Goal: Transaction & Acquisition: Purchase product/service

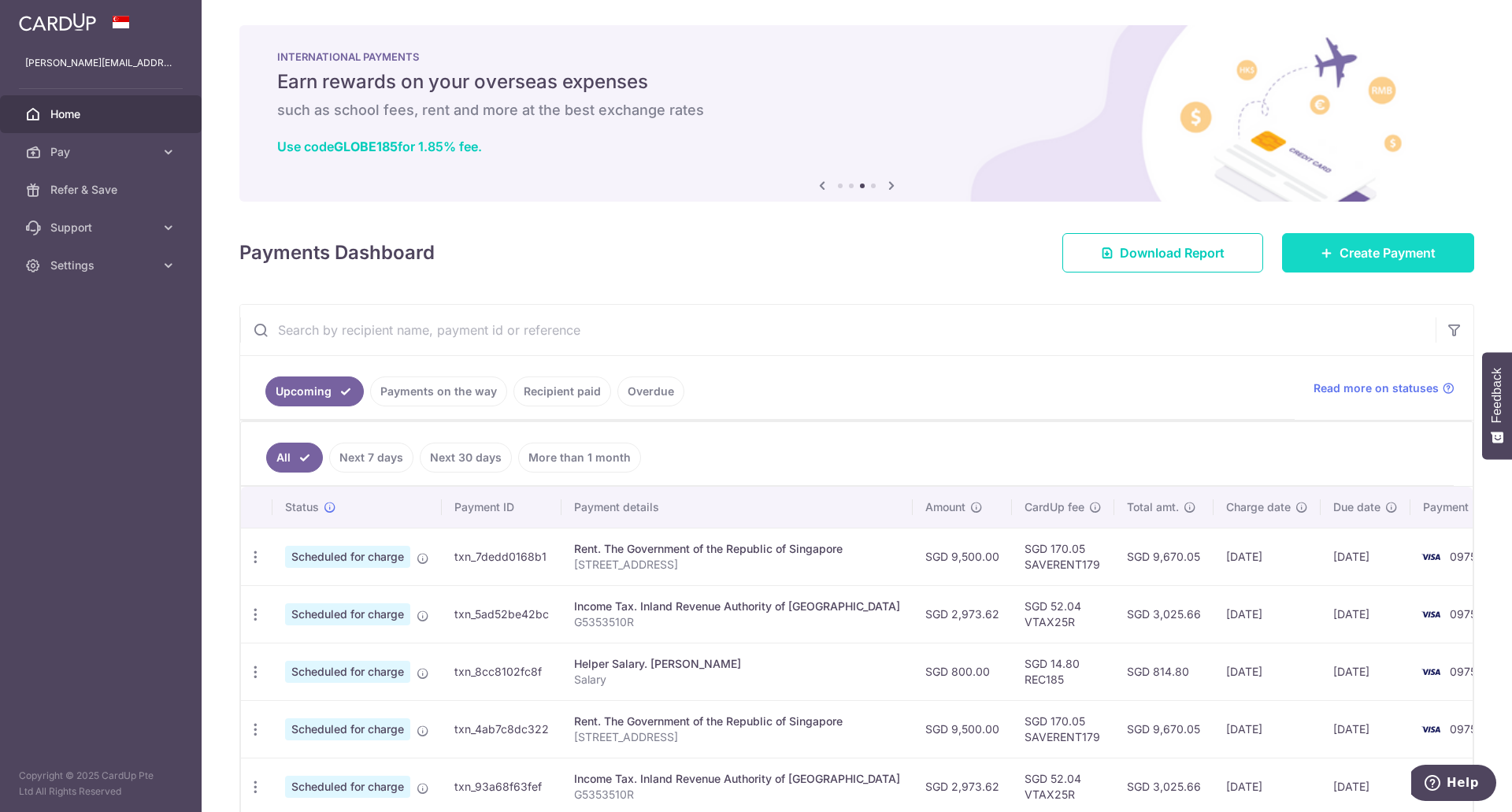
click at [1321, 254] on icon at bounding box center [1327, 252] width 13 height 13
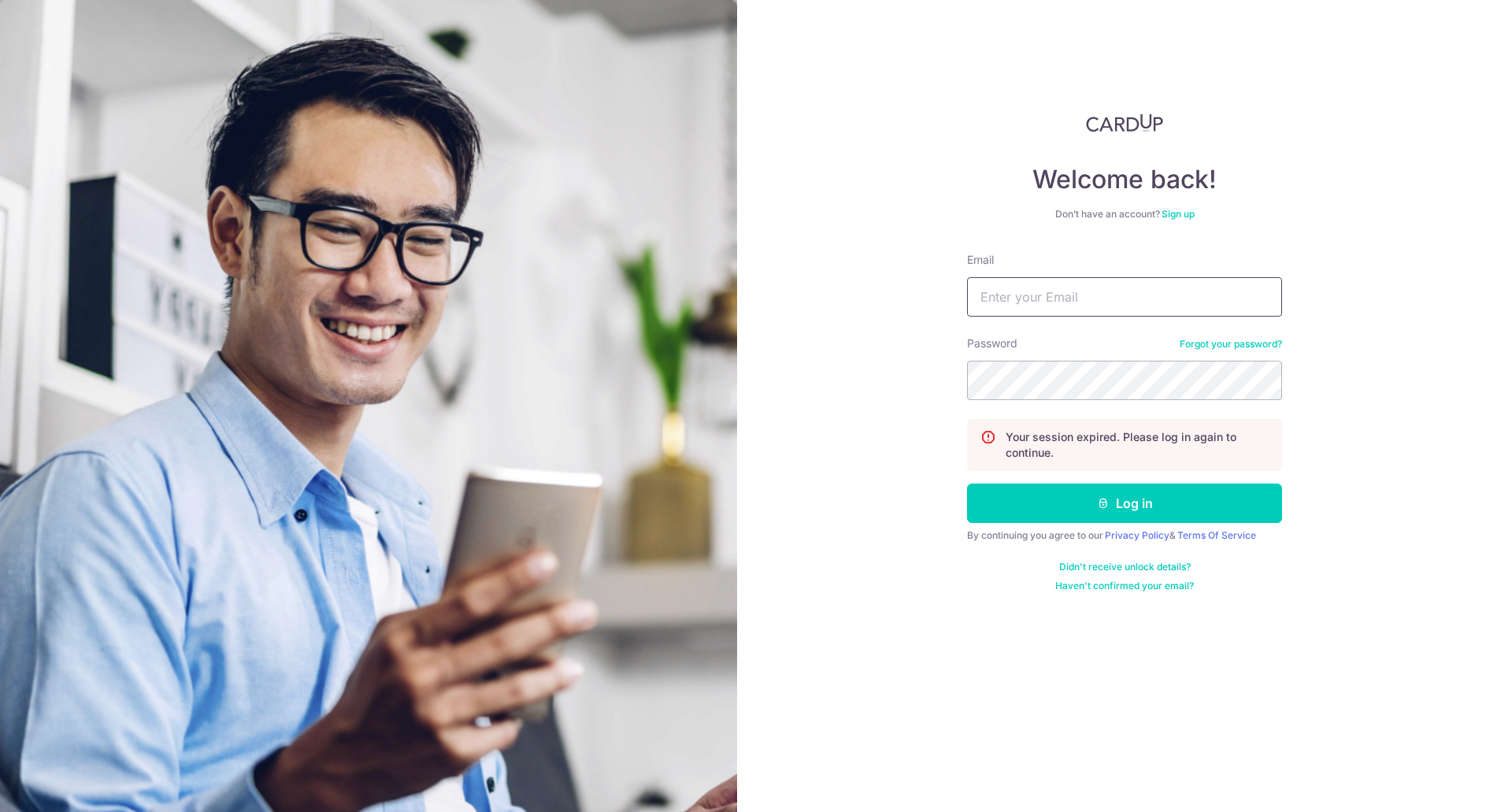
click at [1110, 287] on input "Email" at bounding box center [1125, 297] width 315 height 39
type input "Gerald.Araujo@trafigura.com"
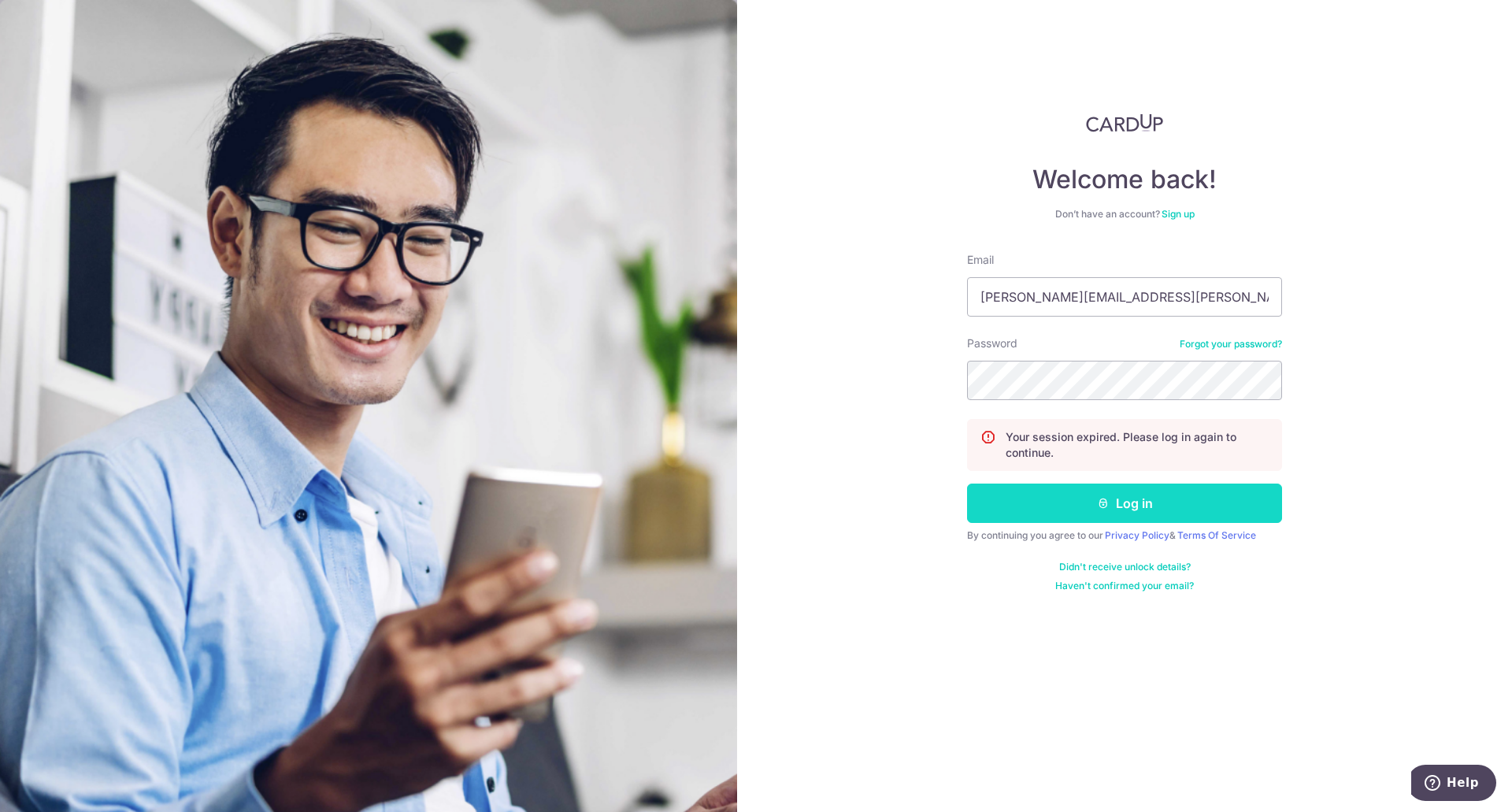
click at [1113, 503] on button "Log in" at bounding box center [1125, 503] width 315 height 39
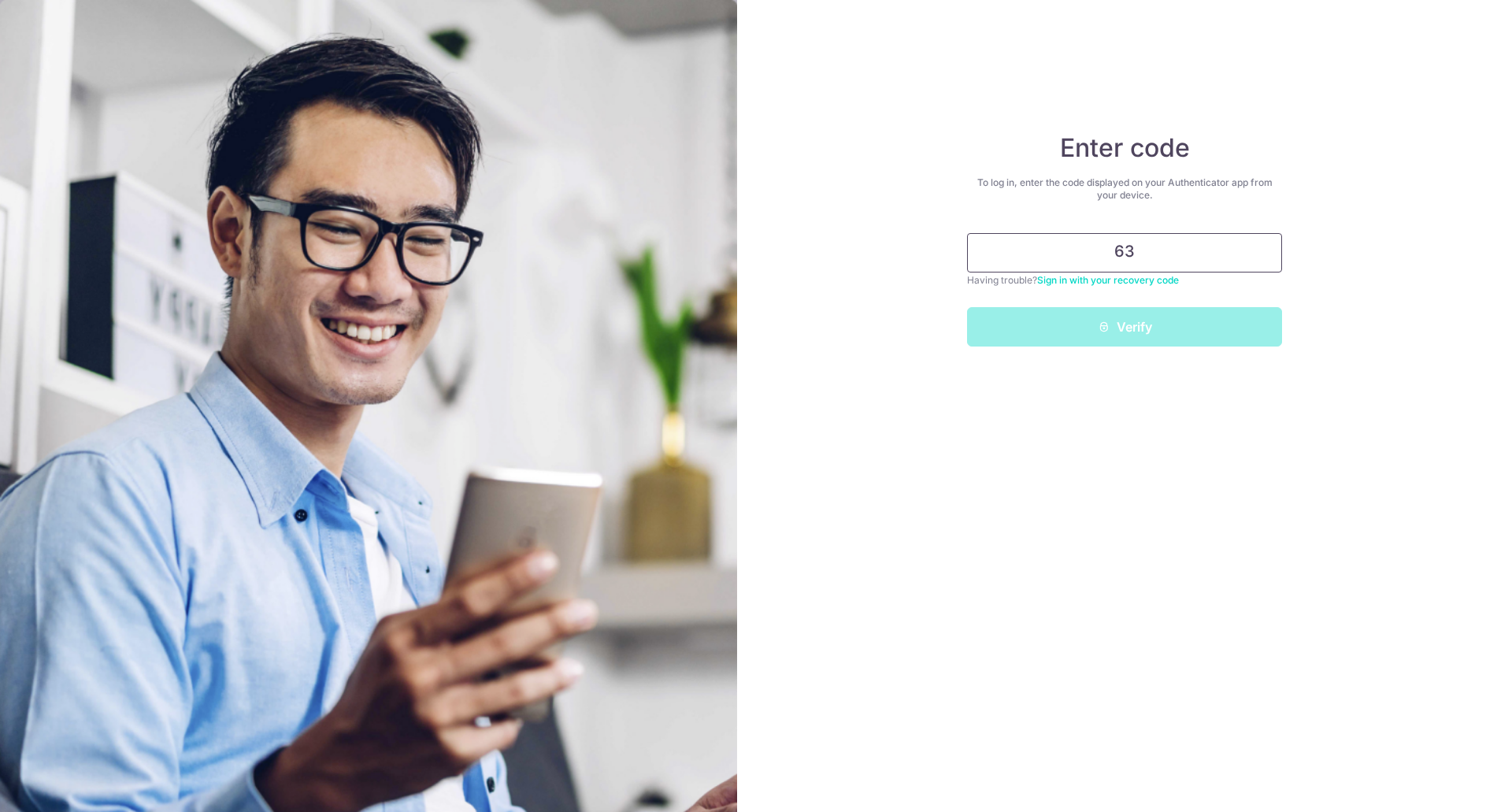
type input "6"
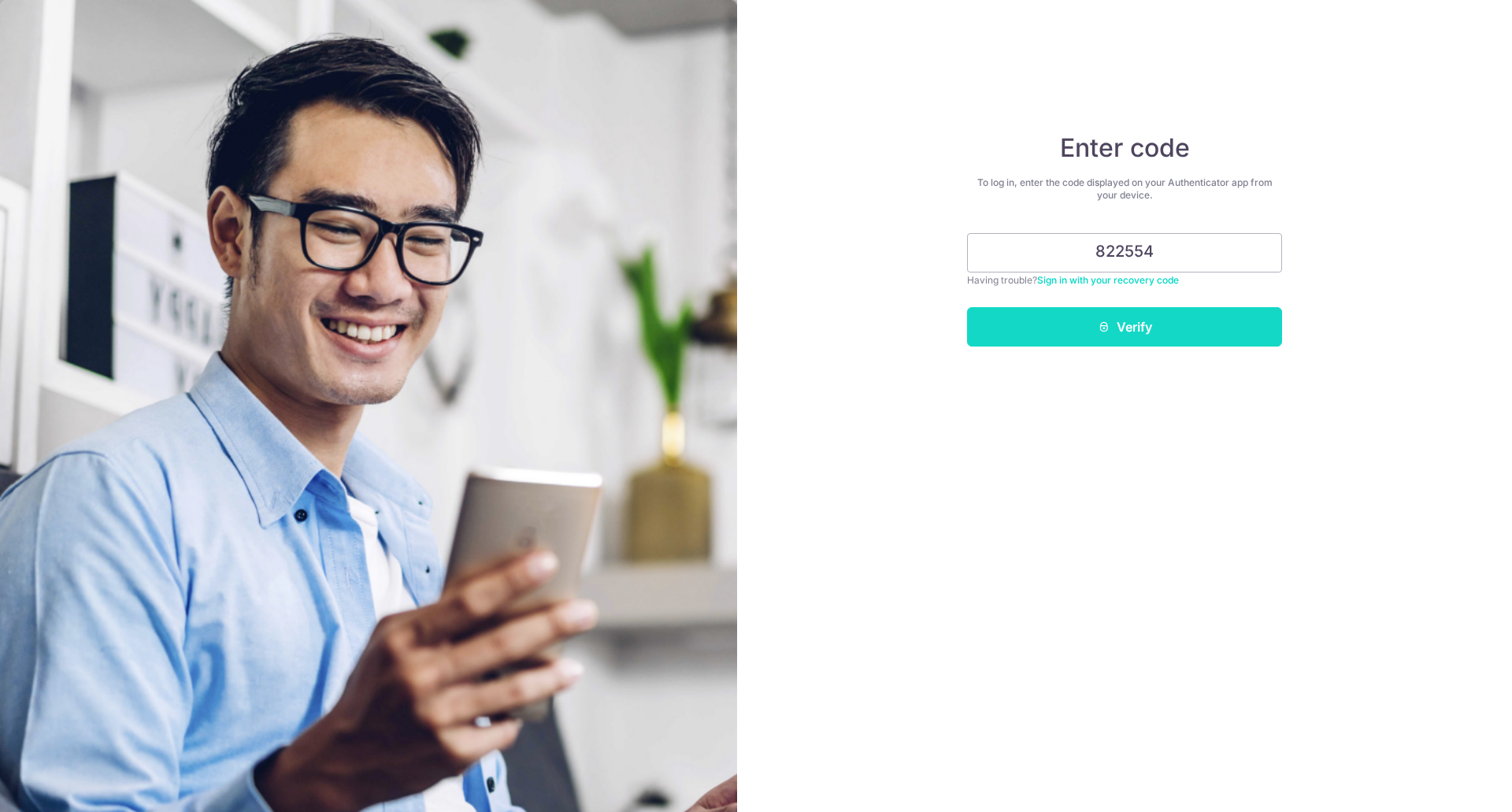
type input "822554"
click at [1113, 328] on button "Verify" at bounding box center [1125, 327] width 315 height 39
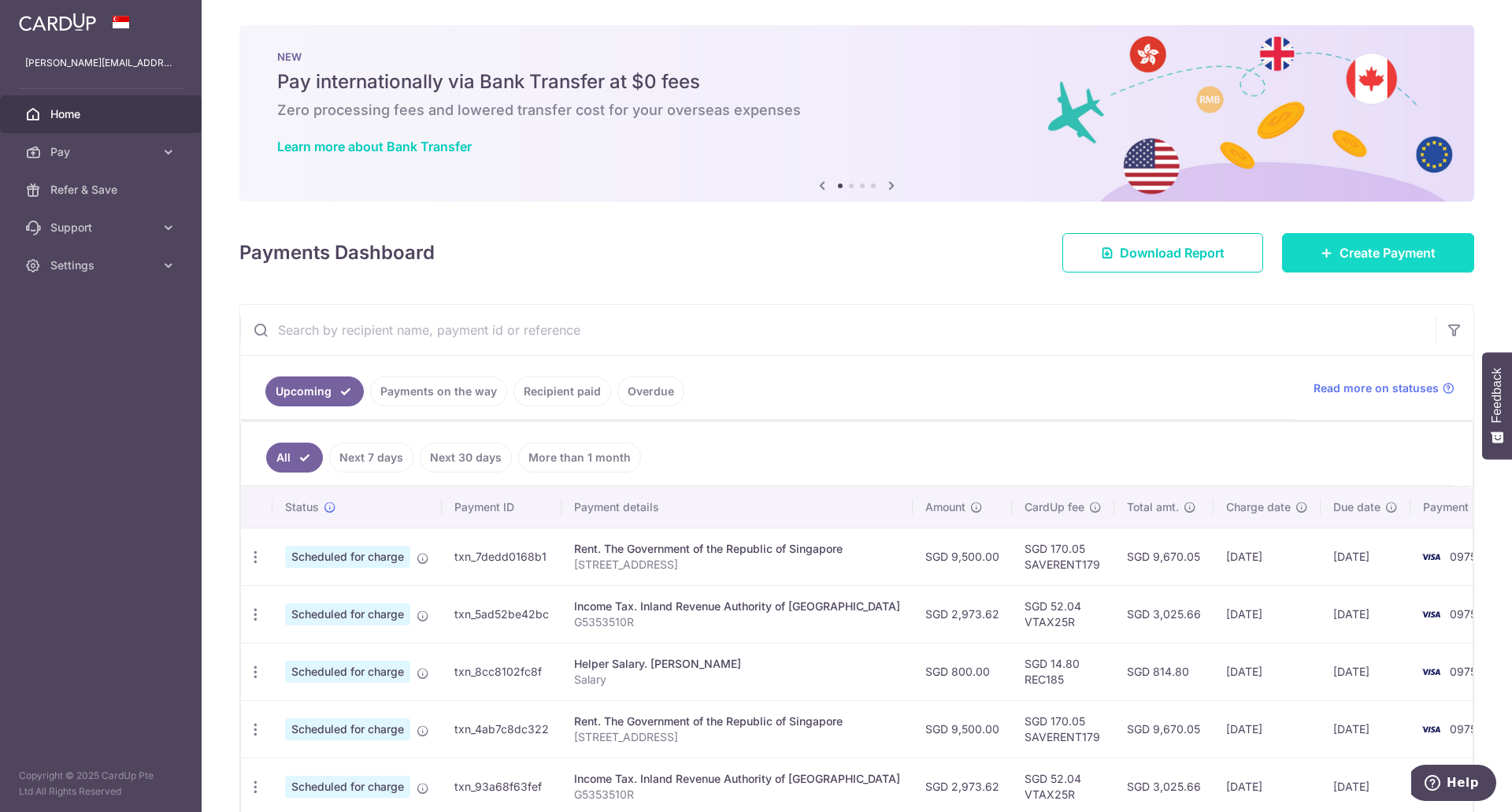
click at [1363, 252] on span "Create Payment" at bounding box center [1388, 253] width 96 height 19
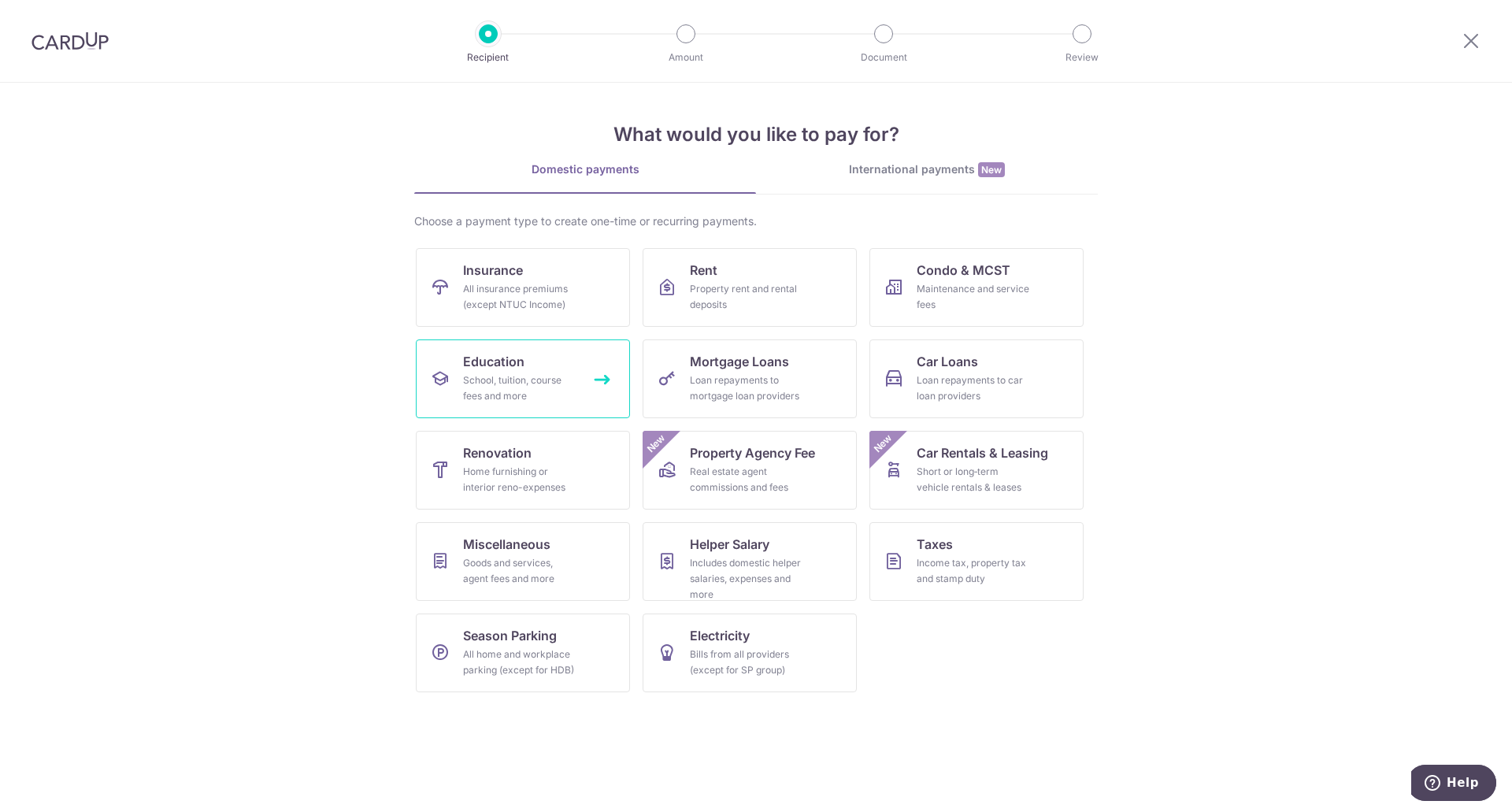
click at [512, 377] on div "School, tuition, course fees and more" at bounding box center [520, 388] width 114 height 32
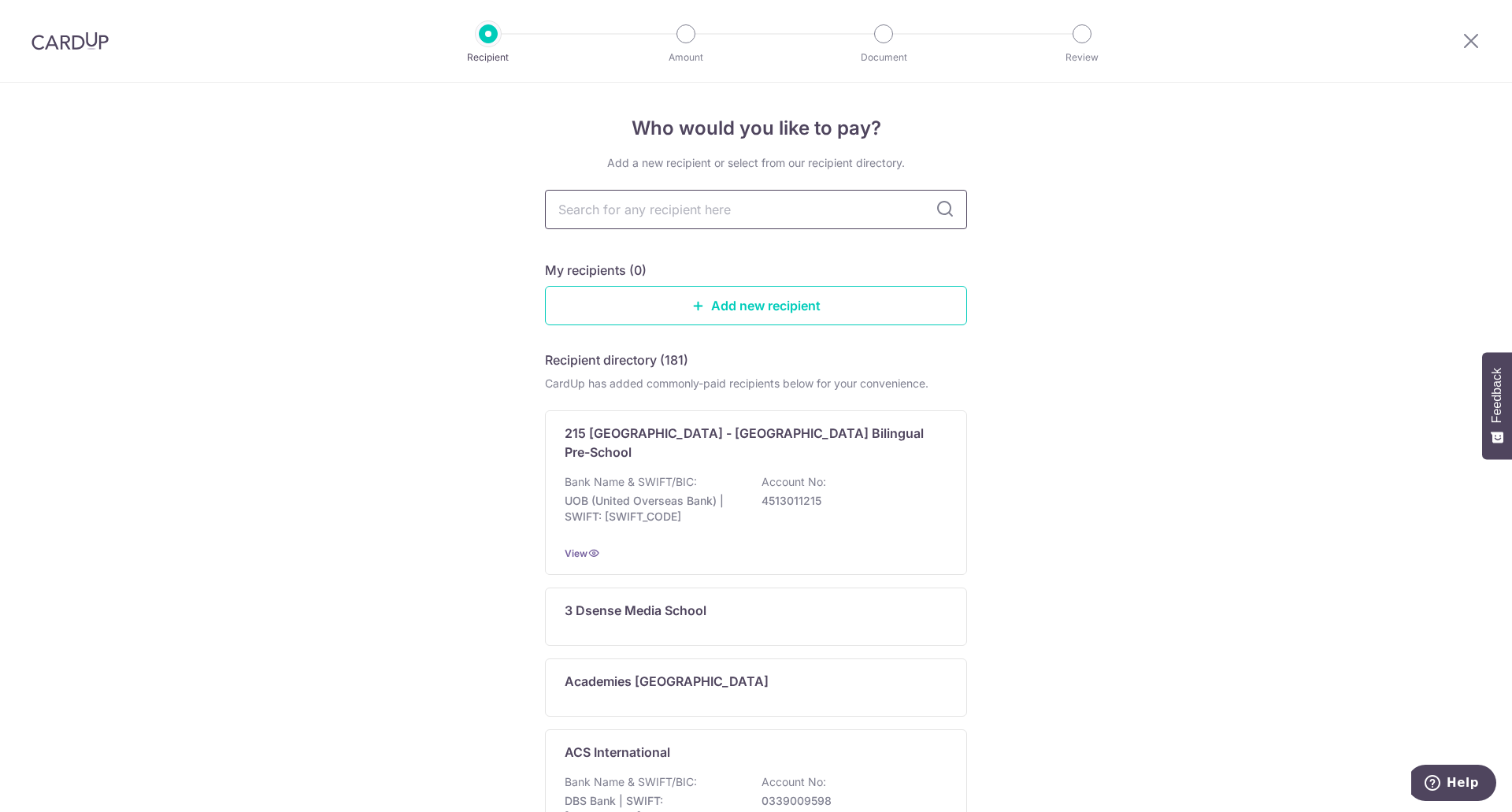
click at [679, 204] on input "text" at bounding box center [756, 209] width 422 height 39
type input "Tanglin"
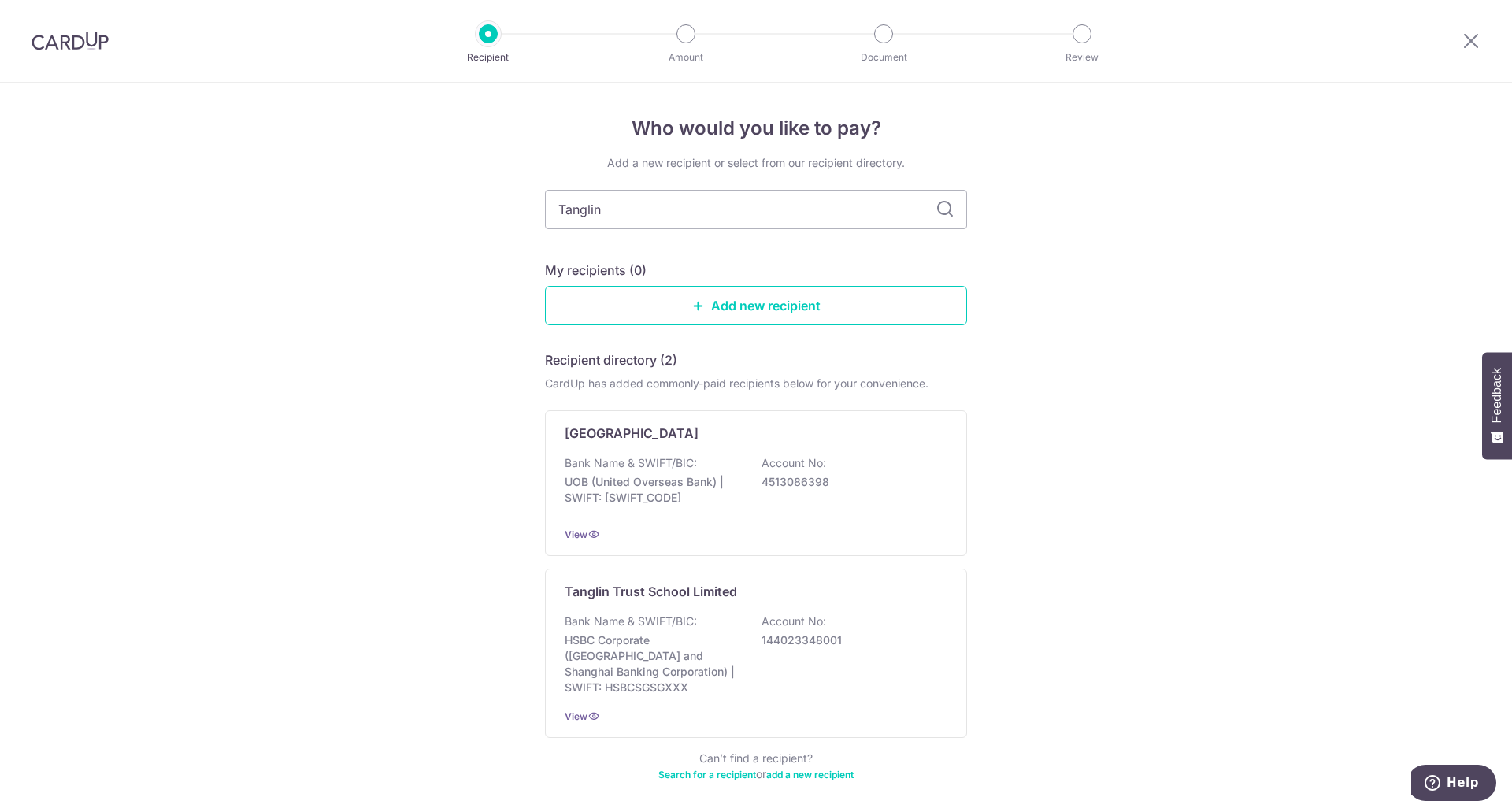
click at [1055, 278] on div "Who would you like to pay? Add a new recipient or select from our recipient dir…" at bounding box center [756, 479] width 1512 height 792
click at [662, 209] on input "Tanglin" at bounding box center [756, 209] width 422 height 39
click at [683, 642] on p "HSBC Corporate (Hongkong and Shanghai Banking Corporation) | SWIFT: HSBCSGSGXXX" at bounding box center [653, 664] width 176 height 63
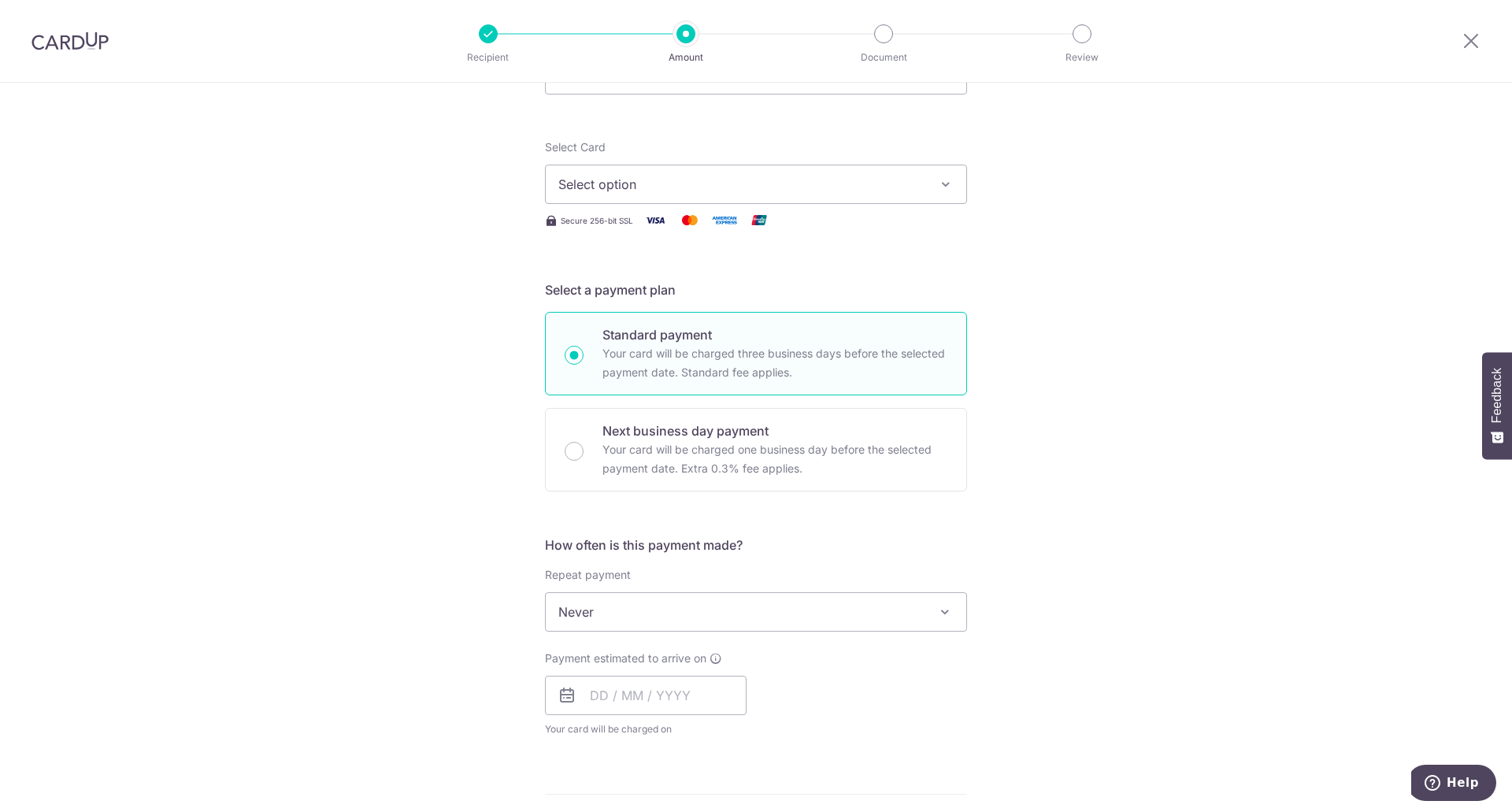
scroll to position [157, 0]
click at [639, 614] on span "Never" at bounding box center [756, 611] width 421 height 38
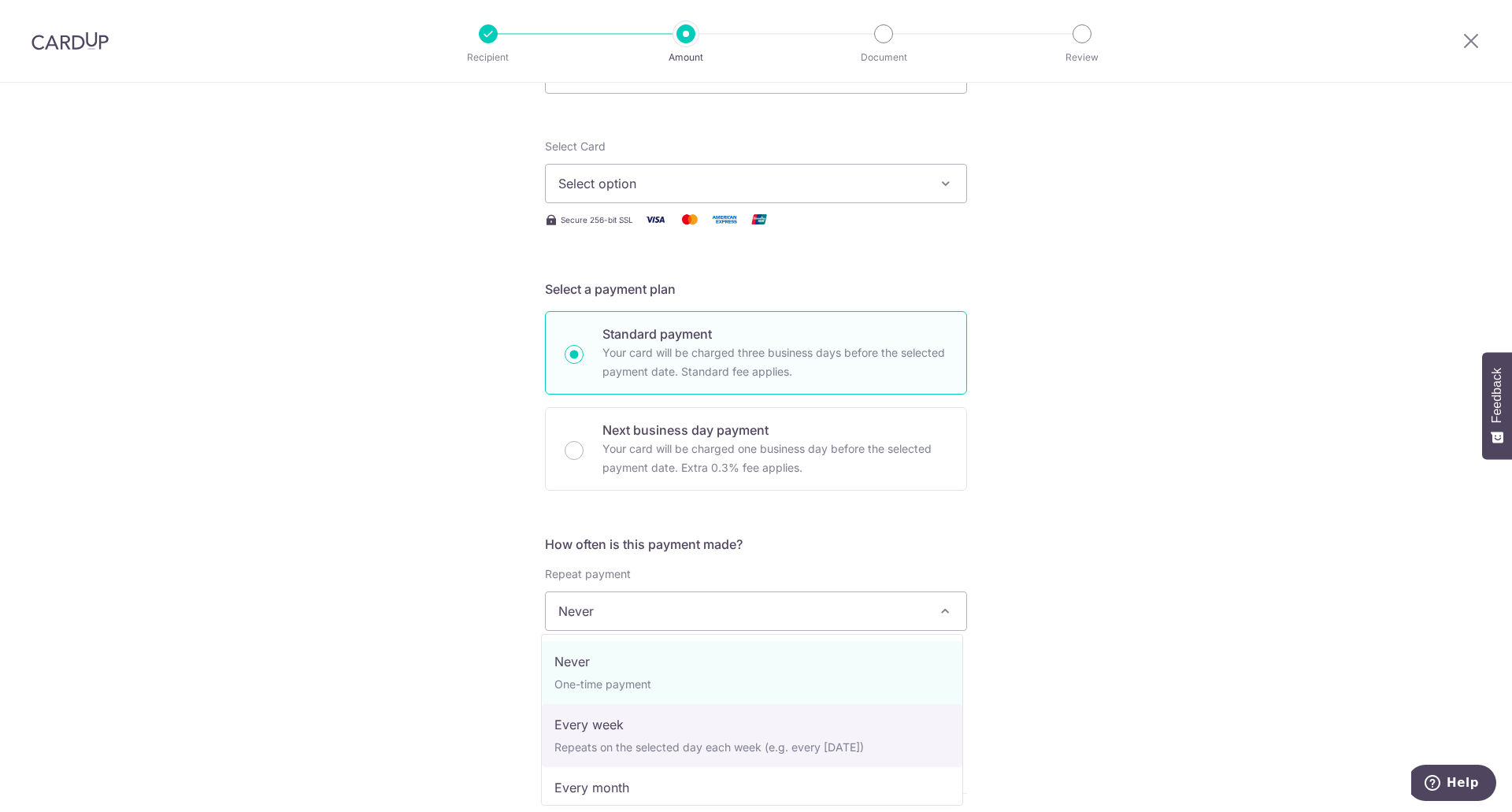
scroll to position [79, 0]
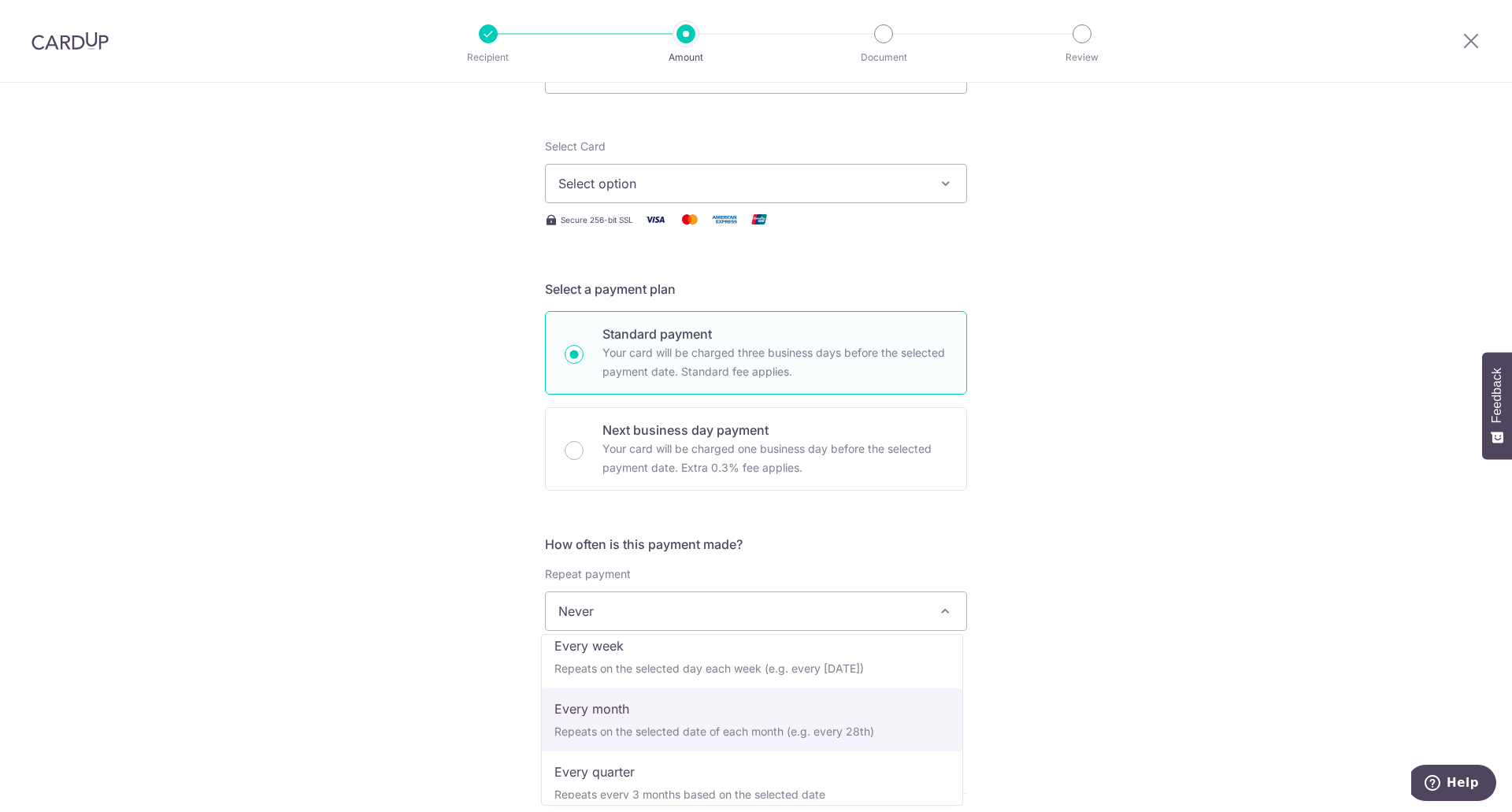
select select "3"
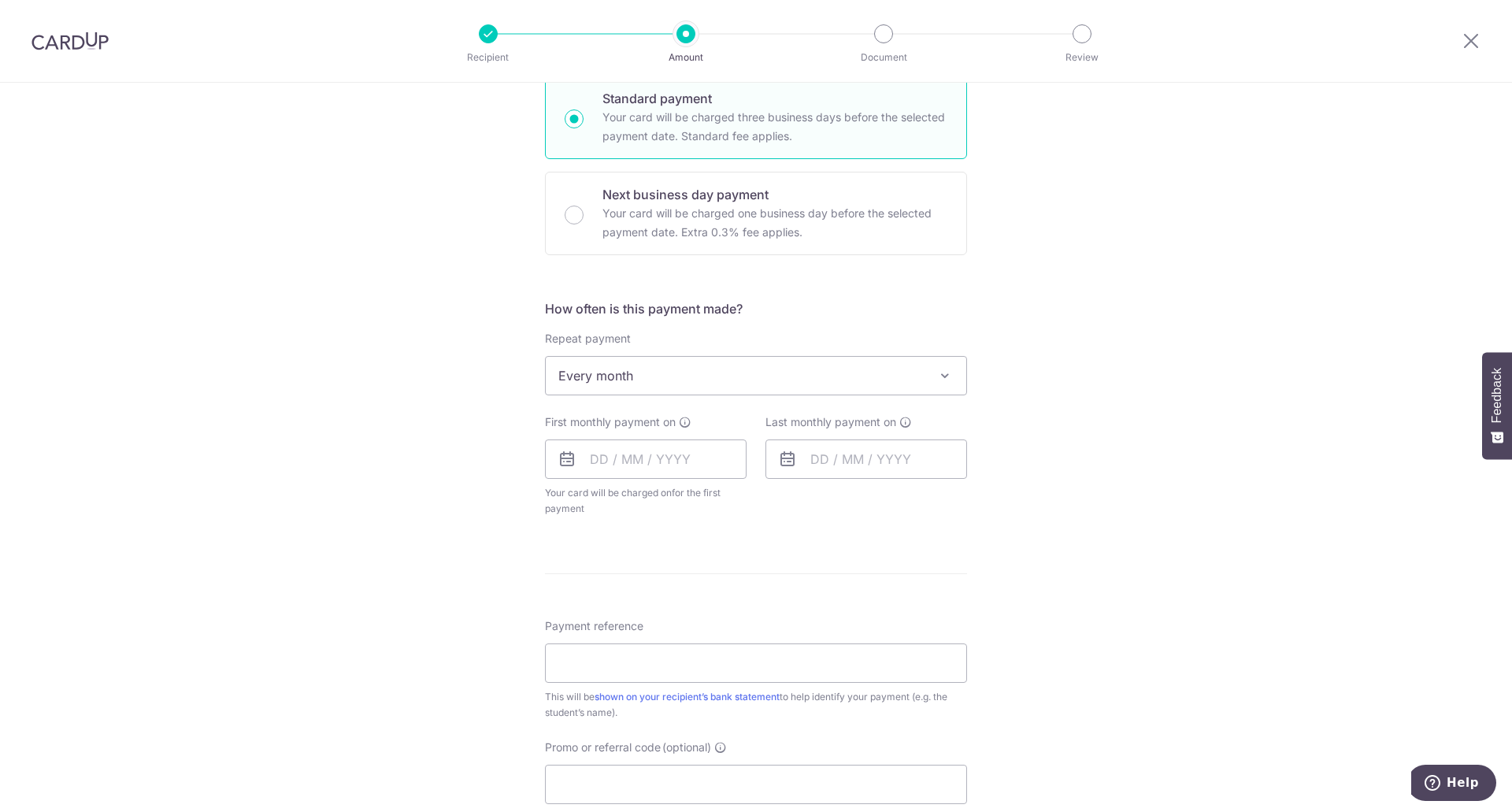
scroll to position [394, 0]
click at [587, 452] on input "text" at bounding box center [646, 458] width 202 height 39
click at [564, 502] on div "Prev Next Sep Oct Nov Dec 2025 2026 2027 2028 2029 2030 2031 2032 2033 2034 2035" at bounding box center [670, 501] width 251 height 38
click at [701, 574] on link "4" at bounding box center [703, 569] width 25 height 25
type input "04/09/2025"
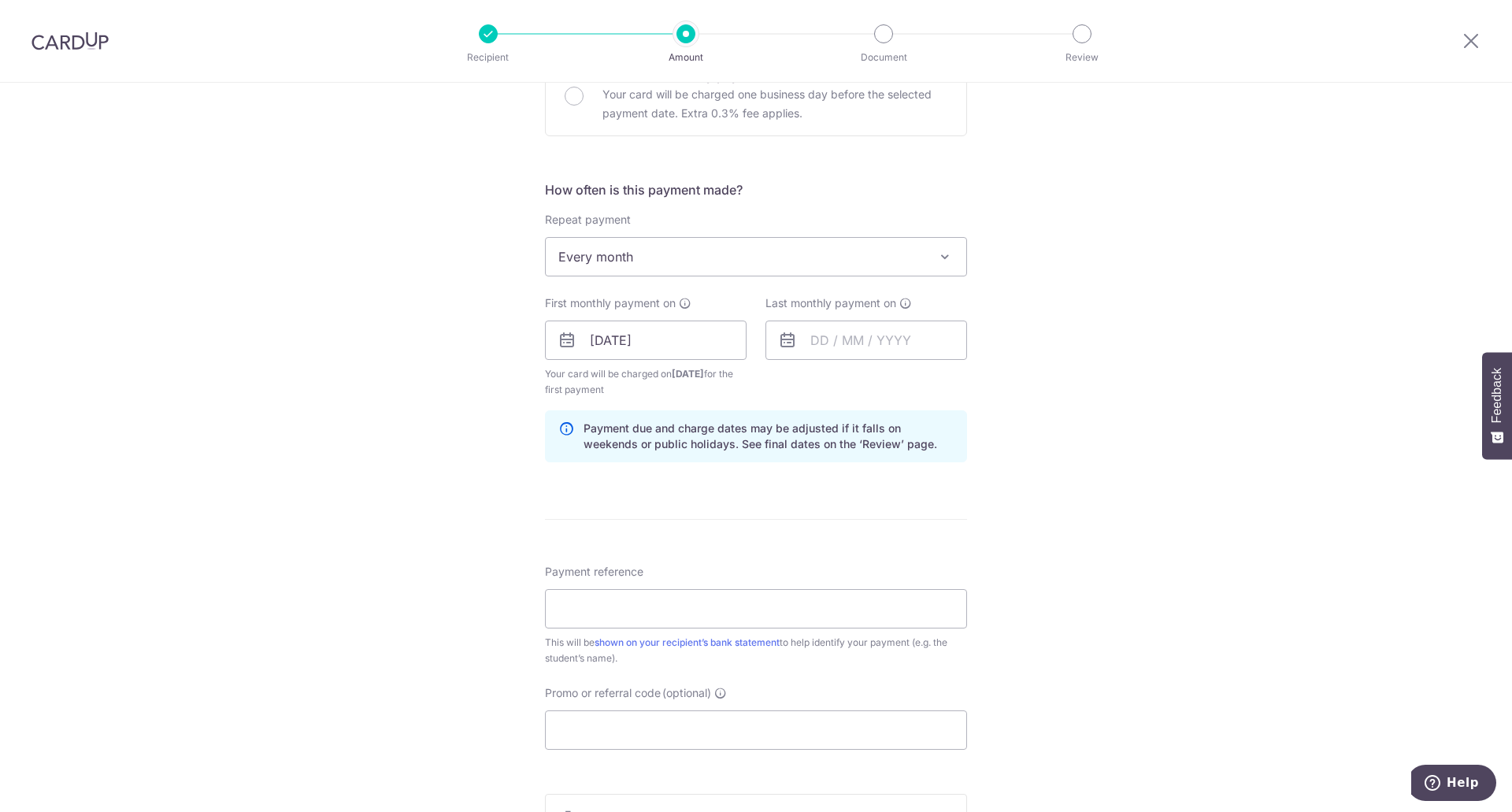
scroll to position [551, 0]
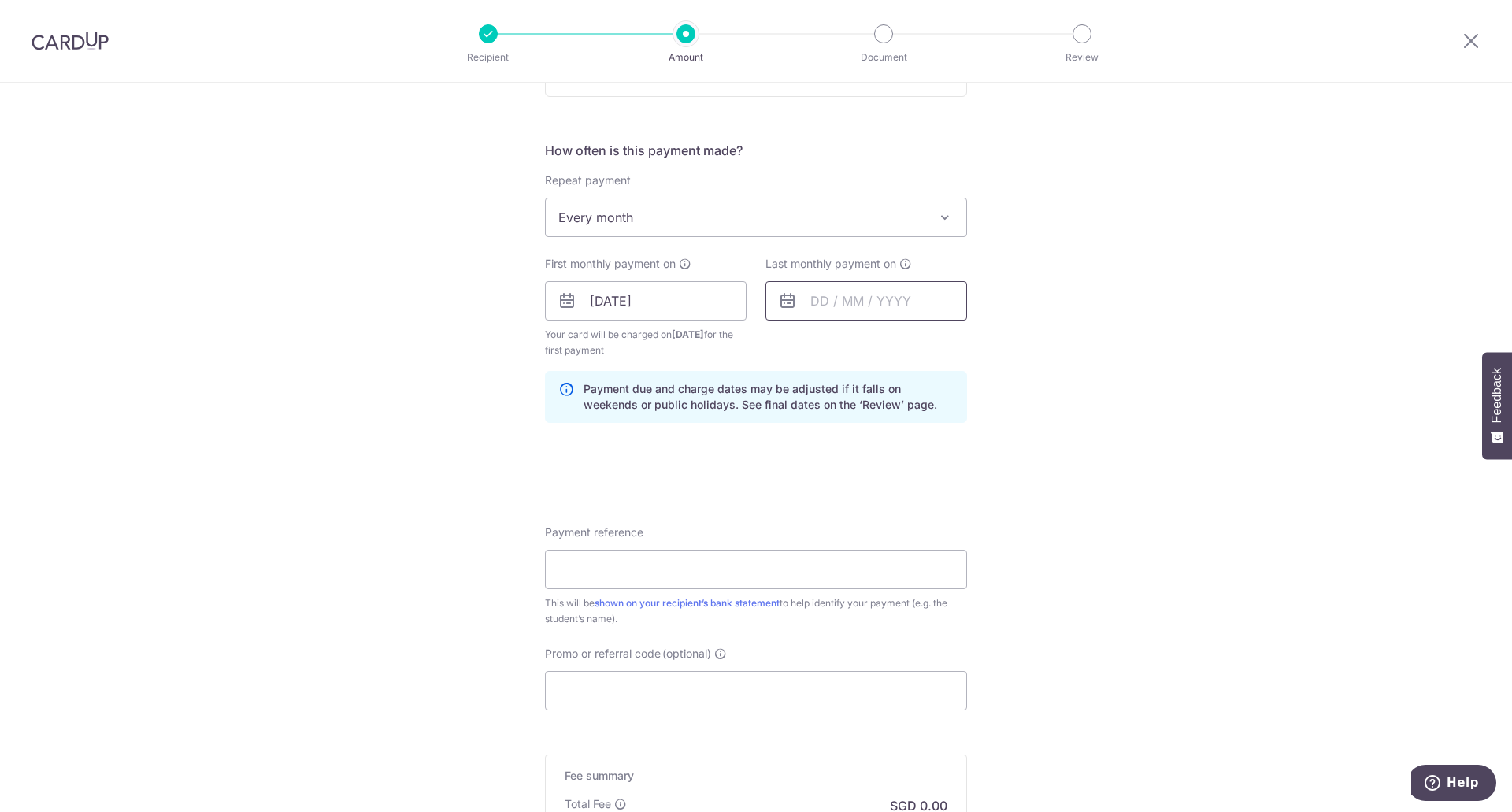
click at [816, 303] on input "text" at bounding box center [866, 301] width 202 height 39
click at [983, 342] on link "Next" at bounding box center [989, 344] width 19 height 19
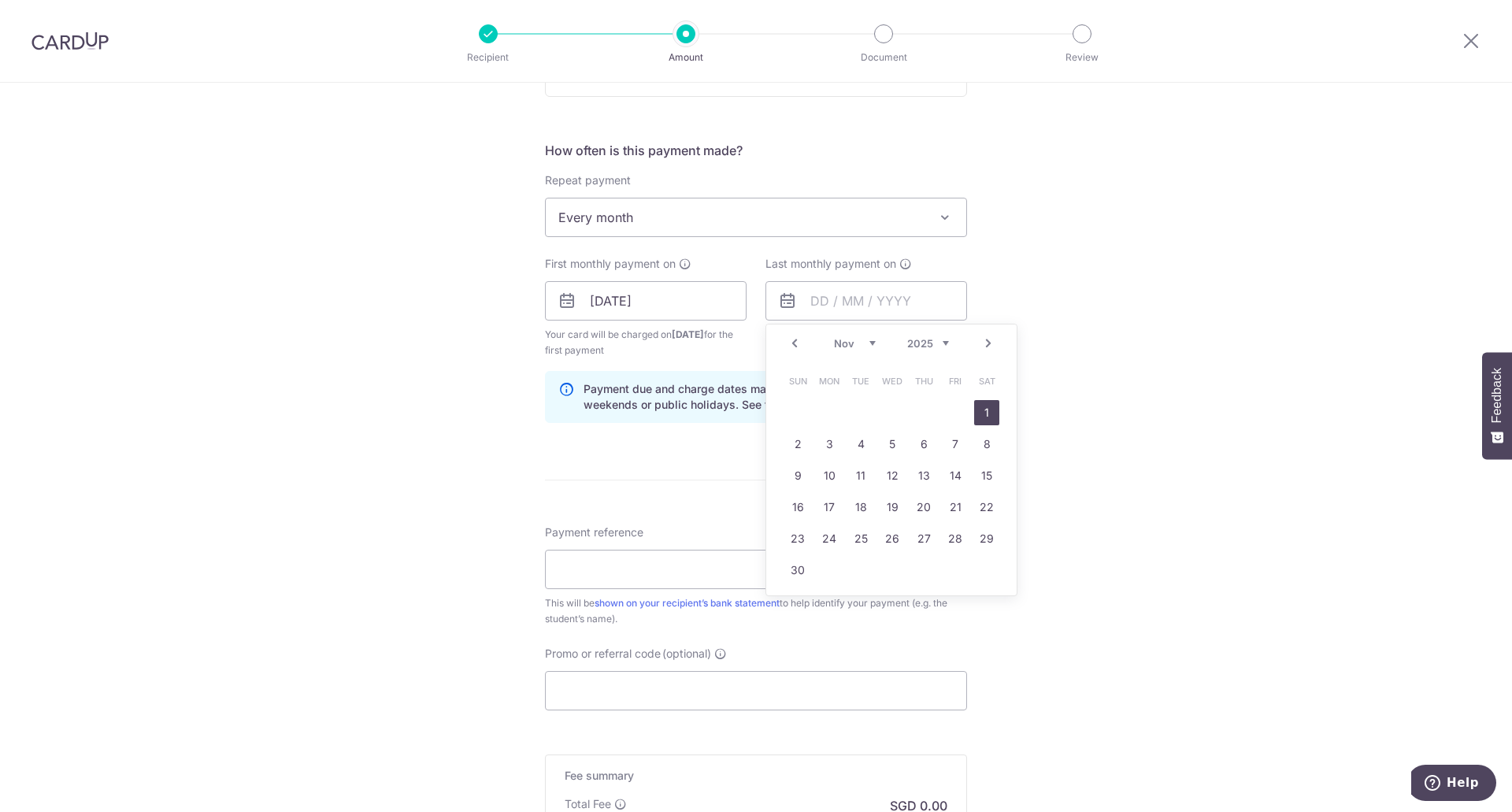
click at [977, 410] on link "1" at bounding box center [986, 412] width 25 height 25
type input "01/11/2025"
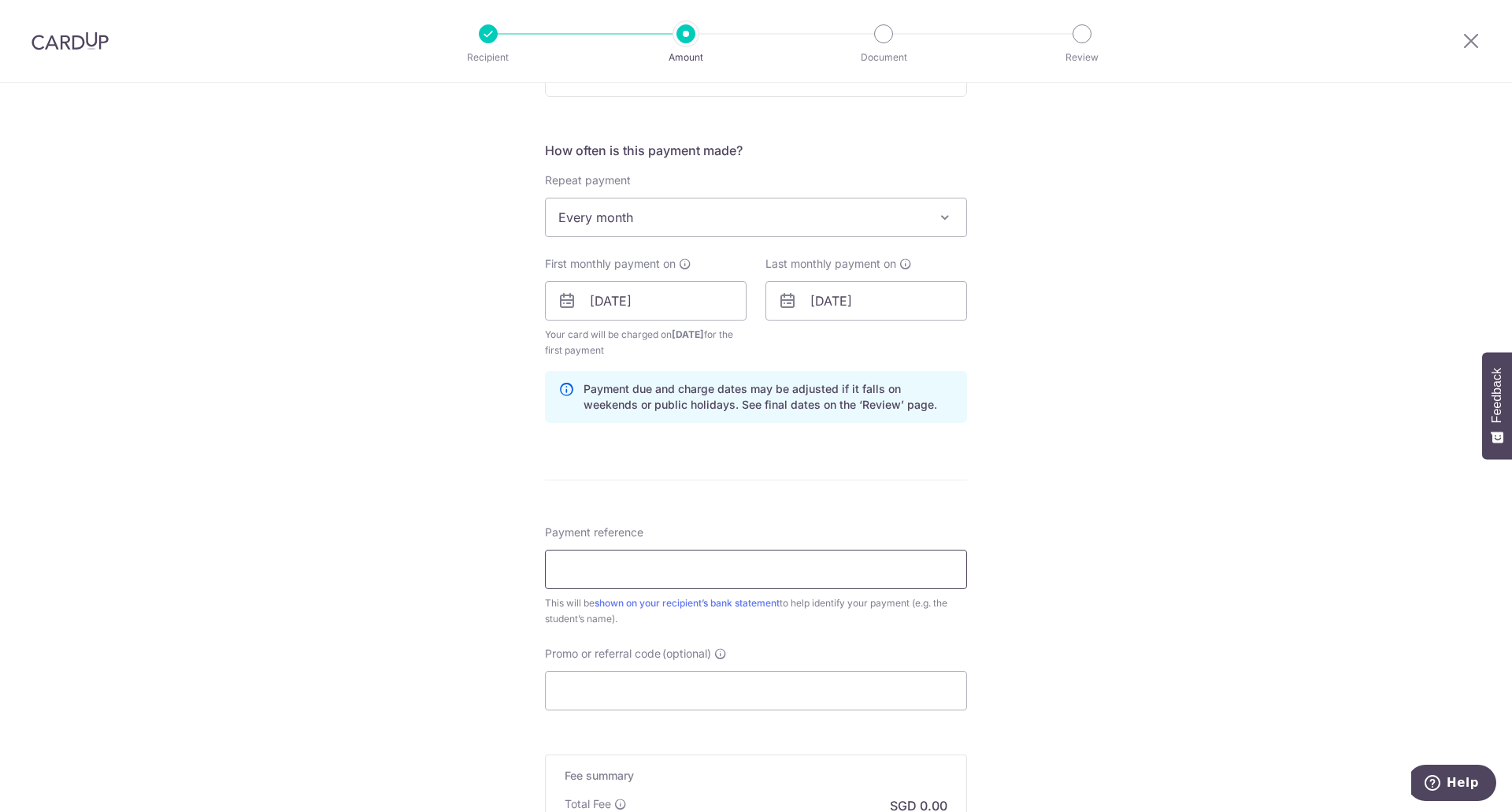
click at [620, 568] on input "Payment reference" at bounding box center [756, 569] width 422 height 39
type input "STU07285"
click at [416, 604] on div "Tell us more about your payment Enter payment amount SGD Select Card Select opt…" at bounding box center [756, 284] width 1512 height 1504
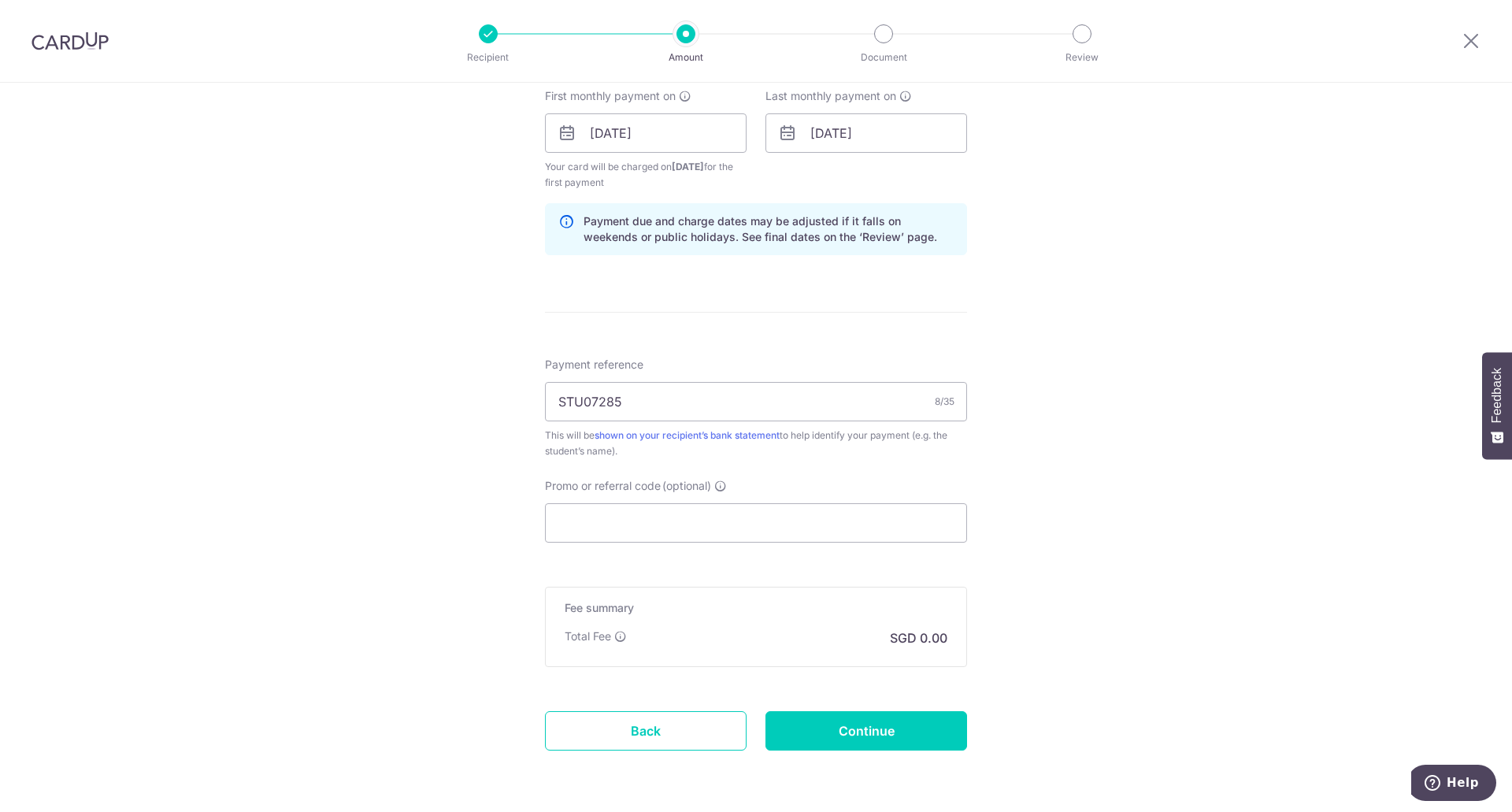
scroll to position [775, 0]
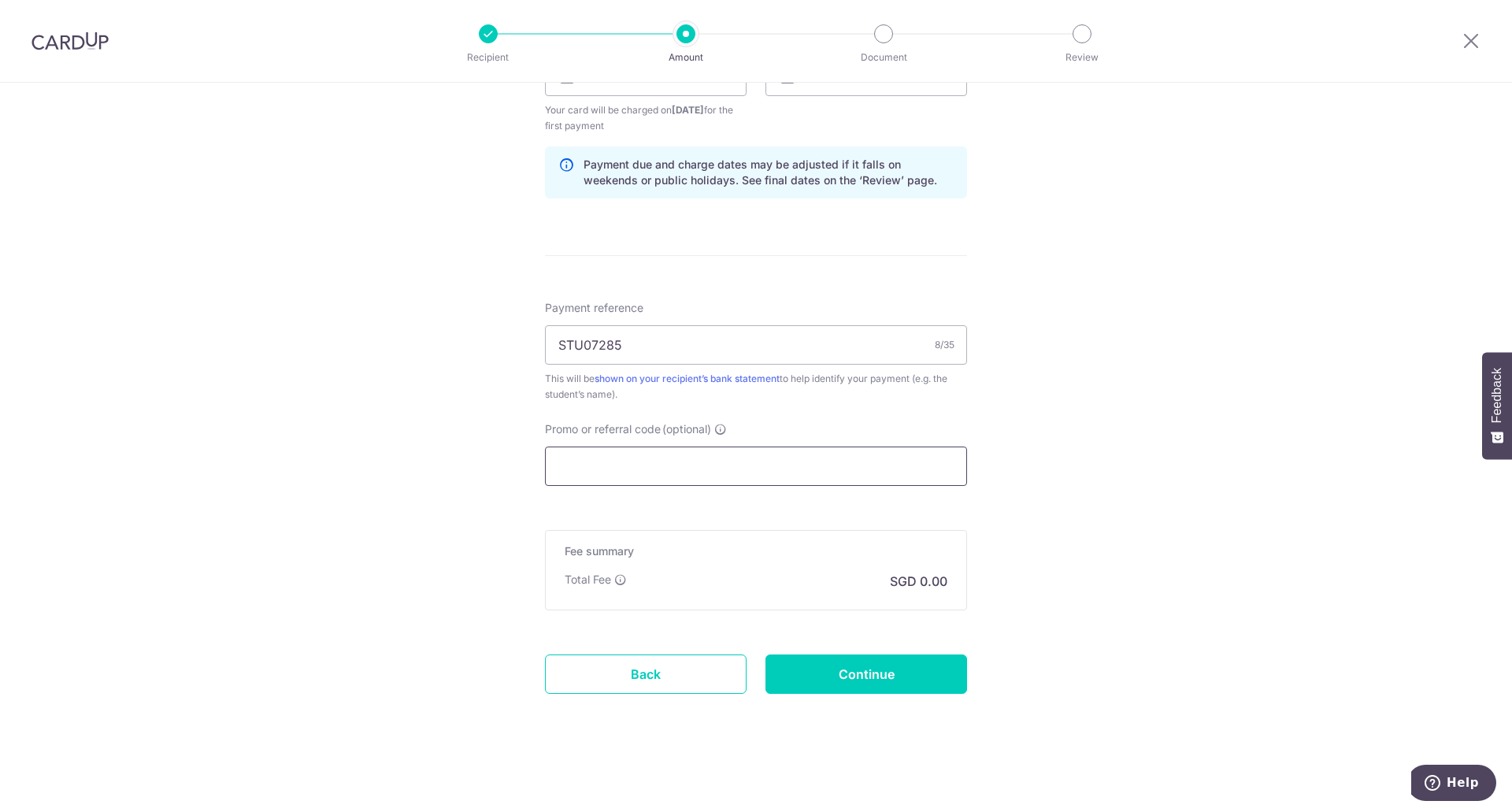
click at [636, 462] on input "Promo or referral code (optional)" at bounding box center [756, 466] width 422 height 39
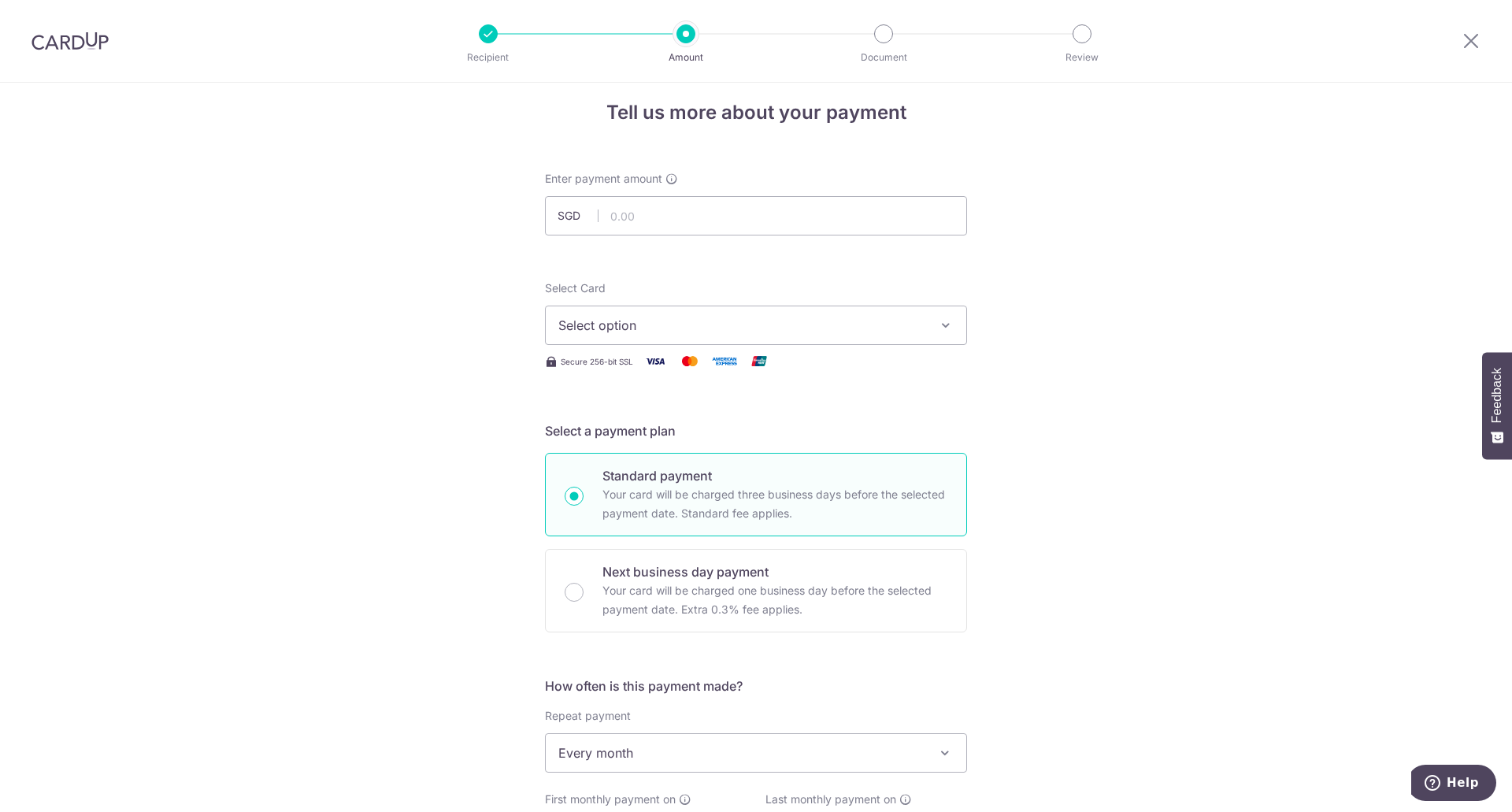
scroll to position [0, 0]
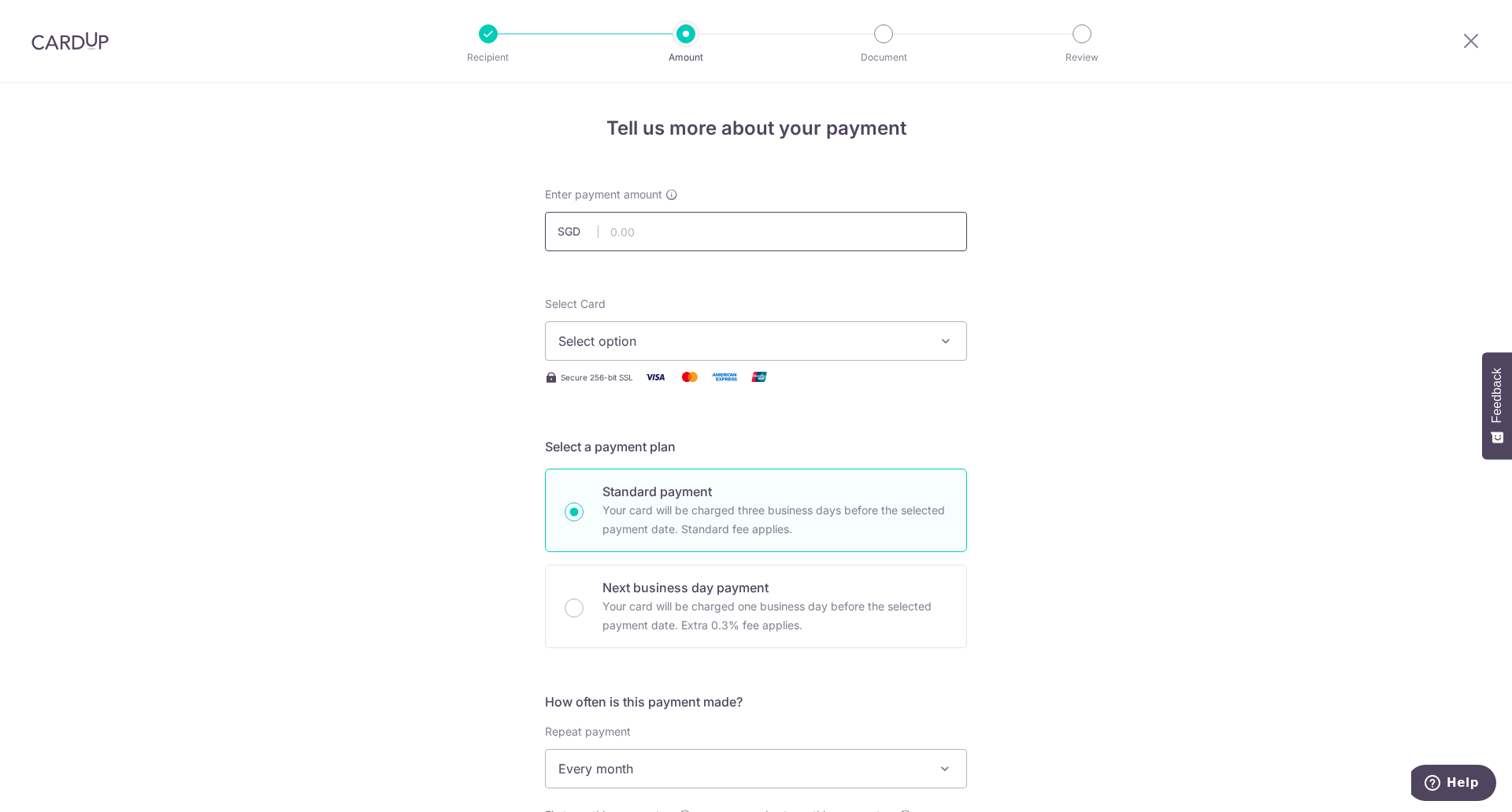
type input "3HOME25R"
click at [602, 234] on input "text" at bounding box center [756, 232] width 422 height 39
type input "5,573.00"
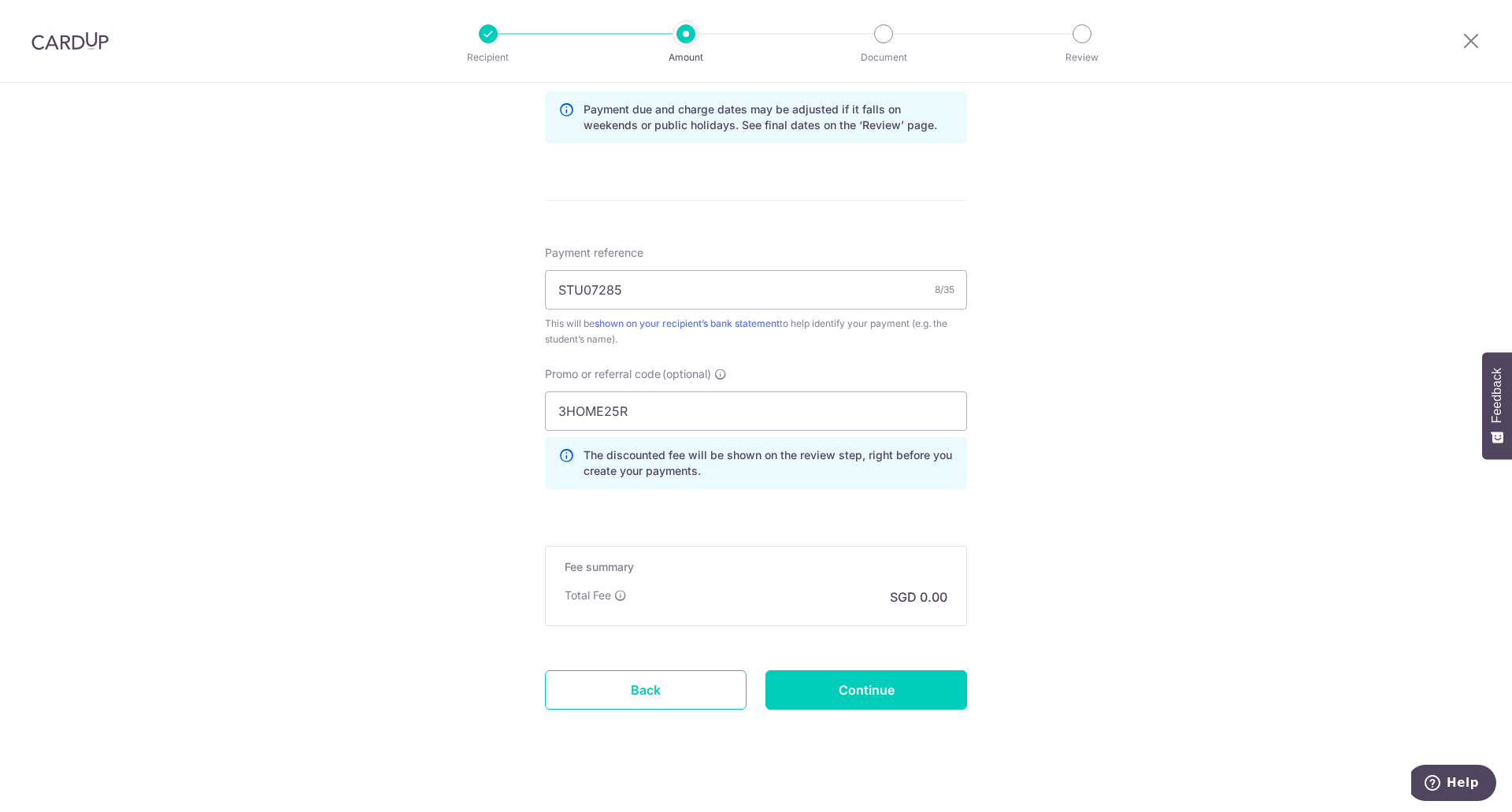
scroll to position [846, 0]
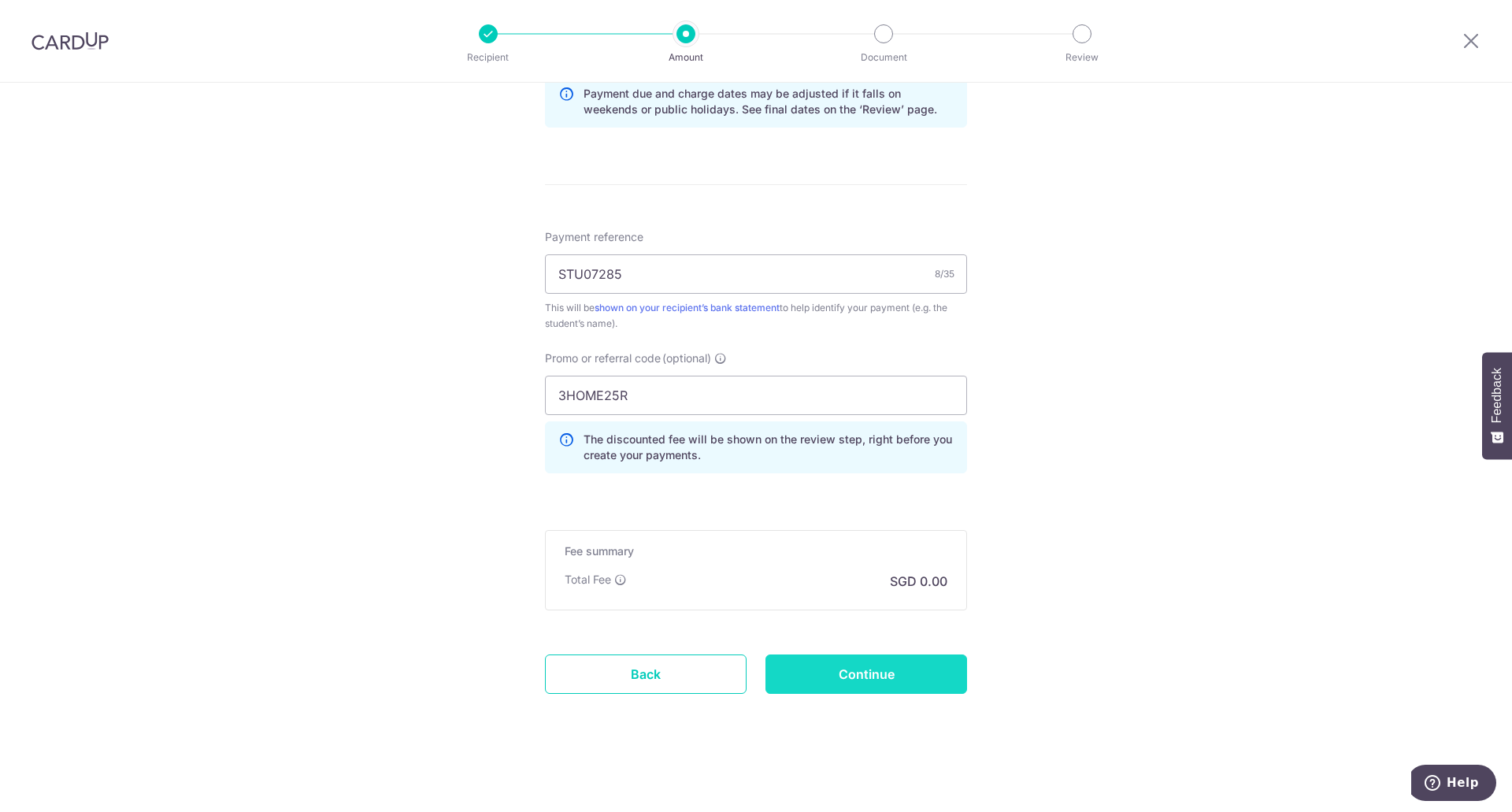
click at [853, 669] on input "Continue" at bounding box center [866, 674] width 202 height 39
type input "Create Schedule"
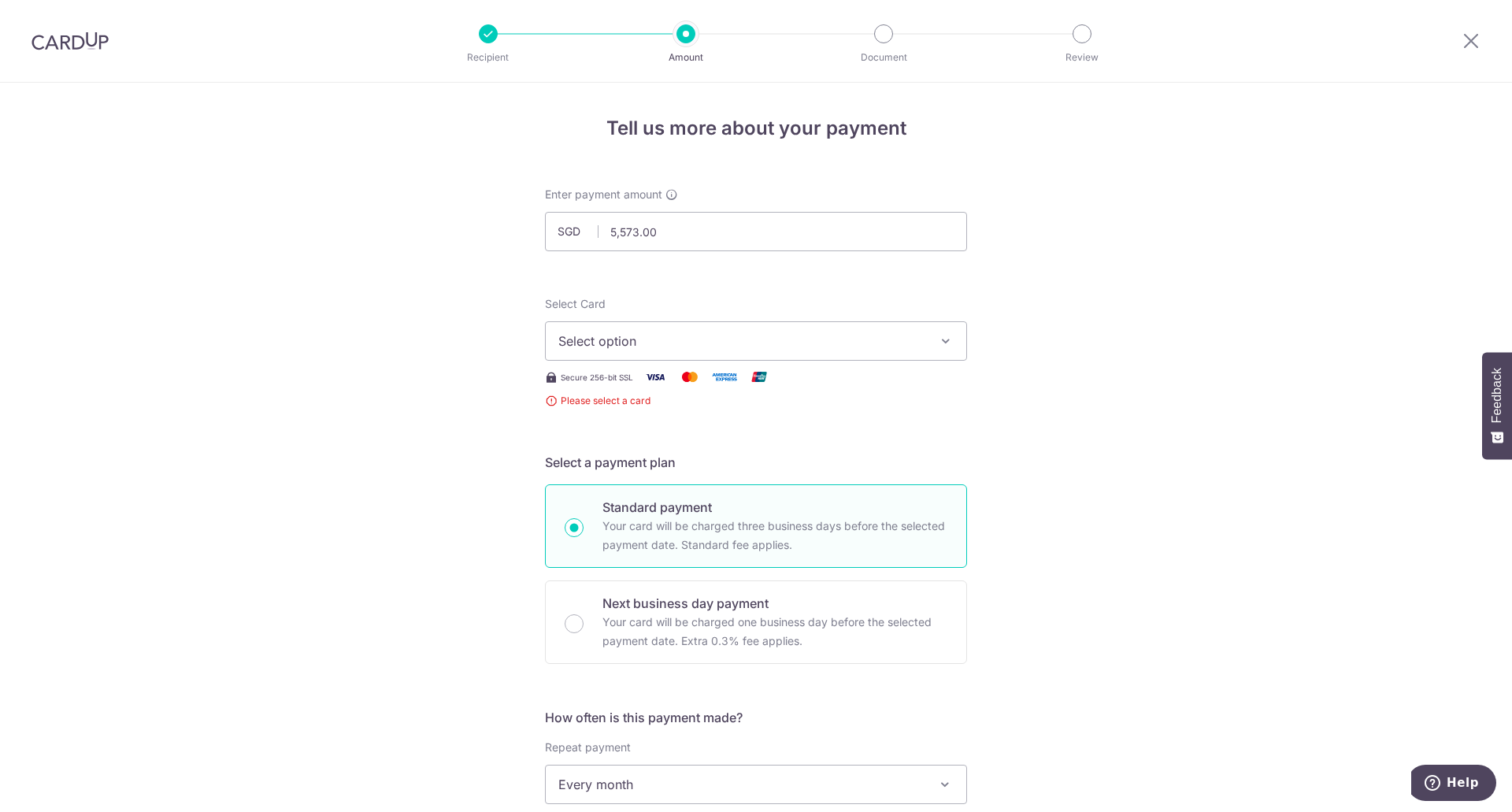
click at [753, 337] on span "Select option" at bounding box center [741, 341] width 367 height 19
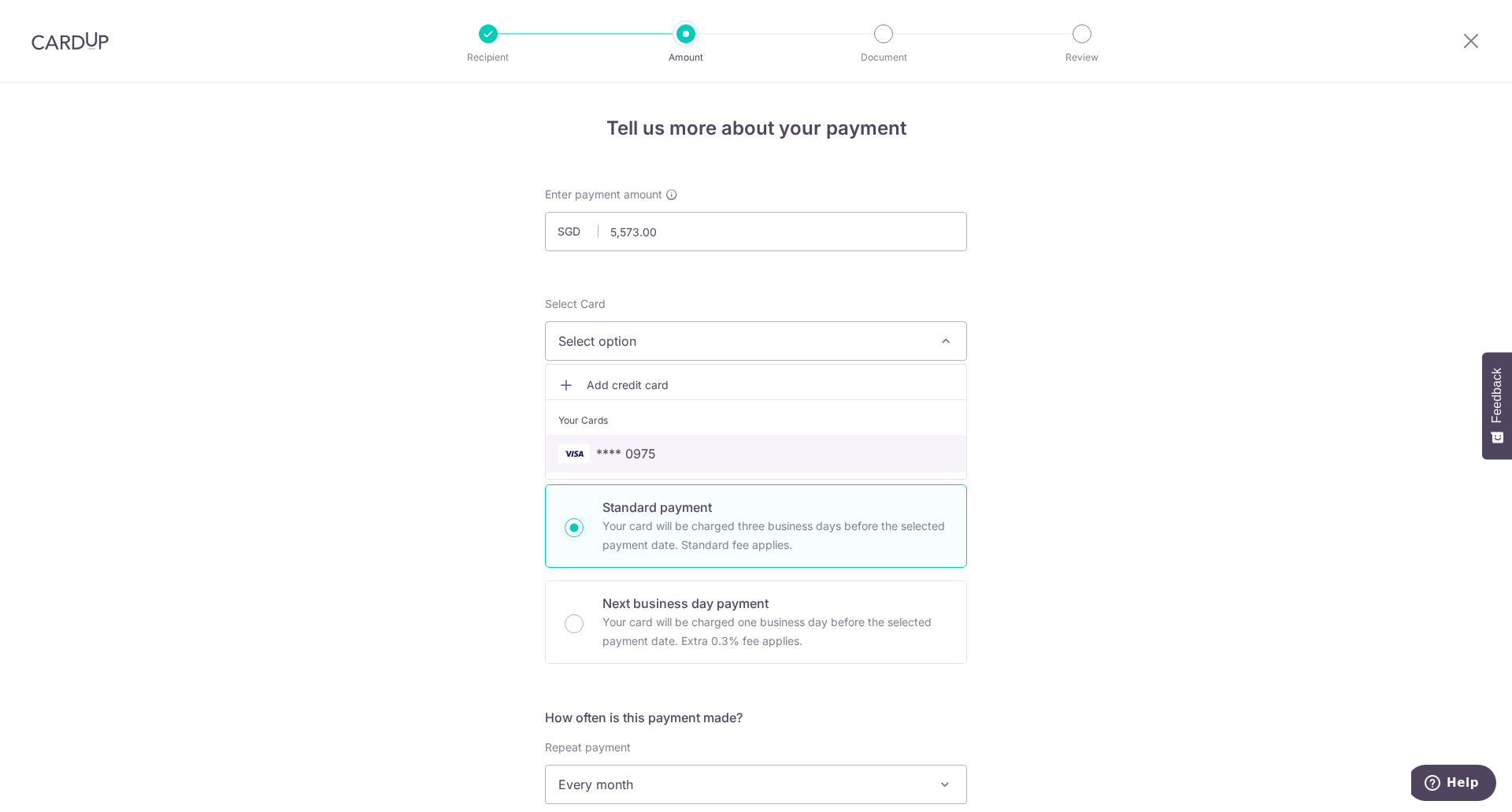
click at [720, 448] on span "**** 0975" at bounding box center [756, 453] width 395 height 19
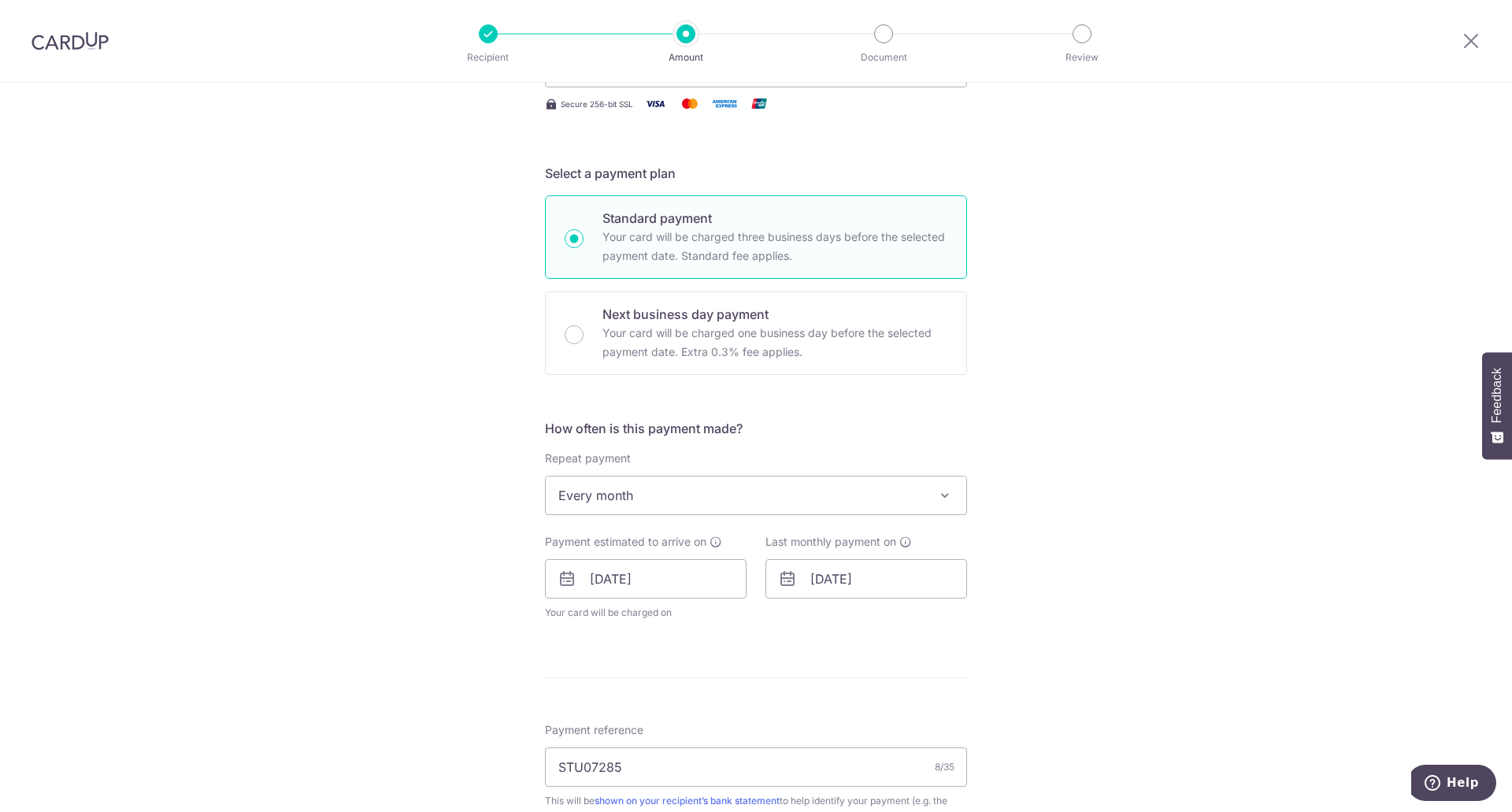
scroll to position [473, 0]
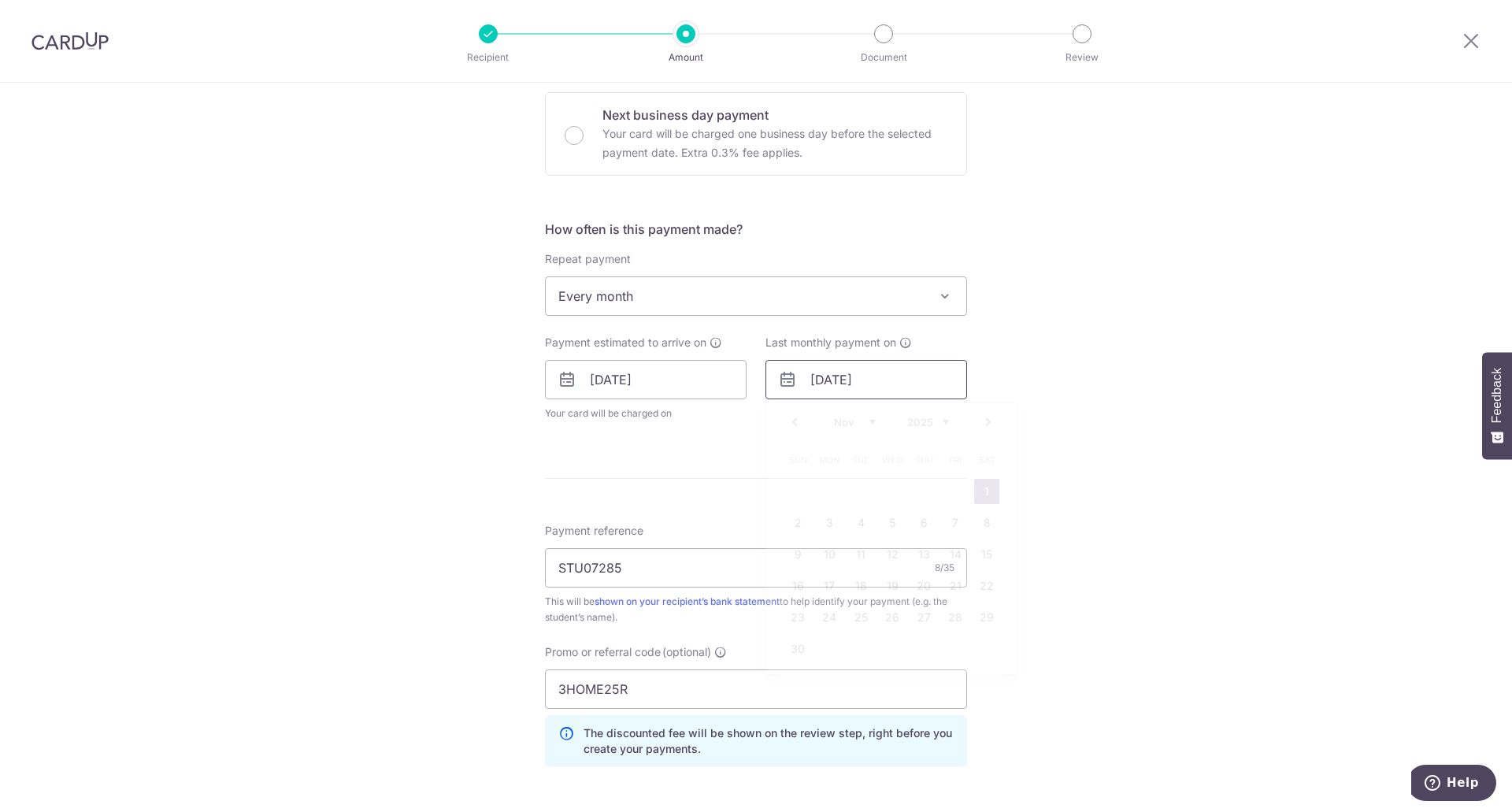
click at [880, 381] on input "01/11/2025" at bounding box center [866, 380] width 202 height 39
click at [891, 527] on link "5" at bounding box center [892, 522] width 25 height 25
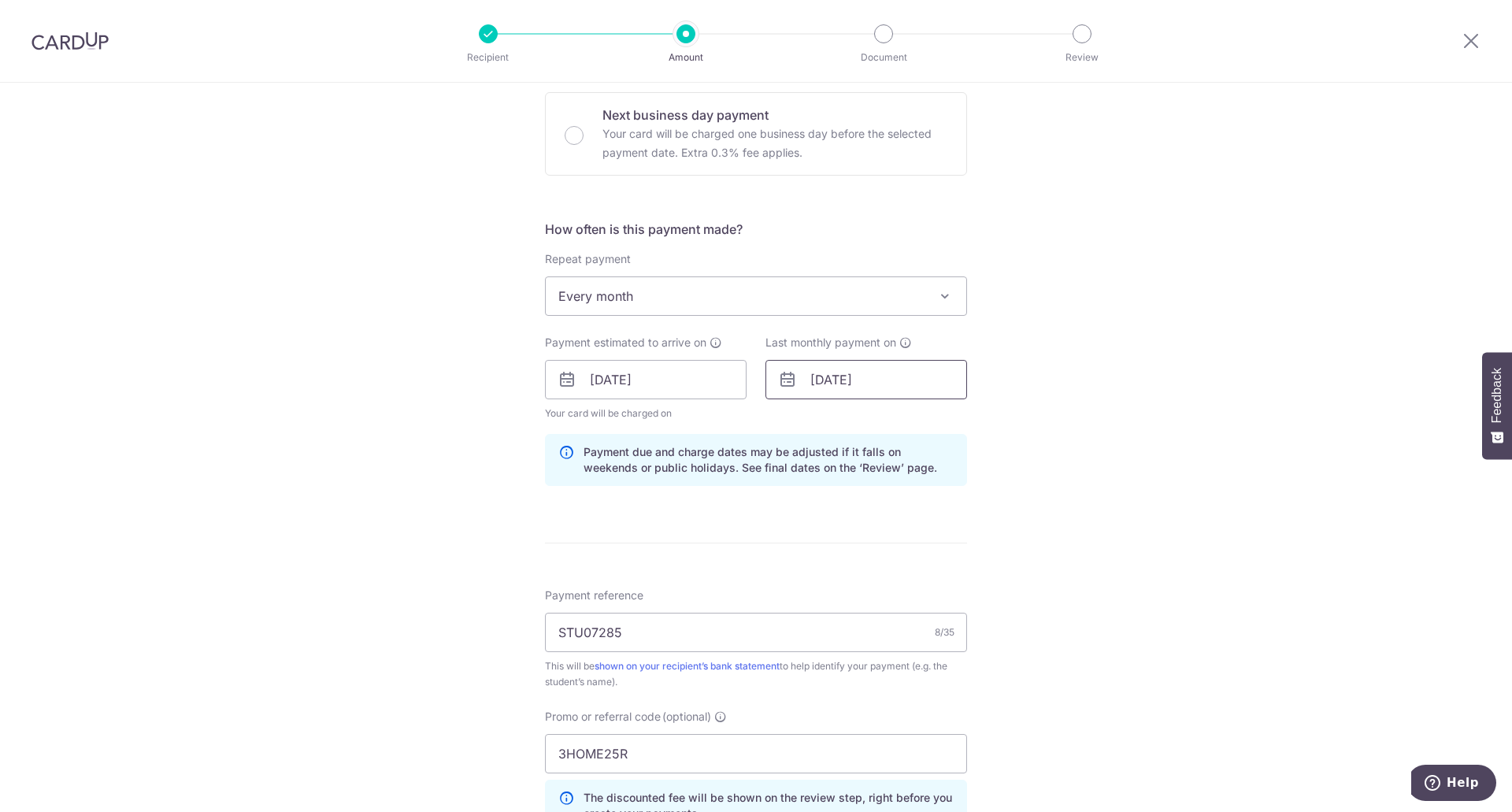
click at [866, 374] on input "05/11/2025" at bounding box center [866, 380] width 202 height 39
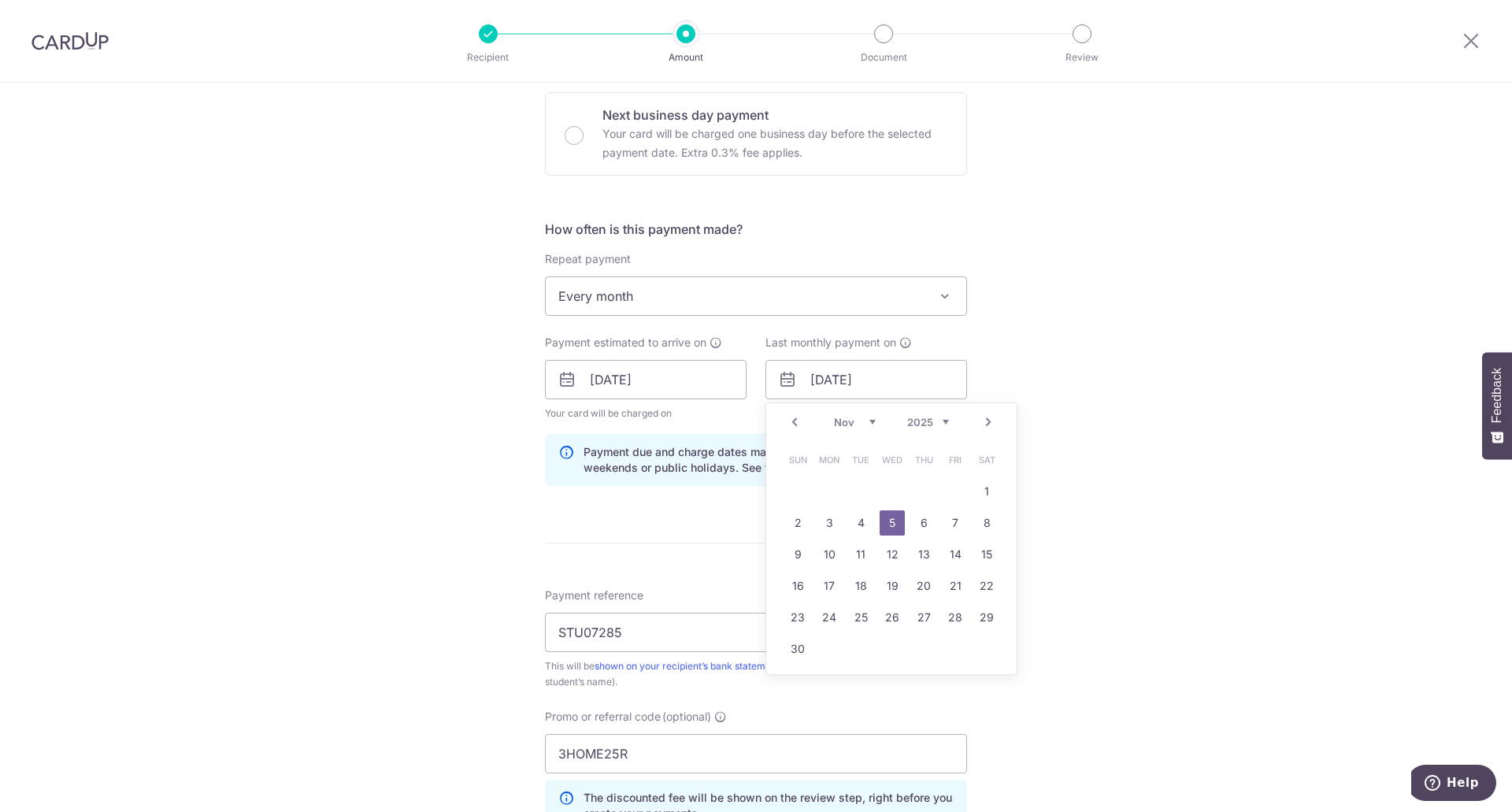
click at [886, 521] on link "5" at bounding box center [892, 522] width 25 height 25
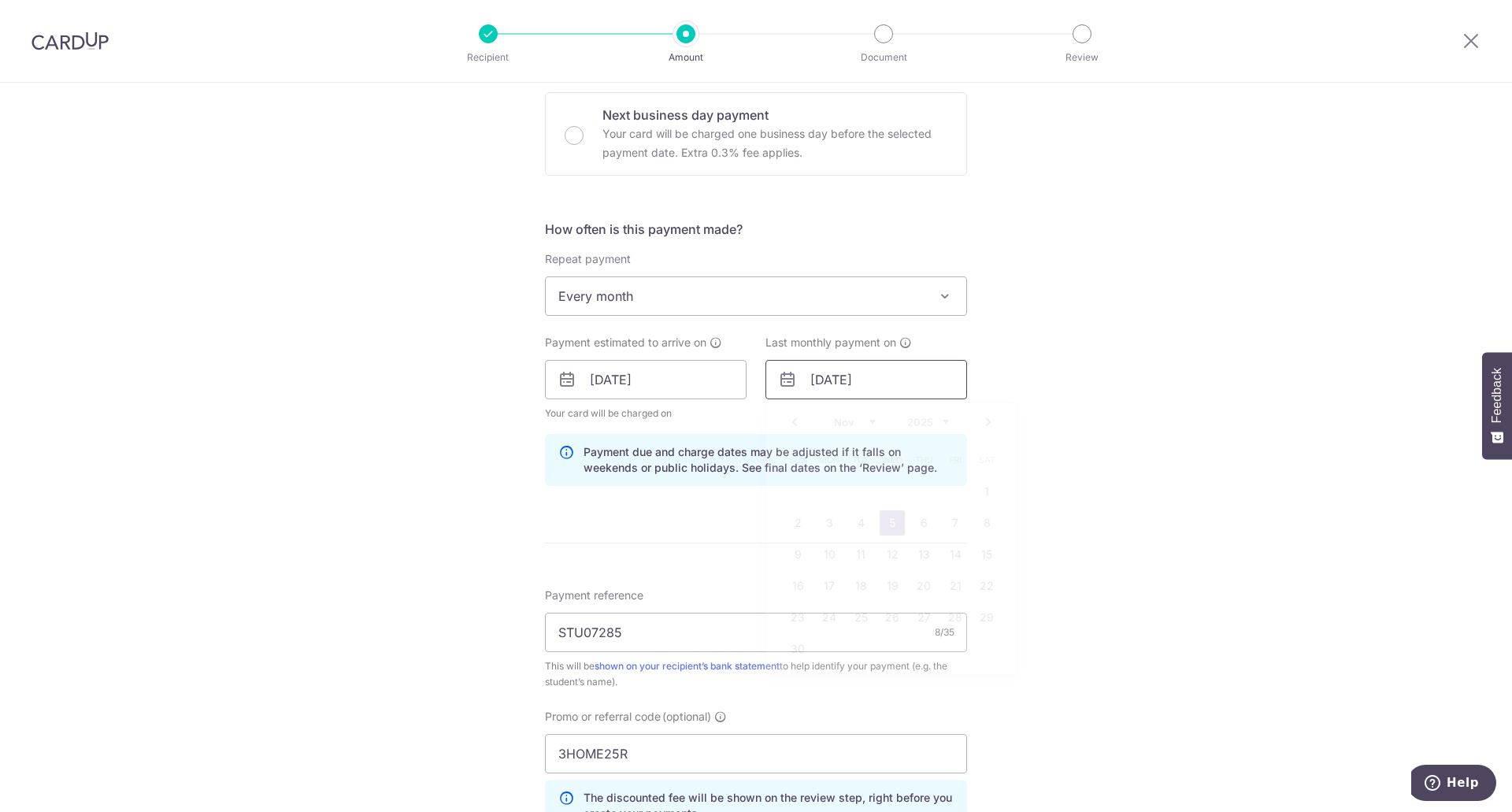
click at [836, 378] on input "05/11/2025" at bounding box center [866, 380] width 202 height 39
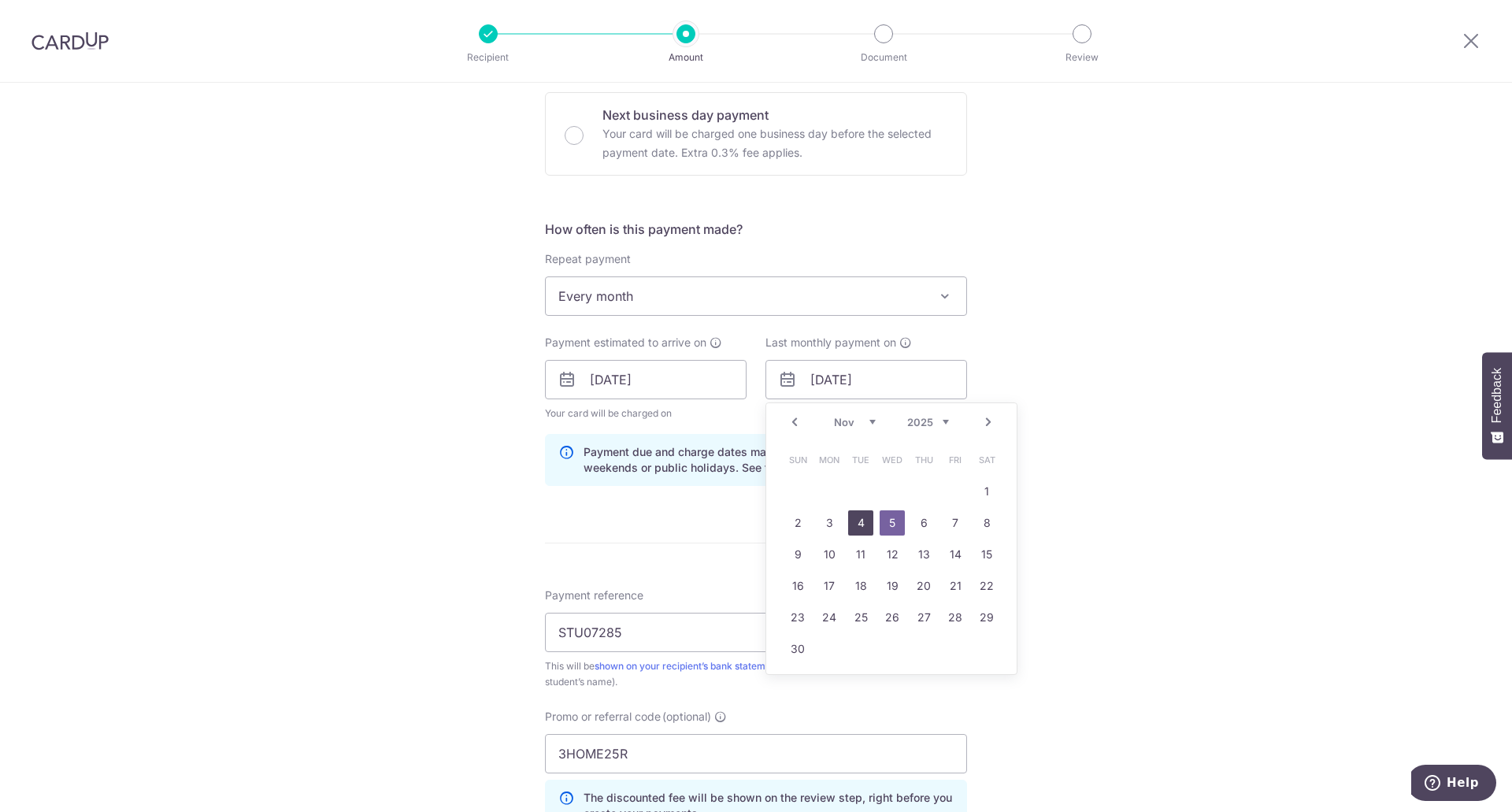
click at [856, 522] on link "4" at bounding box center [860, 522] width 25 height 25
type input "[DATE]"
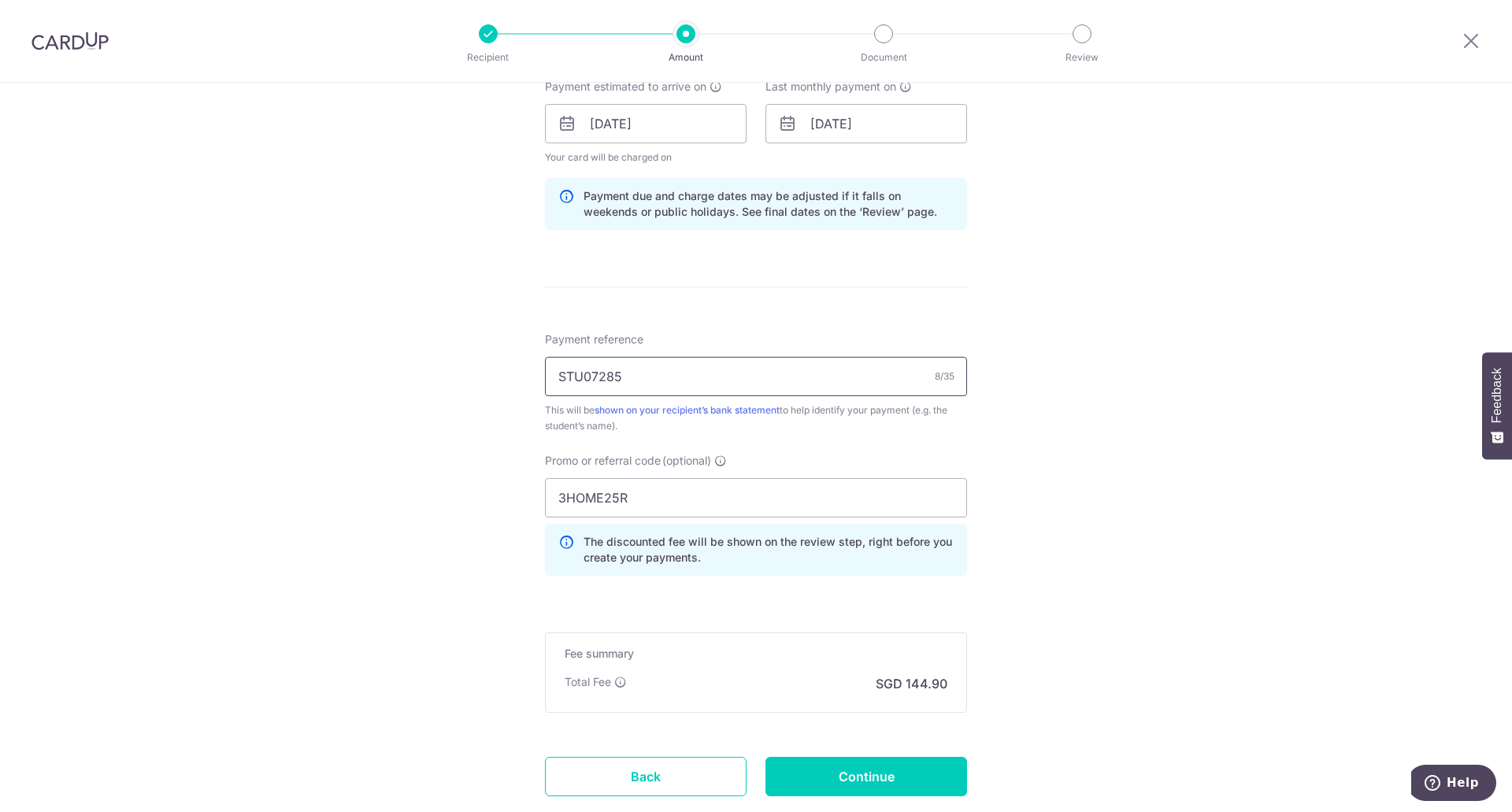
scroll to position [831, 0]
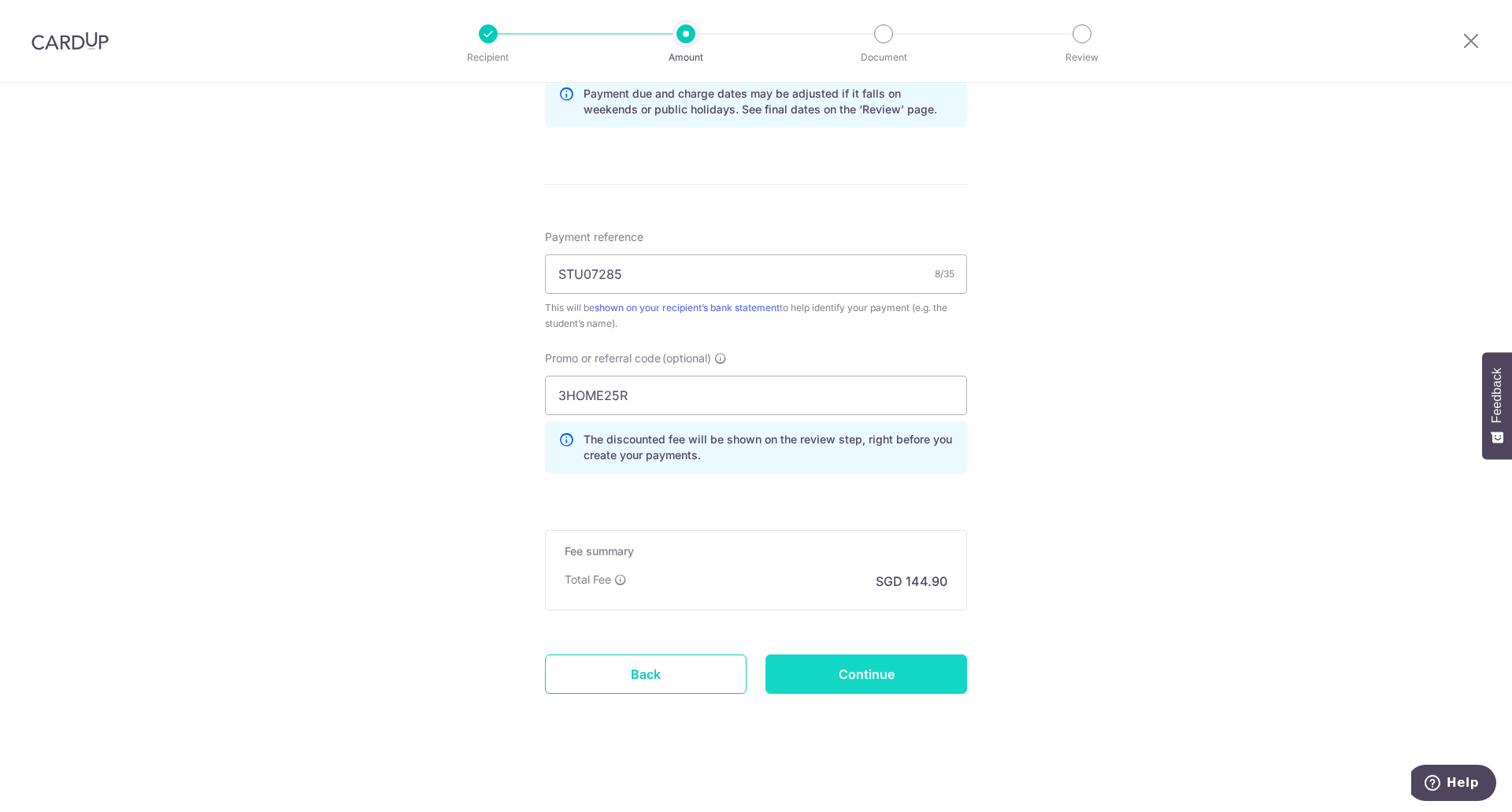
click at [832, 676] on input "Continue" at bounding box center [866, 674] width 202 height 39
type input "Create Schedule"
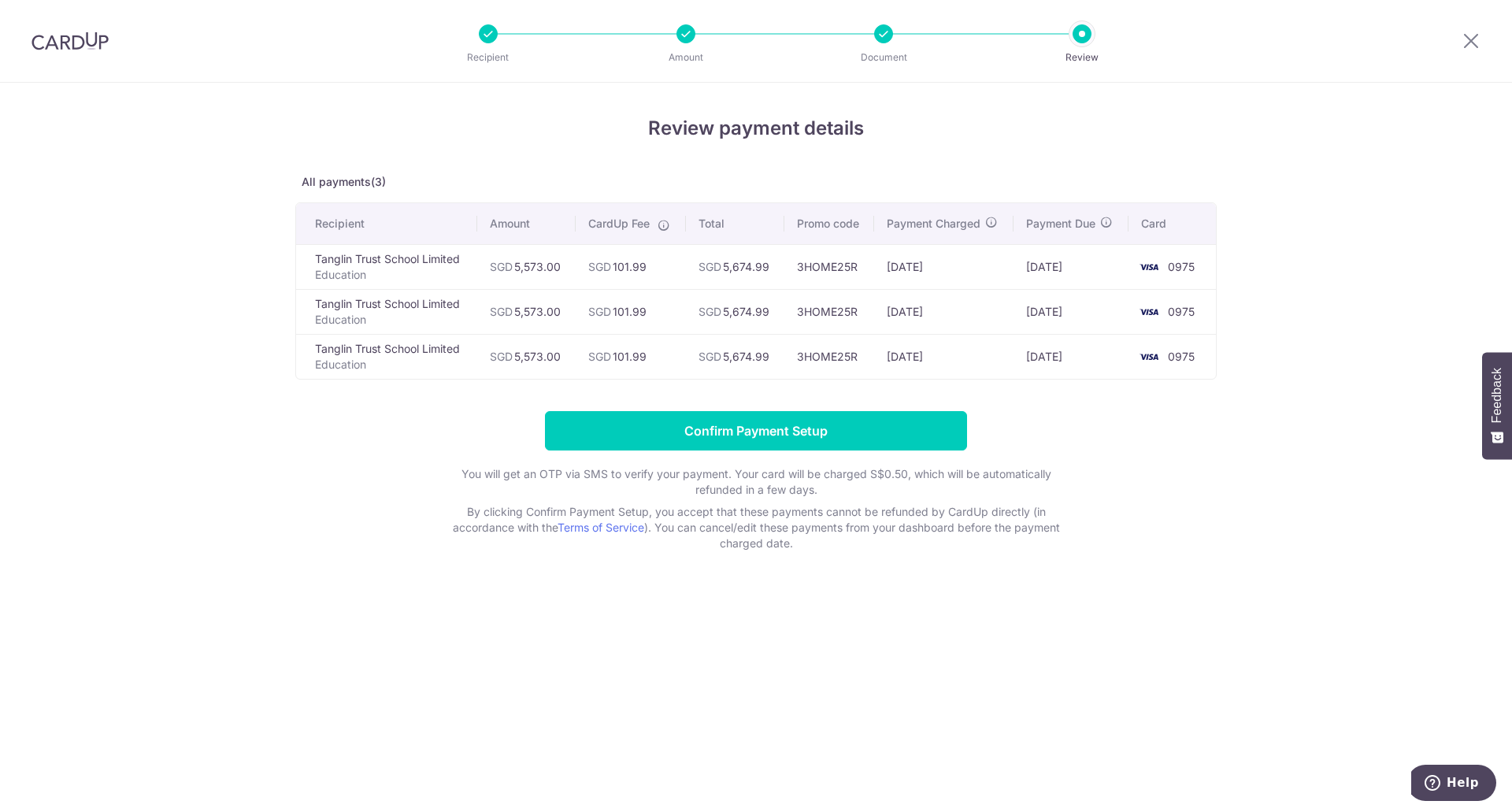
click at [917, 317] on td "[DATE]" at bounding box center [944, 311] width 140 height 45
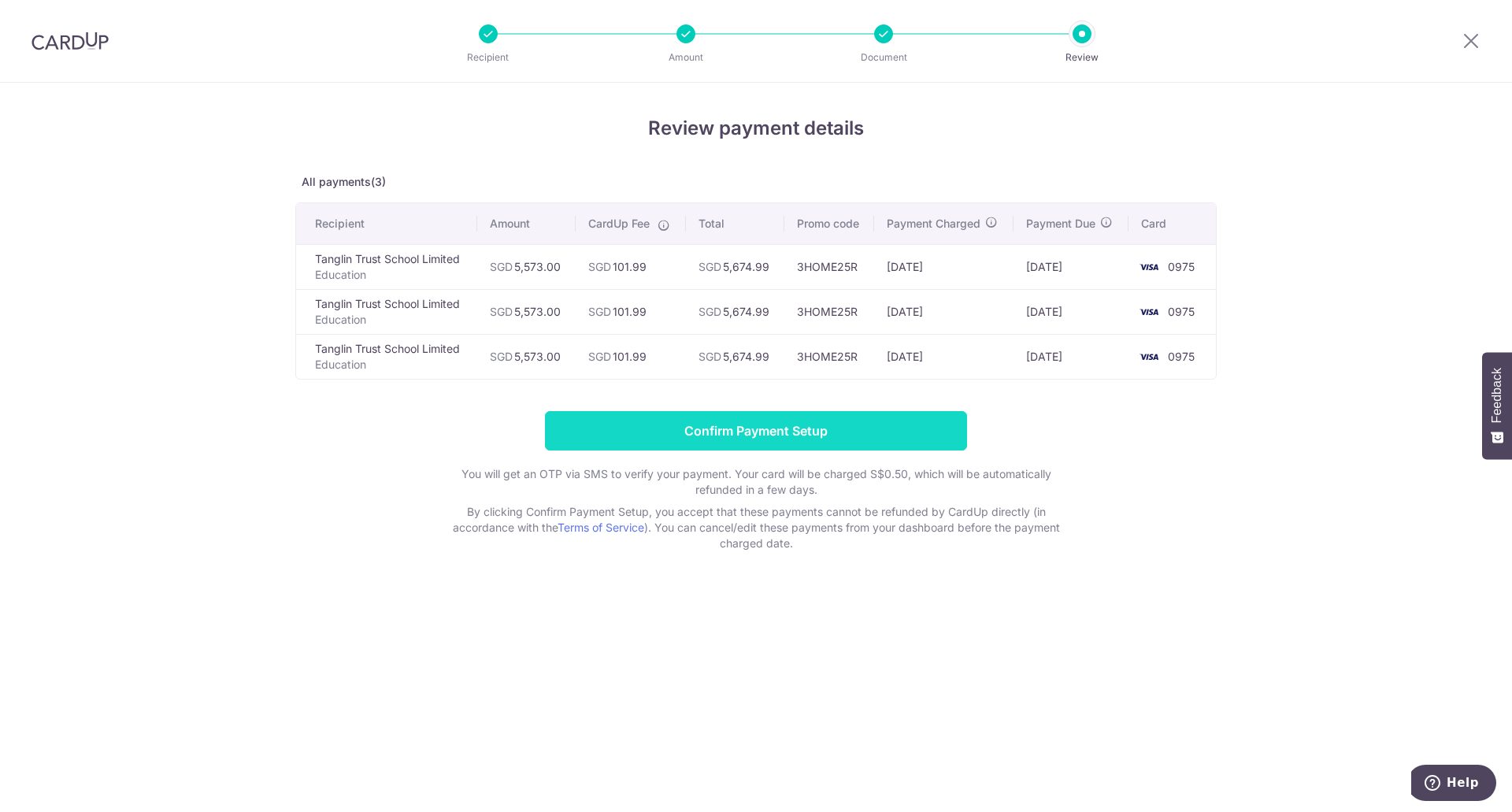
click at [743, 430] on input "Confirm Payment Setup" at bounding box center [756, 431] width 422 height 39
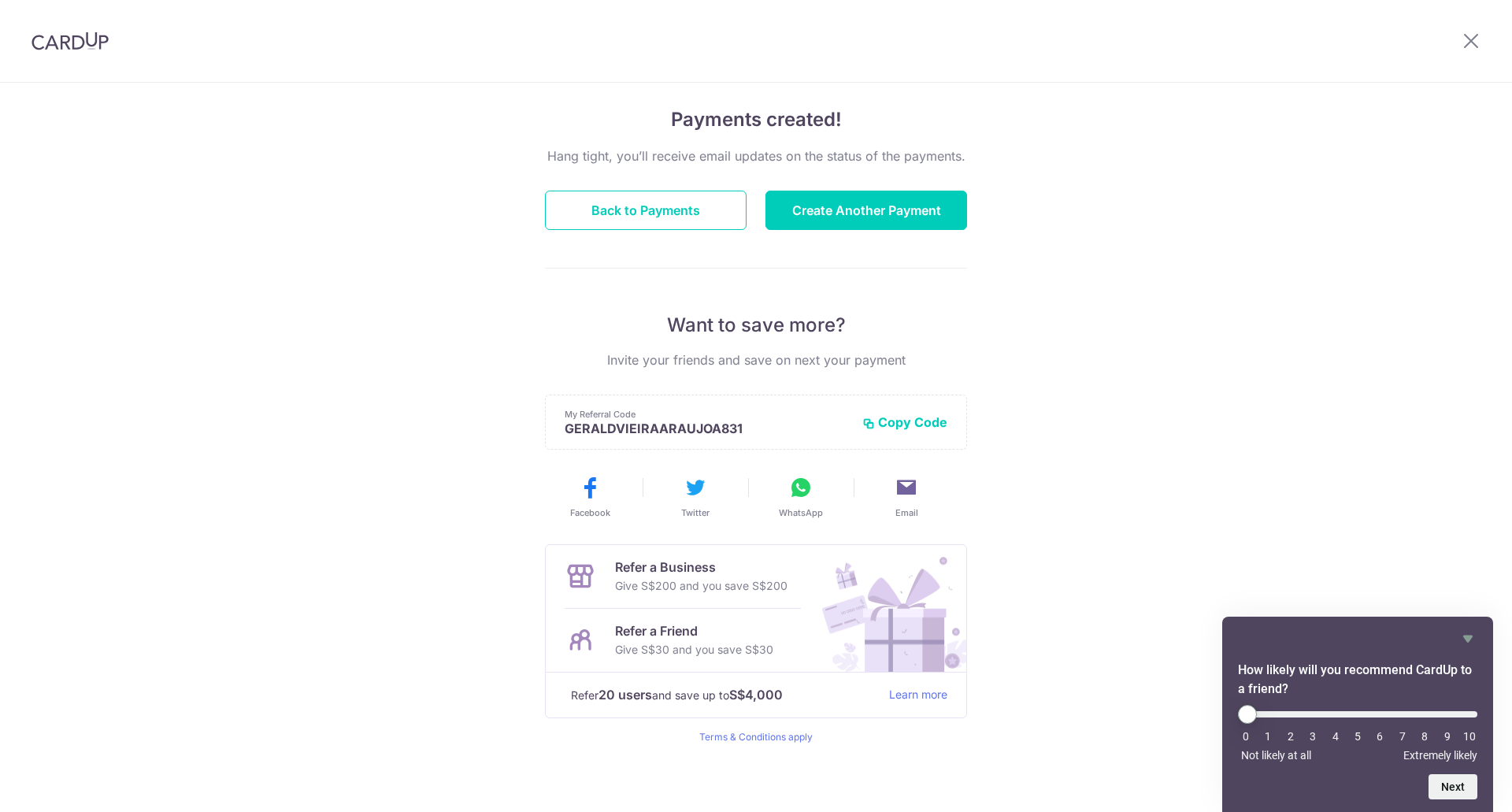
scroll to position [112, 0]
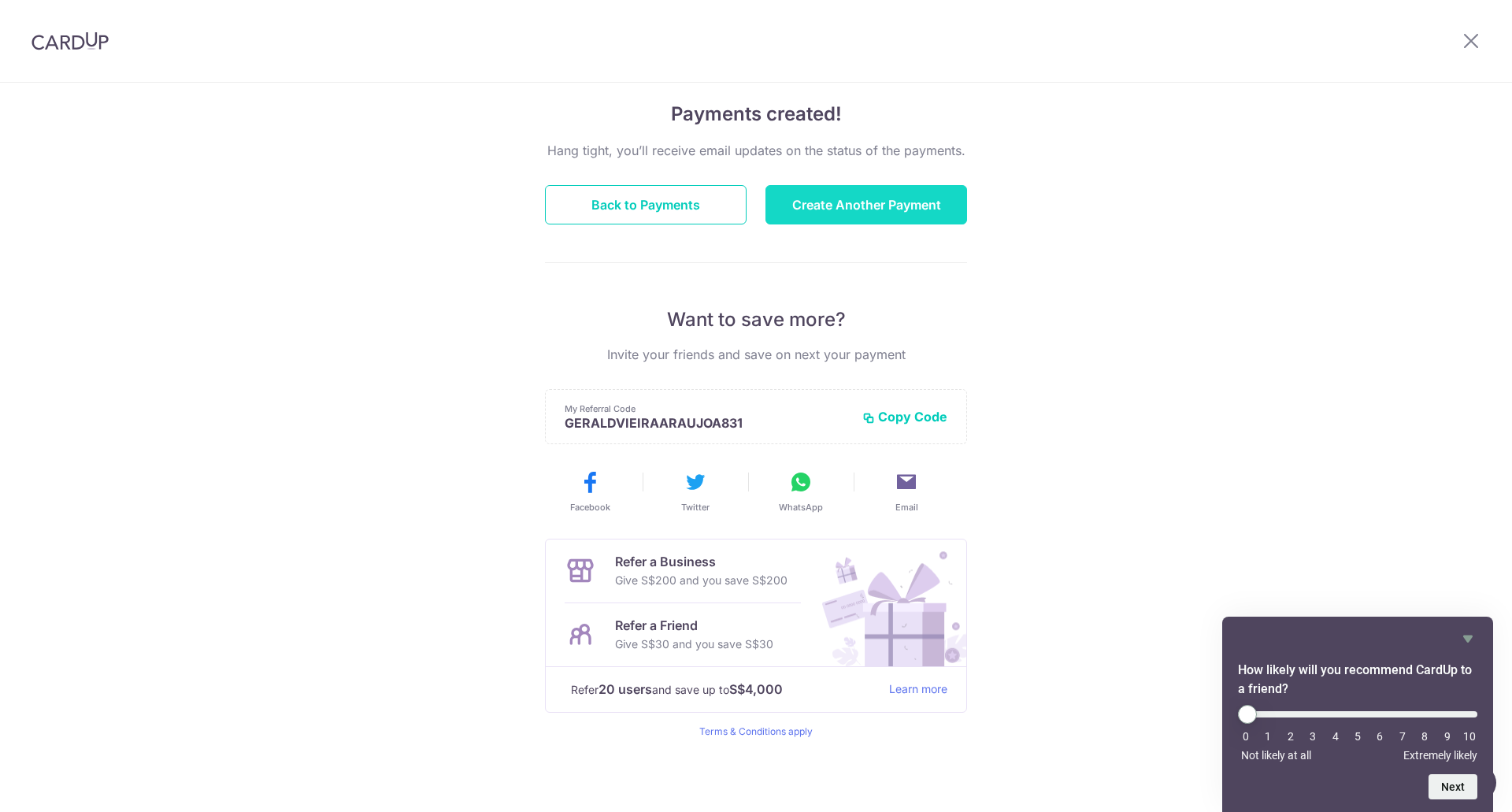
click at [871, 205] on button "Create Another Payment" at bounding box center [866, 204] width 202 height 39
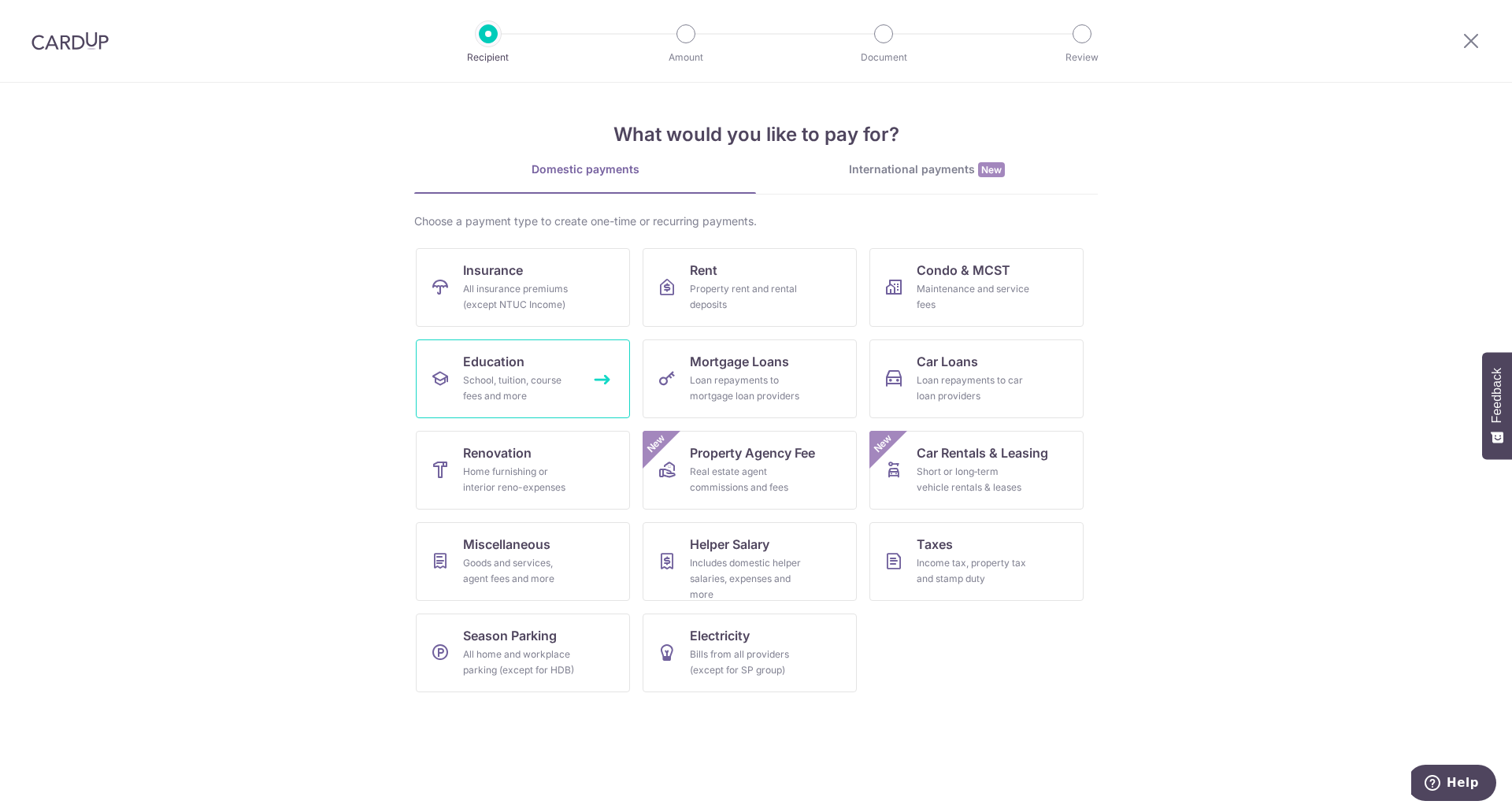
click at [531, 373] on div "School, tuition, course fees and more" at bounding box center [520, 388] width 114 height 32
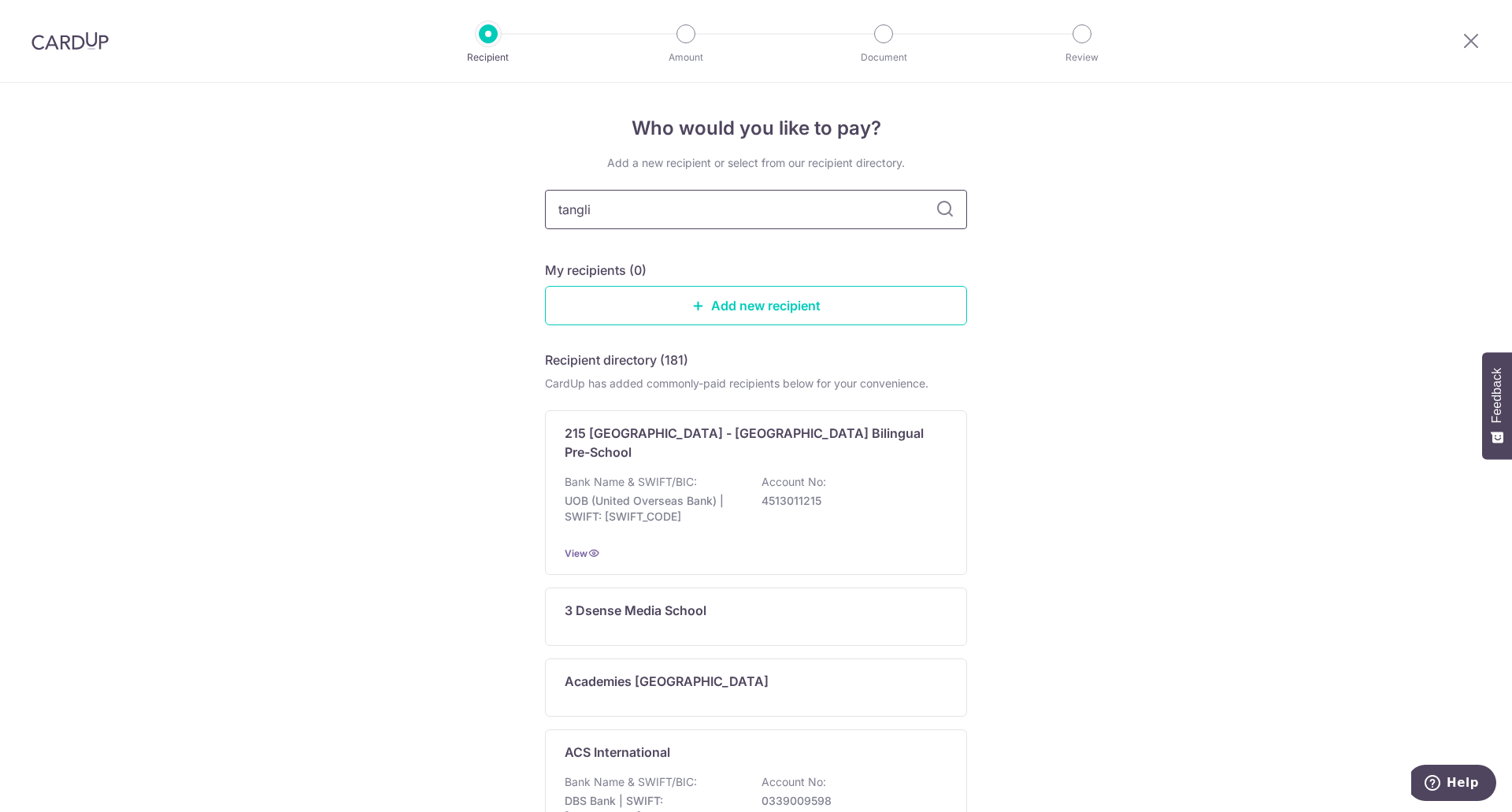
type input "tanglin"
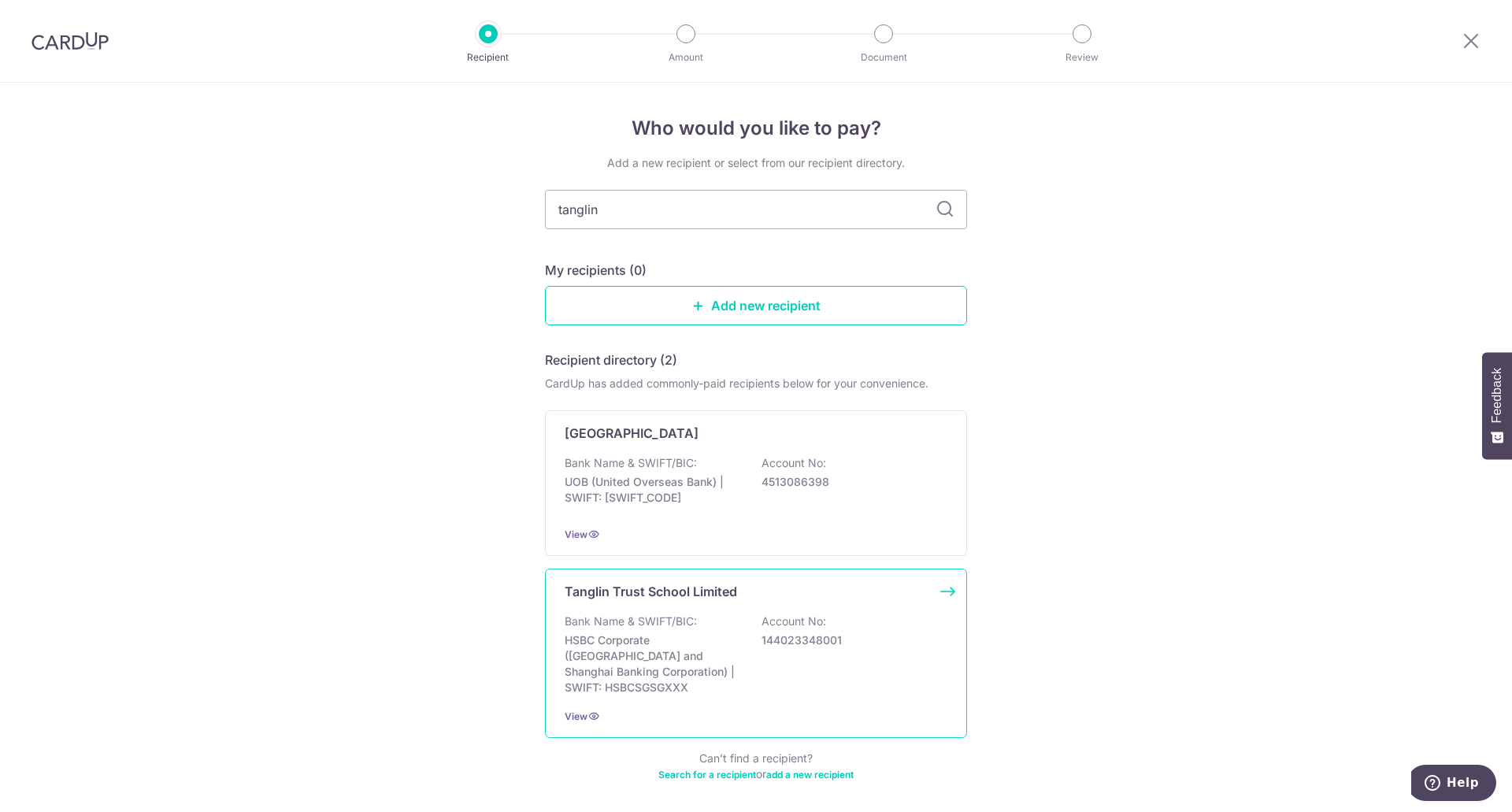
click at [656, 662] on p "HSBC Corporate ([GEOGRAPHIC_DATA] and Shanghai Banking Corporation) | SWIFT: HS…" at bounding box center [653, 664] width 176 height 63
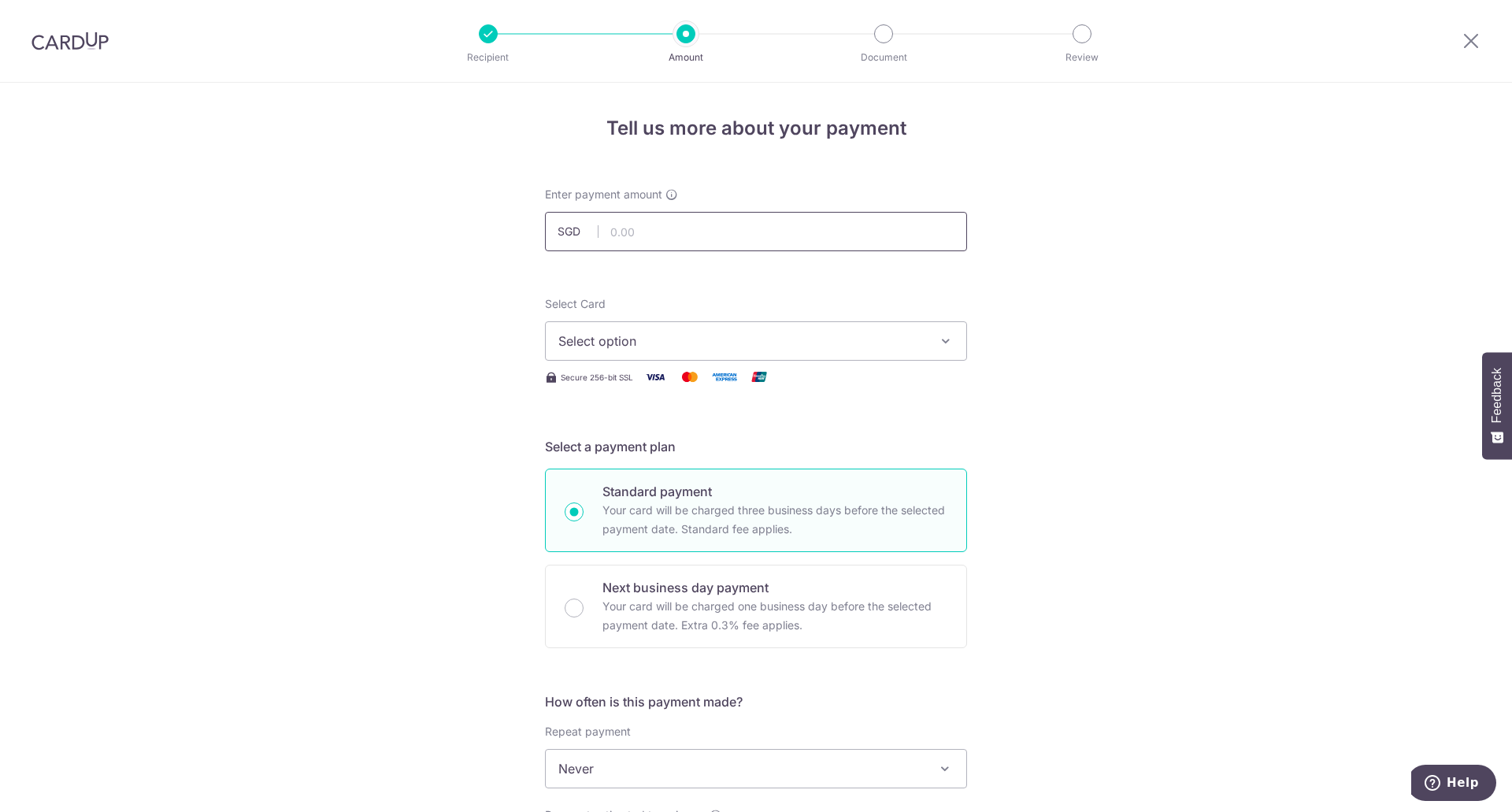
click at [624, 232] on input "text" at bounding box center [756, 232] width 422 height 39
type input "5,137.00"
click at [1178, 298] on div "Tell us more about your payment Enter payment amount SGD 5,137.00 5137.00 Selec…" at bounding box center [756, 795] width 1512 height 1424
click at [713, 350] on button "Select option" at bounding box center [756, 341] width 422 height 39
click at [694, 454] on span "**** 0975" at bounding box center [756, 453] width 395 height 19
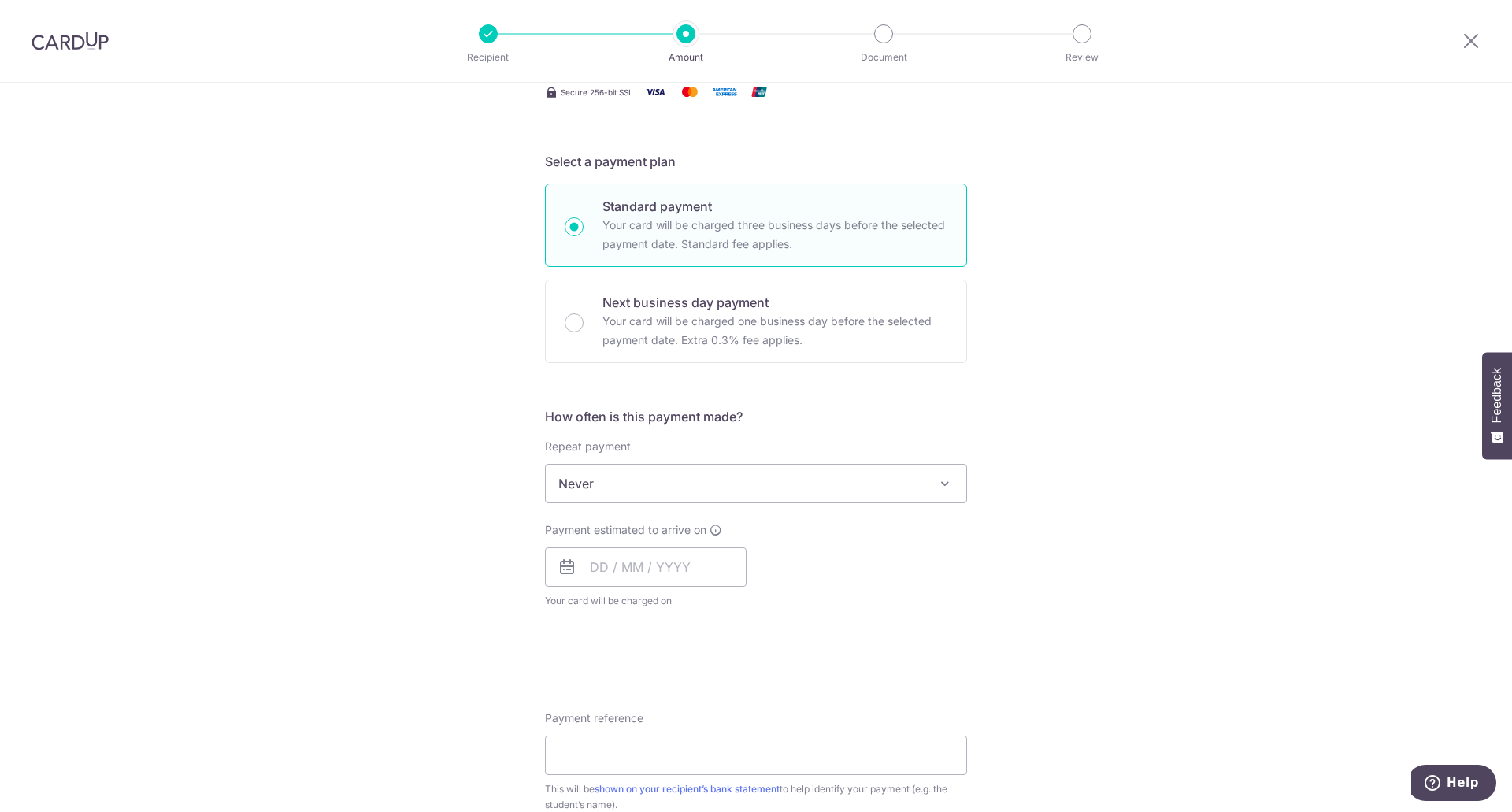
scroll to position [315, 0]
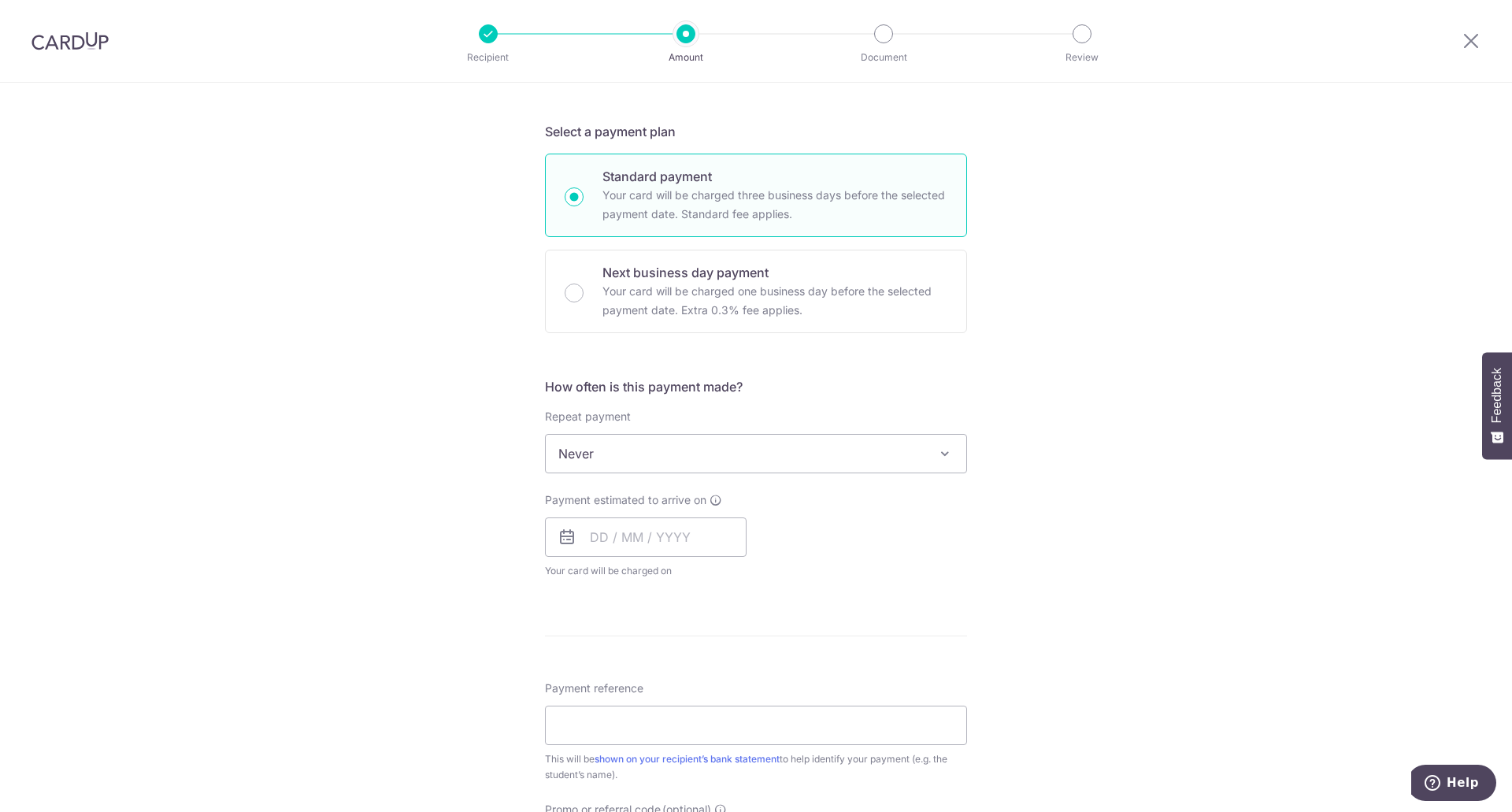
click at [617, 460] on span "Never" at bounding box center [756, 453] width 421 height 38
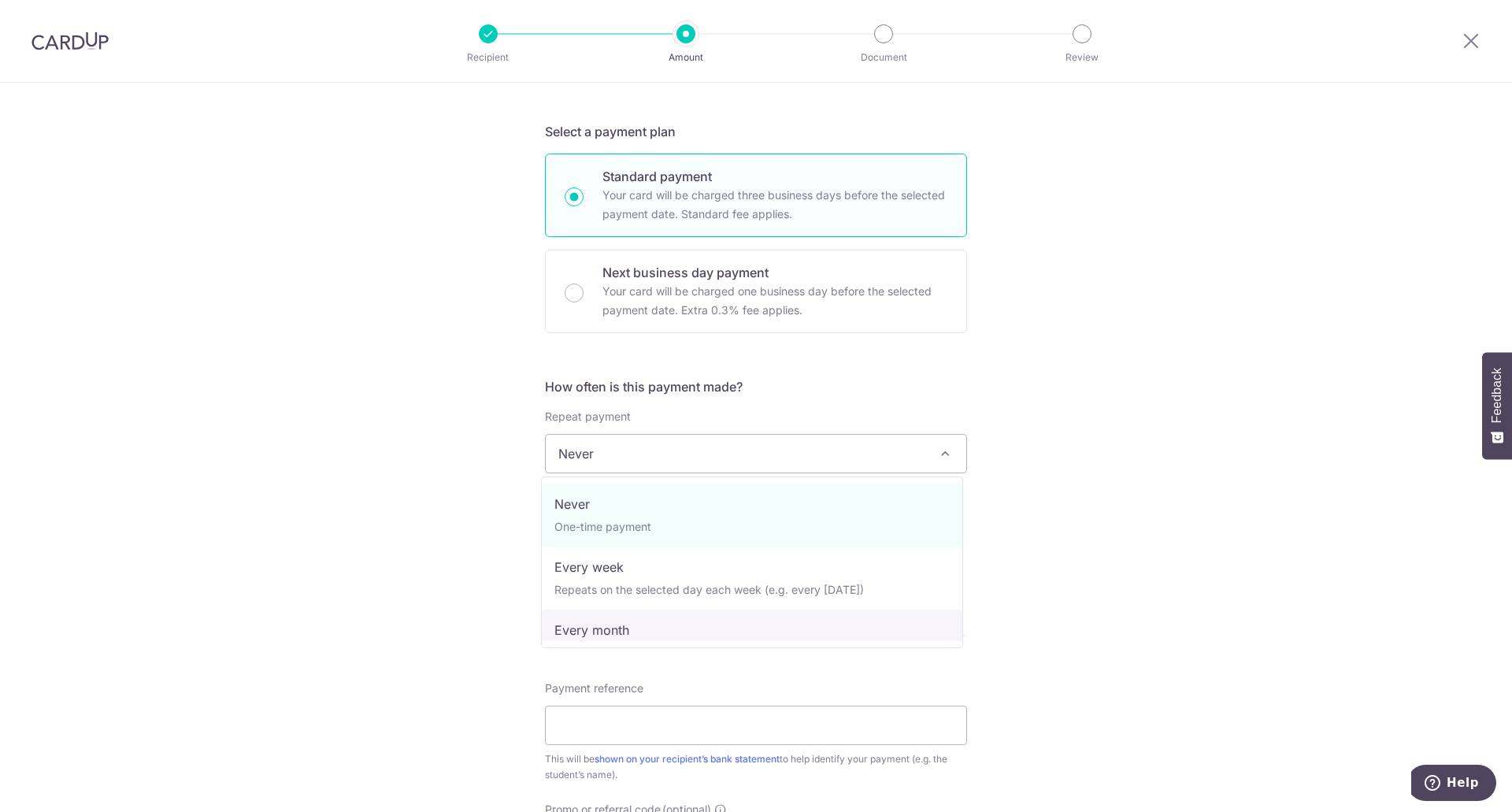
select select "3"
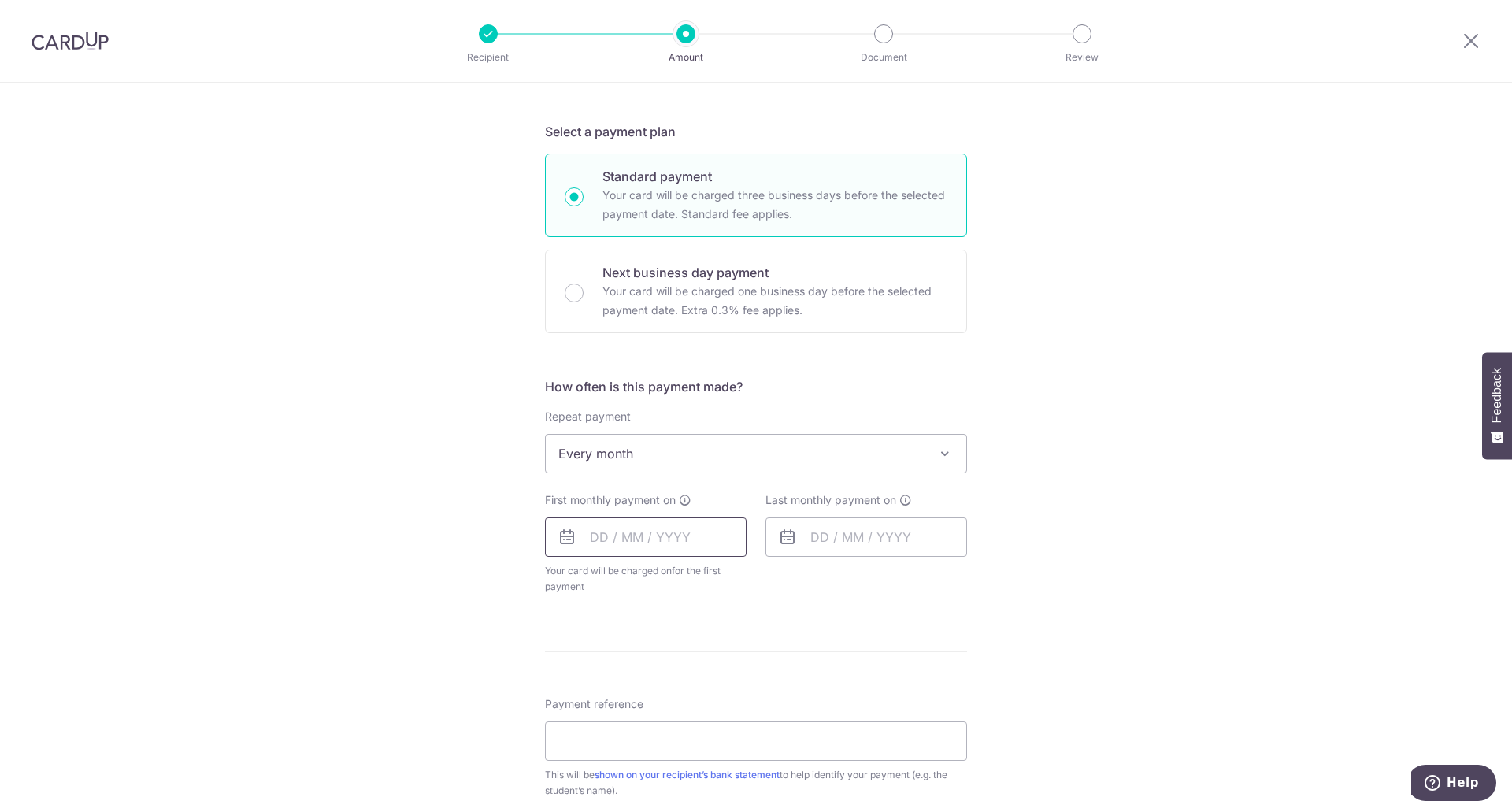
click at [632, 527] on input "text" at bounding box center [646, 537] width 202 height 39
click at [694, 649] on link "4" at bounding box center [703, 648] width 25 height 25
type input "[DATE]"
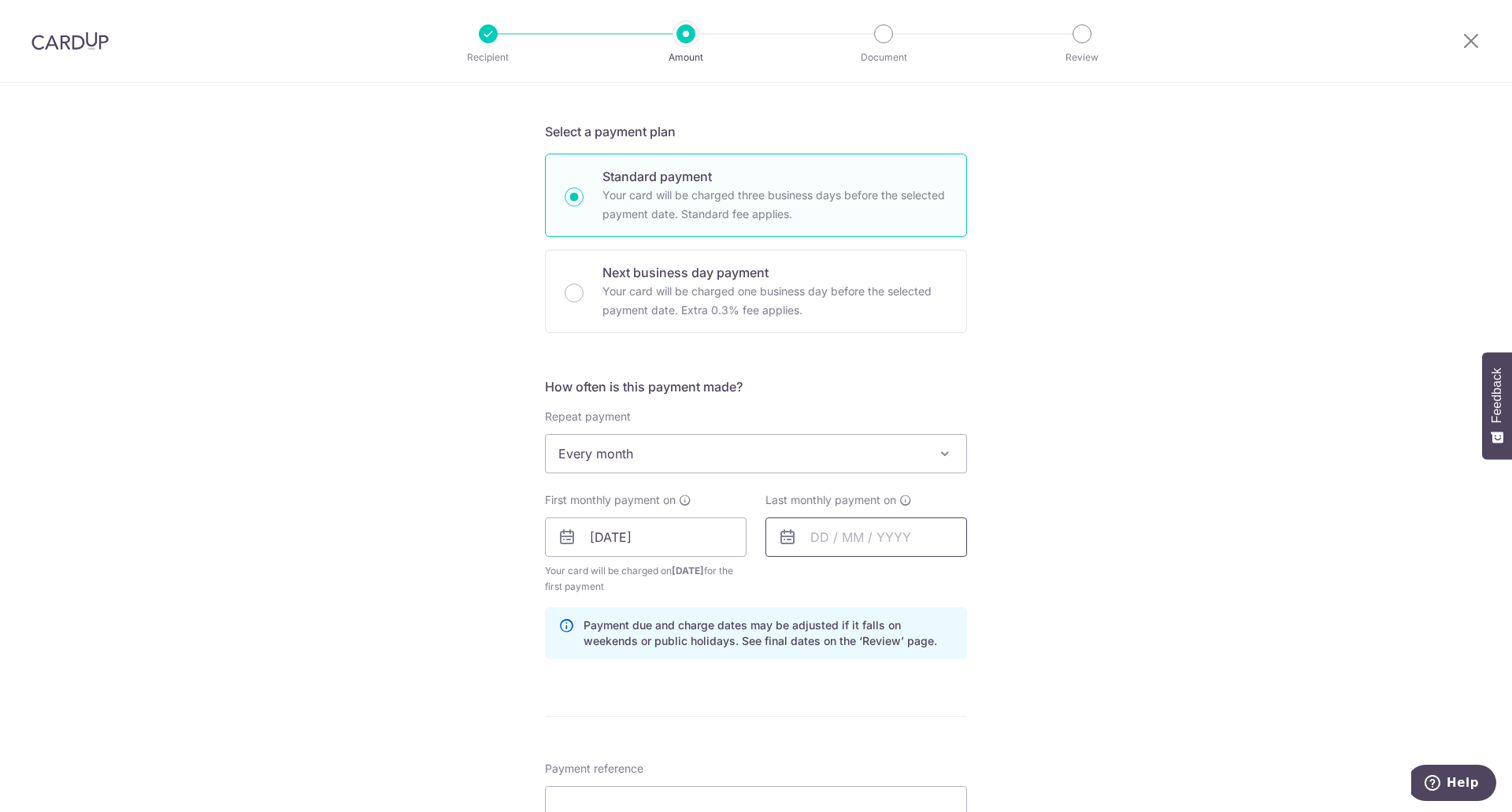
click at [821, 533] on input "text" at bounding box center [866, 537] width 202 height 39
click at [981, 580] on link "Next" at bounding box center [989, 580] width 19 height 19
click at [861, 683] on link "4" at bounding box center [860, 680] width 25 height 25
type input "04/11/2025"
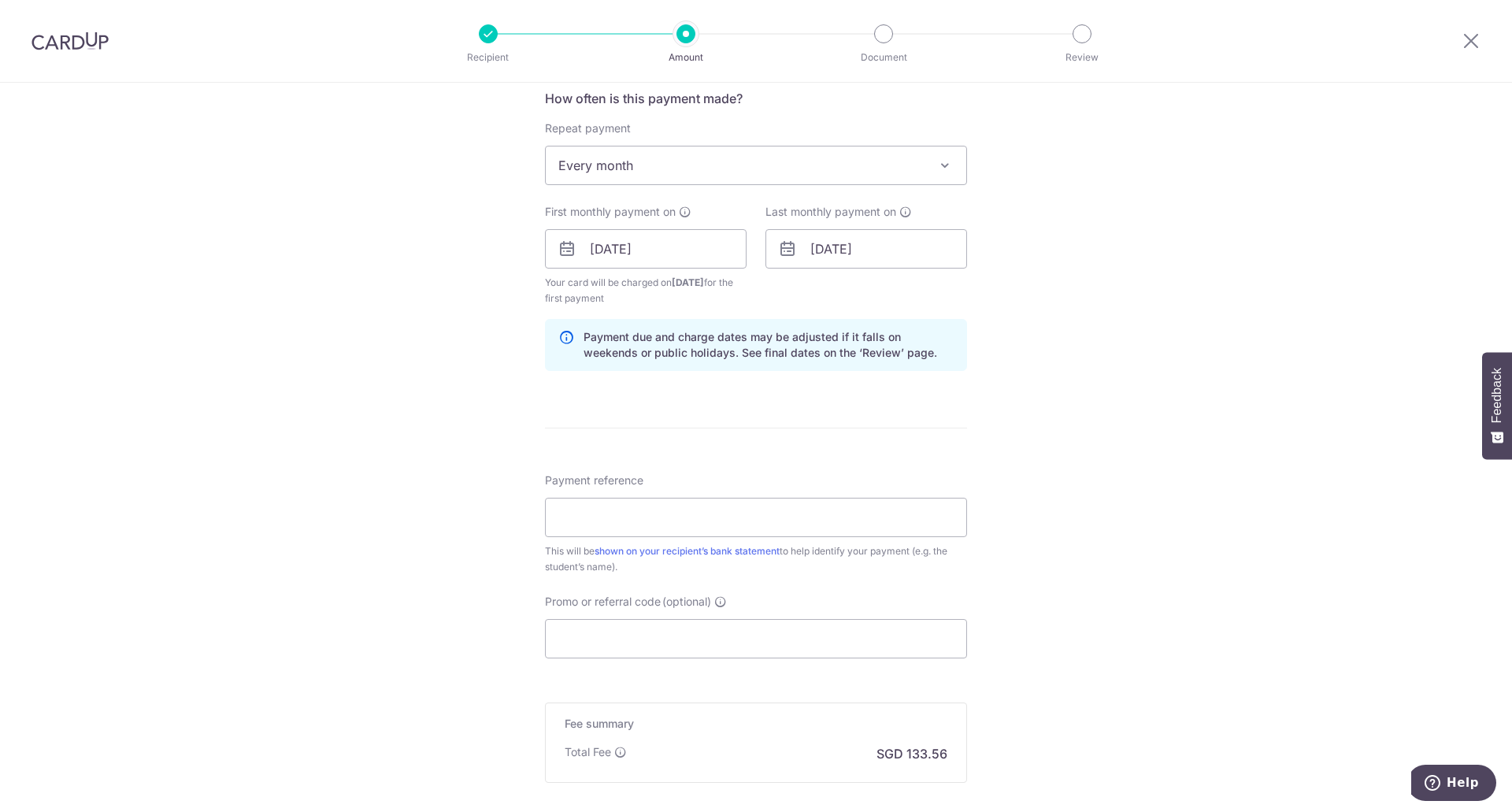
scroll to position [630, 0]
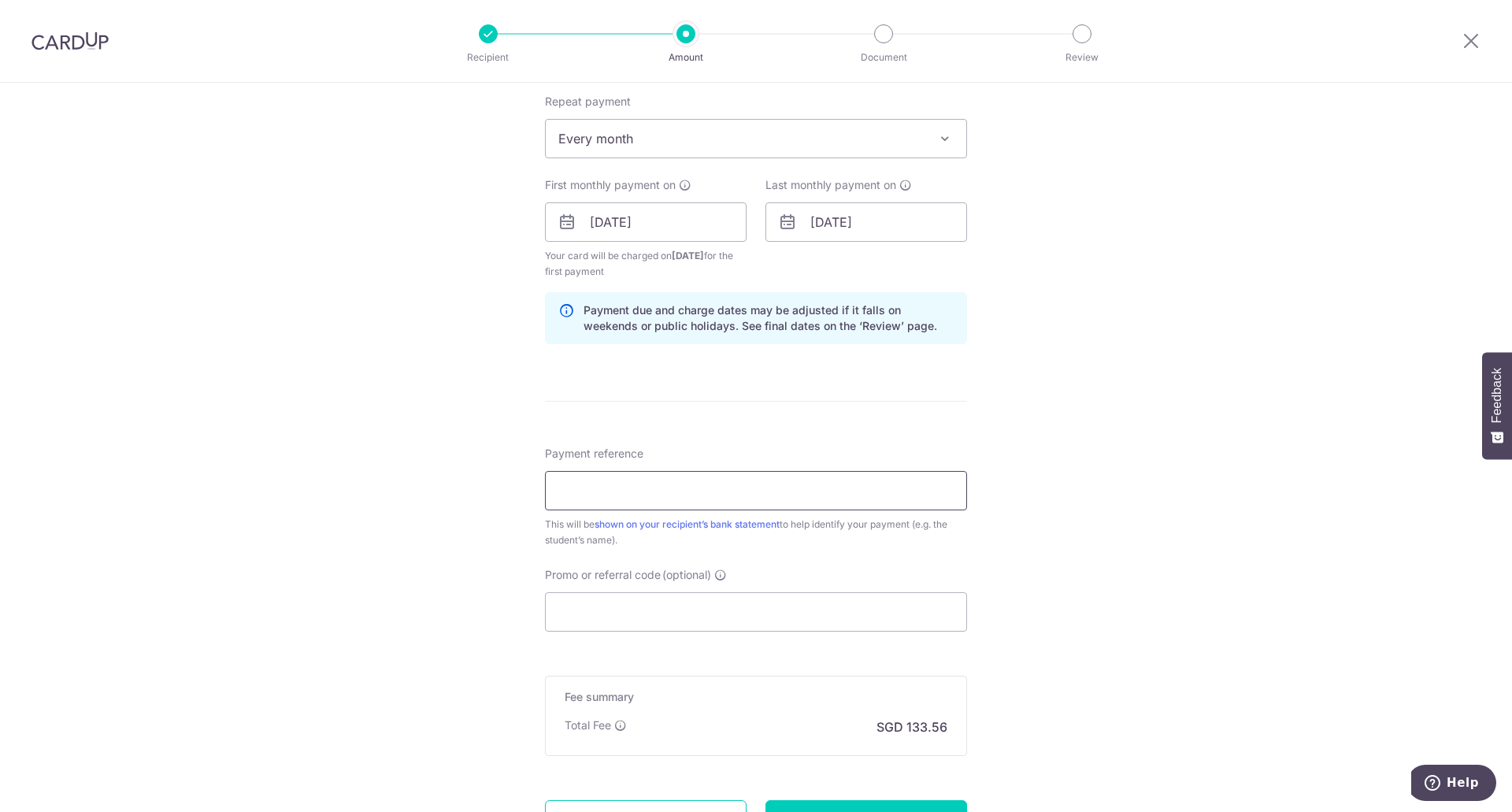
click at [614, 494] on input "Payment reference" at bounding box center [756, 491] width 422 height 39
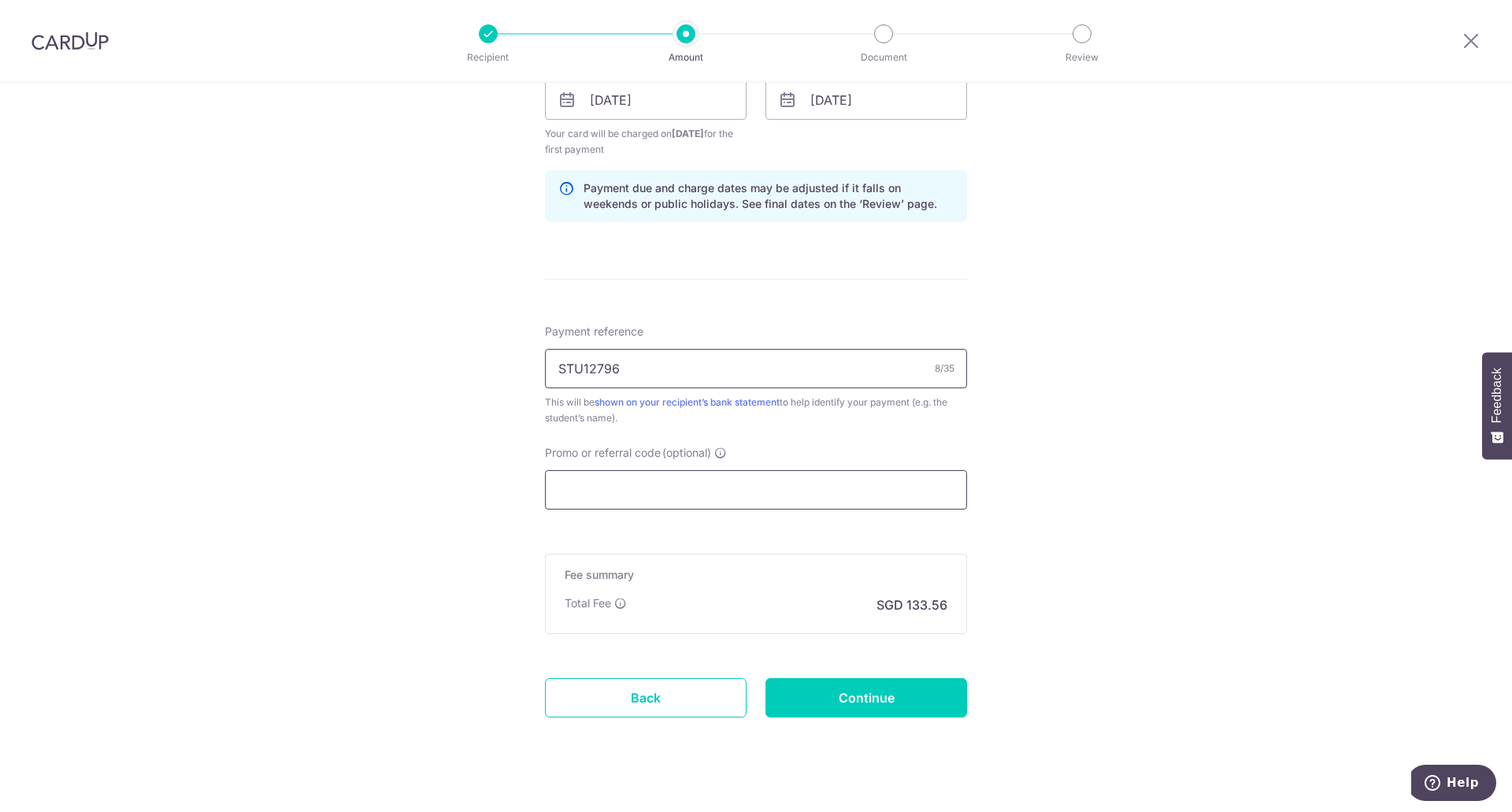
scroll to position [775, 0]
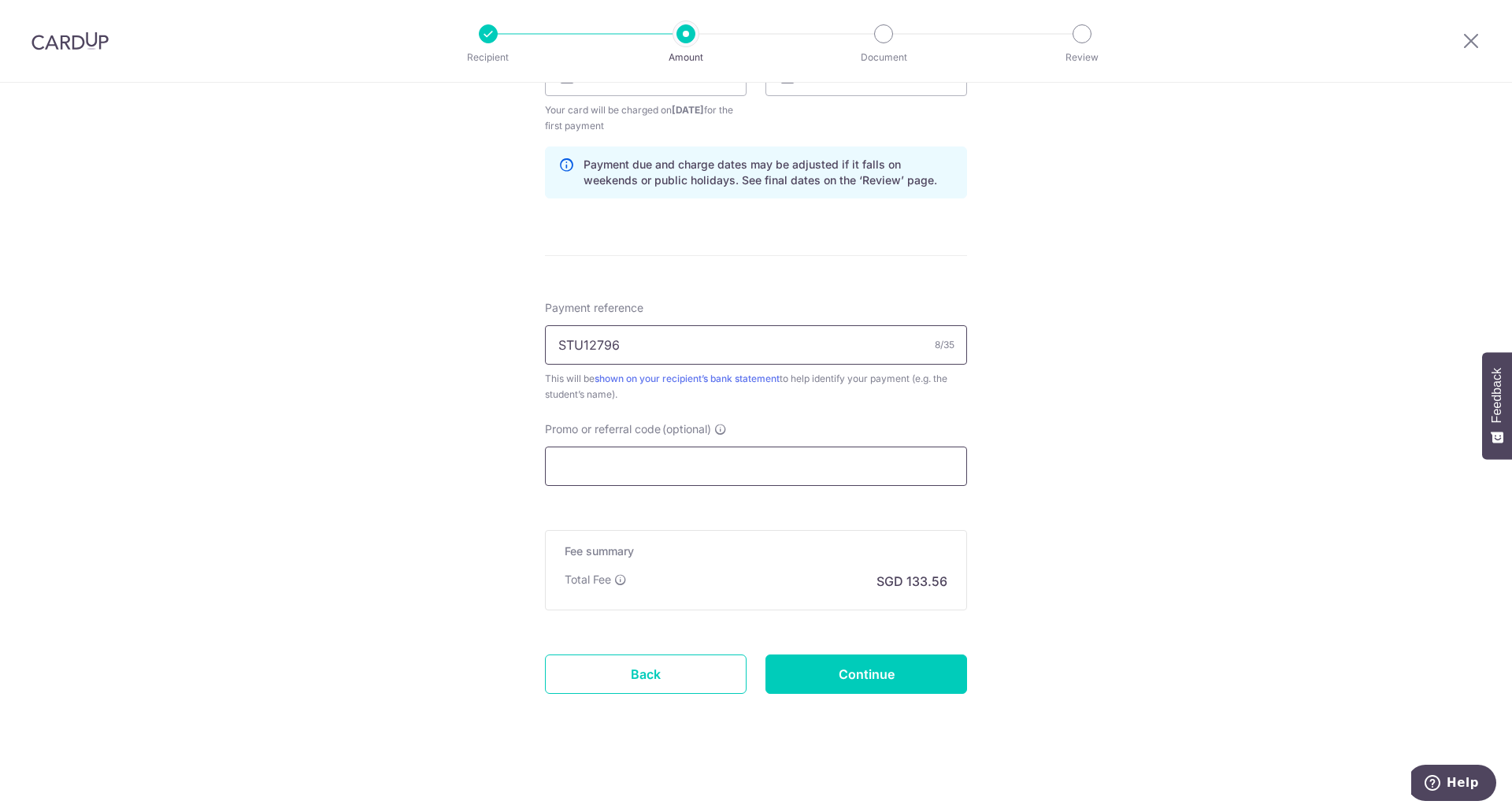
type input "STU12796"
click at [670, 461] on input "Promo or referral code (optional)" at bounding box center [756, 466] width 422 height 39
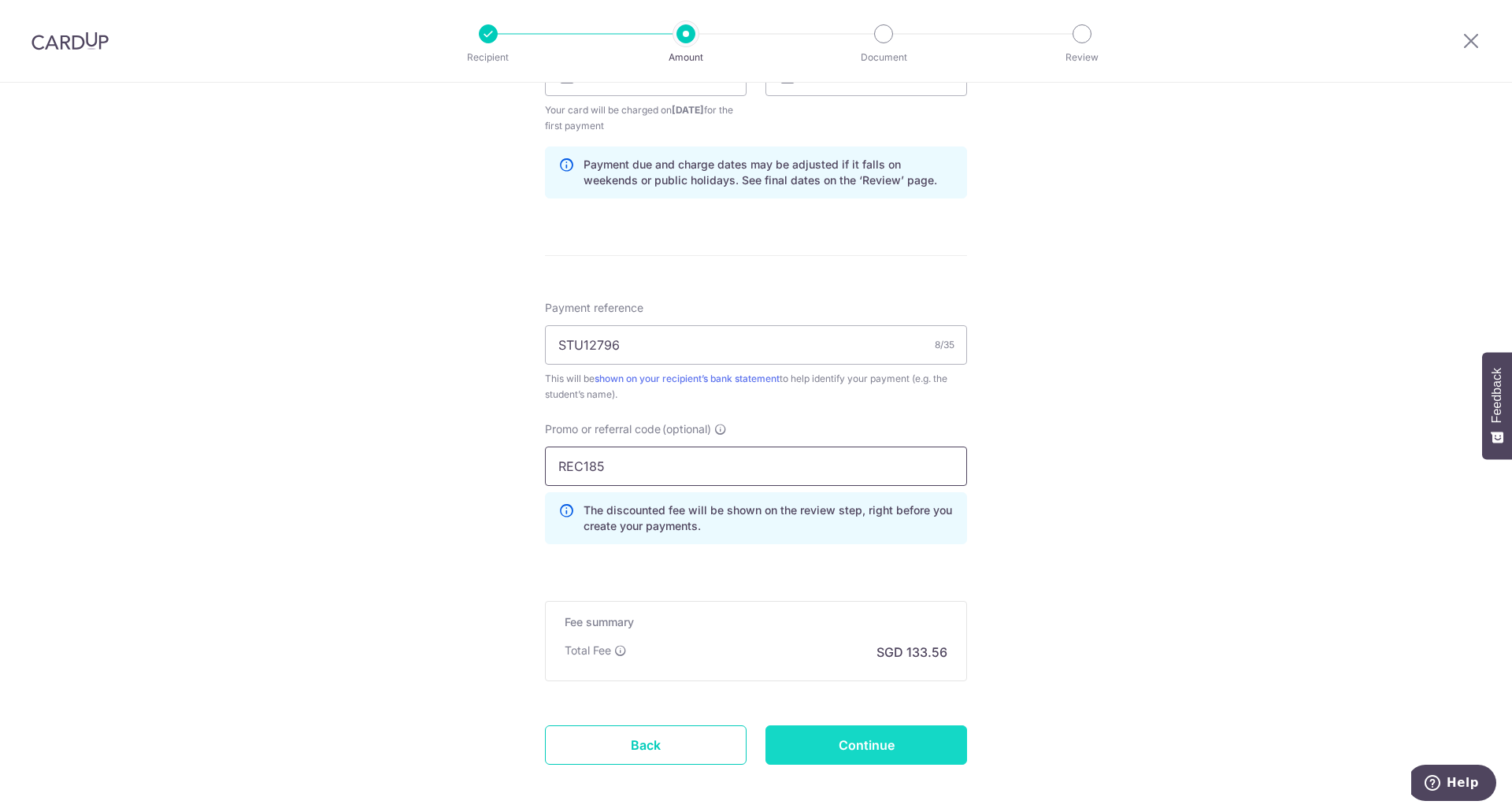
type input "REC185"
click at [879, 745] on input "Continue" at bounding box center [866, 744] width 202 height 39
type input "Create Schedule"
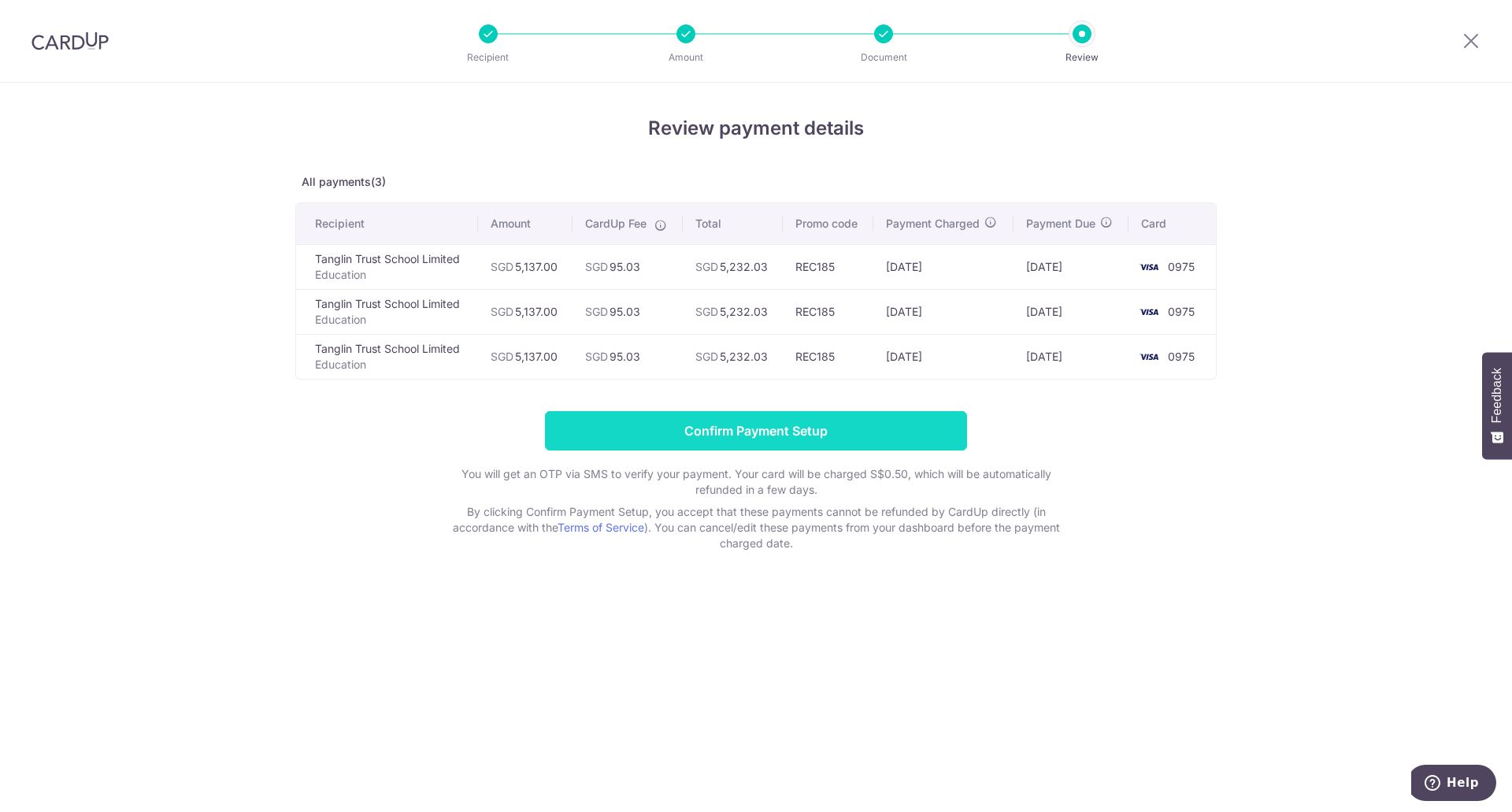
click at [736, 427] on input "Confirm Payment Setup" at bounding box center [756, 431] width 422 height 39
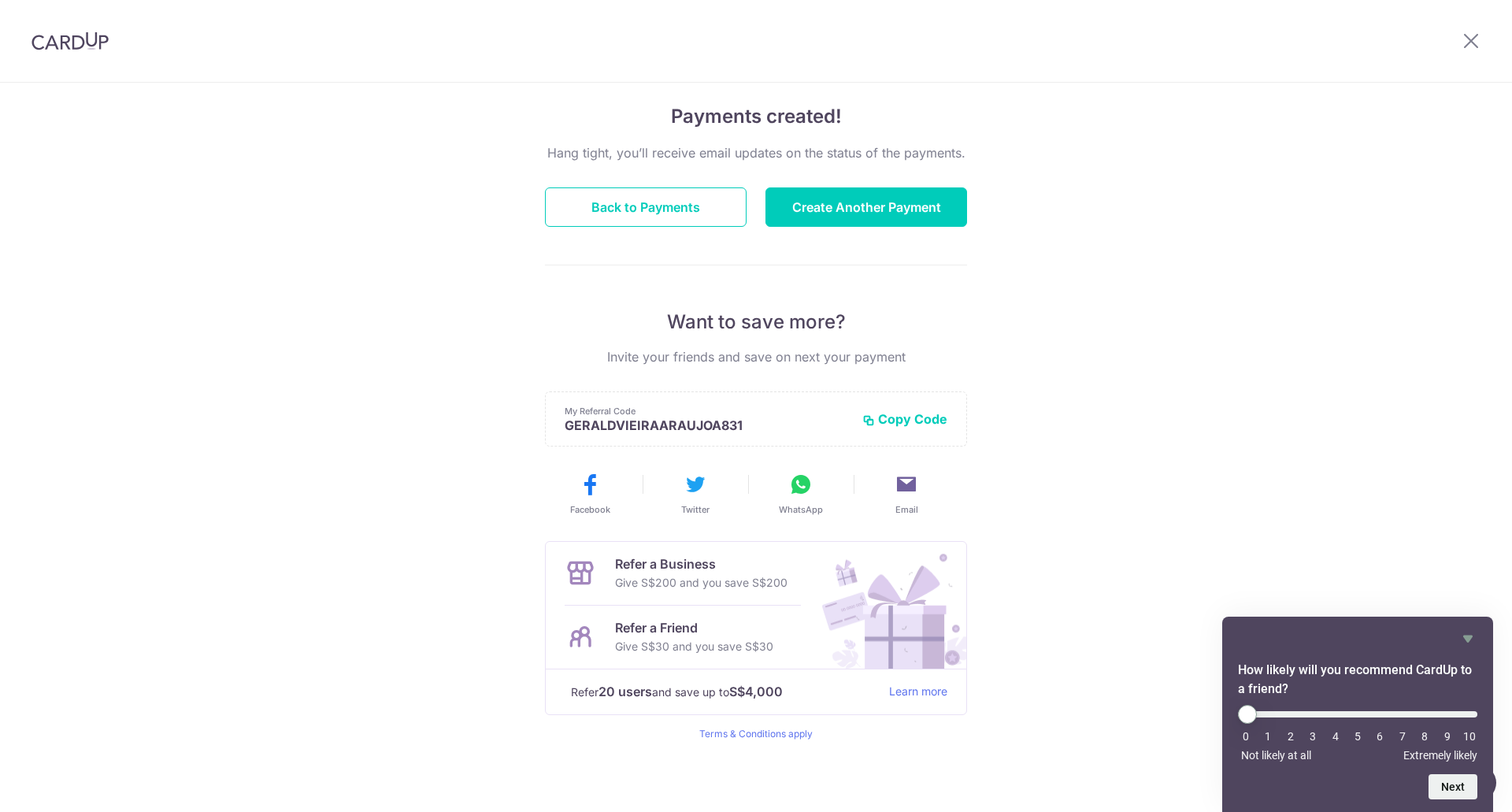
scroll to position [112, 0]
drag, startPoint x: 642, startPoint y: 358, endPoint x: 726, endPoint y: 363, distance: 84.1
click at [651, 357] on p "Invite your friends and save on next your payment" at bounding box center [756, 354] width 422 height 19
click at [813, 432] on div "My Referral Code GERALDVIEIRAARAUJOA831 Copy Code Copied" at bounding box center [756, 416] width 422 height 55
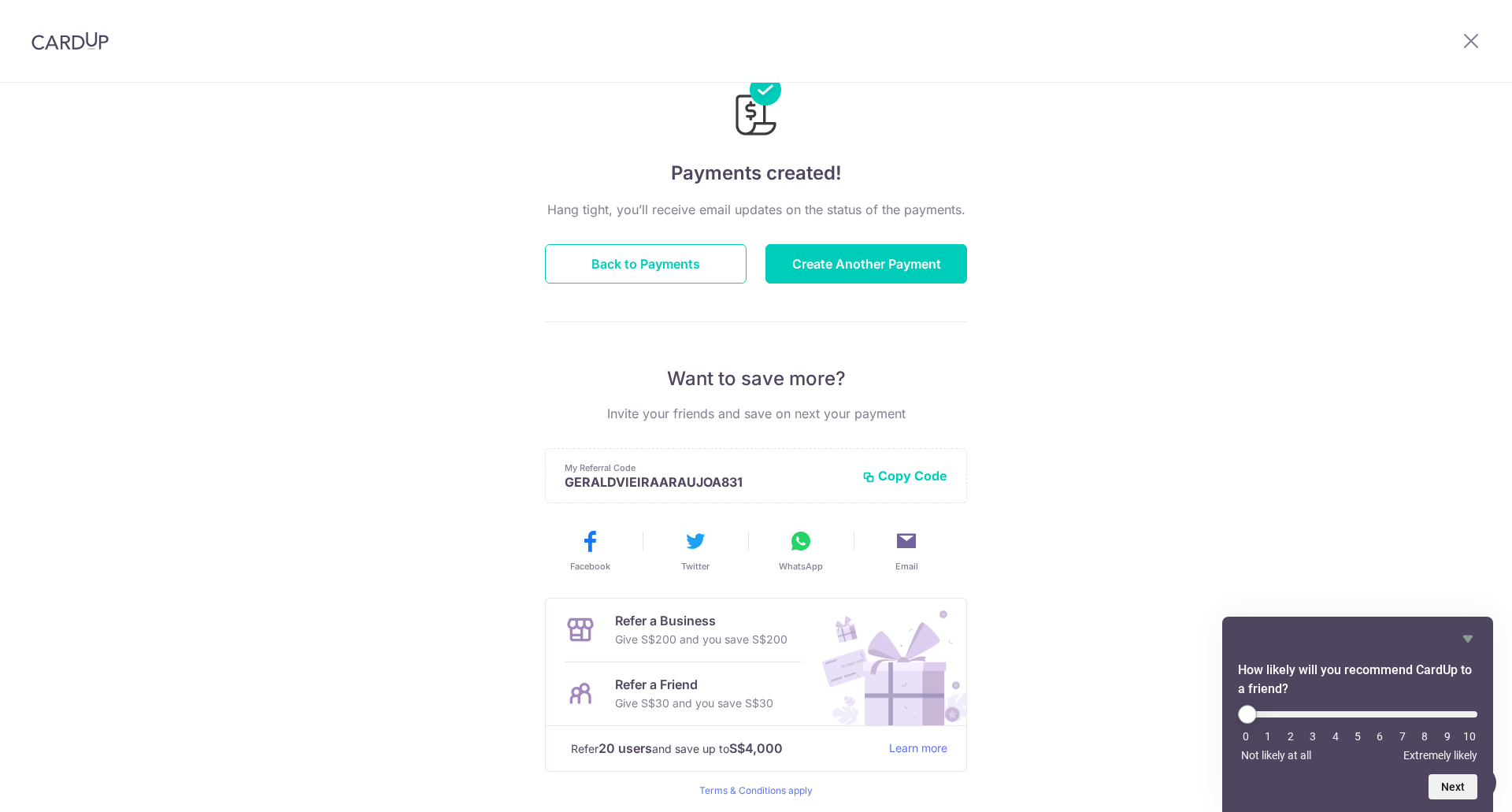
scroll to position [0, 0]
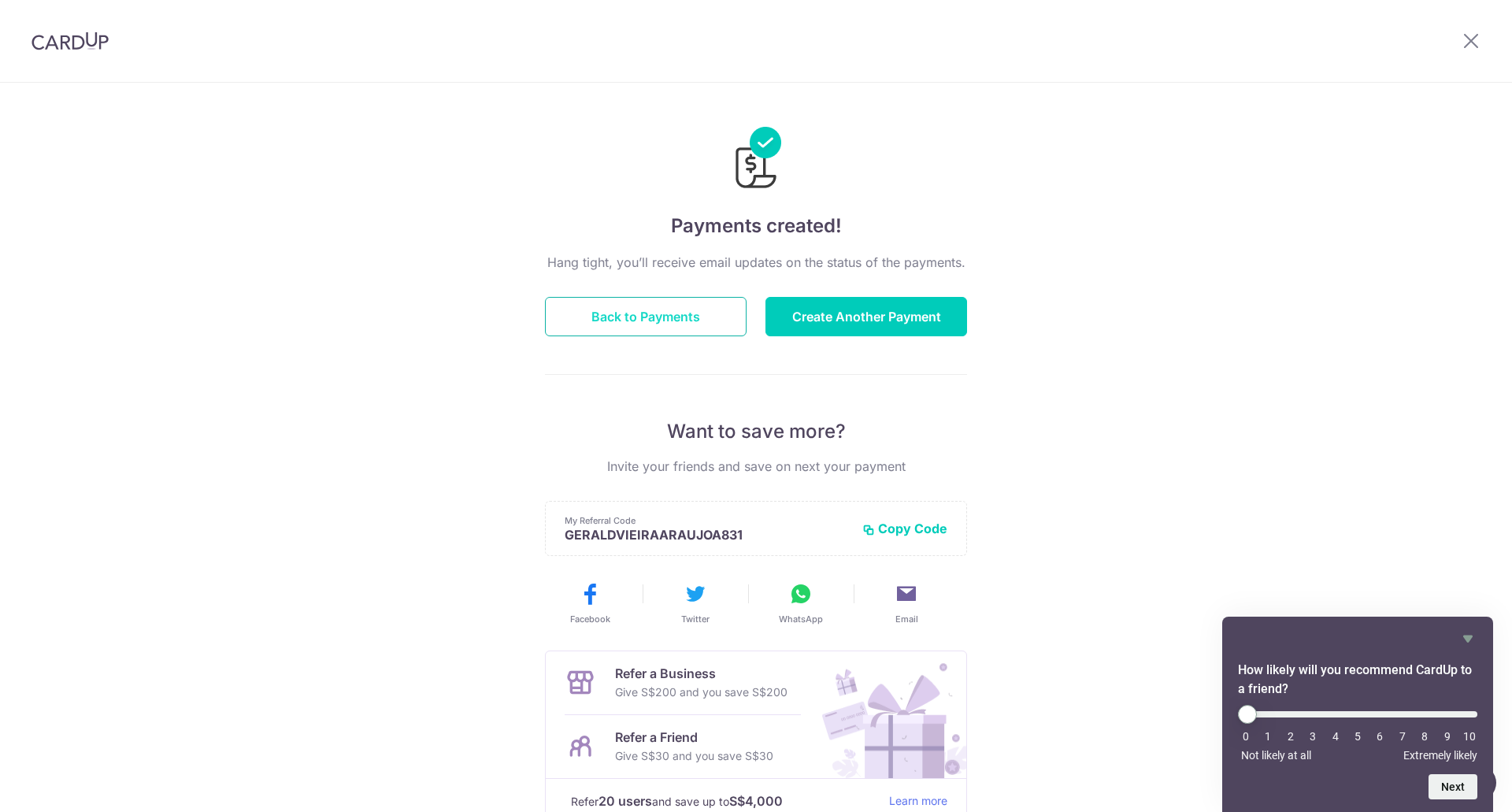
click at [651, 321] on button "Back to Payments" at bounding box center [646, 316] width 202 height 39
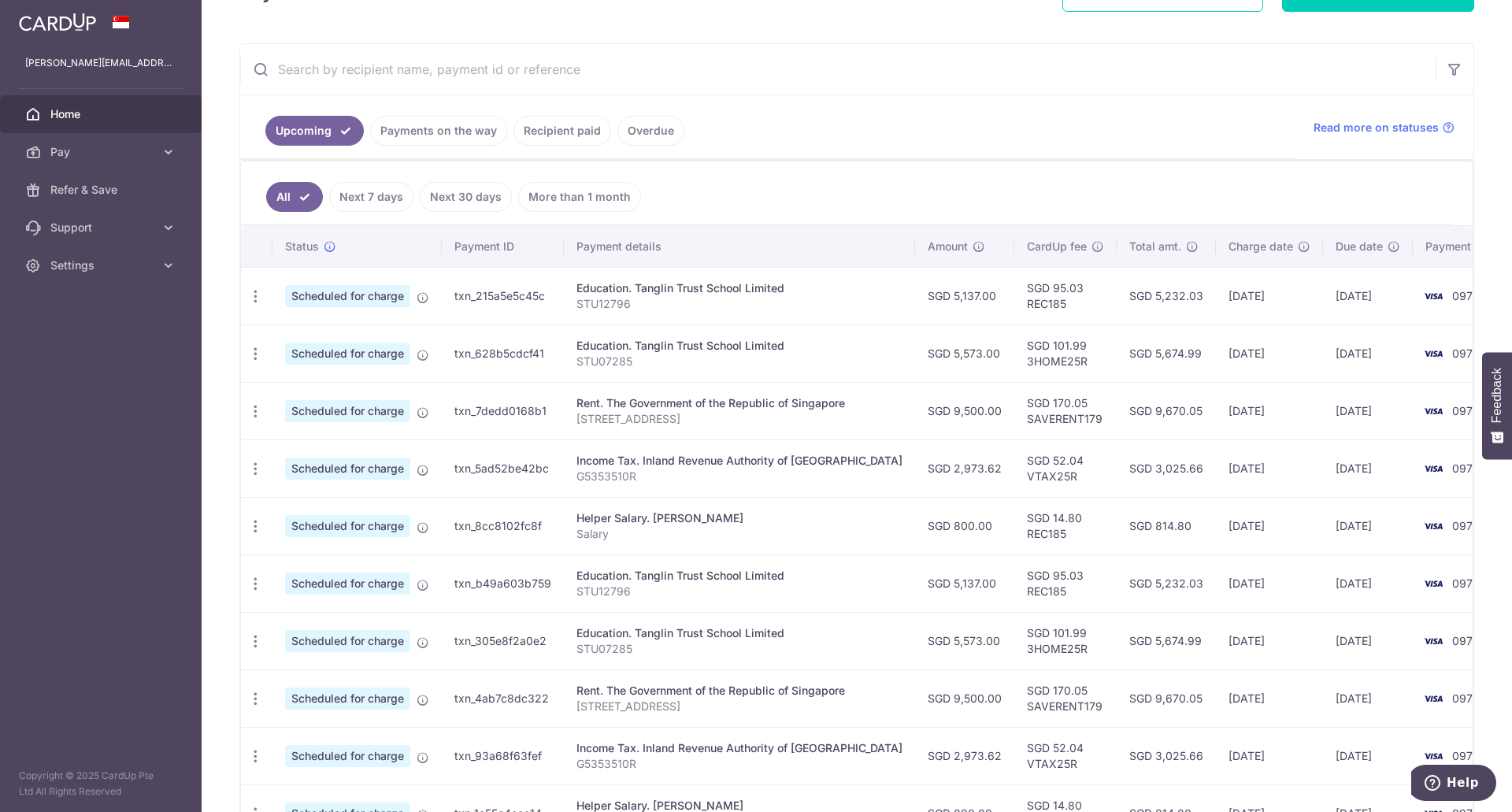
scroll to position [256, 0]
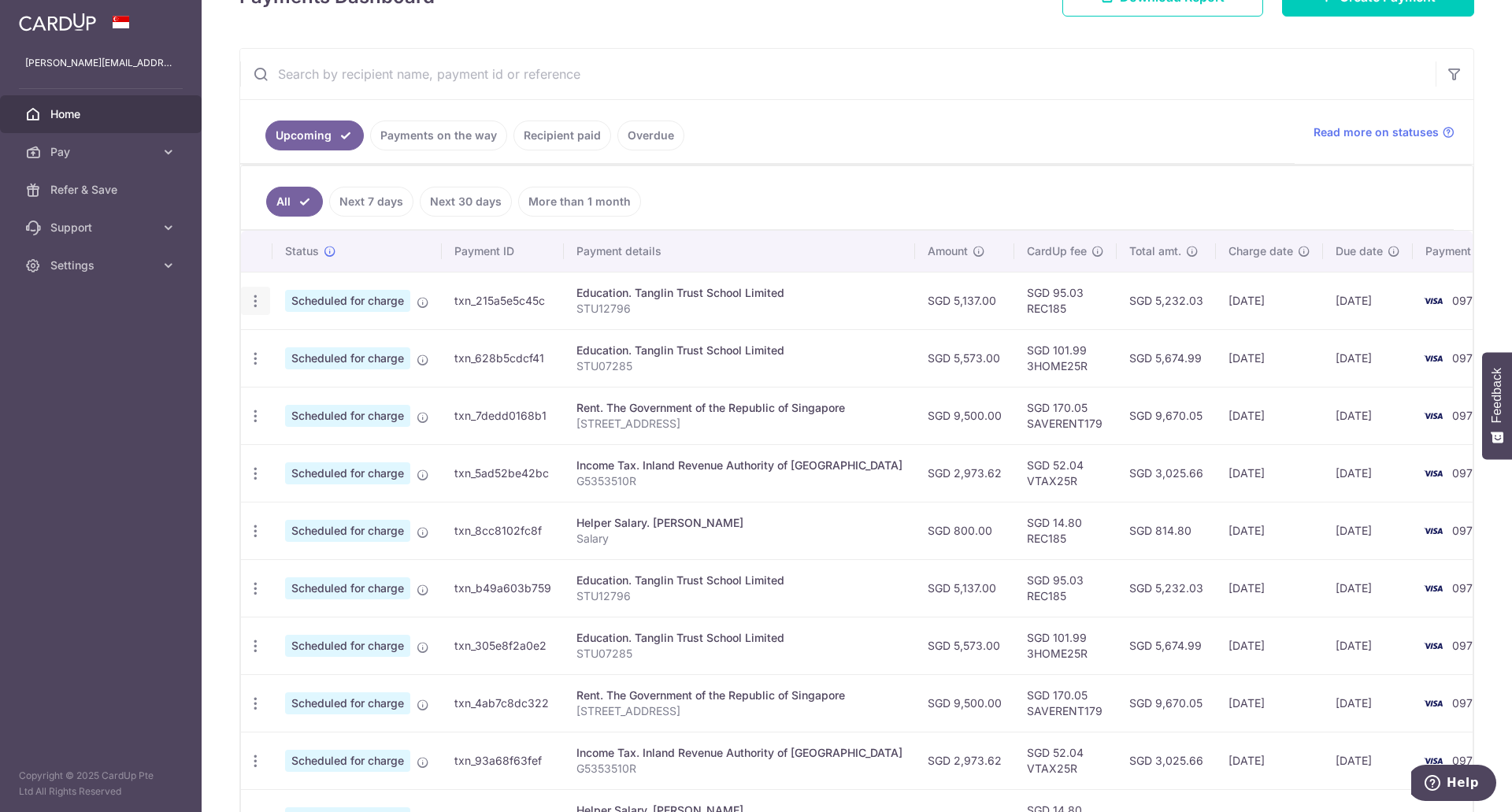
click at [255, 298] on icon "button" at bounding box center [255, 301] width 16 height 16
click at [341, 344] on span "Update payment" at bounding box center [339, 344] width 107 height 19
radio input "true"
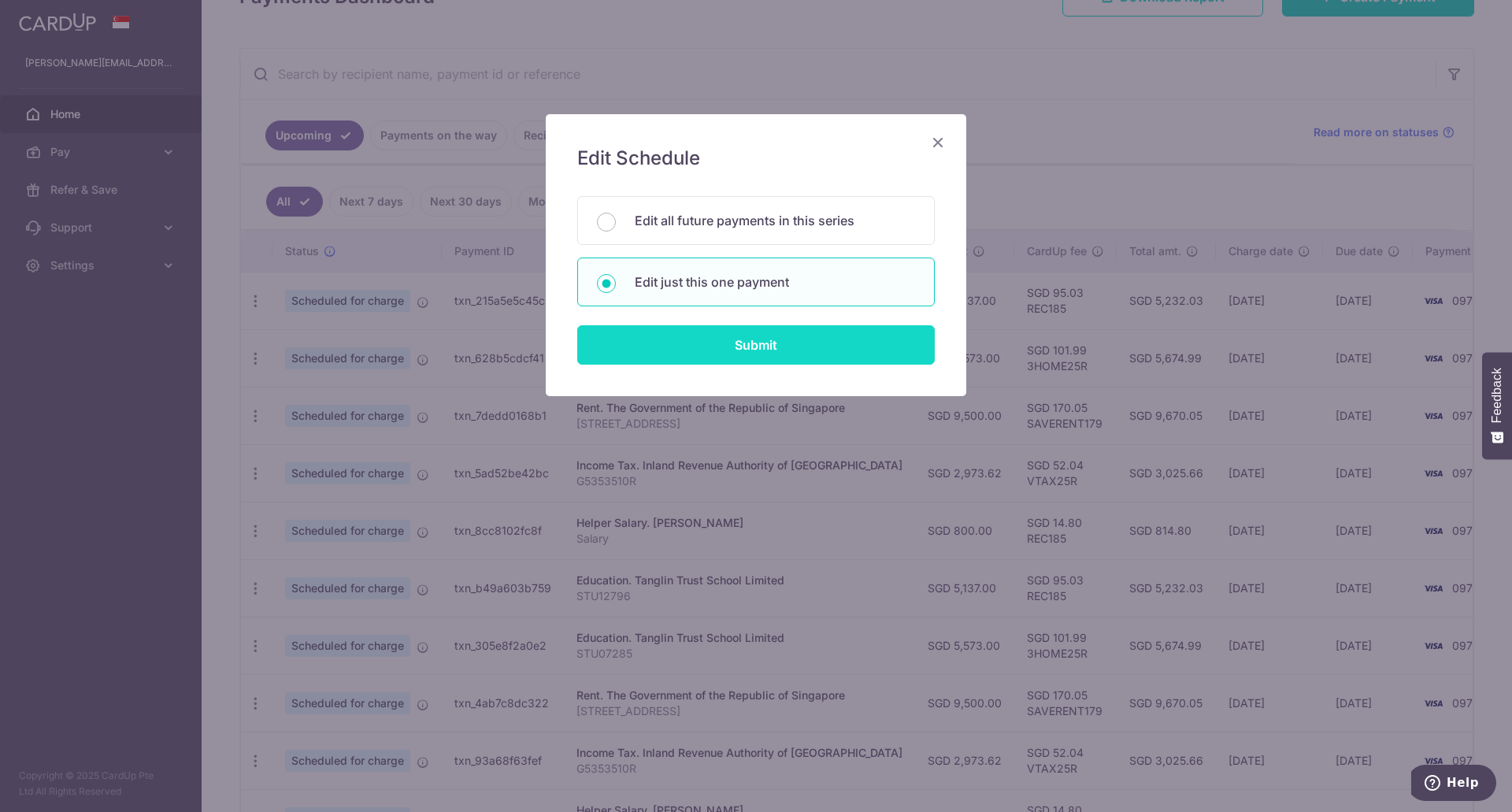
click at [693, 345] on input "Submit" at bounding box center [756, 344] width 357 height 39
radio input "true"
type input "5,137.00"
type input "[DATE]"
type input "STU12796"
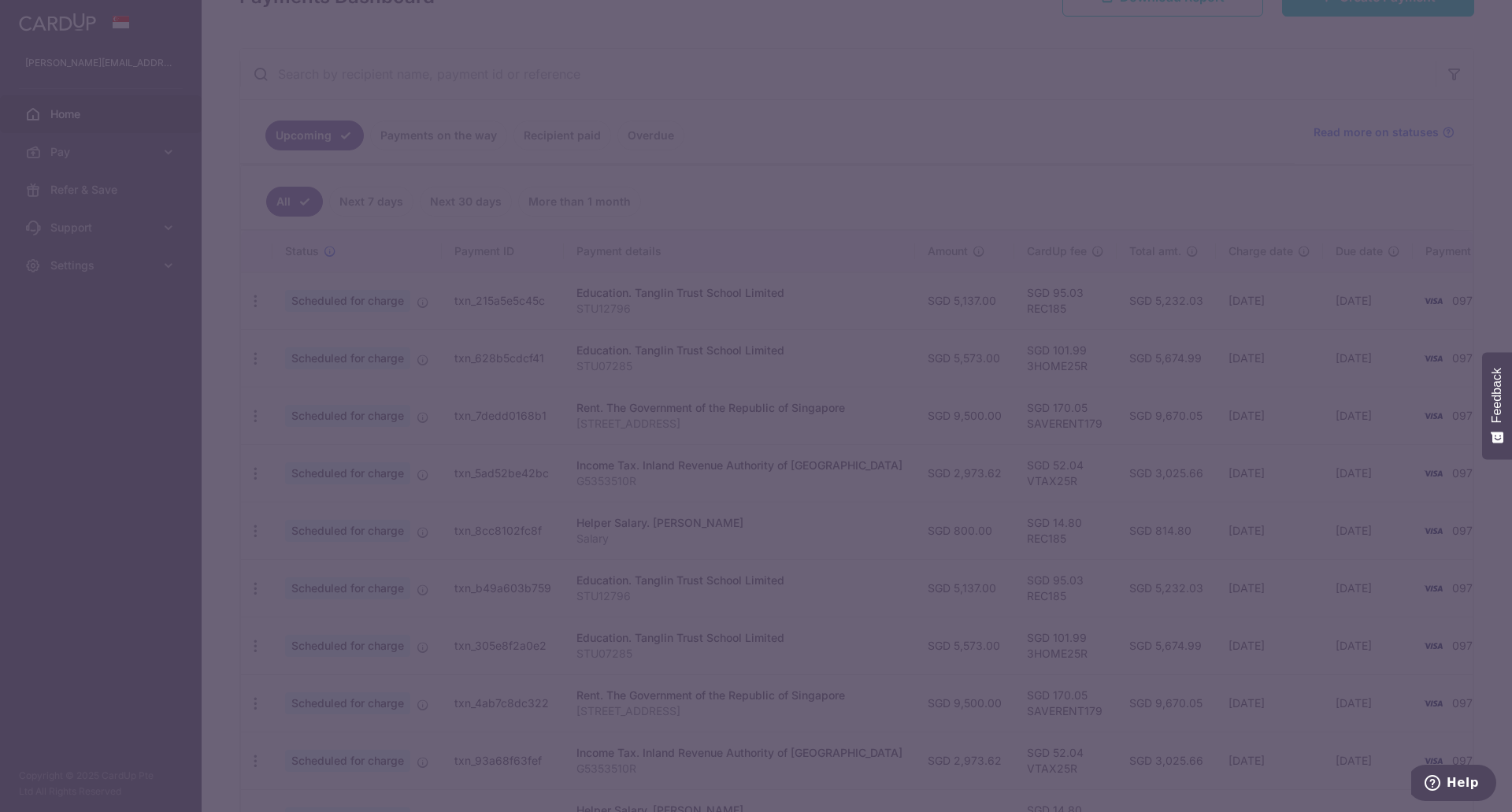
type input "REC185"
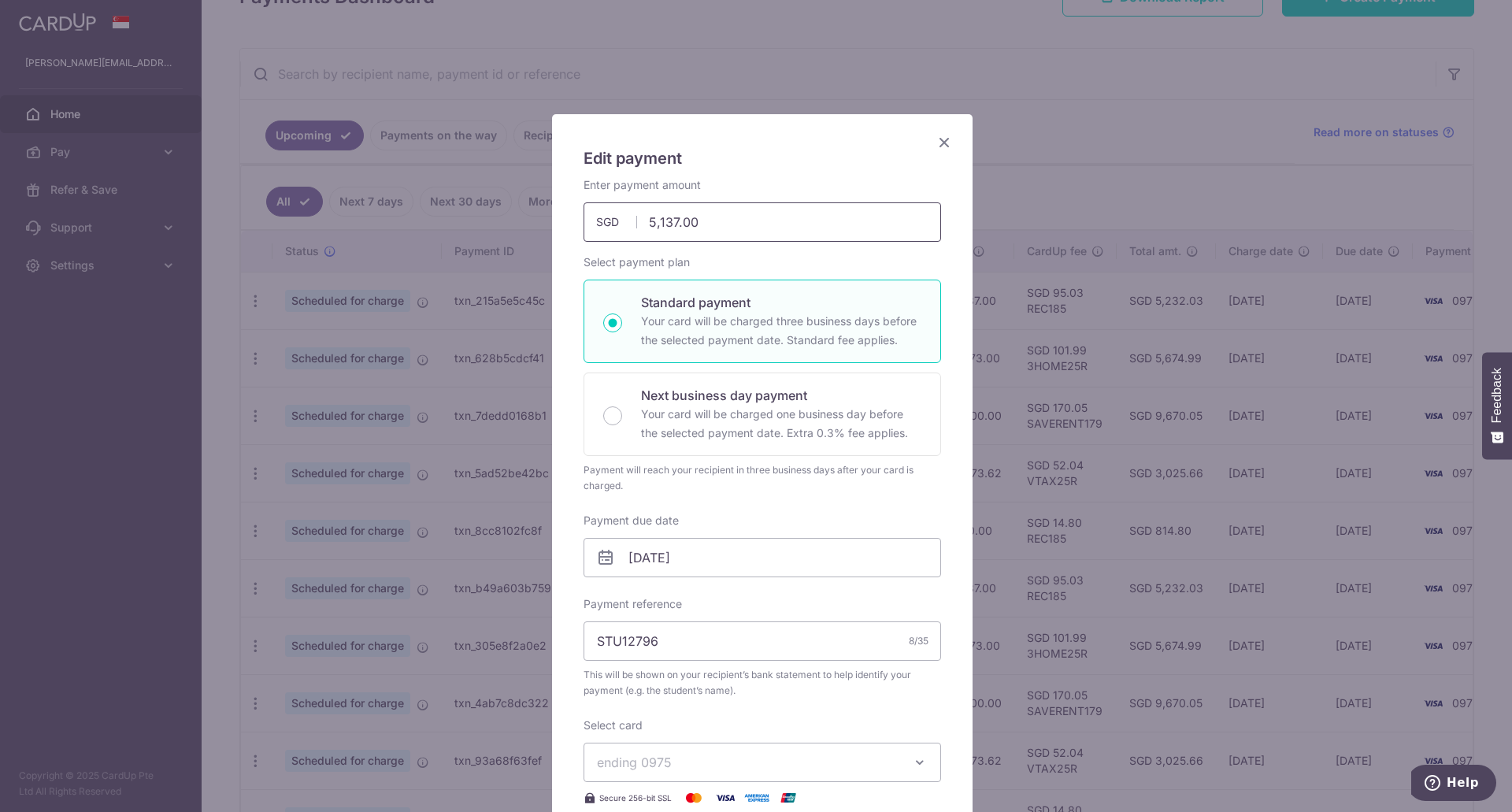
drag, startPoint x: 695, startPoint y: 227, endPoint x: 584, endPoint y: 223, distance: 111.1
click at [584, 223] on input "5,137.00" at bounding box center [763, 222] width 357 height 39
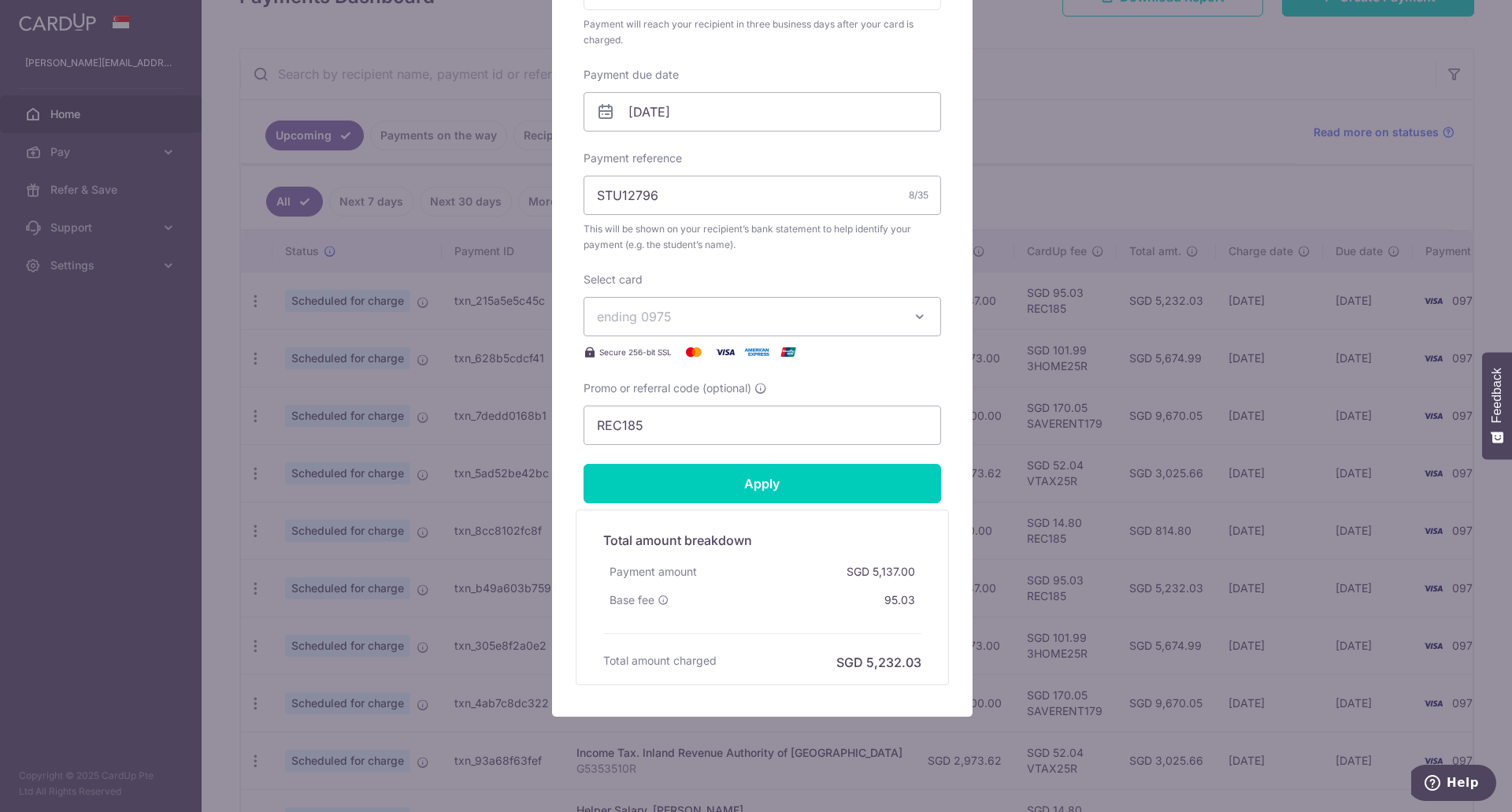
scroll to position [464, 0]
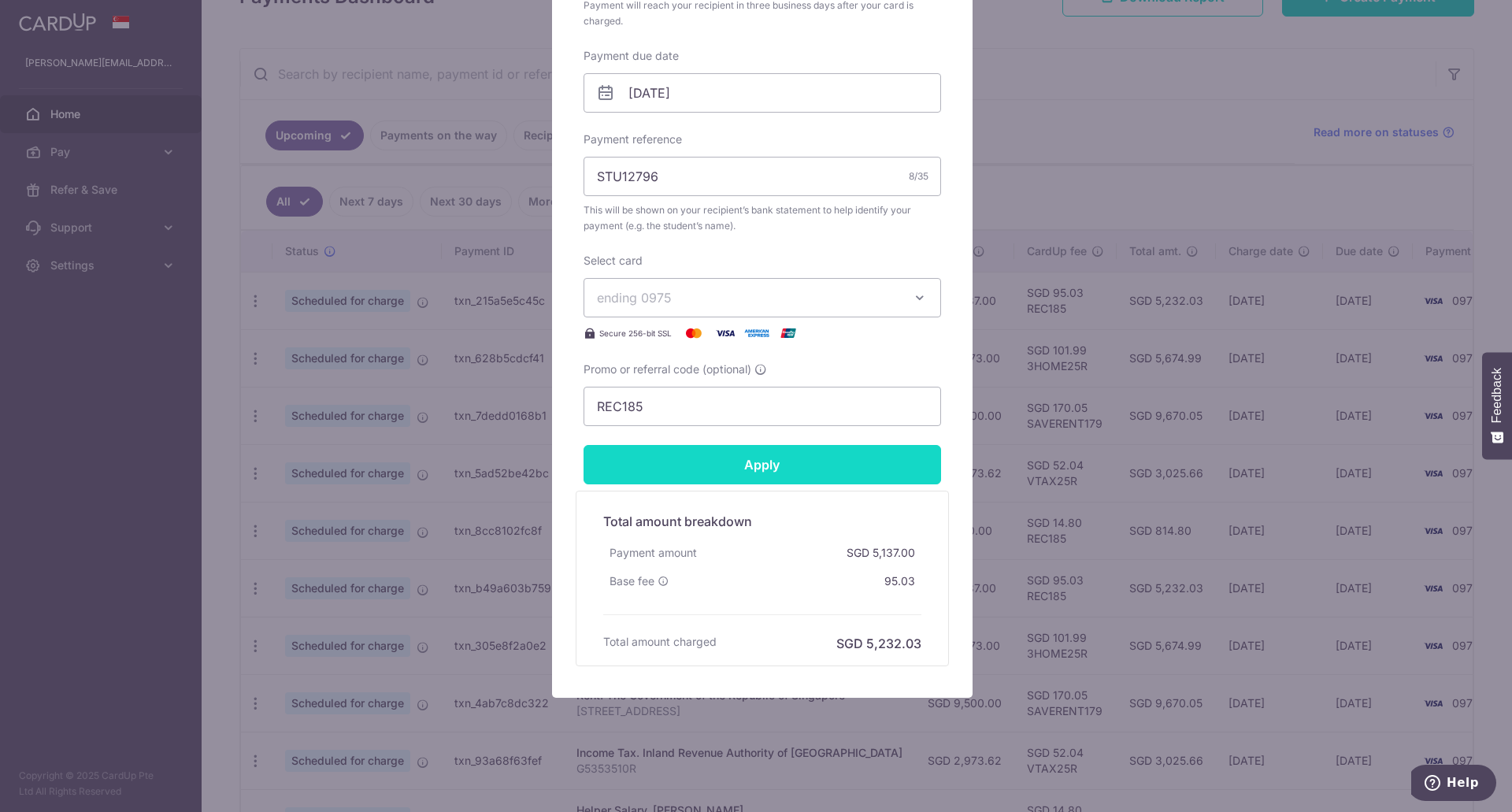
type input "7,541.00"
click at [733, 464] on input "Apply" at bounding box center [763, 464] width 357 height 39
type input "Successfully Applied"
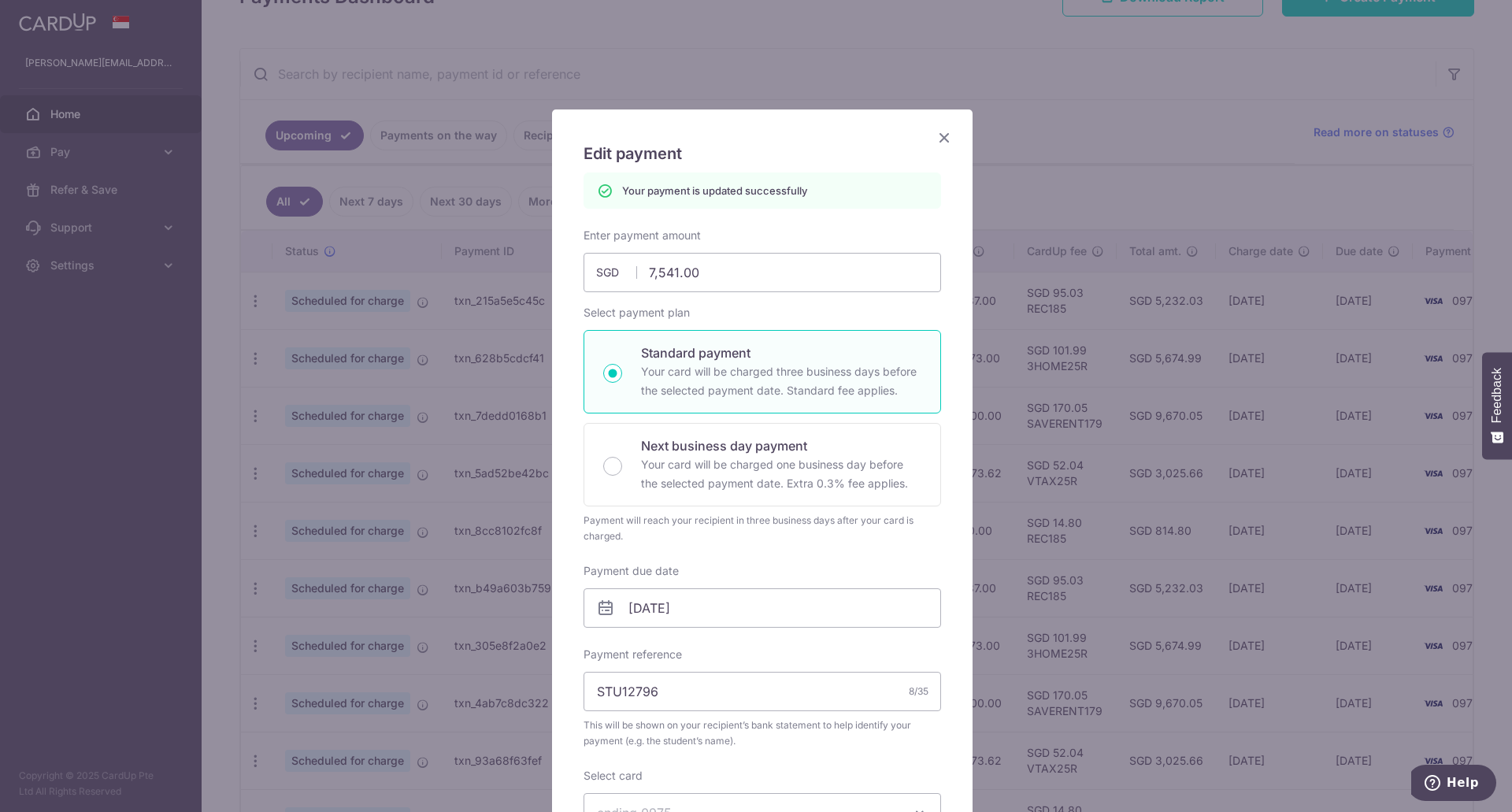
scroll to position [0, 0]
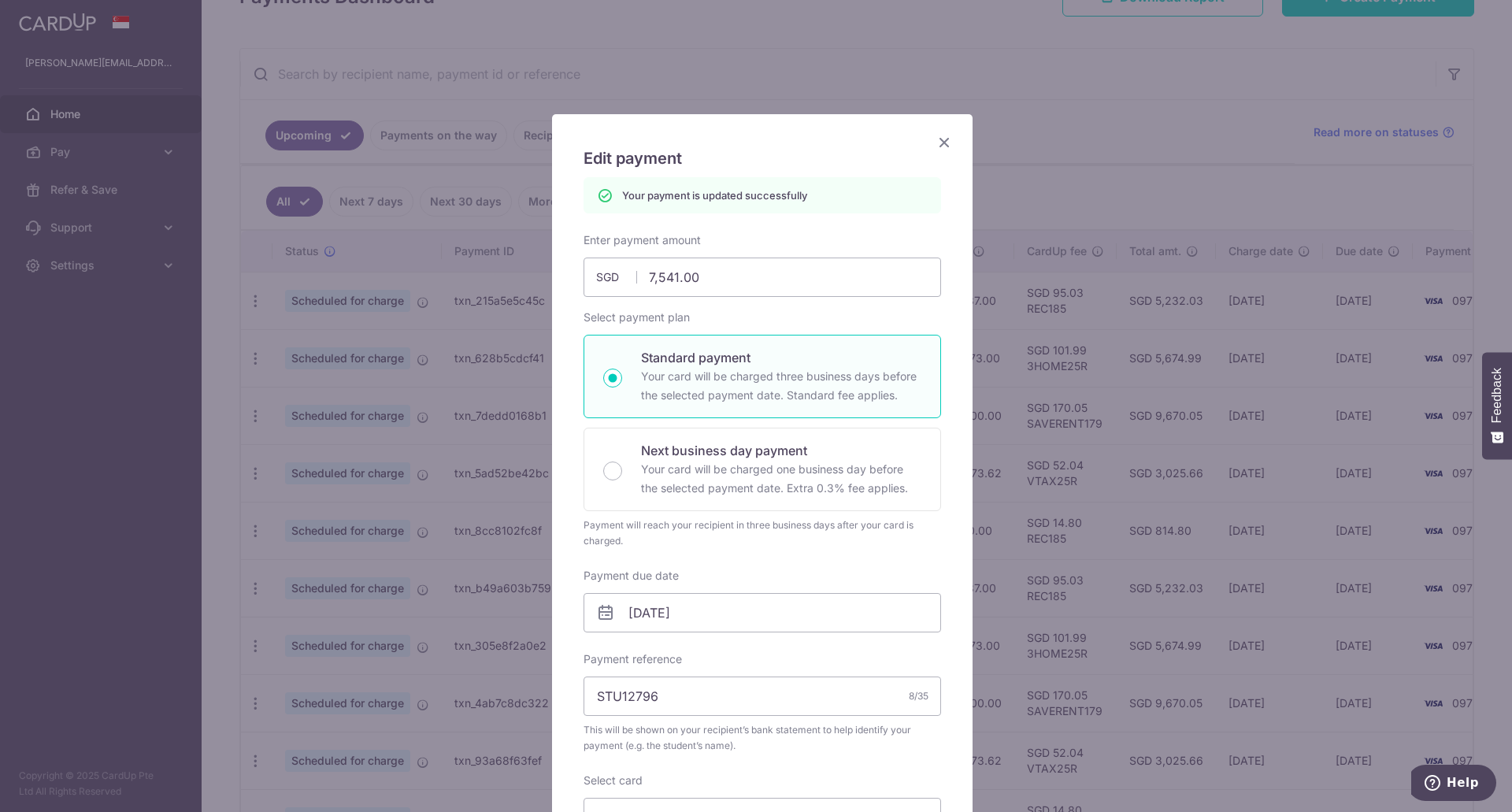
click at [938, 144] on icon "Close" at bounding box center [944, 142] width 19 height 20
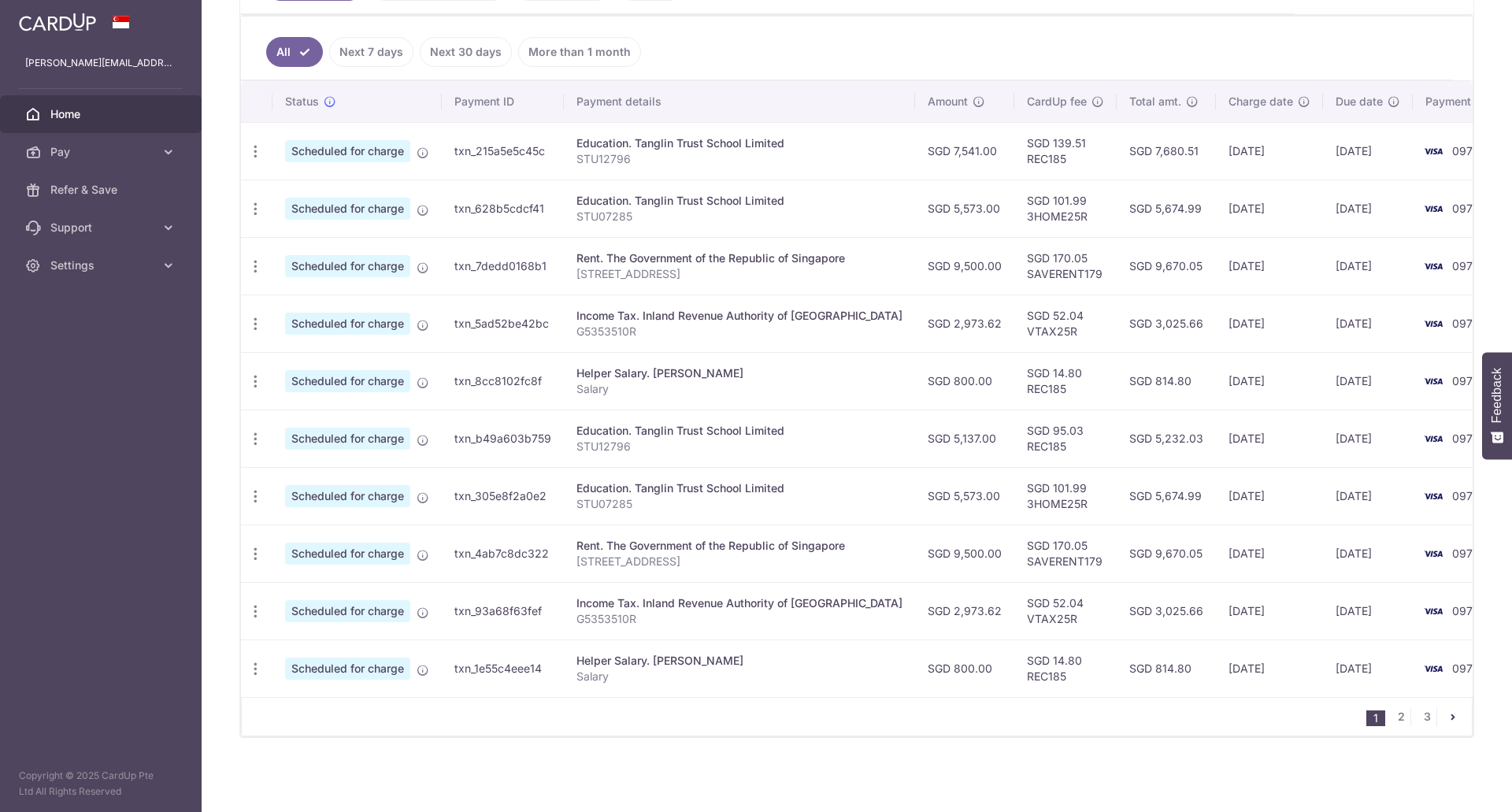
scroll to position [414, 0]
click at [257, 160] on icon "button" at bounding box center [255, 151] width 16 height 16
click at [350, 473] on span "Update payment" at bounding box center [339, 482] width 107 height 19
radio input "true"
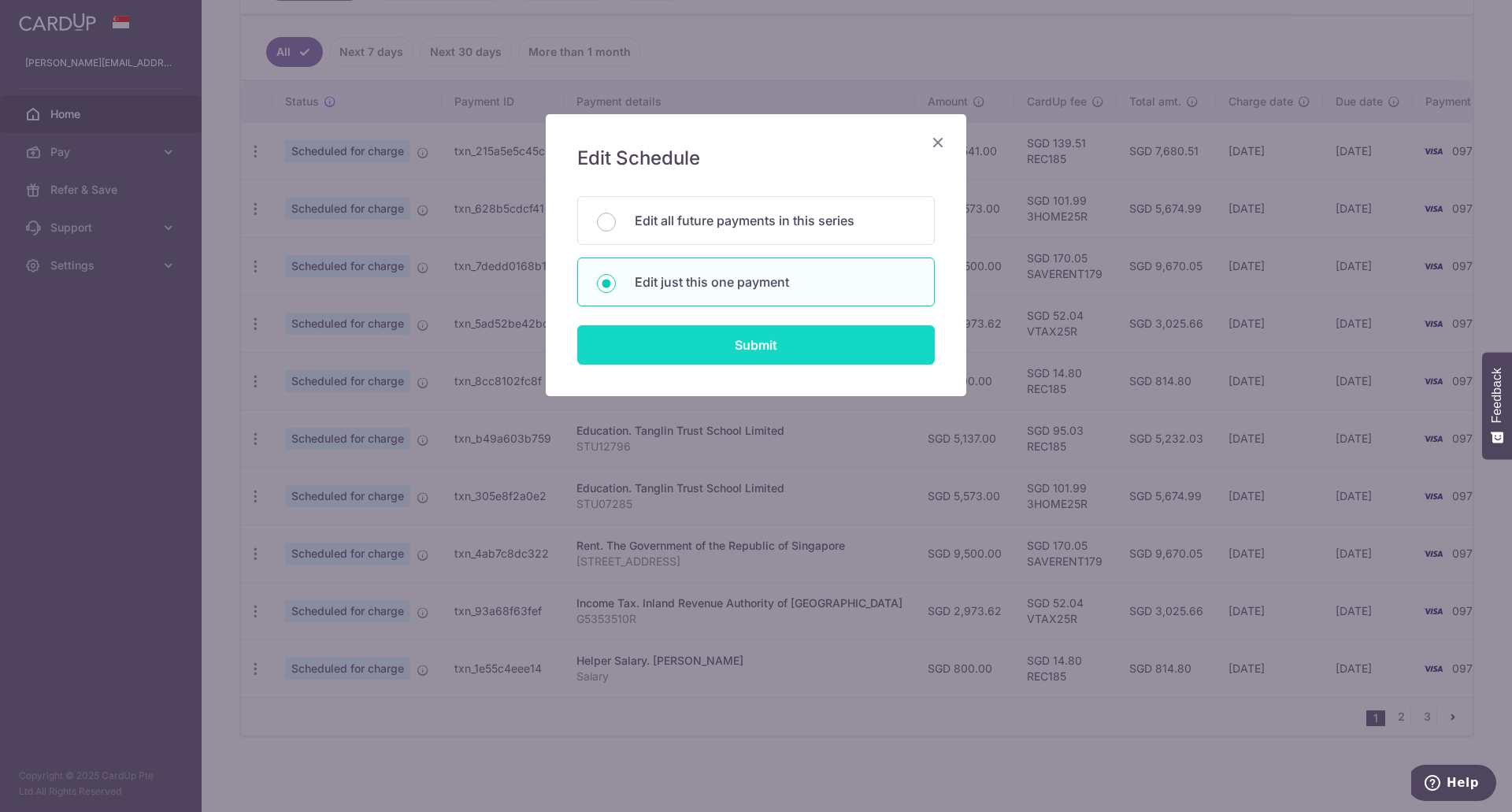
click at [704, 346] on input "Submit" at bounding box center [756, 344] width 357 height 39
radio input "true"
type input "5,137.00"
type input "[DATE]"
type input "STU12796"
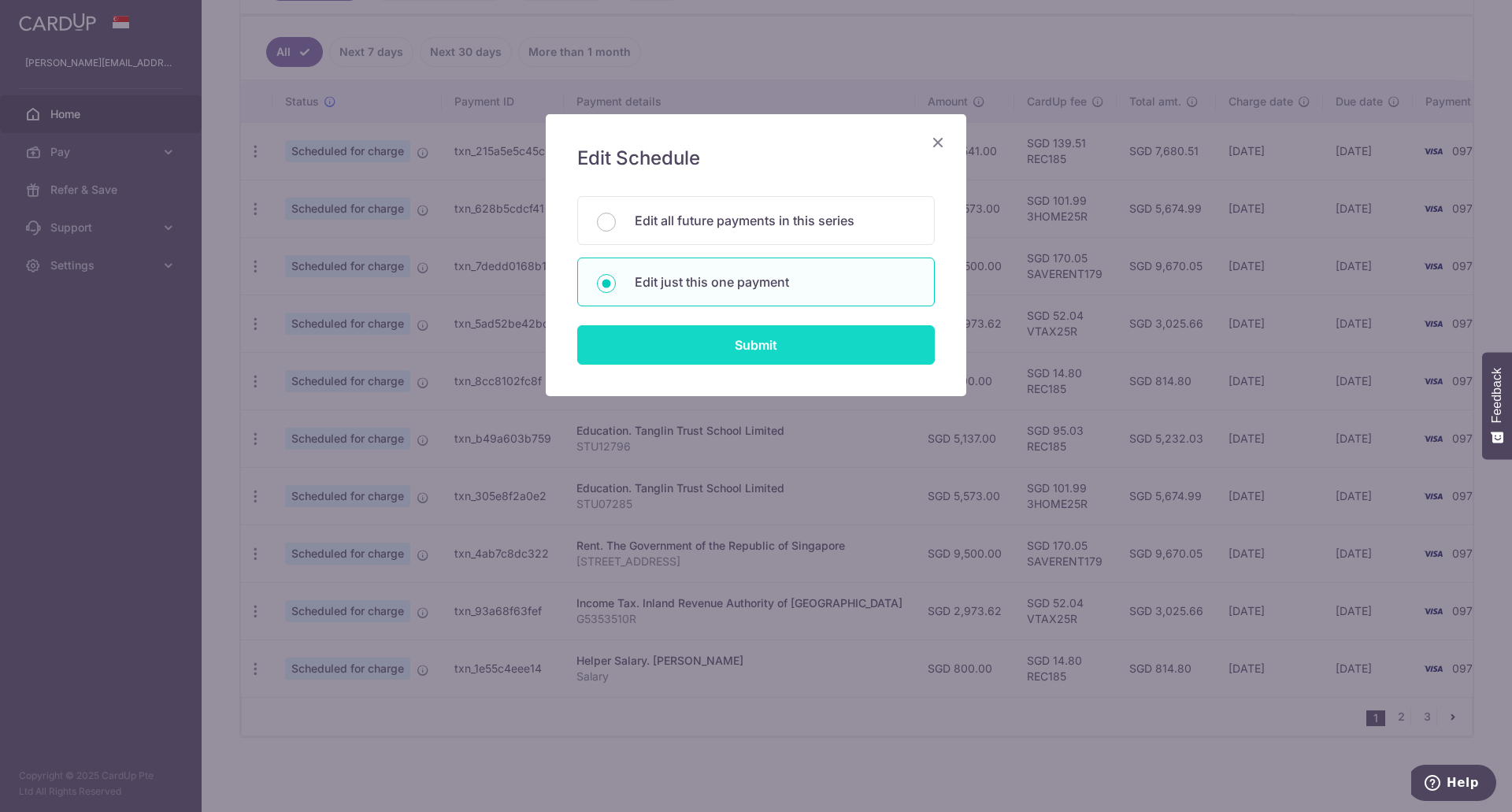
type input "REC185"
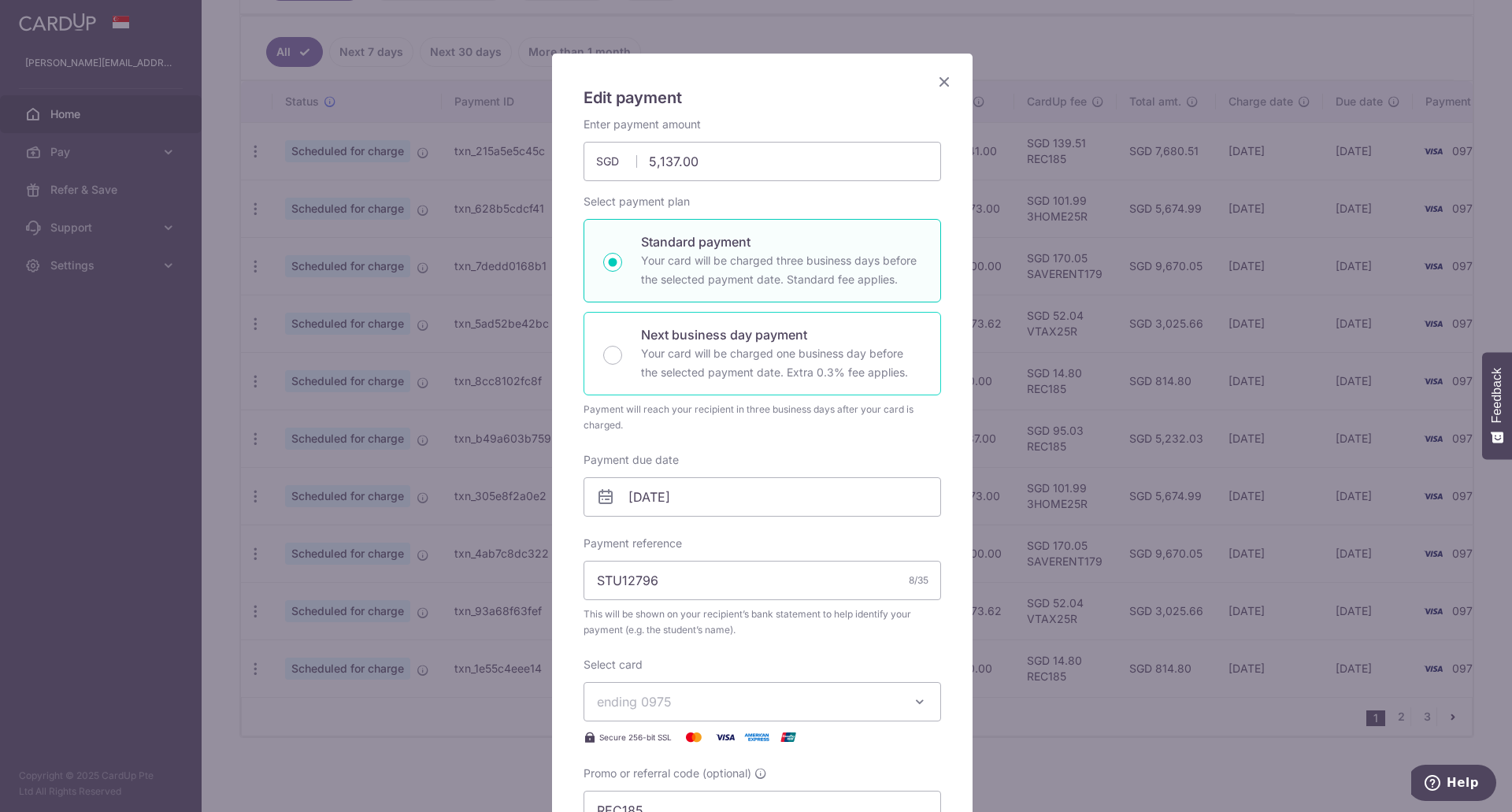
scroll to position [236, 0]
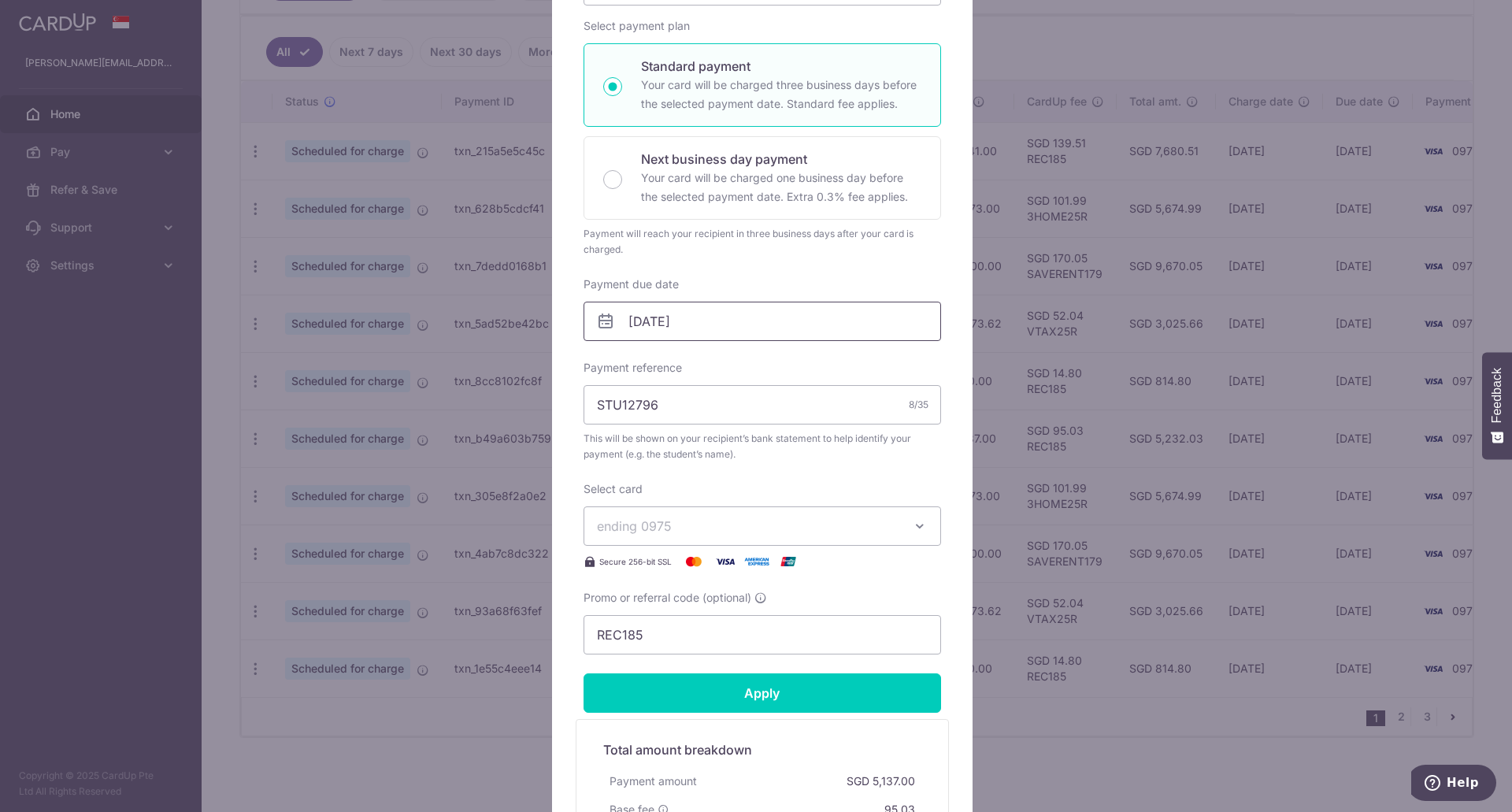
click at [724, 317] on input "[DATE]" at bounding box center [763, 321] width 357 height 39
click at [607, 361] on link "Prev" at bounding box center [606, 363] width 19 height 19
click at [731, 433] on link "4" at bounding box center [735, 432] width 25 height 25
type input "[DATE]"
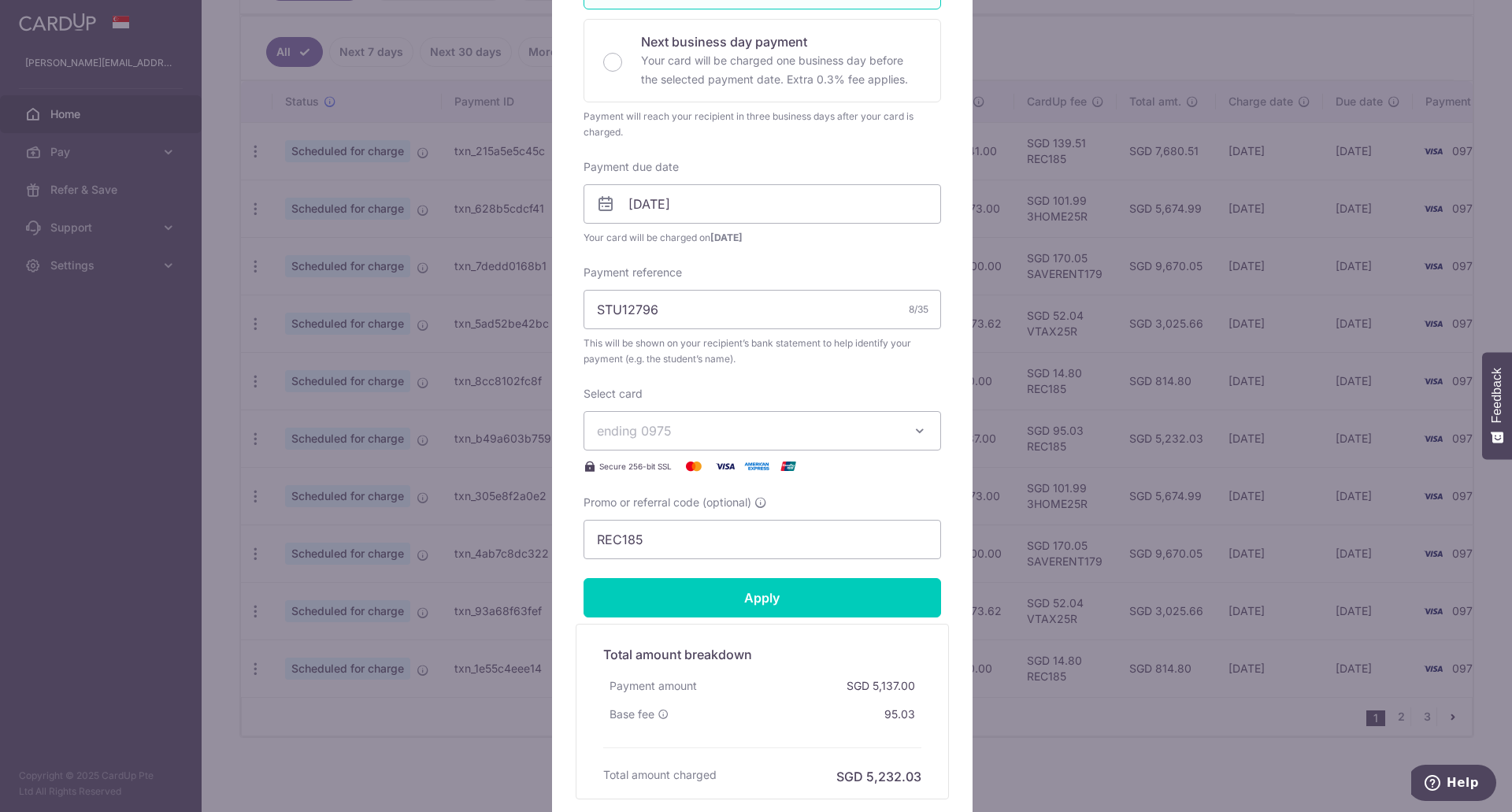
scroll to position [394, 0]
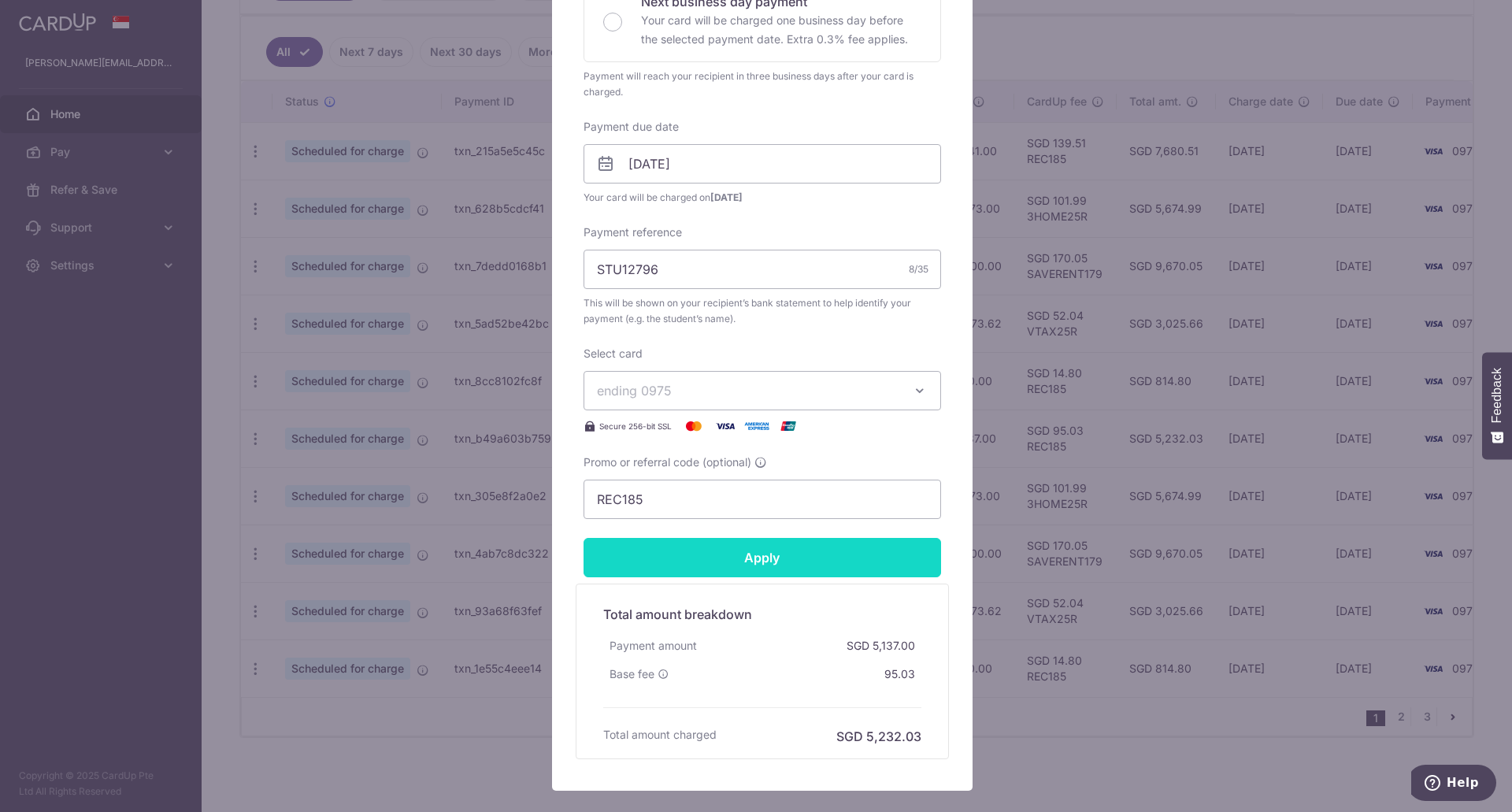
click at [758, 563] on input "Apply" at bounding box center [763, 557] width 357 height 39
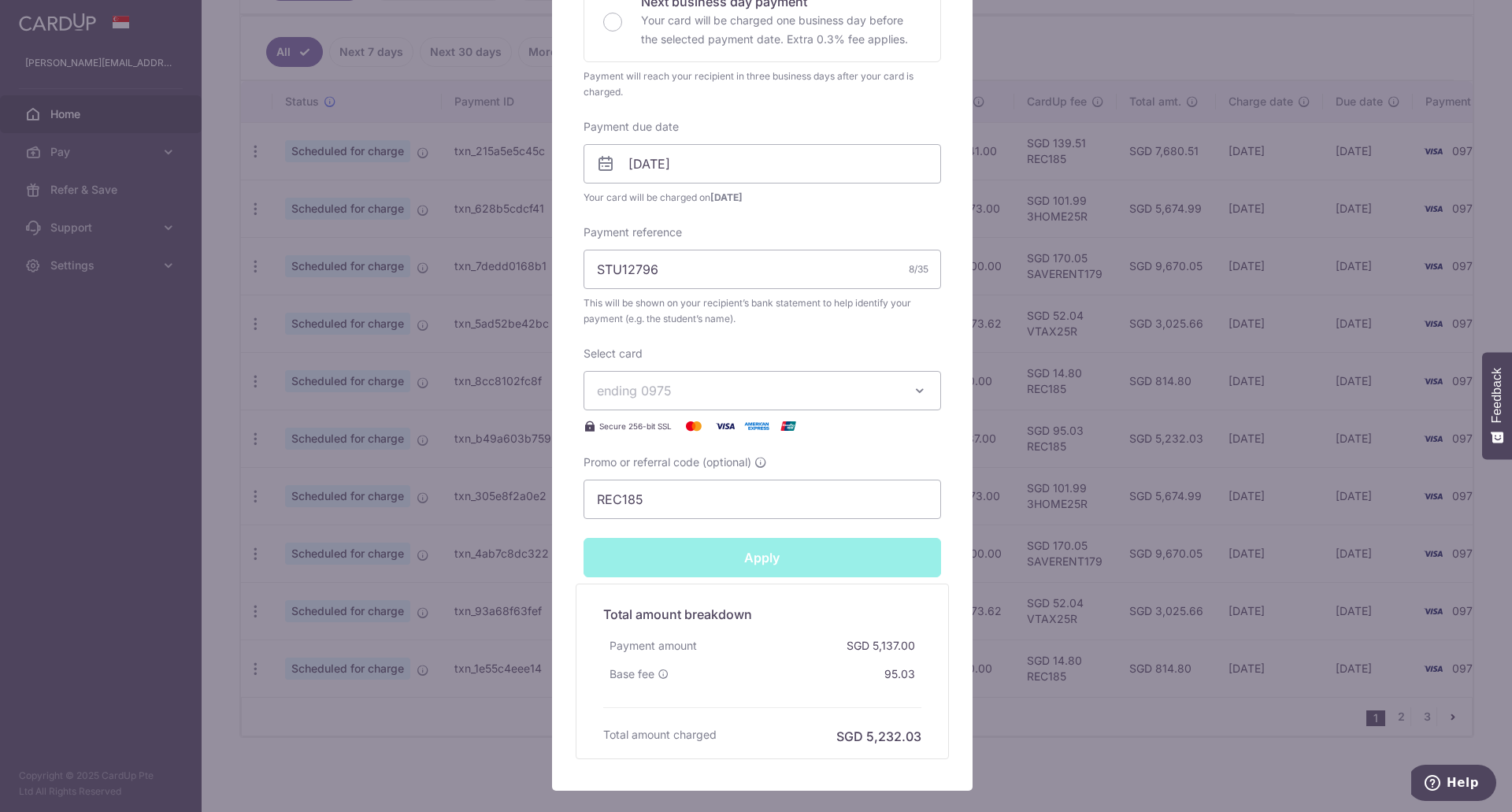
type input "Successfully Applied"
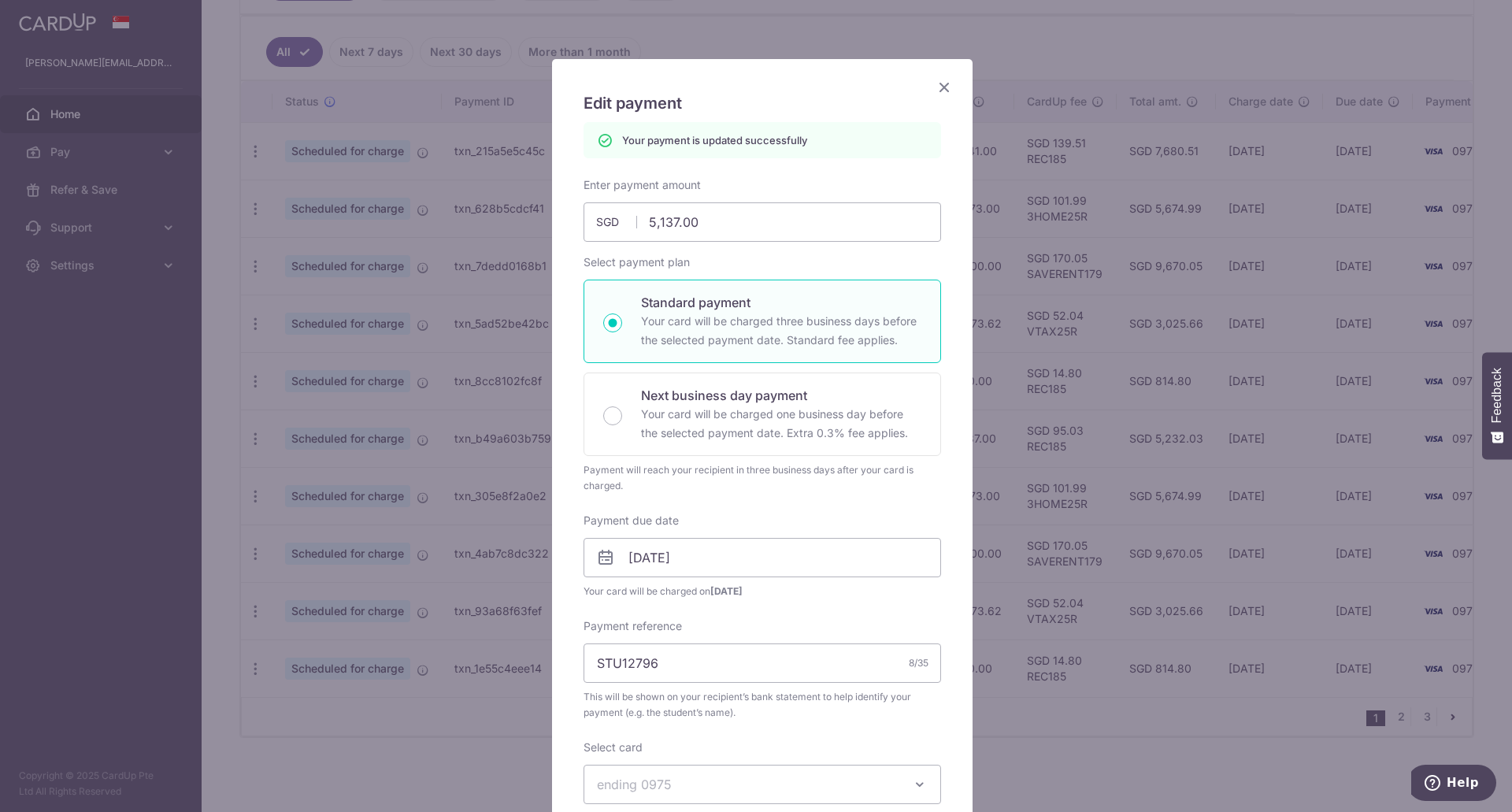
scroll to position [0, 0]
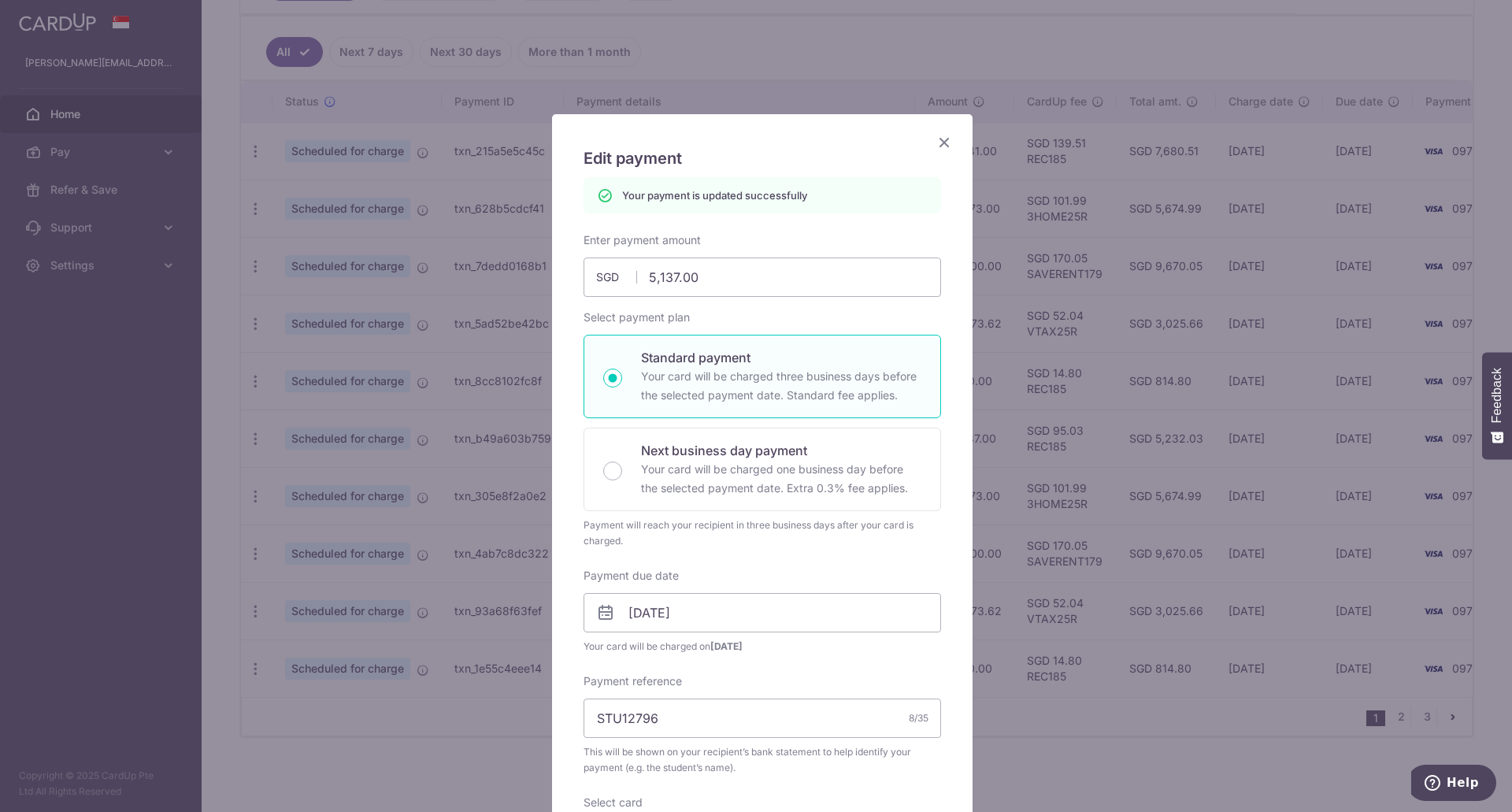
click at [942, 144] on icon "Close" at bounding box center [944, 142] width 19 height 20
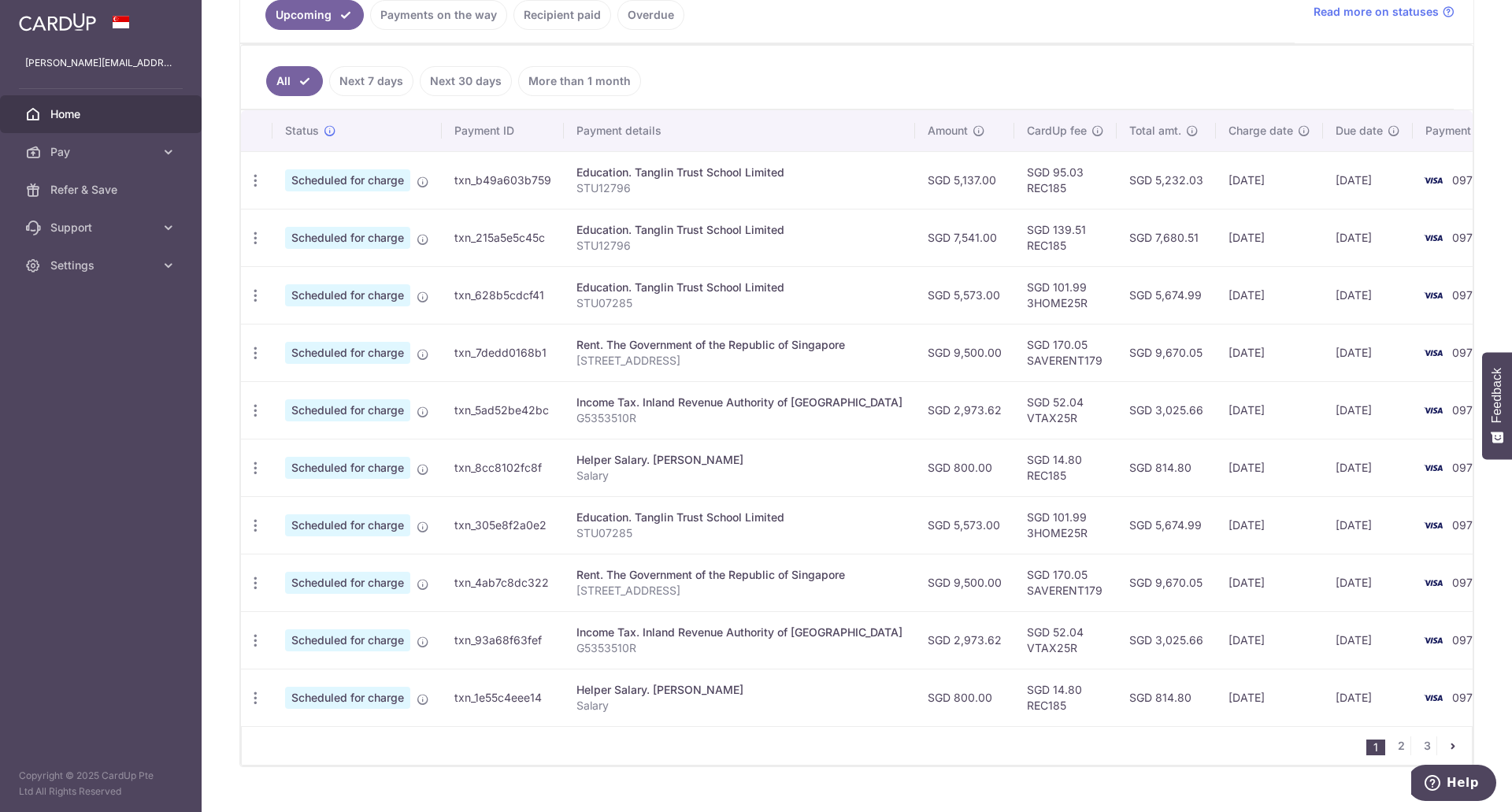
scroll to position [413, 0]
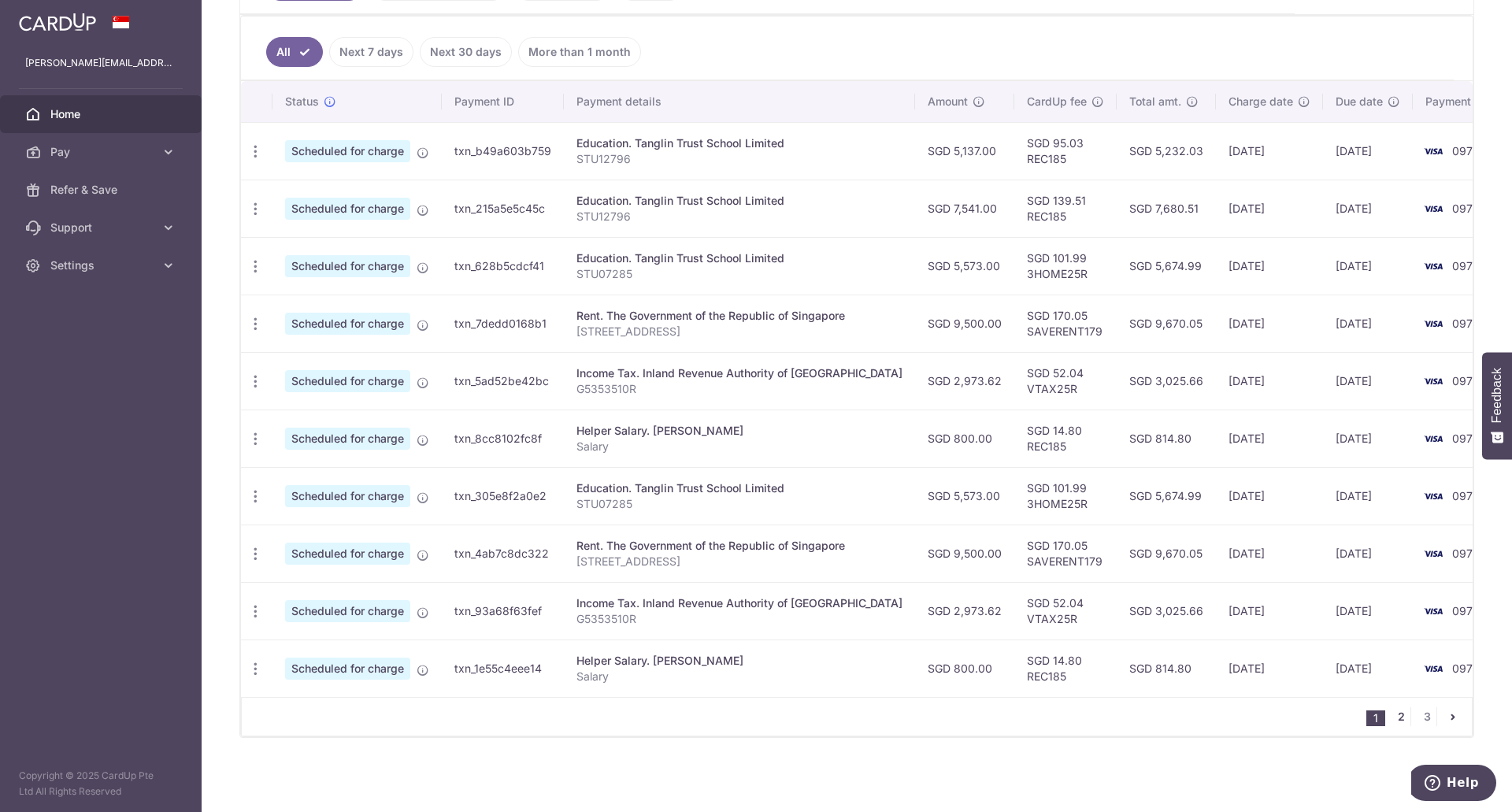
click at [1392, 720] on link "2" at bounding box center [1402, 716] width 19 height 19
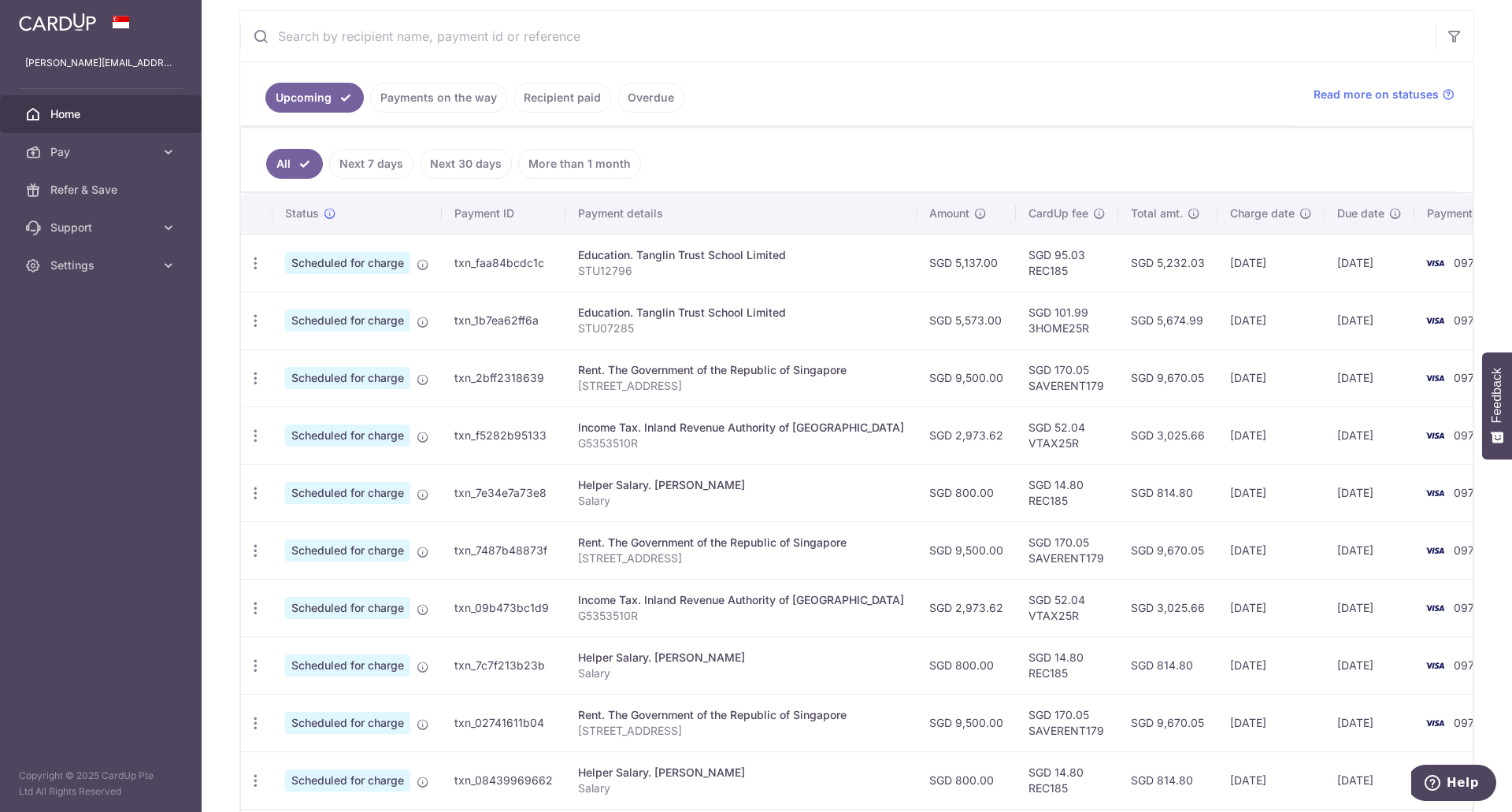
scroll to position [394, 0]
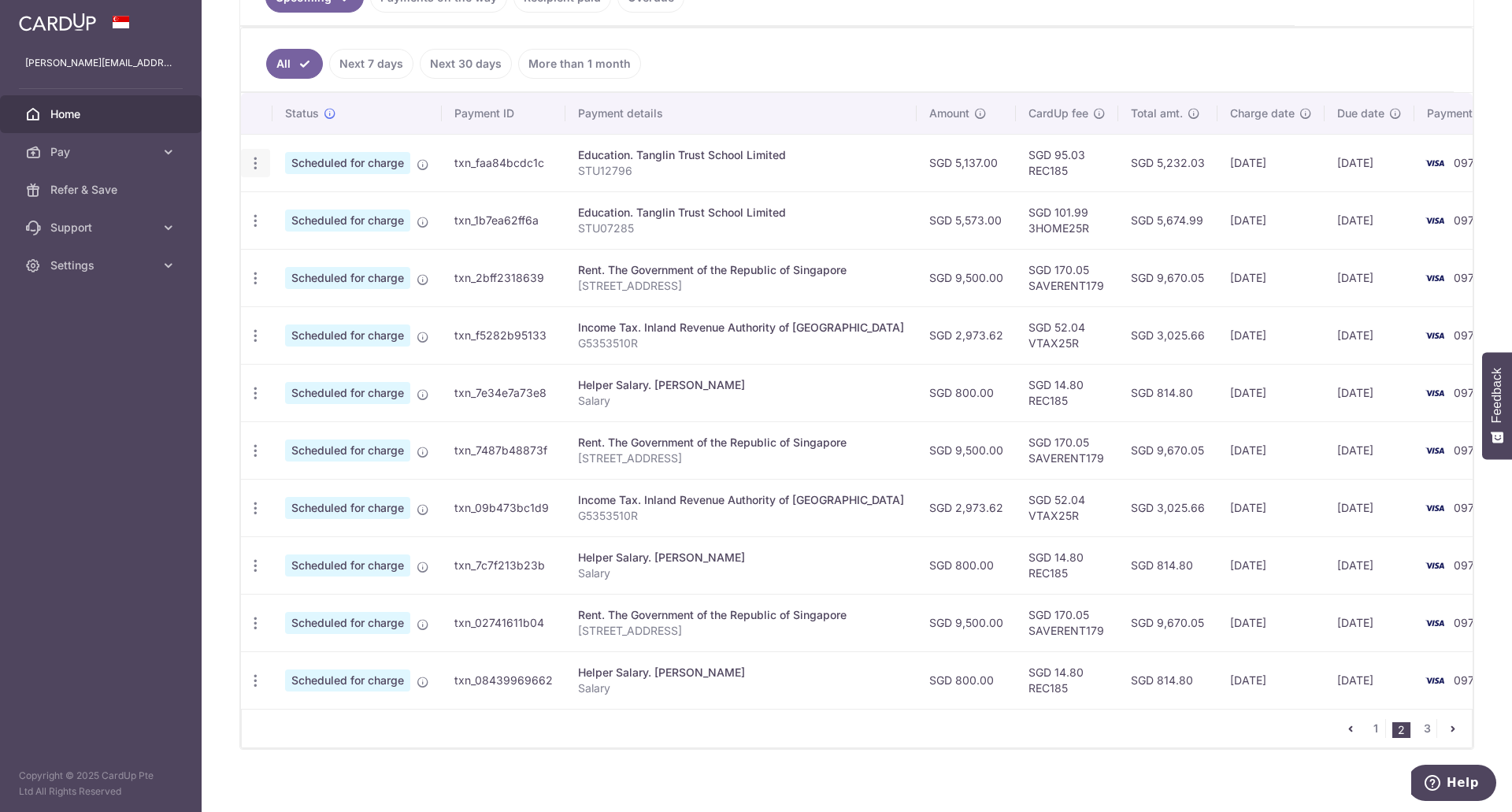
click at [250, 168] on icon "button" at bounding box center [255, 162] width 16 height 16
click at [346, 204] on span "Update payment" at bounding box center [339, 206] width 107 height 19
radio input "true"
type input "5,137.00"
type input "04/11/2025"
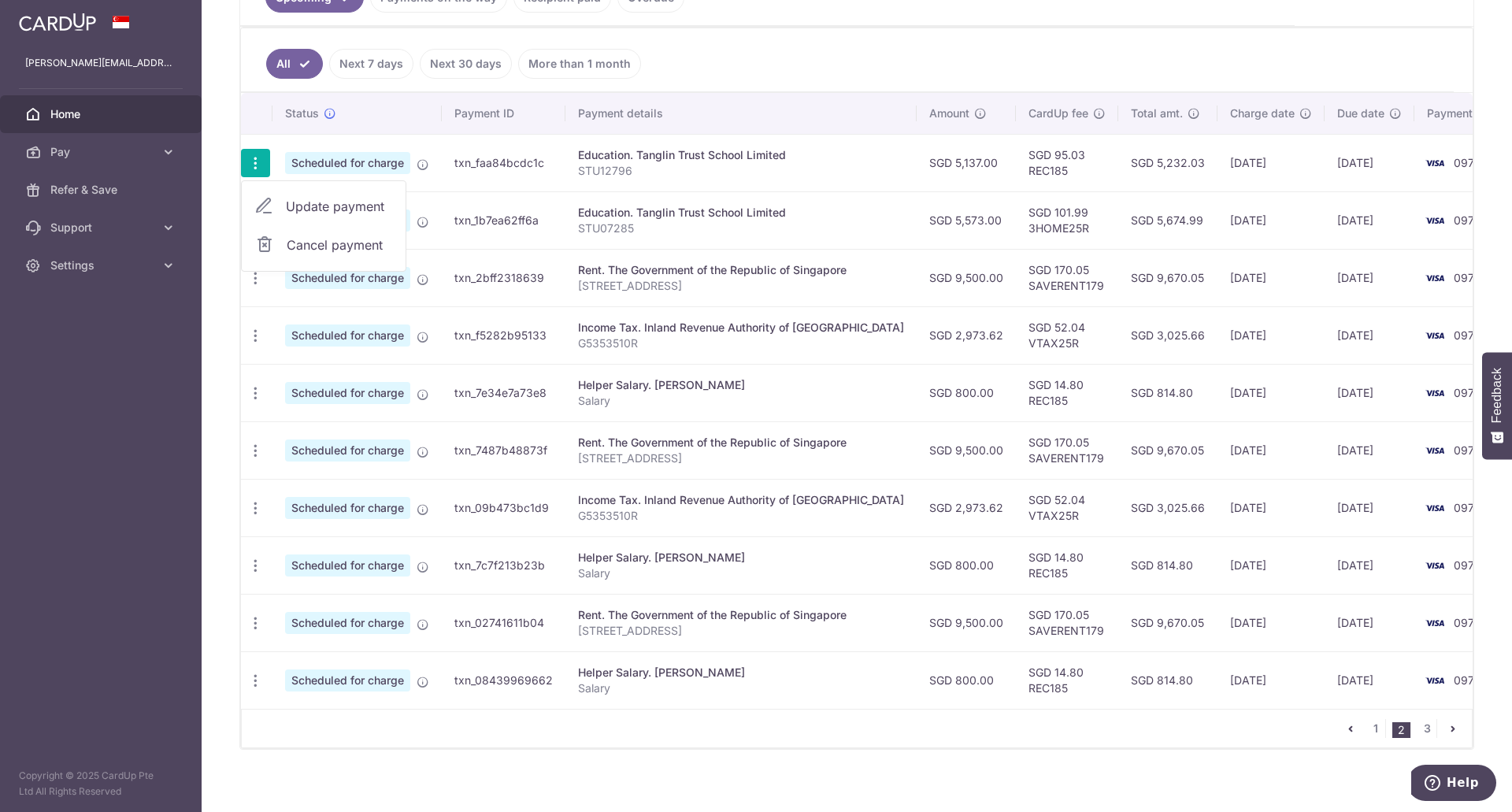
type input "STU12796"
type input "REC185"
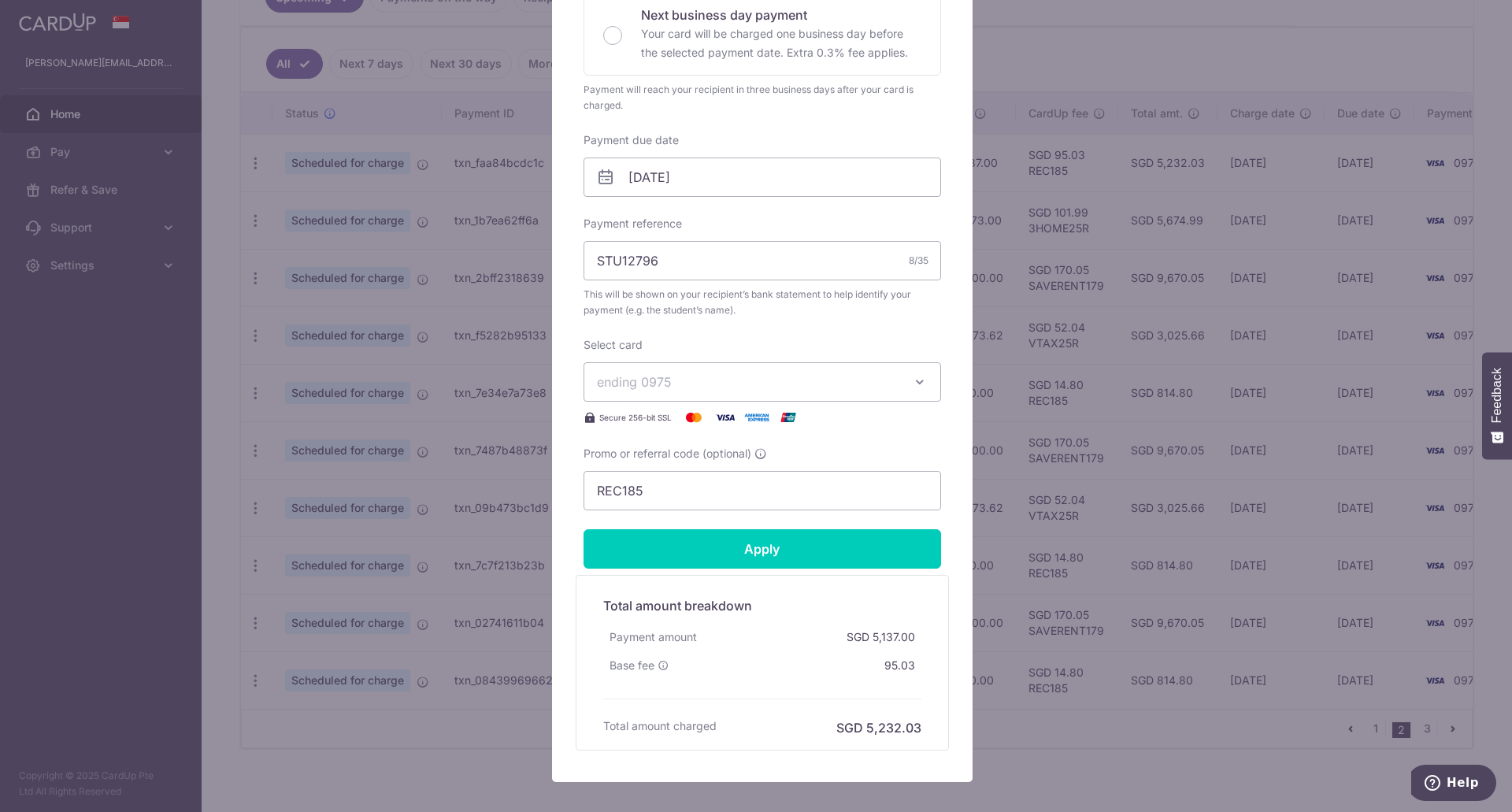
scroll to position [307, 0]
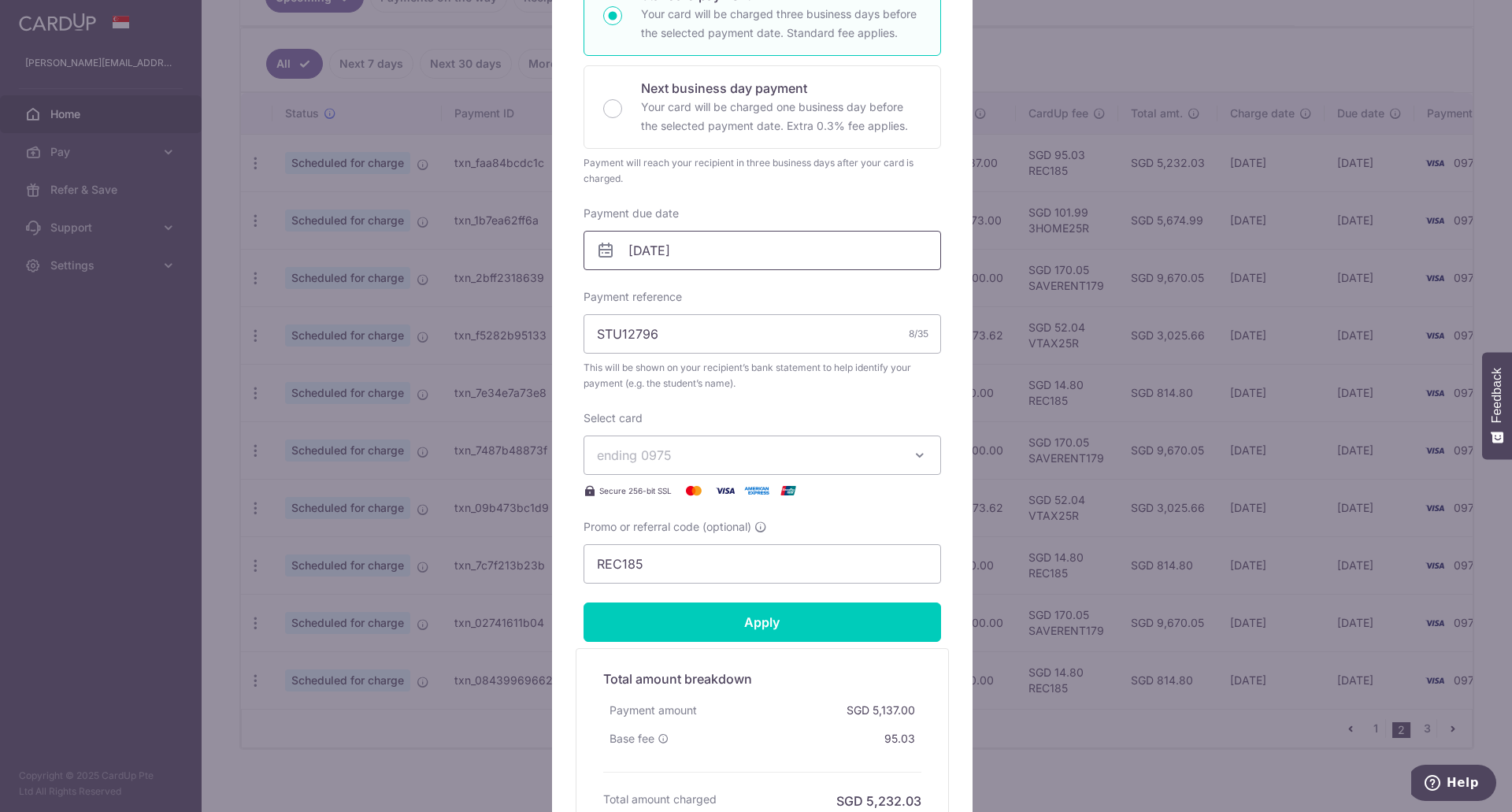
click at [697, 257] on input "04/11/2025" at bounding box center [763, 250] width 357 height 39
click at [606, 293] on link "Prev" at bounding box center [606, 293] width 19 height 19
click at [761, 482] on link "31" at bounding box center [766, 487] width 25 height 25
type input "31/10/2025"
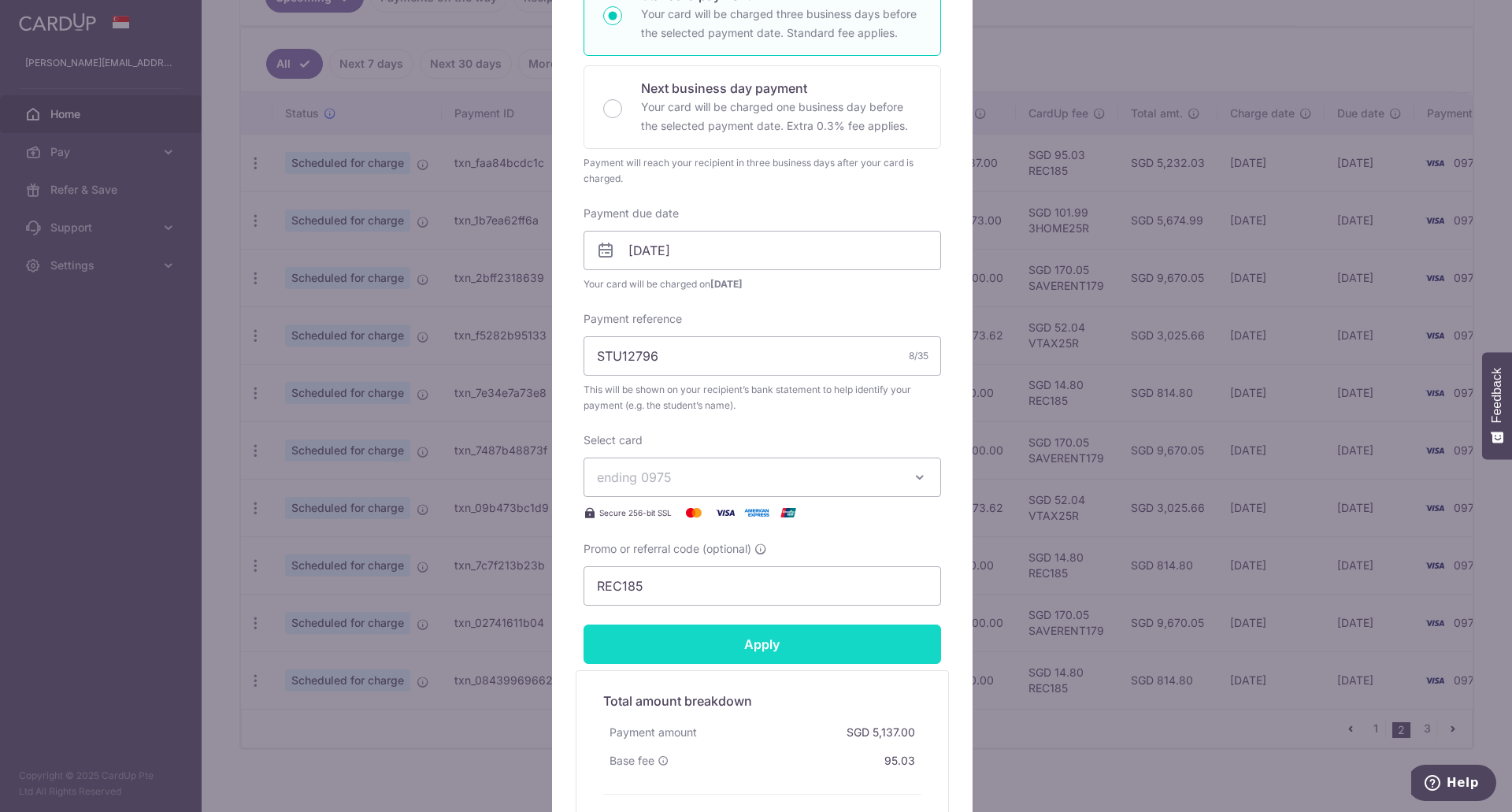
click at [738, 650] on input "Apply" at bounding box center [763, 644] width 357 height 39
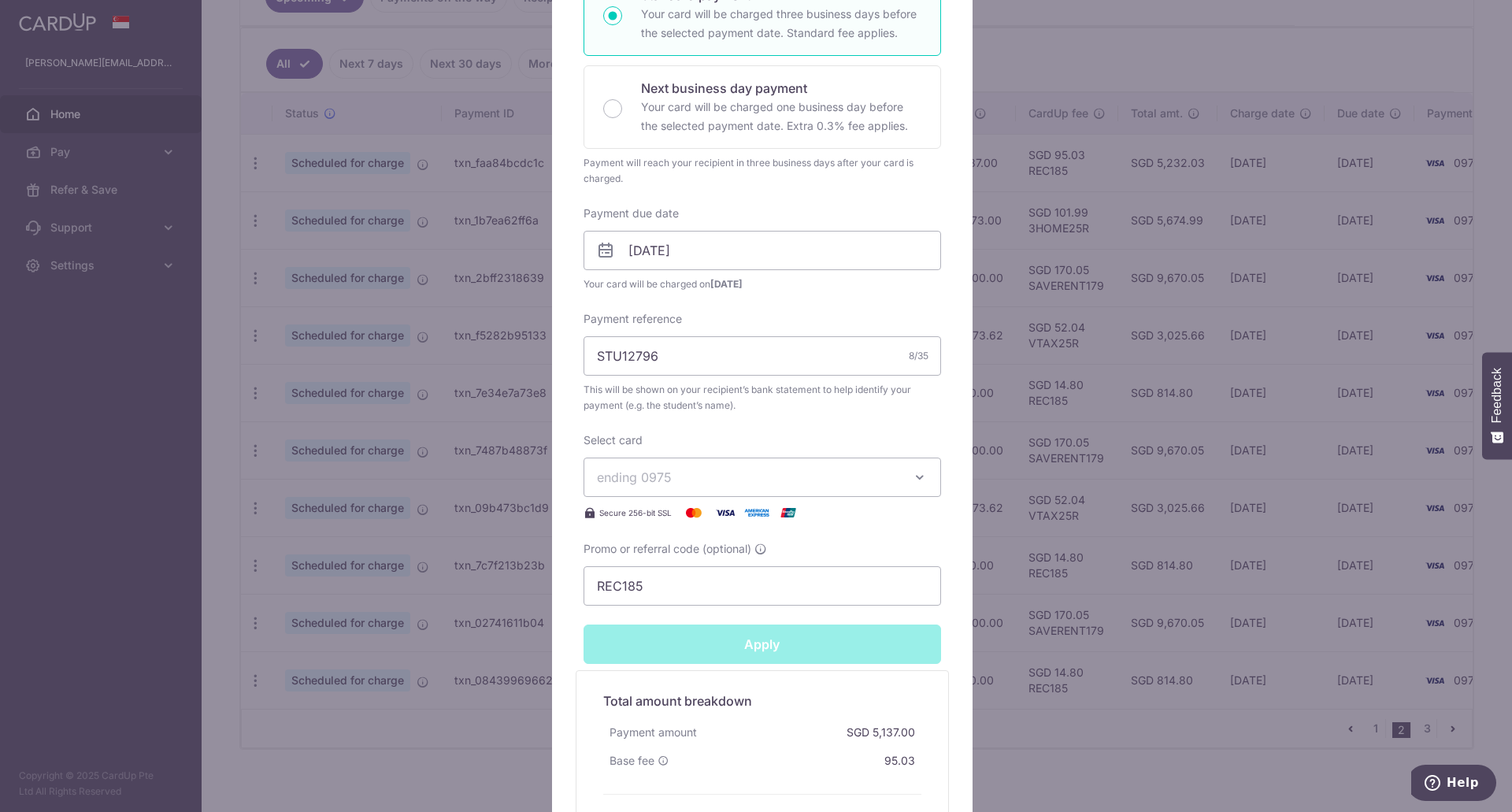
type input "Successfully Applied"
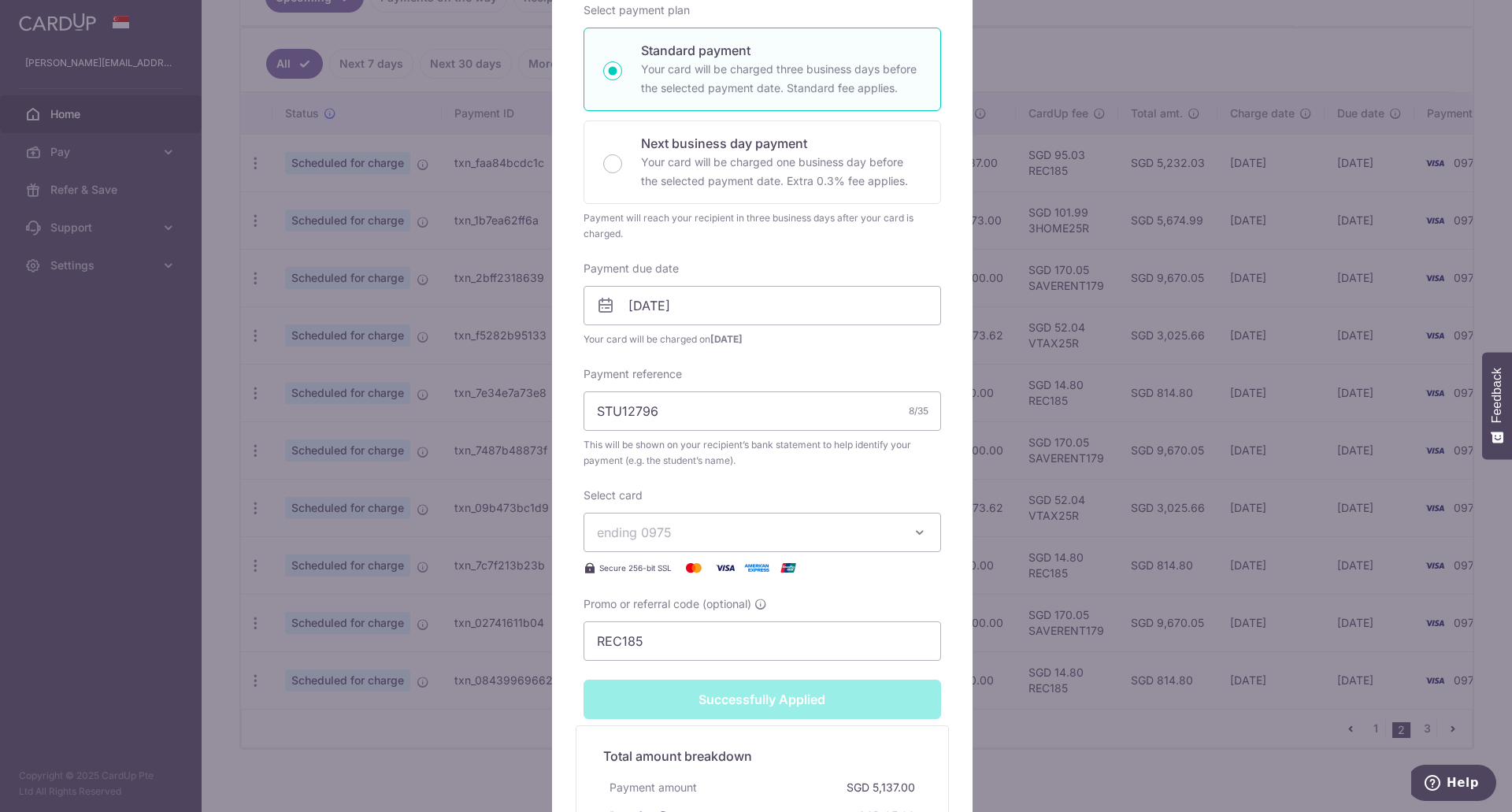
scroll to position [362, 0]
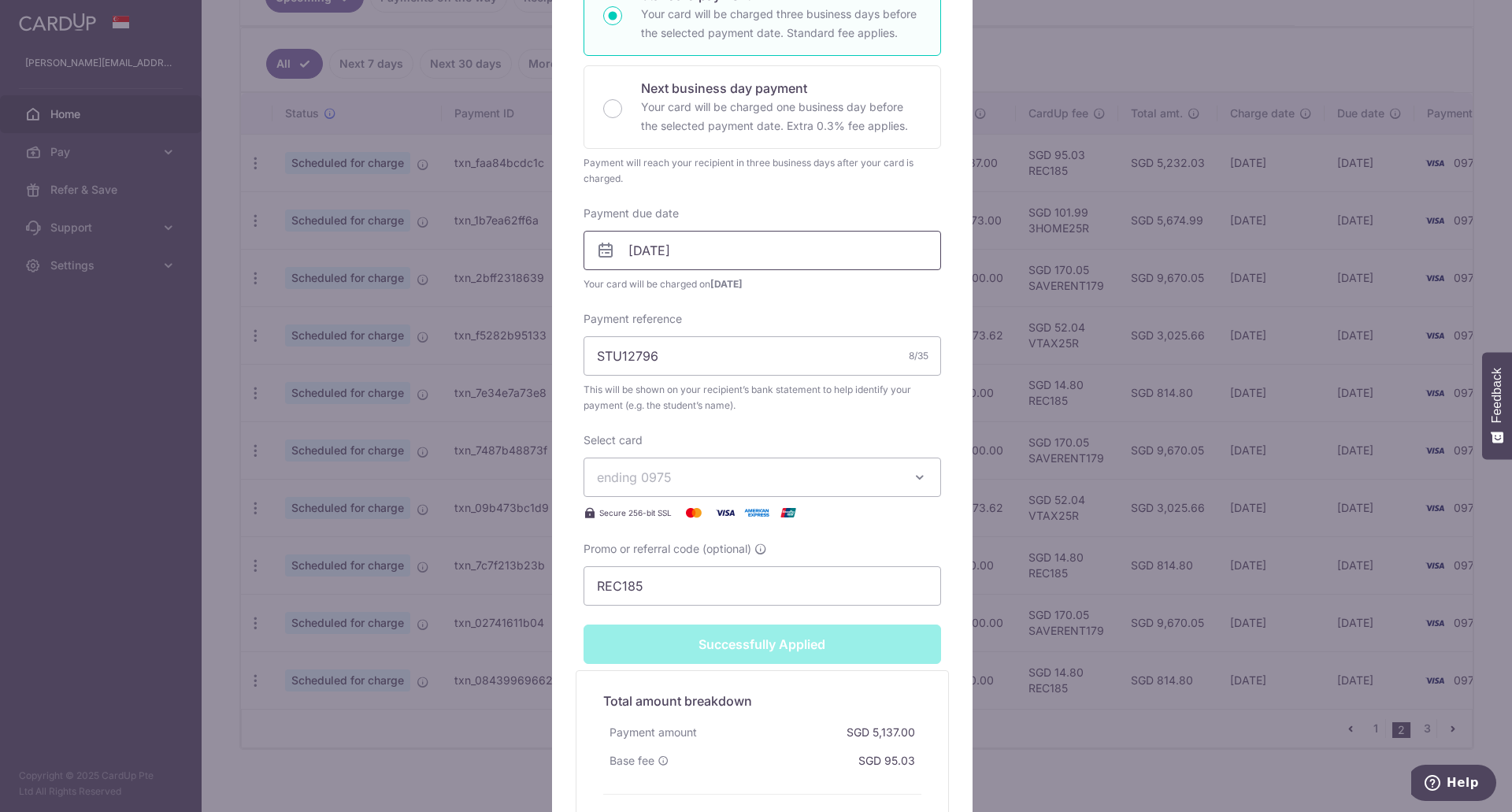
click at [656, 262] on input "31/10/2025" at bounding box center [763, 250] width 357 height 39
click at [607, 290] on link "Prev" at bounding box center [606, 293] width 19 height 19
click at [668, 491] on link "30" at bounding box center [672, 487] width 25 height 25
type input "[DATE]"
click at [815, 298] on div "Enter payment amount 5,137.00 5137.00 SGD To change the payment amount, please …" at bounding box center [763, 238] width 357 height 735
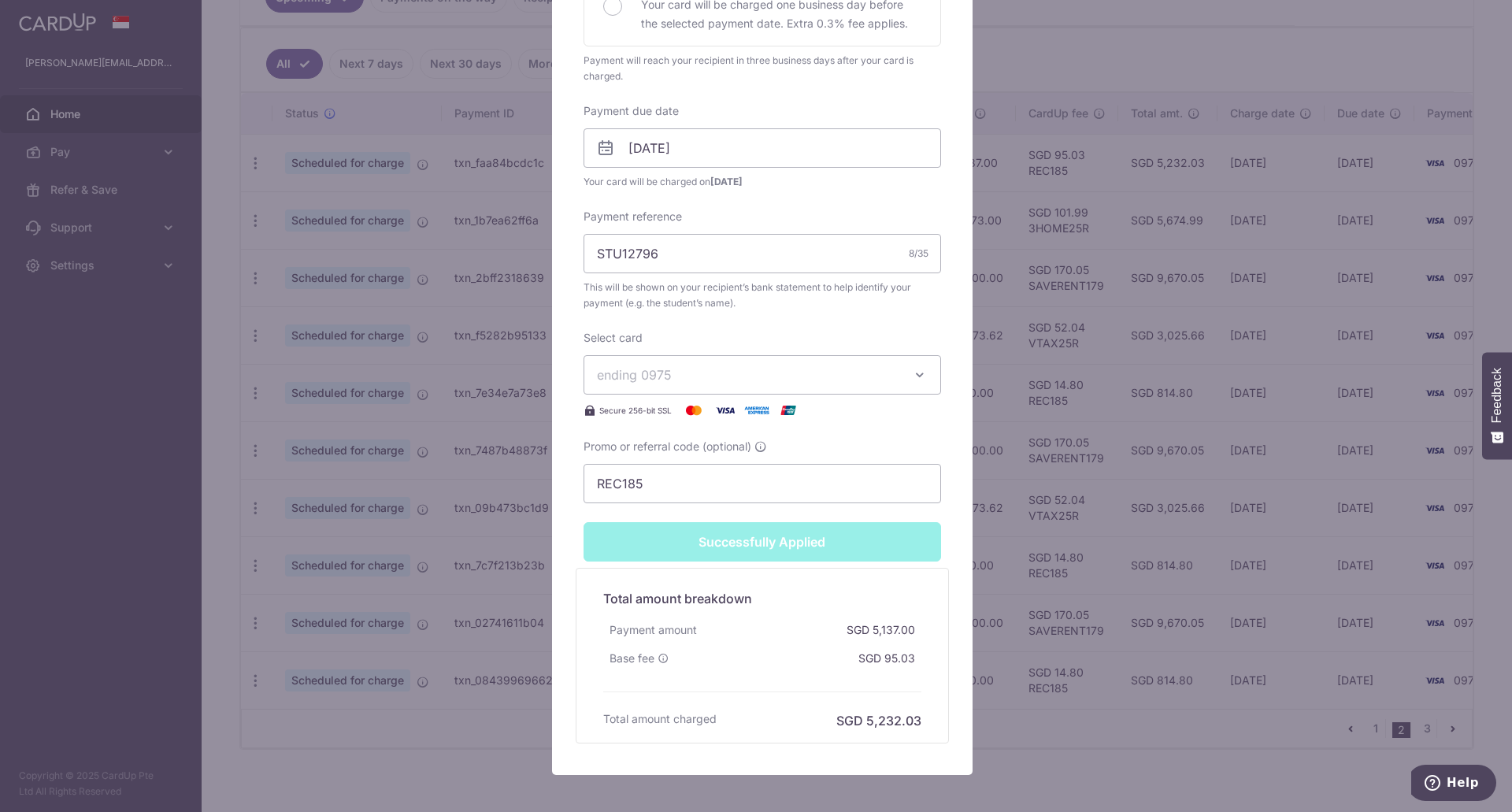
scroll to position [473, 0]
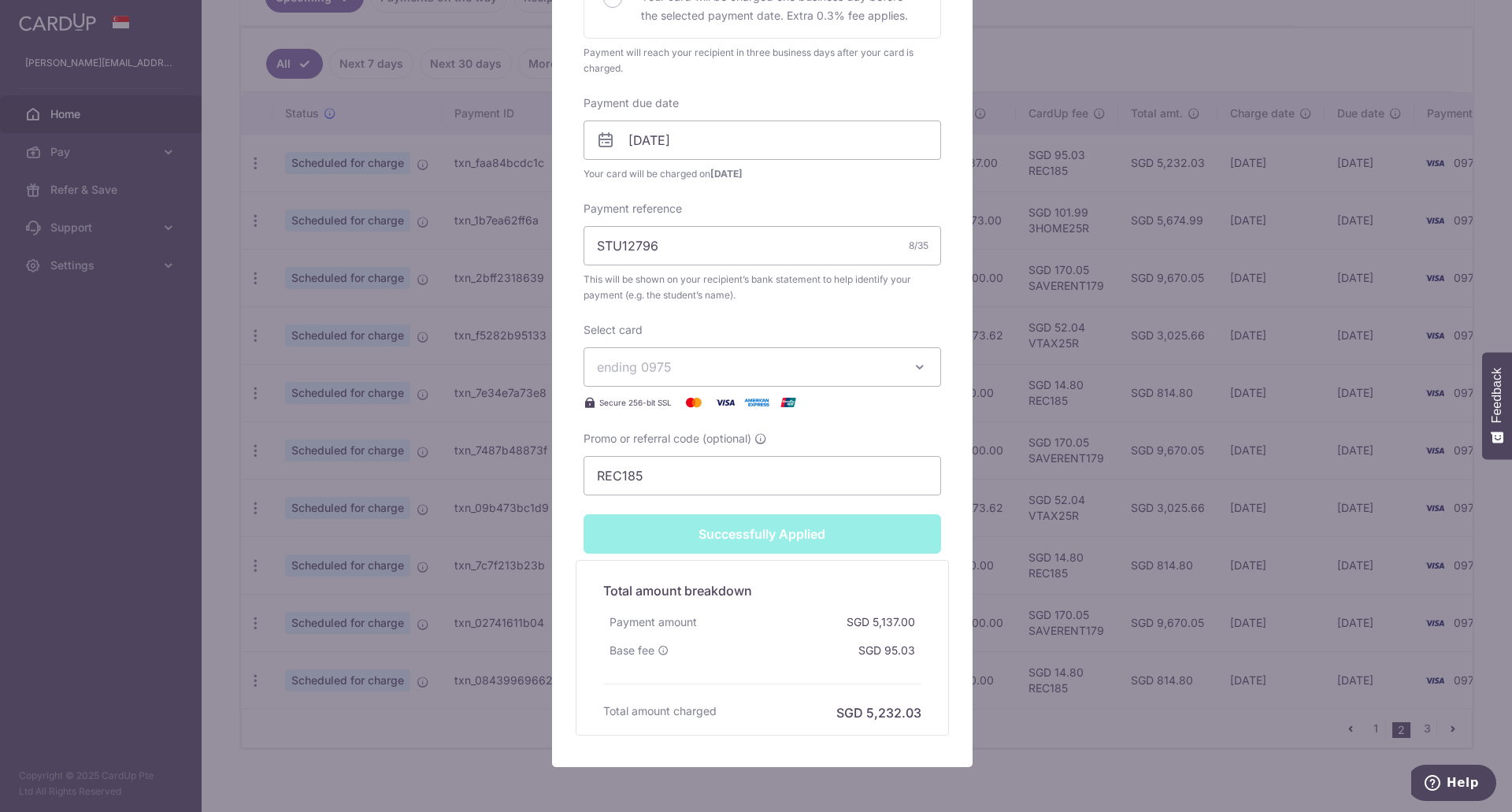
click at [759, 542] on div "Successfully Applied" at bounding box center [762, 533] width 376 height 39
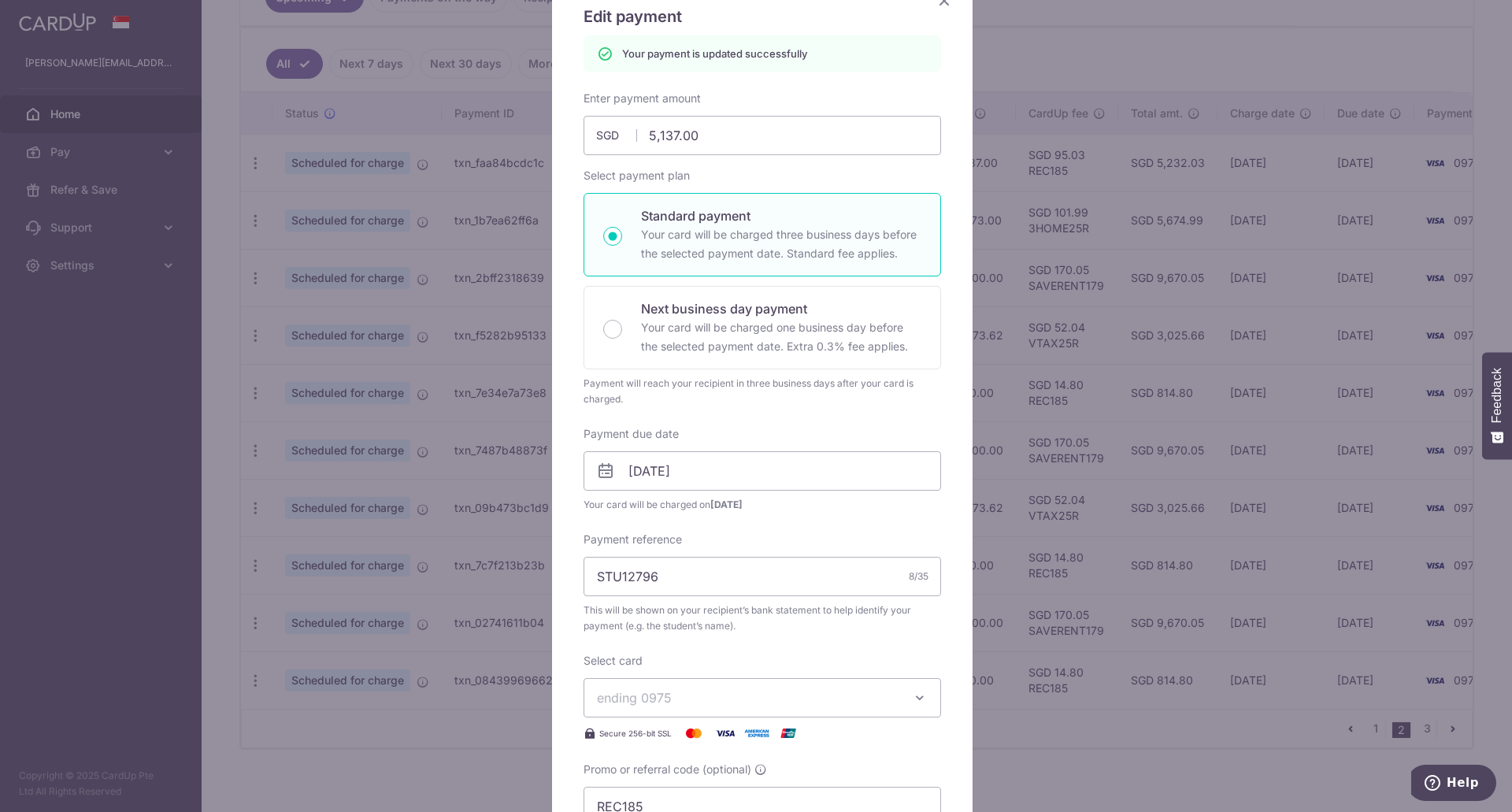
scroll to position [0, 0]
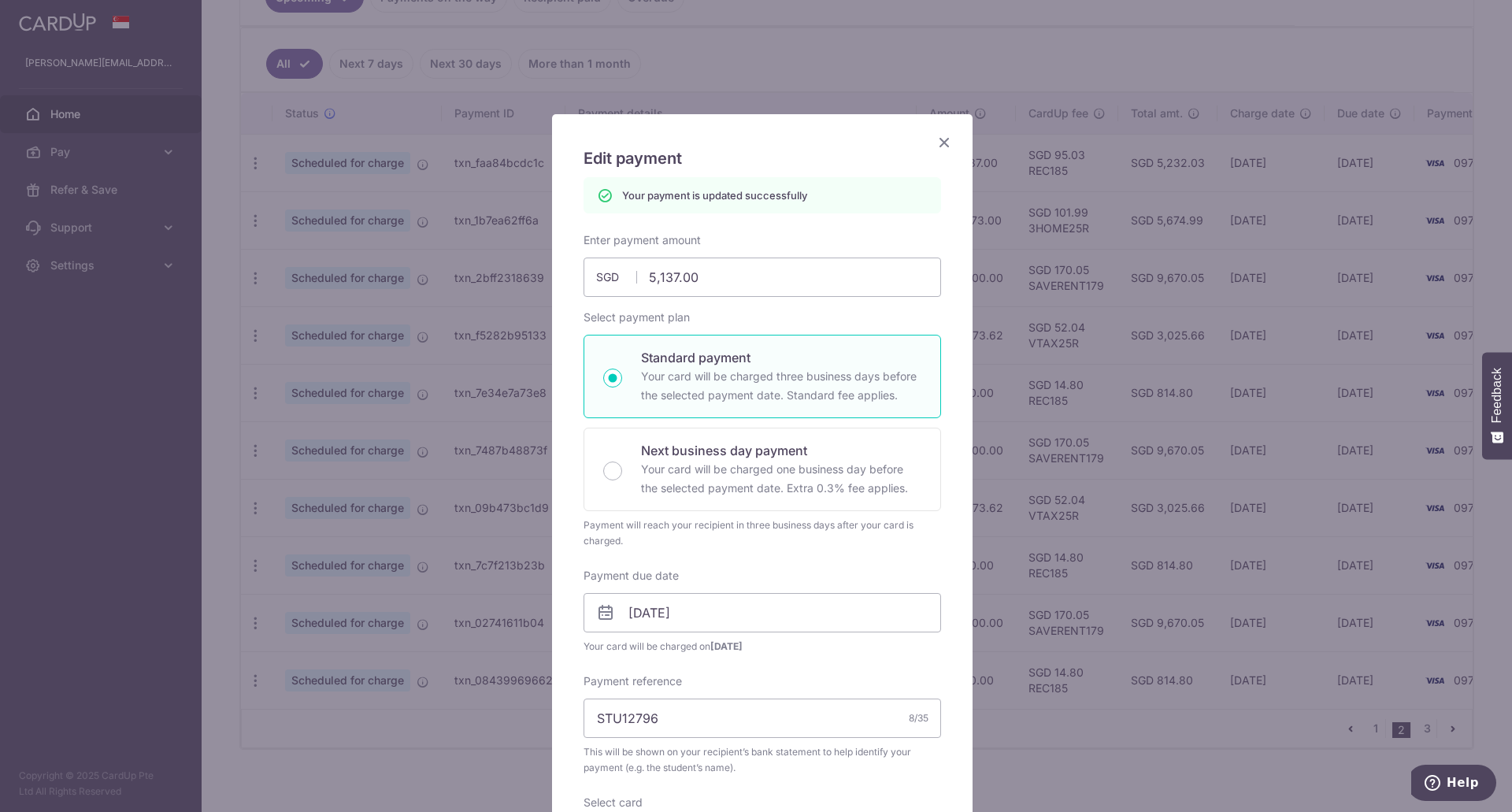
click at [942, 142] on icon "Close" at bounding box center [944, 142] width 19 height 20
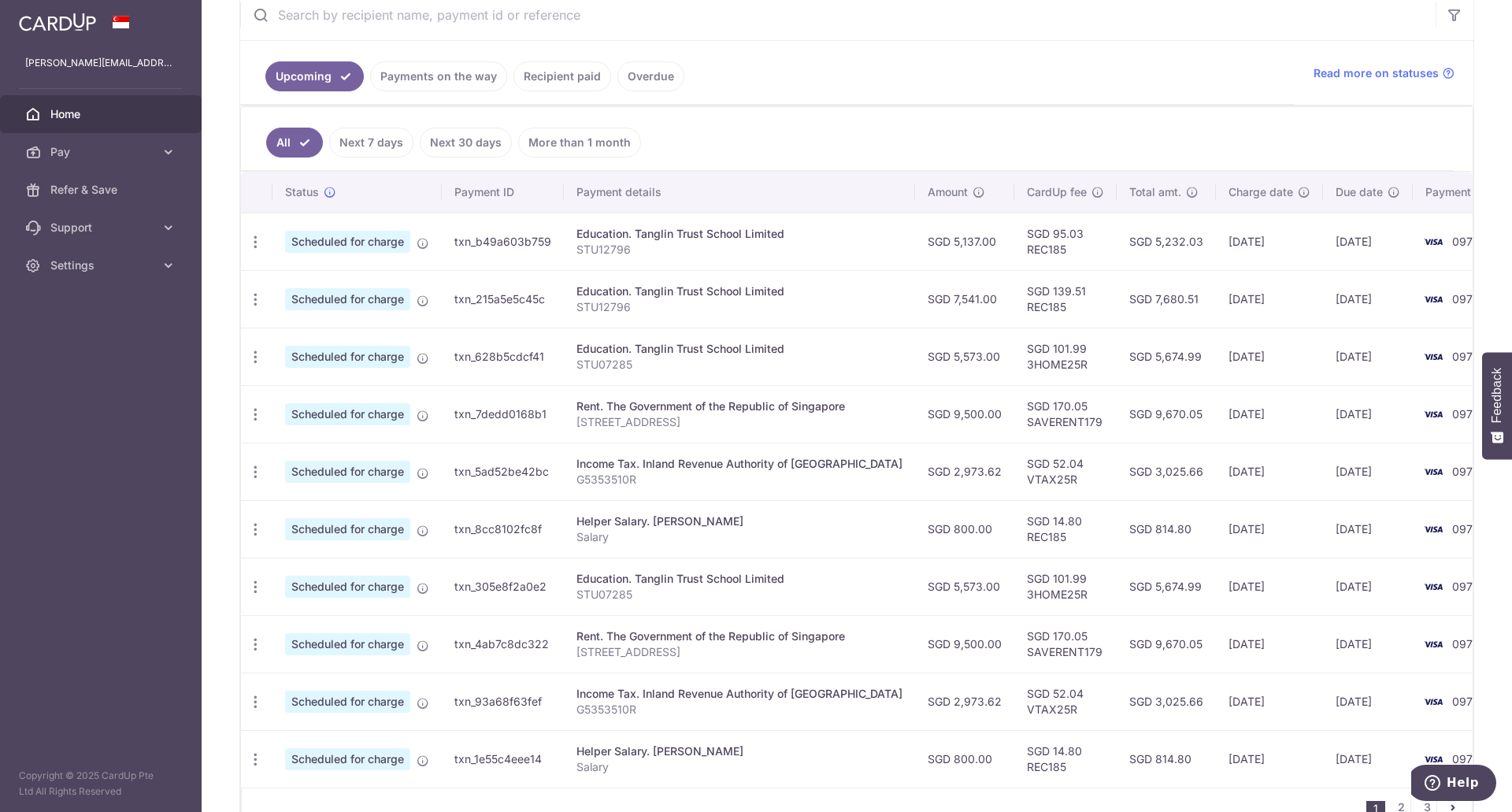
scroll to position [394, 0]
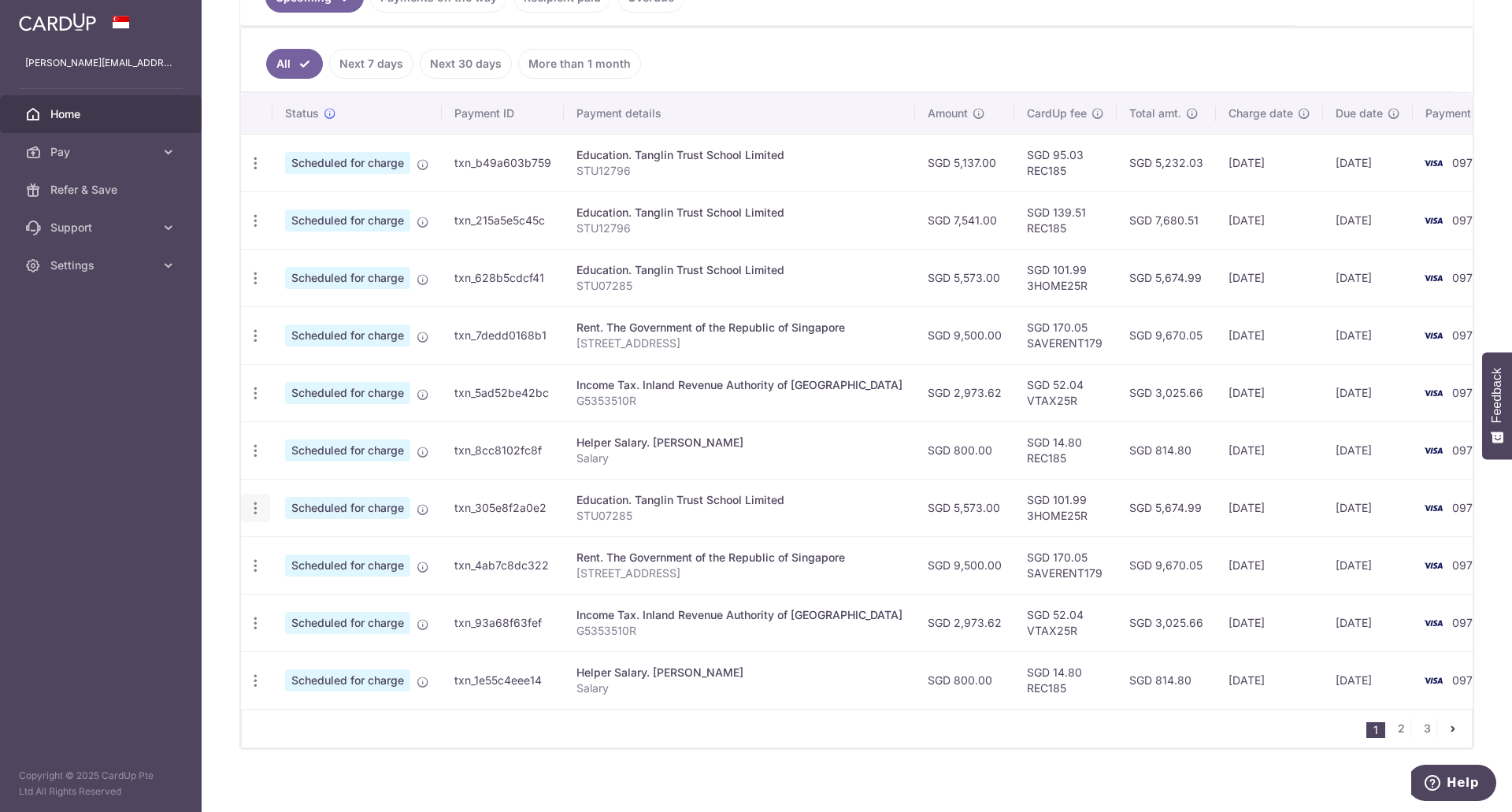
click at [259, 172] on icon "button" at bounding box center [255, 162] width 16 height 16
click at [349, 555] on span "Update payment" at bounding box center [339, 551] width 107 height 19
radio input "true"
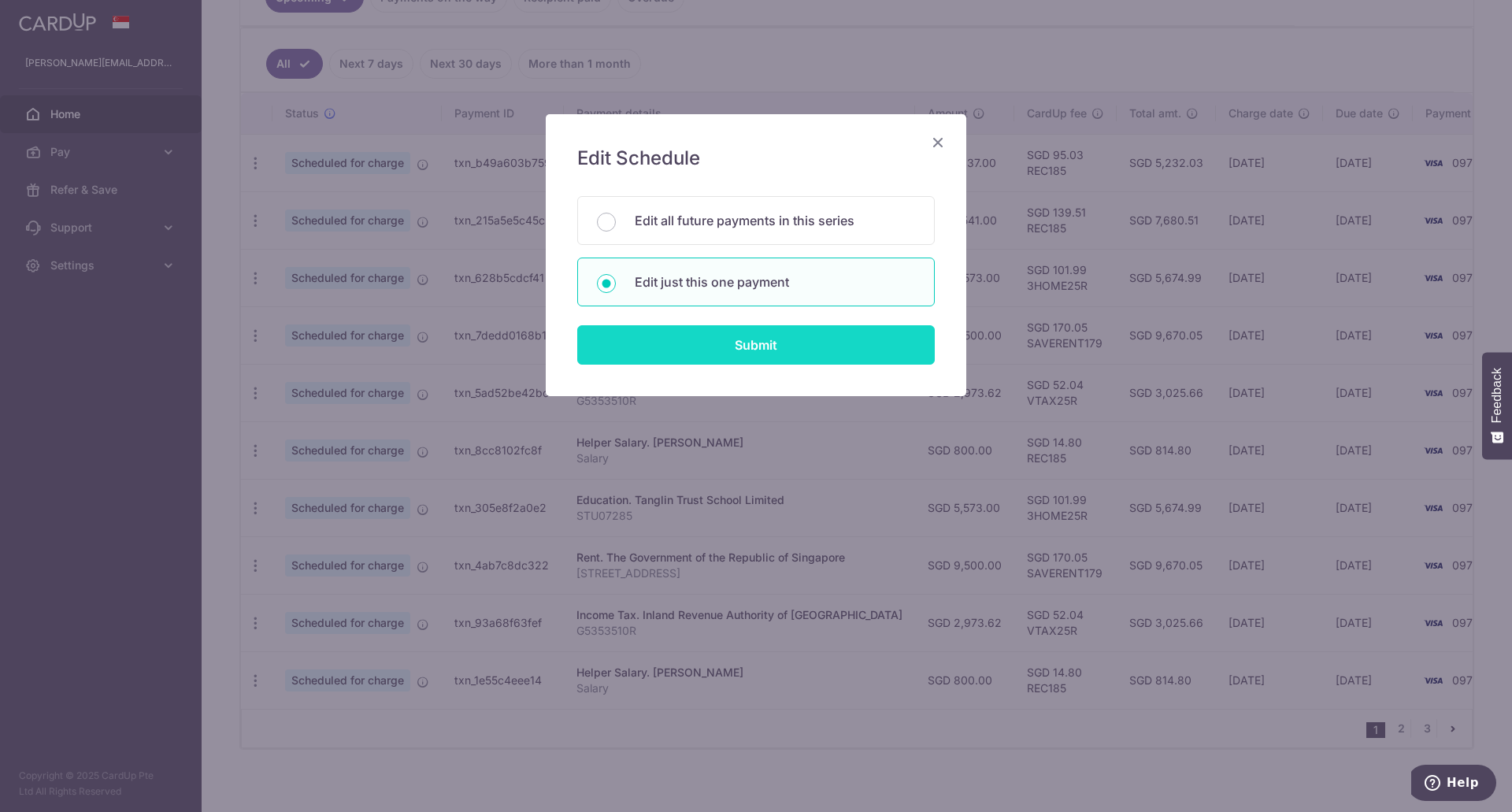
click at [760, 336] on input "Submit" at bounding box center [756, 344] width 357 height 39
radio input "true"
type input "5,573.00"
type input "[DATE]"
type input "STU07285"
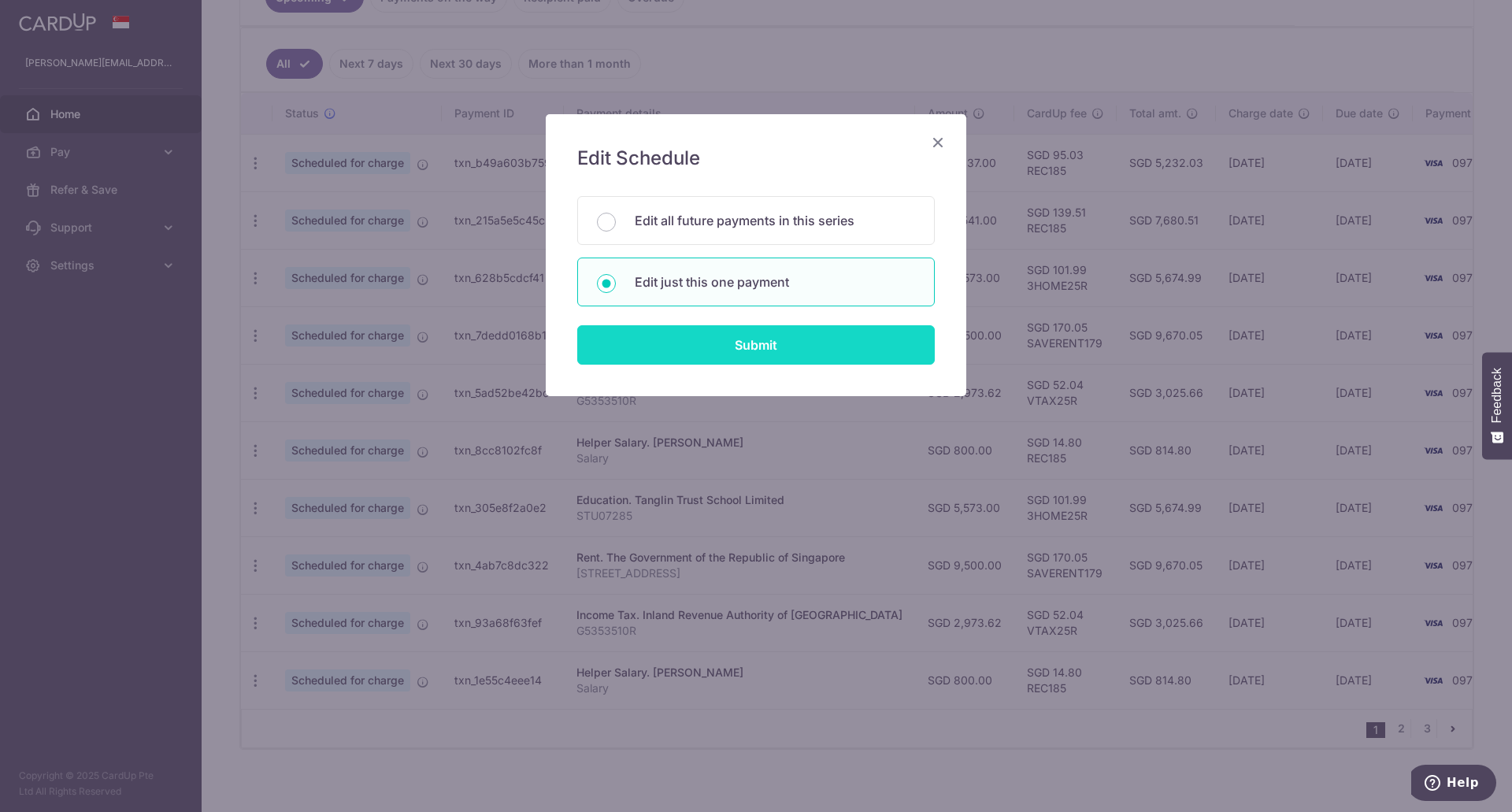
type input "3HOME25R"
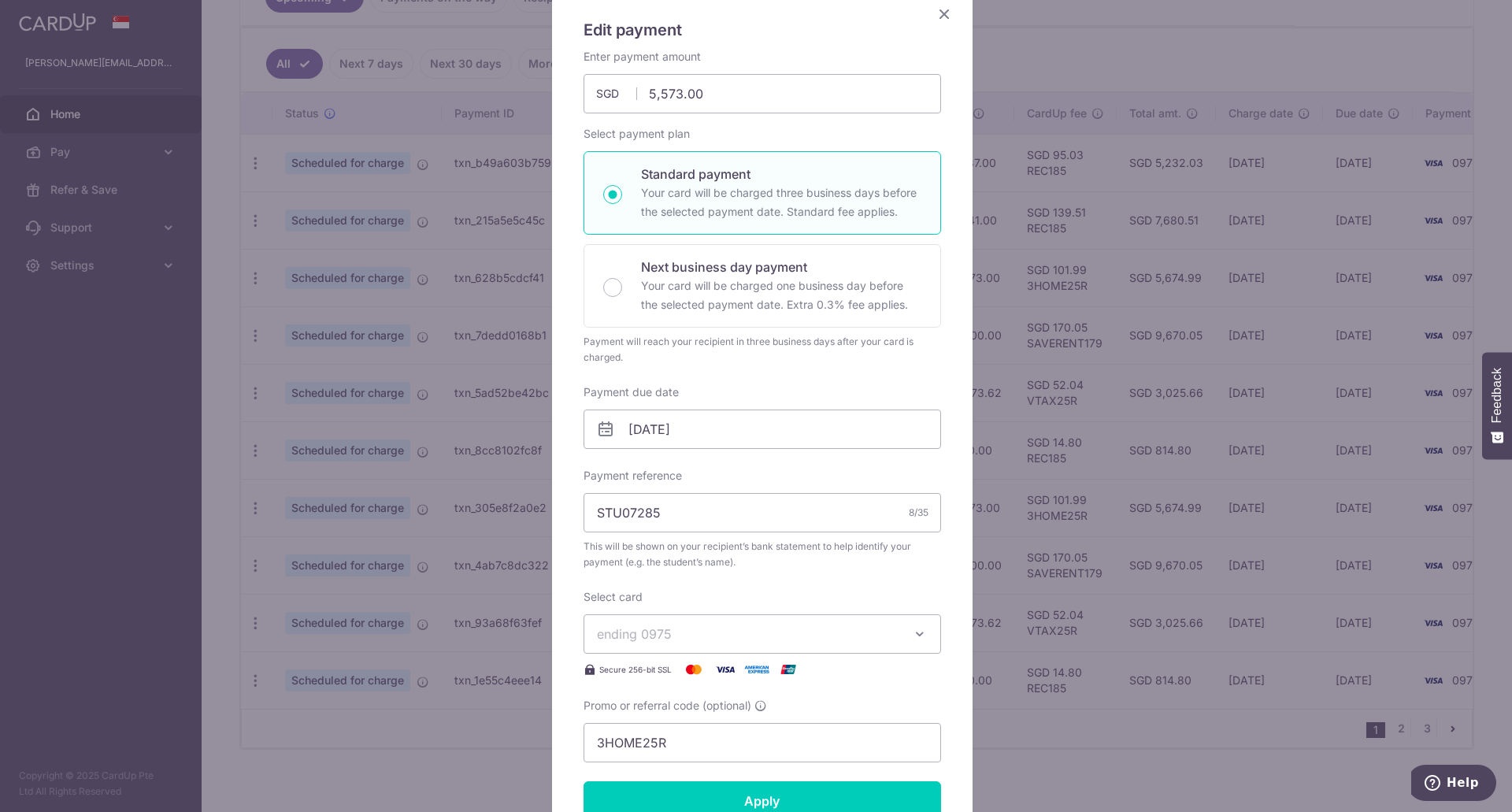
scroll to position [157, 0]
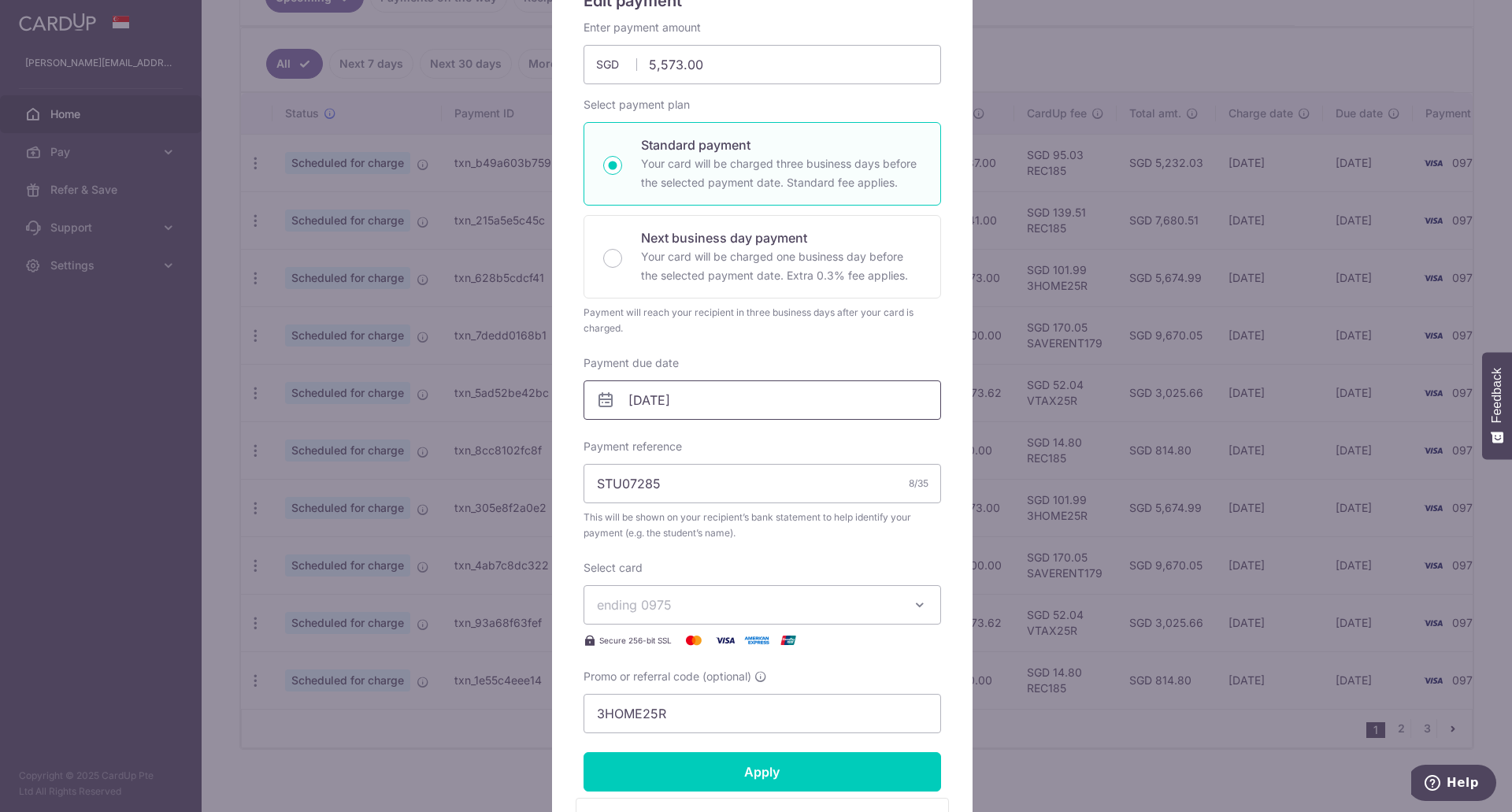
click at [683, 402] on input "[DATE]" at bounding box center [763, 400] width 357 height 39
click at [605, 444] on link "Prev" at bounding box center [606, 443] width 19 height 19
click at [766, 608] on link "26" at bounding box center [766, 605] width 25 height 25
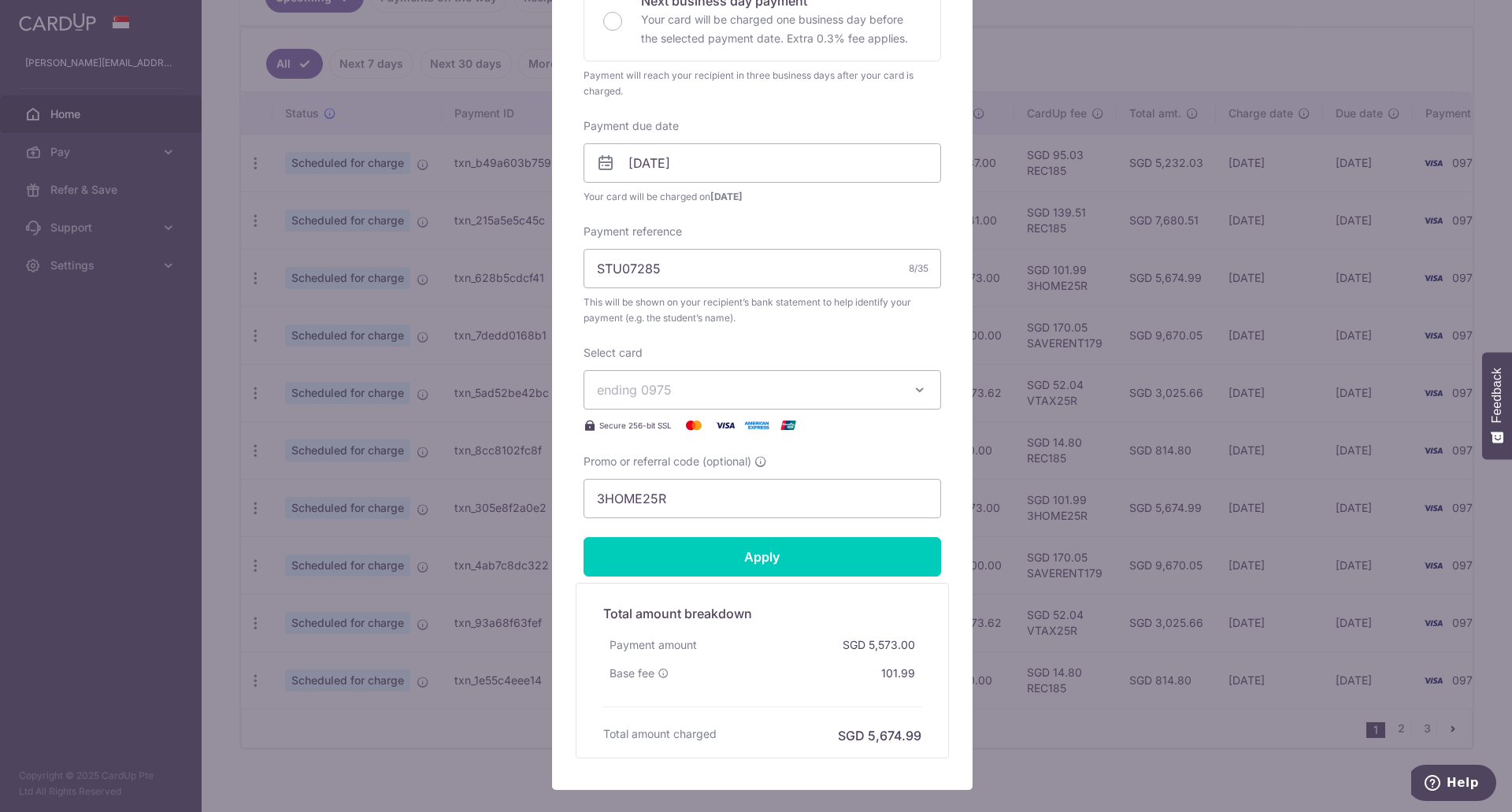
scroll to position [408, 0]
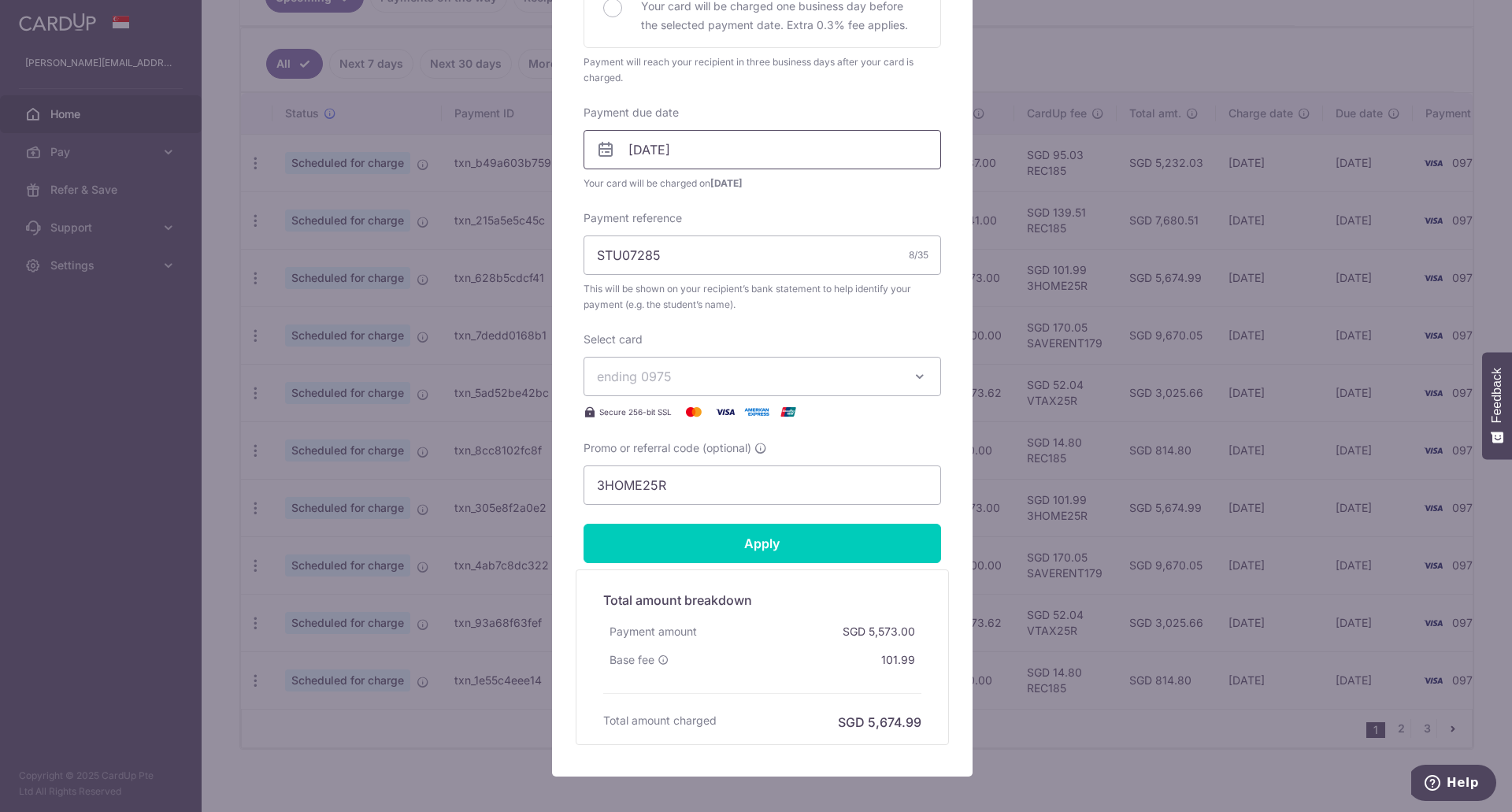
click at [717, 144] on input "[DATE]" at bounding box center [763, 150] width 357 height 39
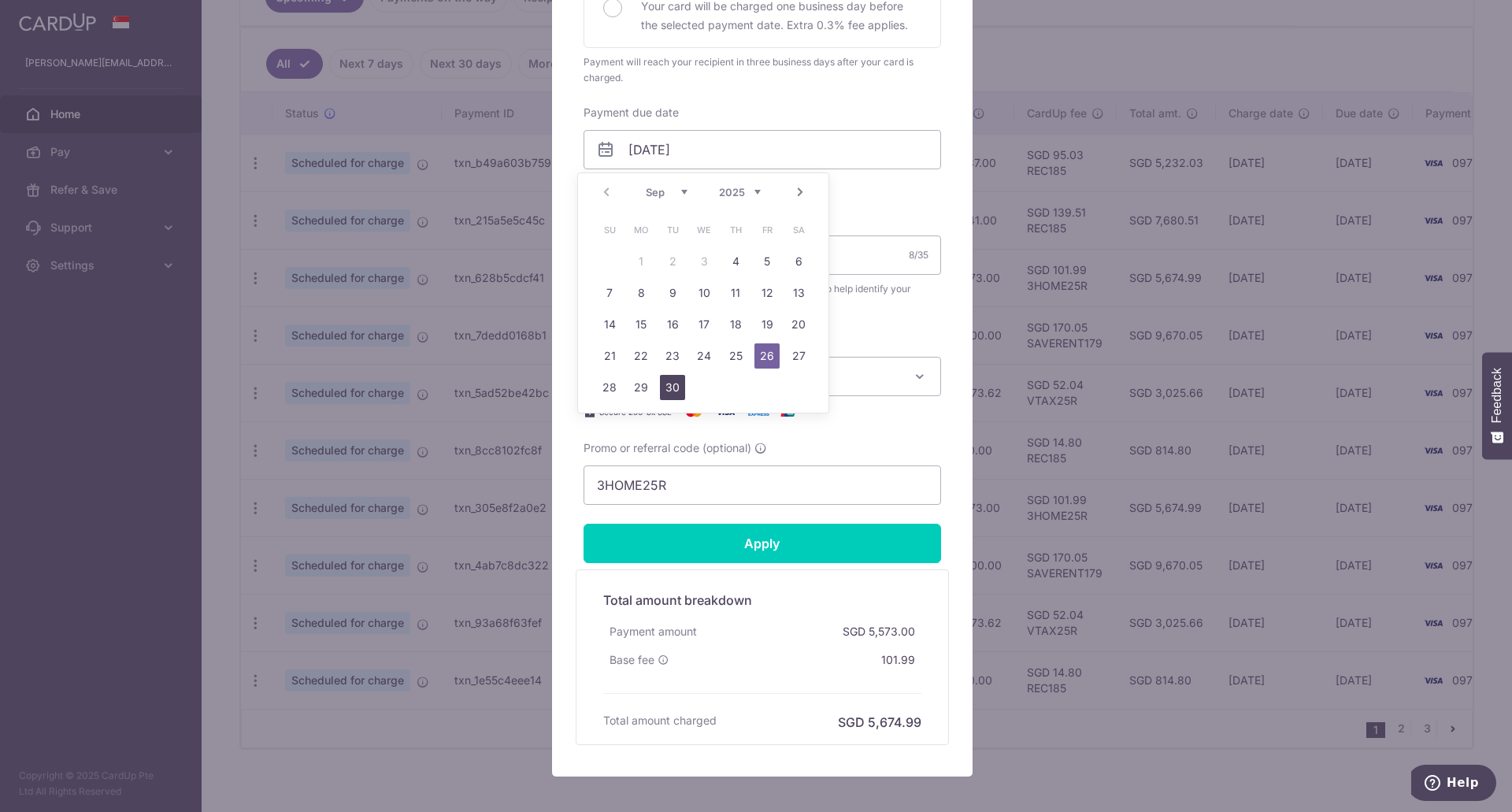
click at [672, 389] on link "30" at bounding box center [672, 386] width 25 height 25
type input "[DATE]"
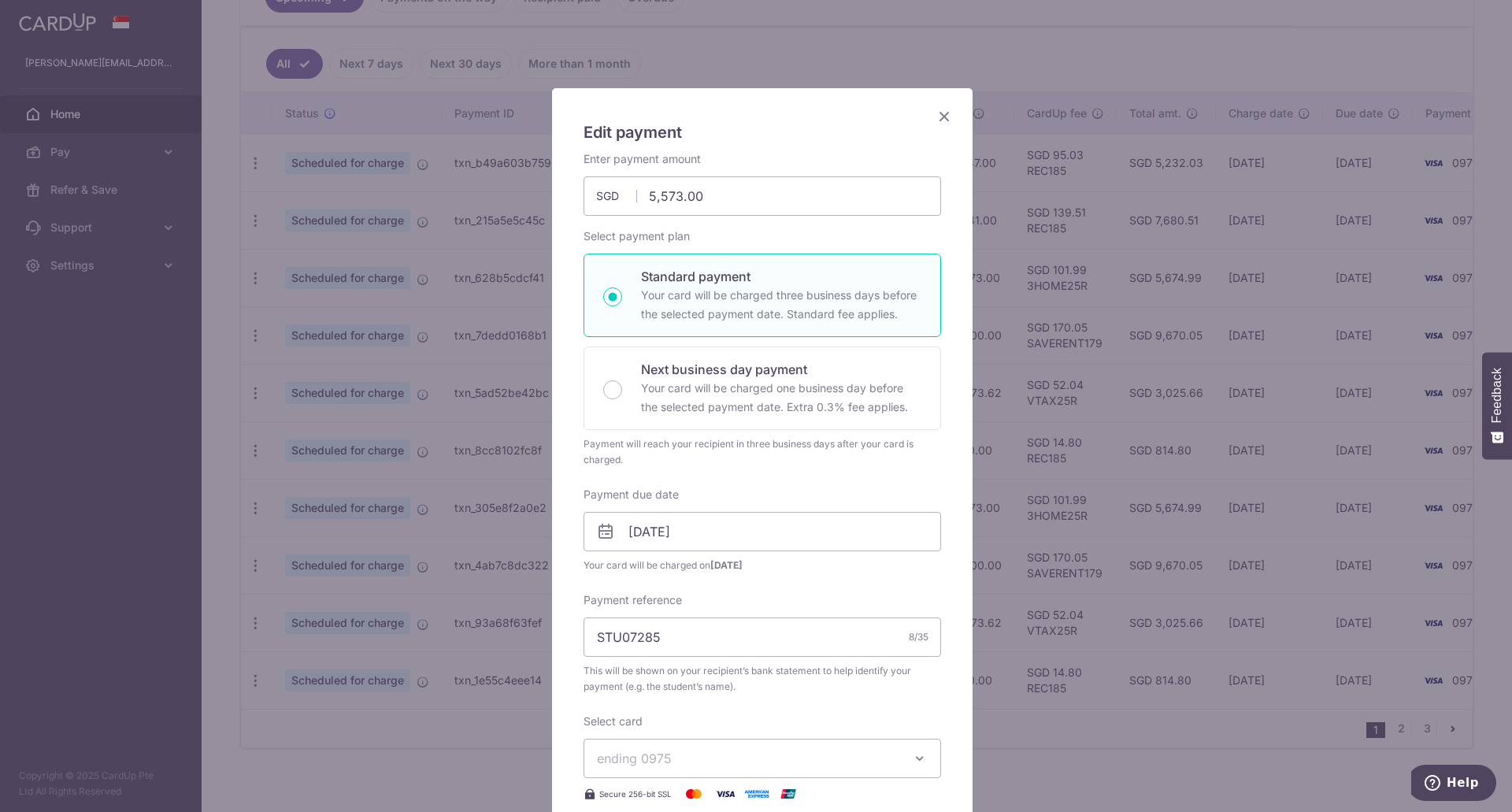
scroll to position [0, 0]
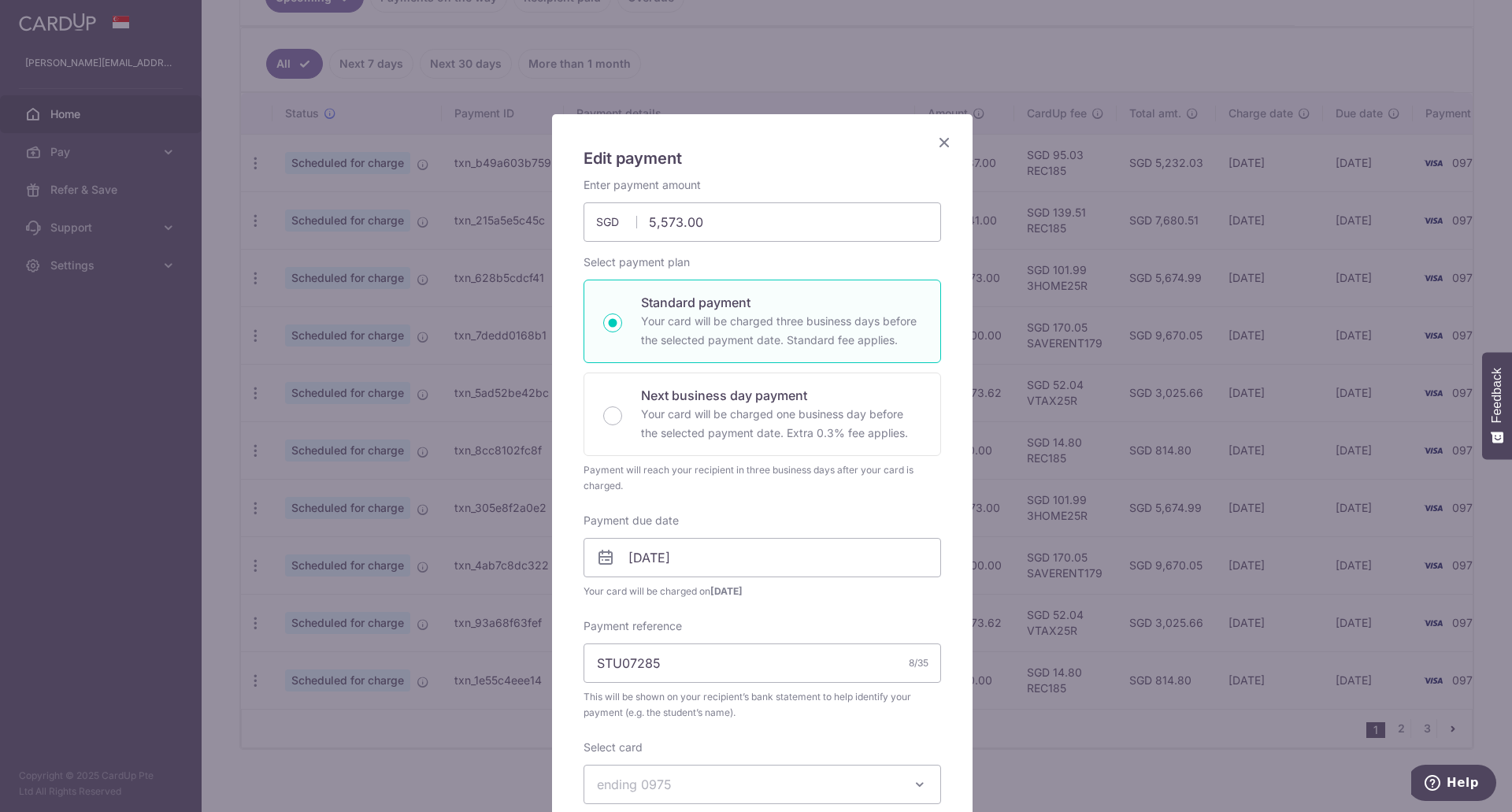
click at [935, 141] on icon "Close" at bounding box center [944, 142] width 19 height 20
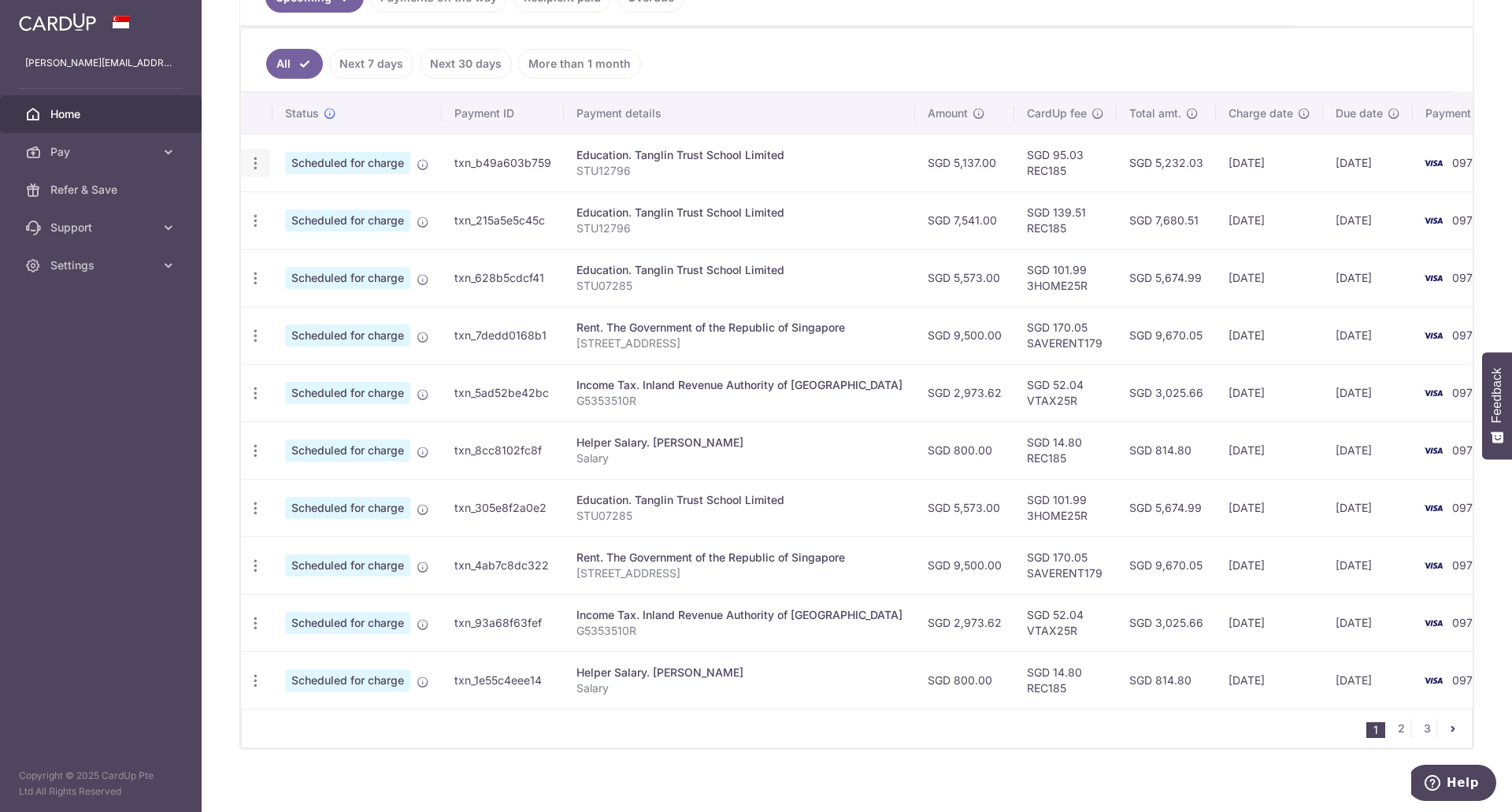
click at [253, 163] on icon "button" at bounding box center [255, 162] width 16 height 16
click at [346, 208] on span "Update payment" at bounding box center [339, 206] width 107 height 19
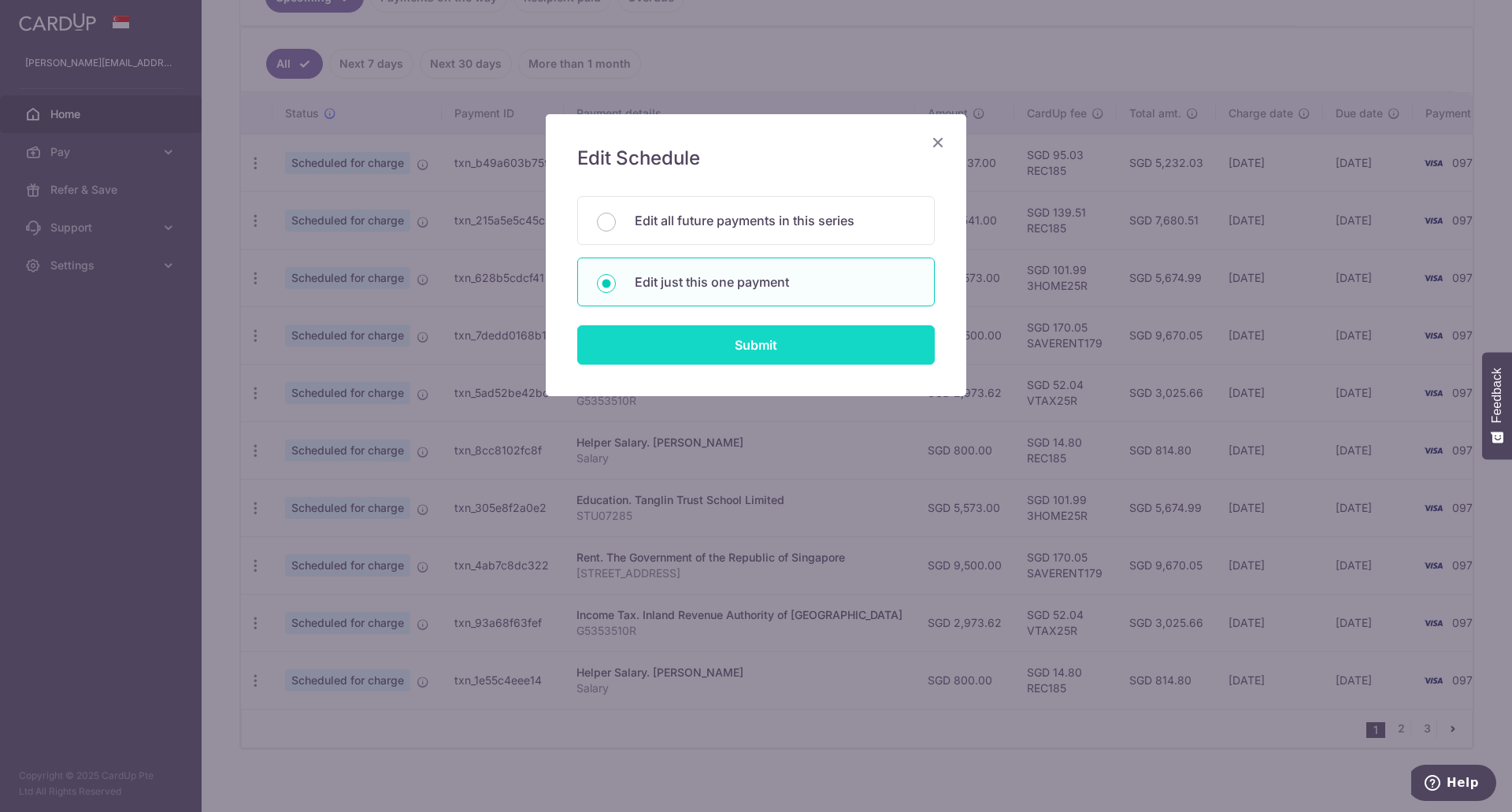
click at [782, 345] on input "Submit" at bounding box center [756, 344] width 357 height 39
type input "5,137.00"
radio input "true"
type input "[DATE]"
type input "STU12796"
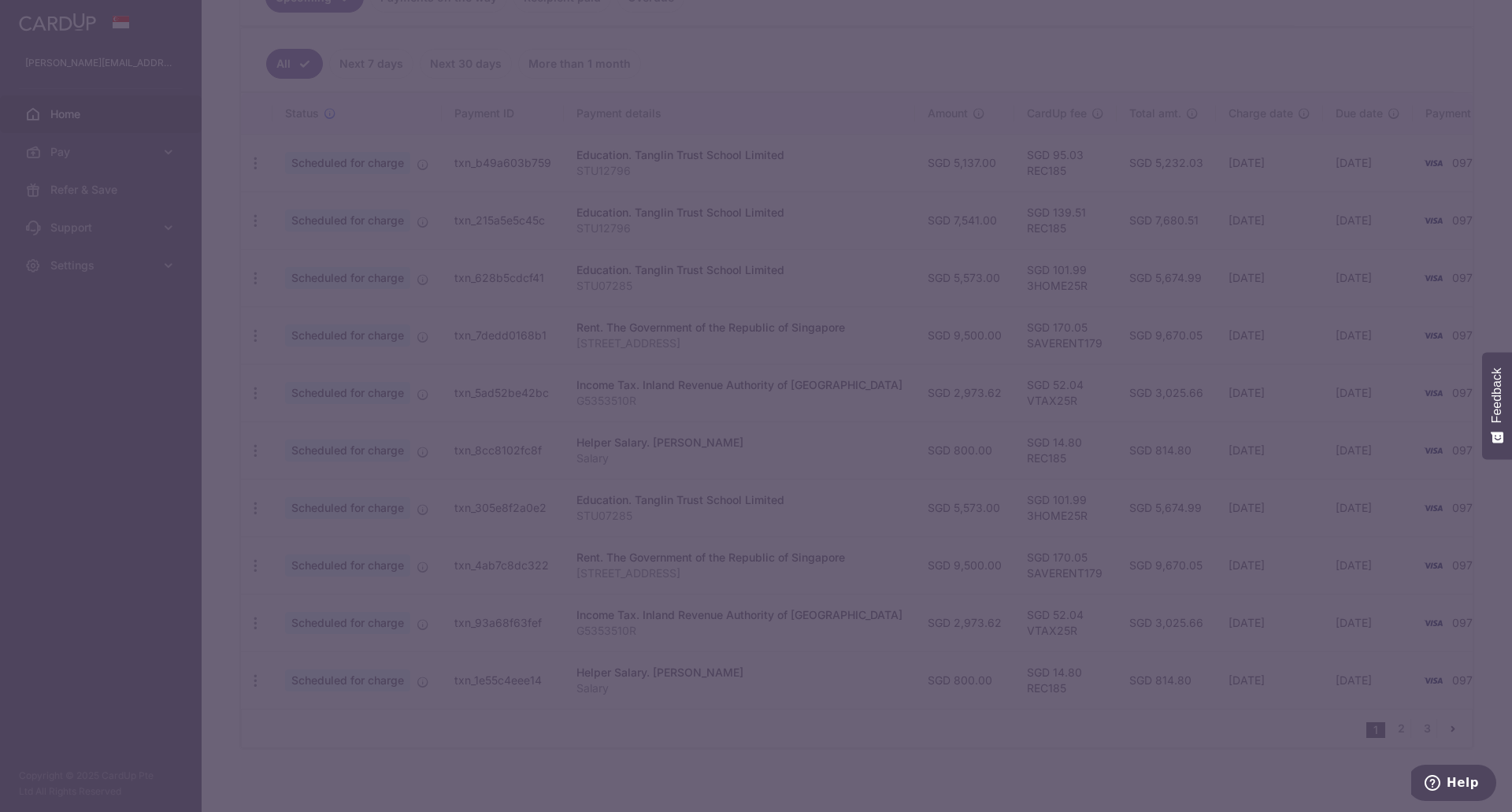
type input "REC185"
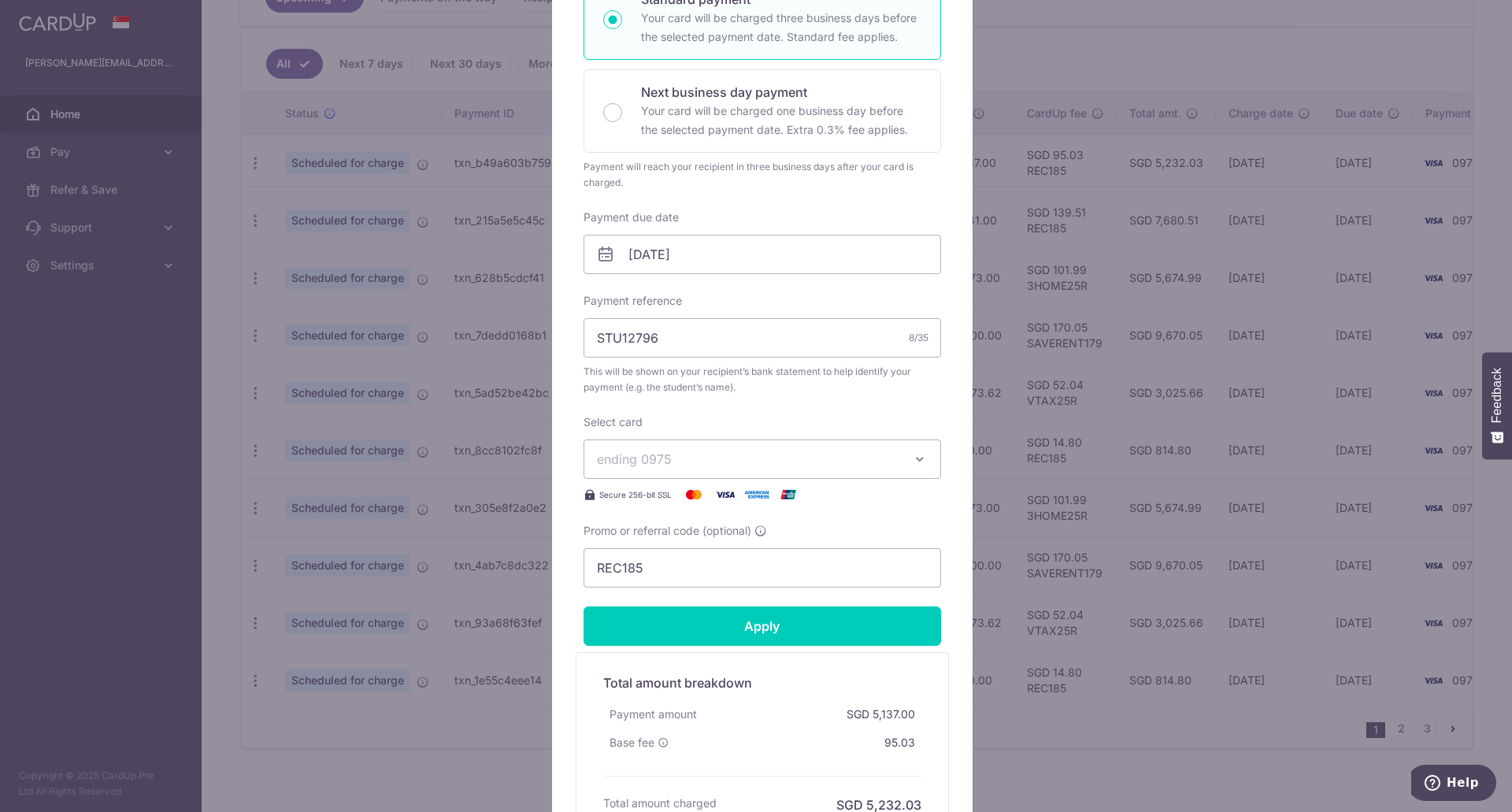
scroll to position [315, 0]
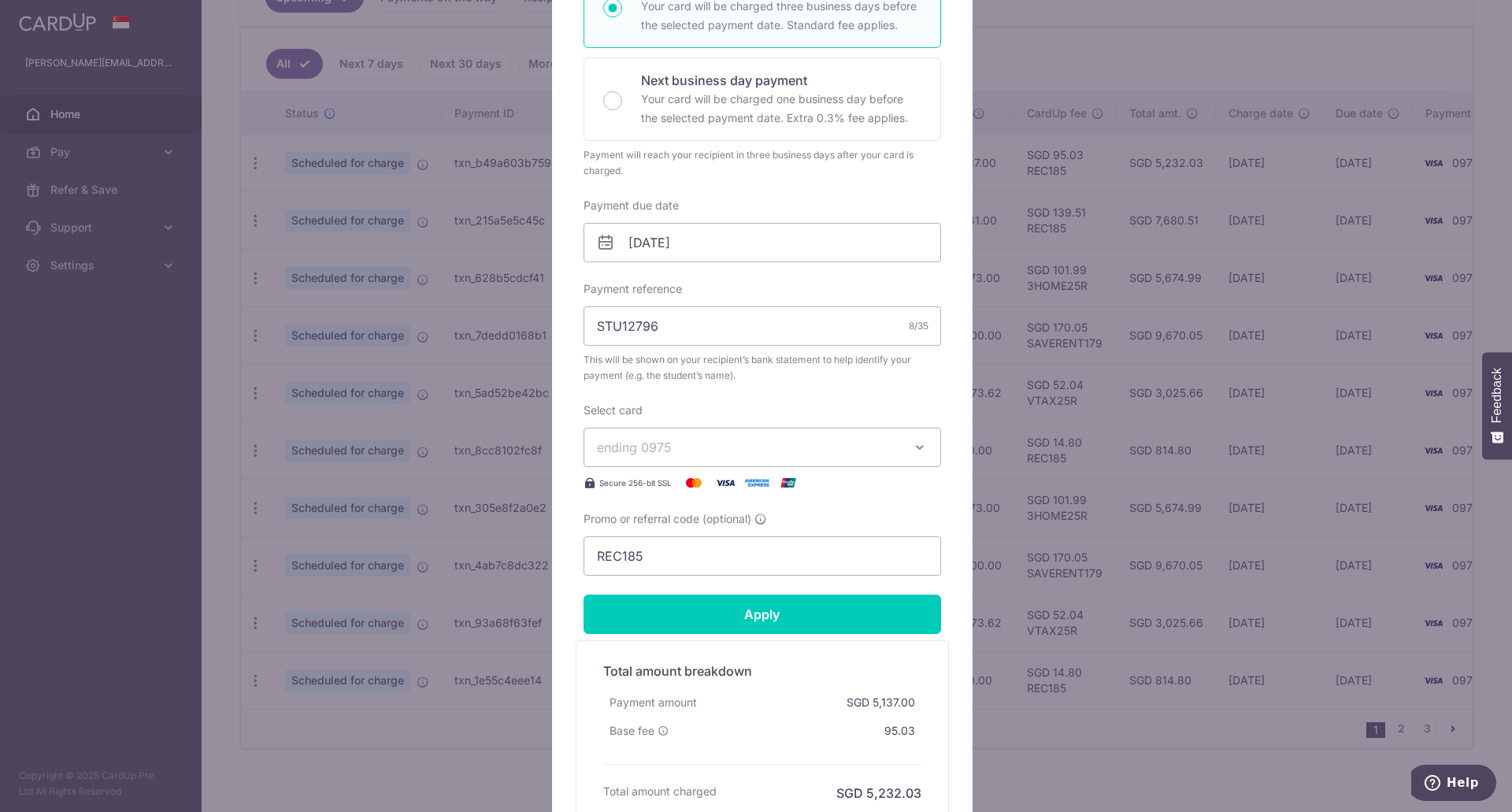
click at [1139, 54] on div "Edit payment By clicking apply, you will make changes to all payments to Tangli…" at bounding box center [756, 406] width 1512 height 812
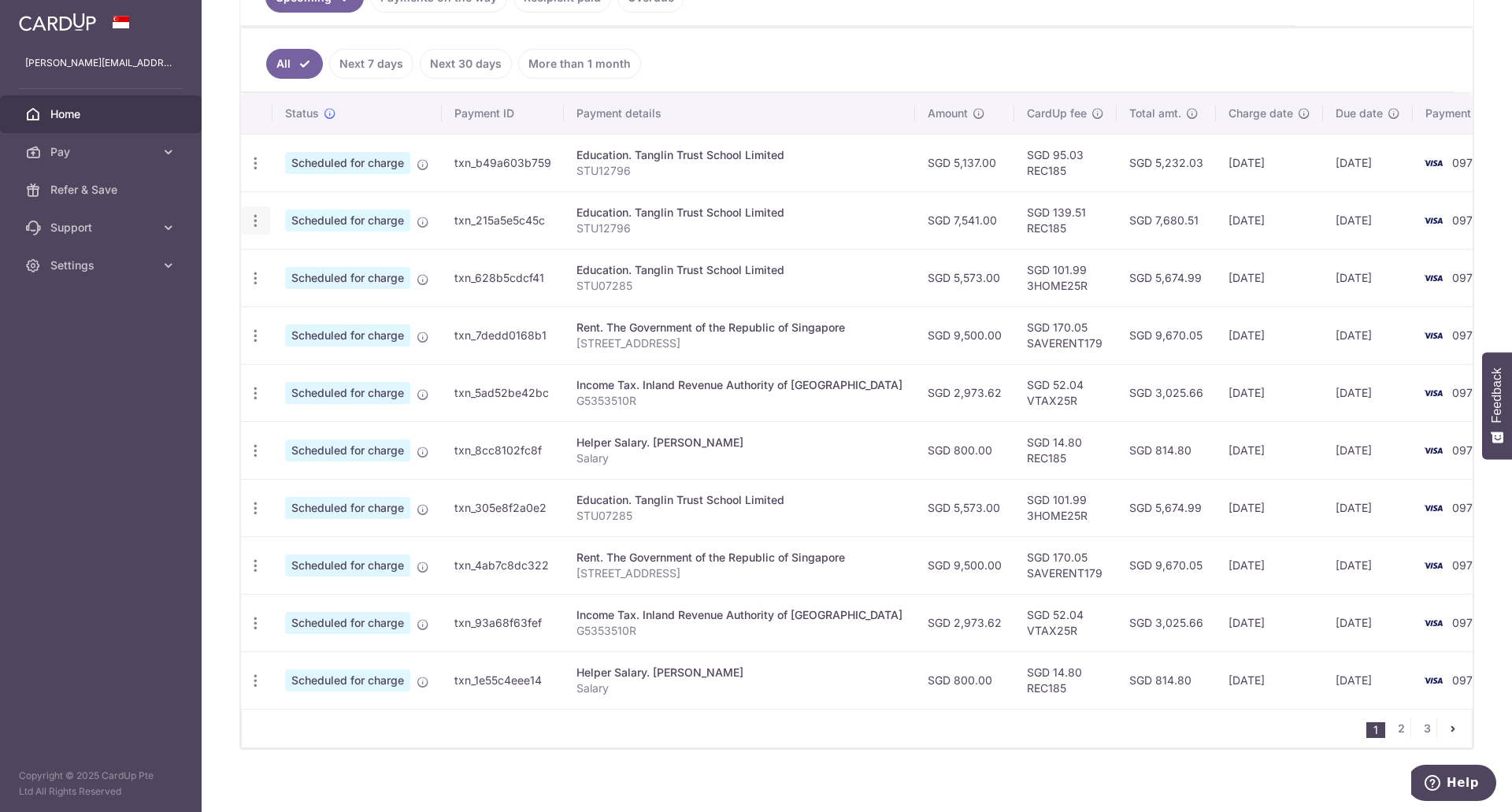
click at [256, 172] on icon "button" at bounding box center [255, 162] width 16 height 16
click at [349, 264] on span "Update payment" at bounding box center [339, 264] width 107 height 19
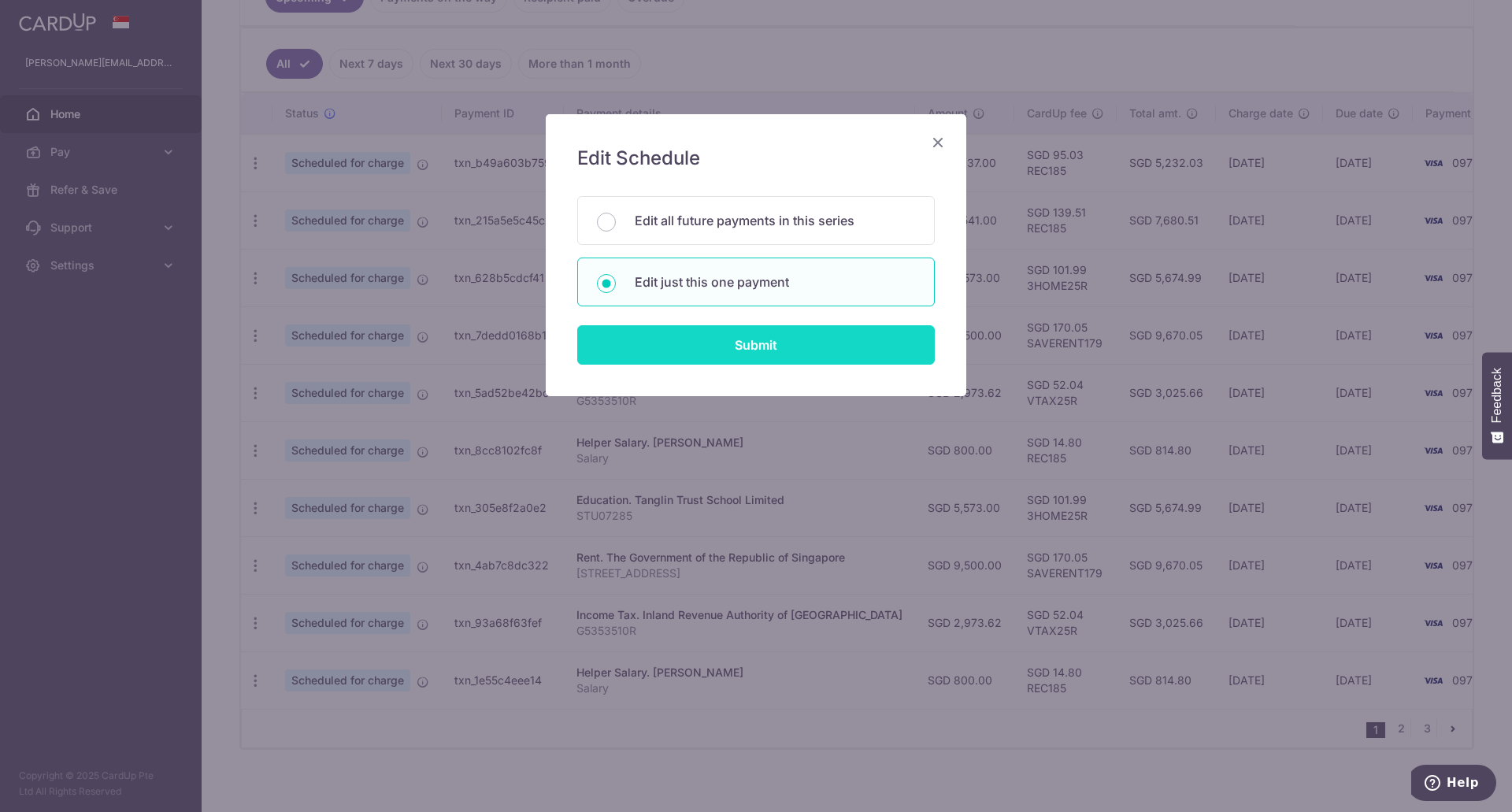
click at [777, 351] on input "Submit" at bounding box center [756, 344] width 357 height 39
type input "7,541.00"
radio input "true"
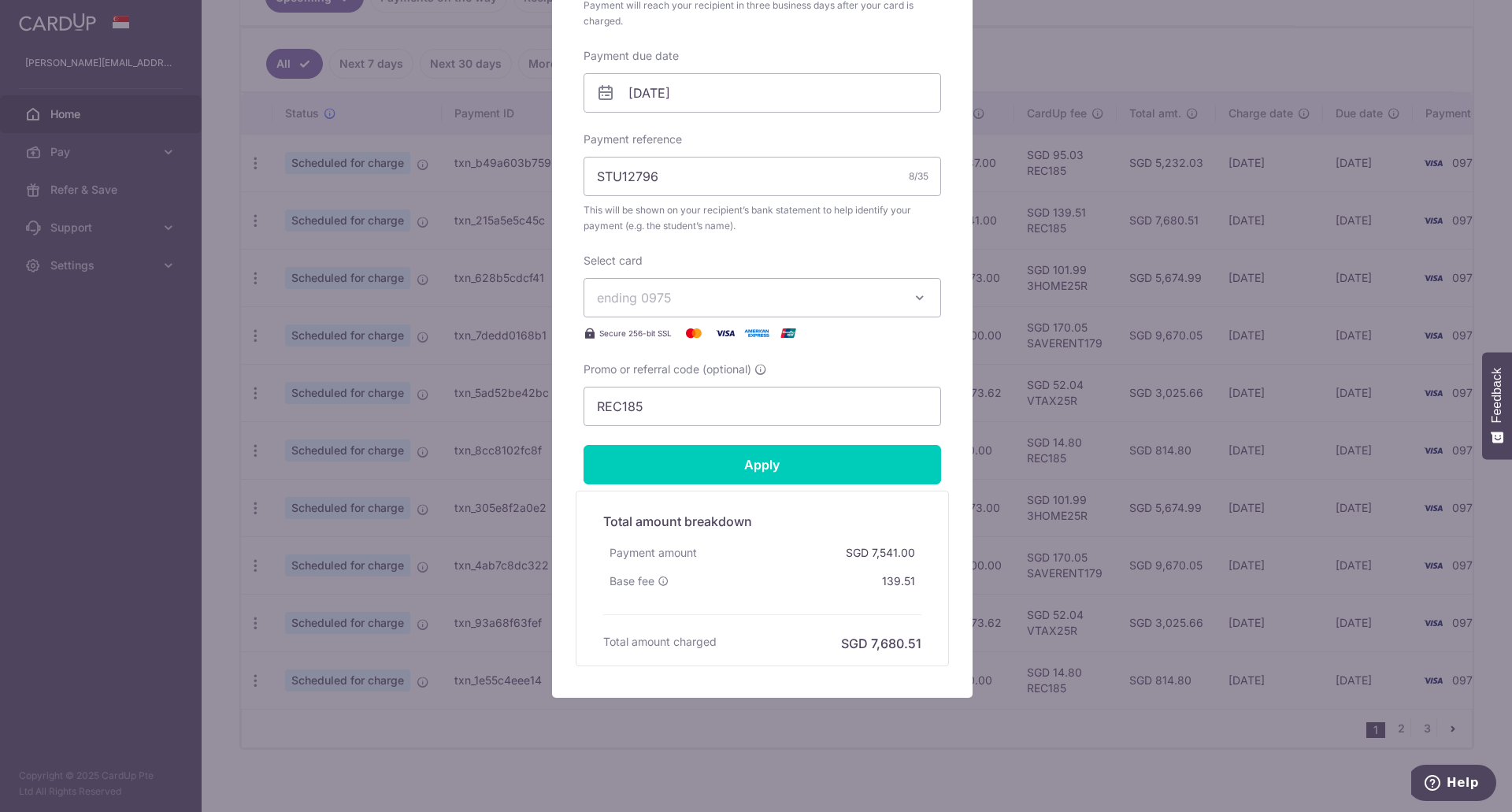
scroll to position [385, 0]
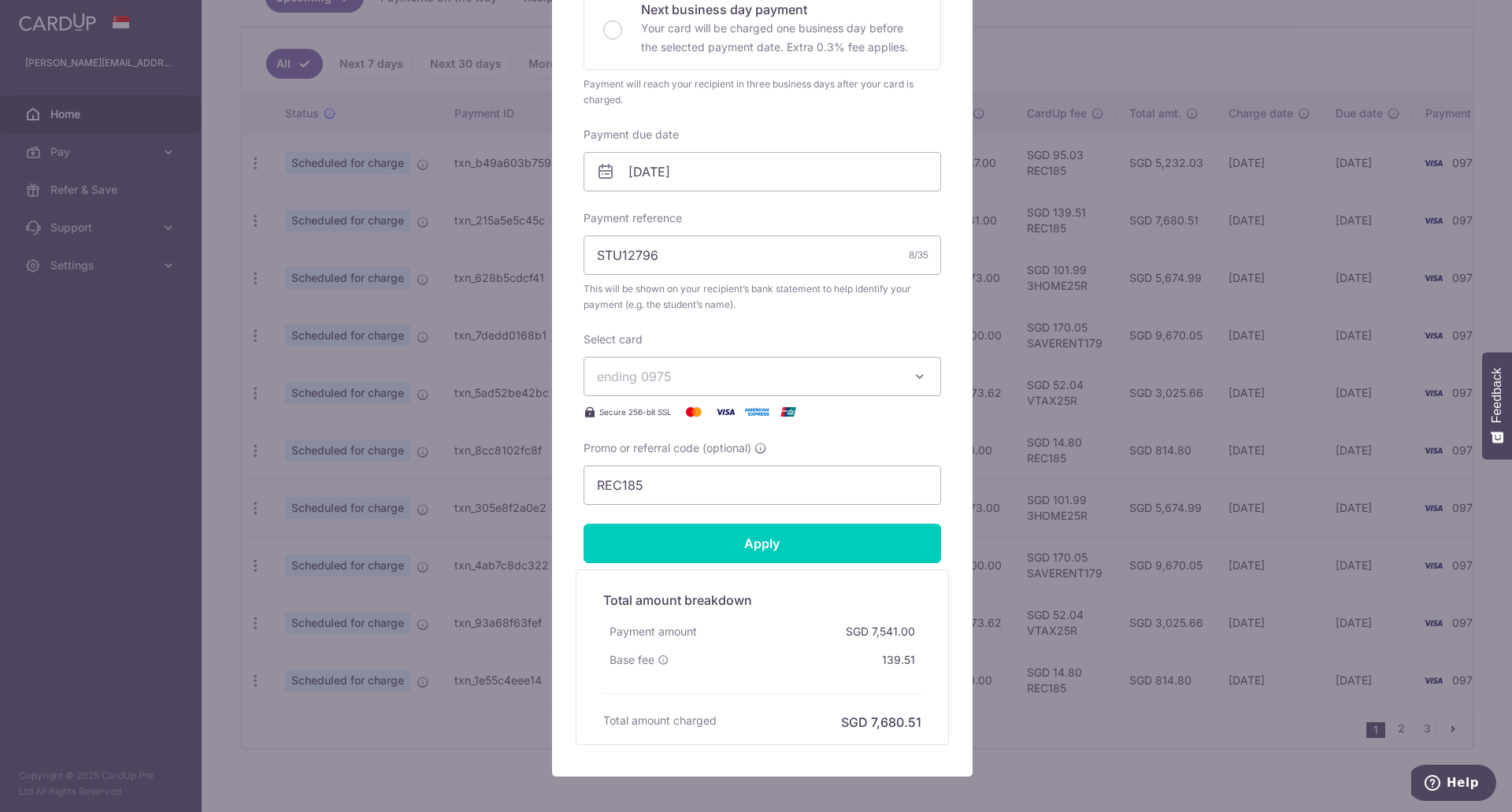
click at [1239, 280] on div "Edit payment By clicking apply, you will make changes to all payments to Tangli…" at bounding box center [756, 406] width 1512 height 812
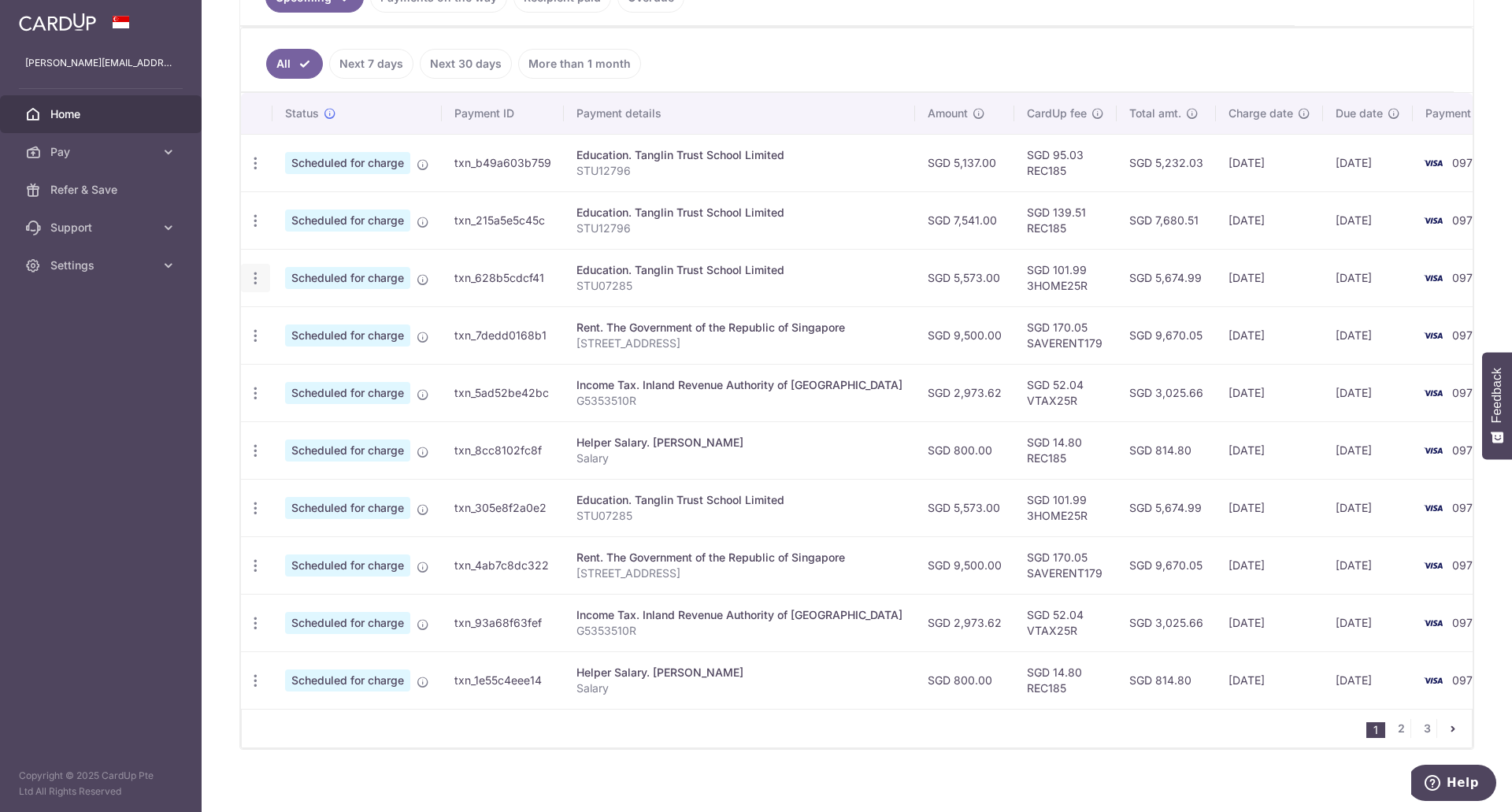
click at [255, 172] on icon "button" at bounding box center [255, 162] width 16 height 16
click at [344, 330] on span "Update payment" at bounding box center [339, 321] width 107 height 19
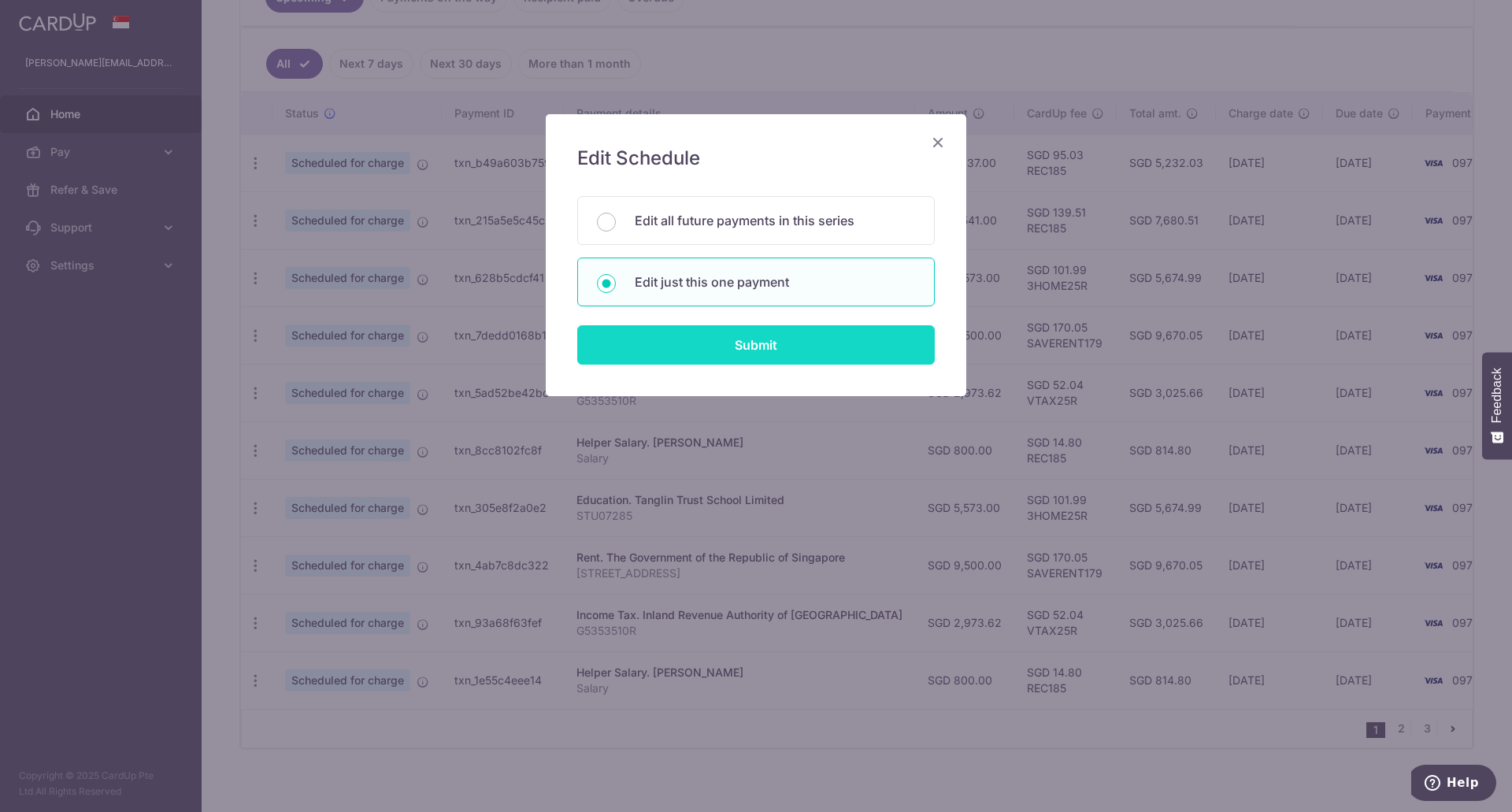
click at [764, 350] on input "Submit" at bounding box center [756, 344] width 357 height 39
type input "5,573.00"
radio input "true"
type input "STU07285"
type input "3HOME25R"
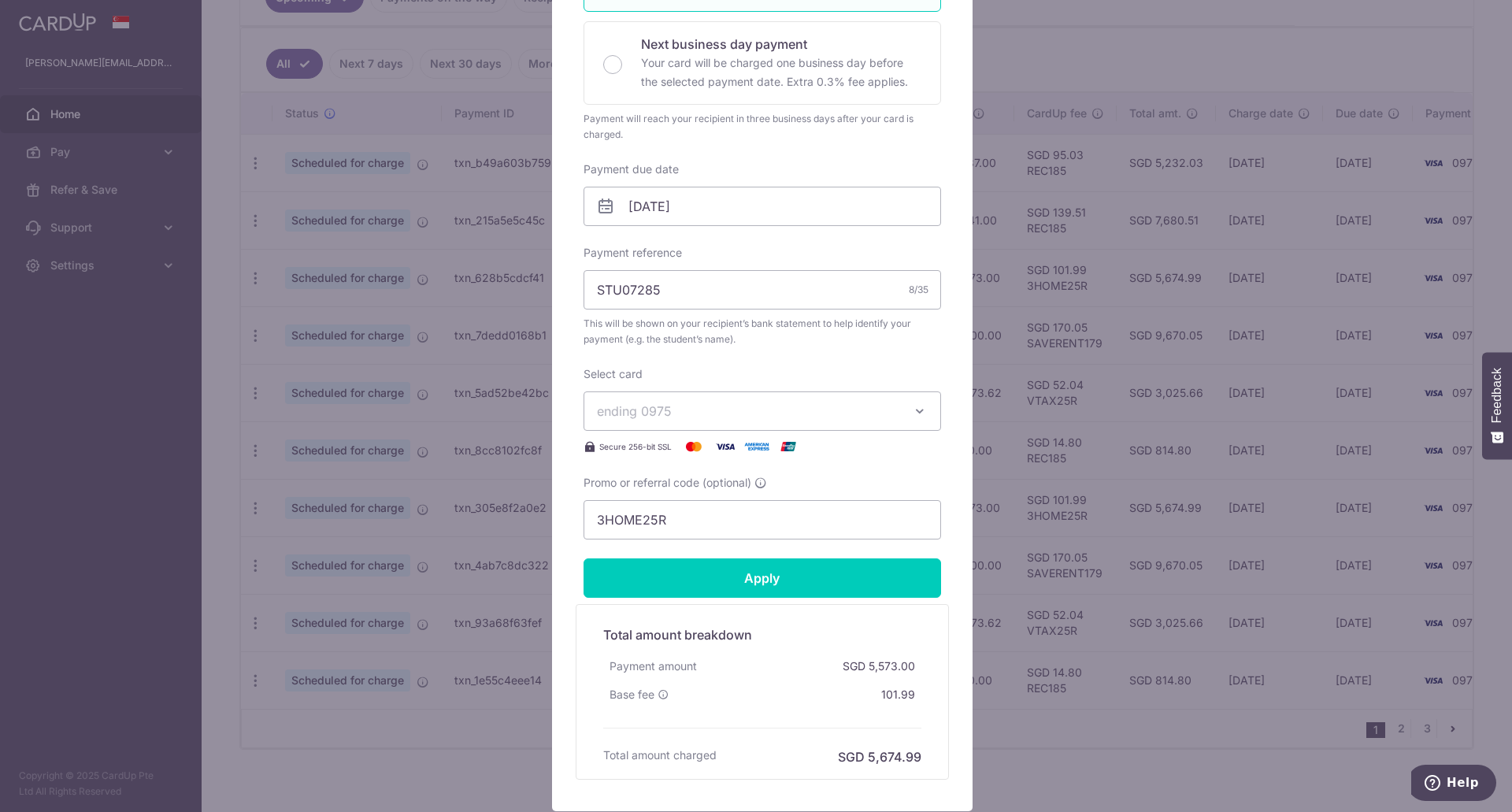
scroll to position [394, 0]
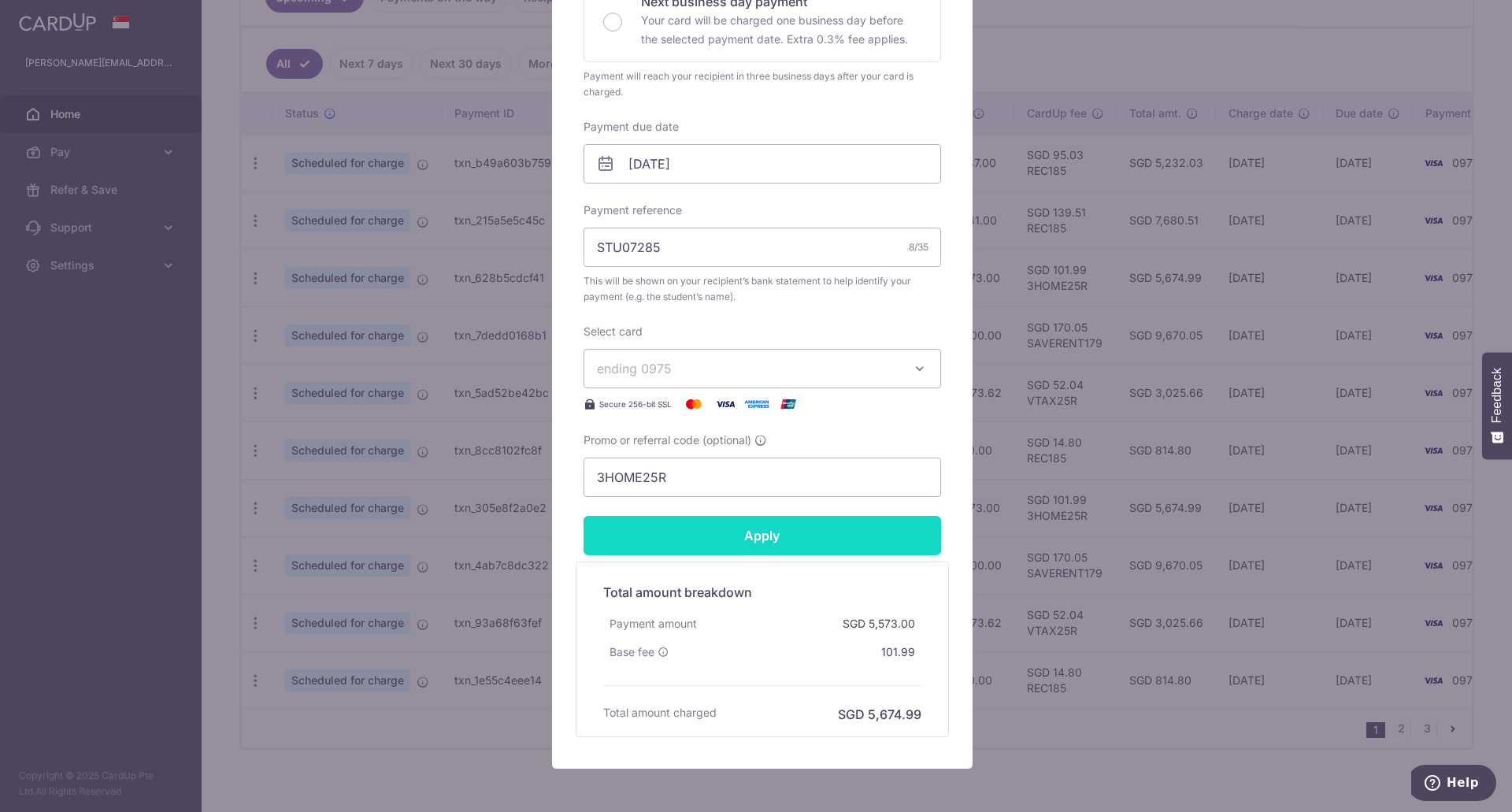
click at [775, 537] on input "Apply" at bounding box center [763, 535] width 357 height 39
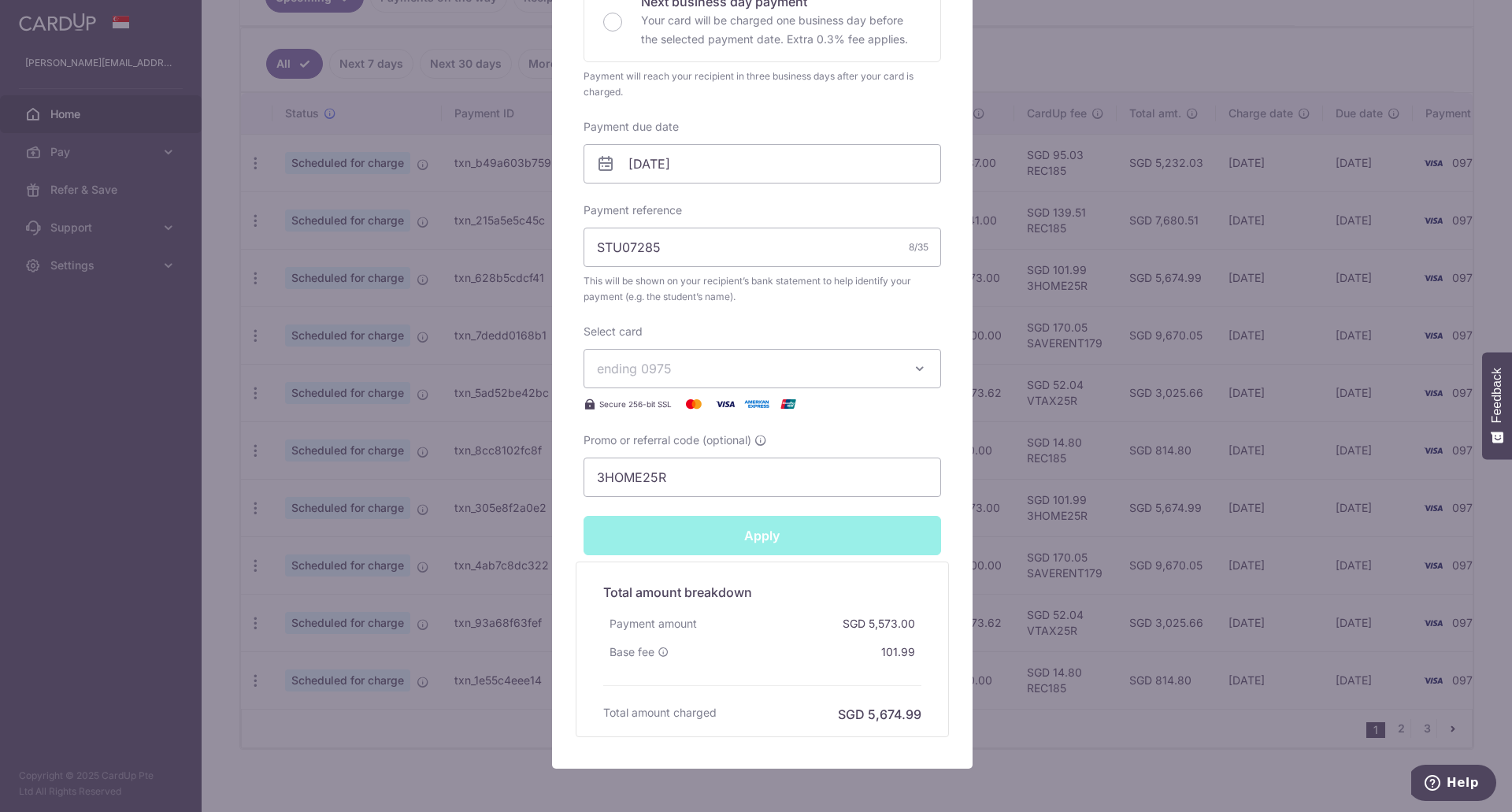
type input "Successfully Applied"
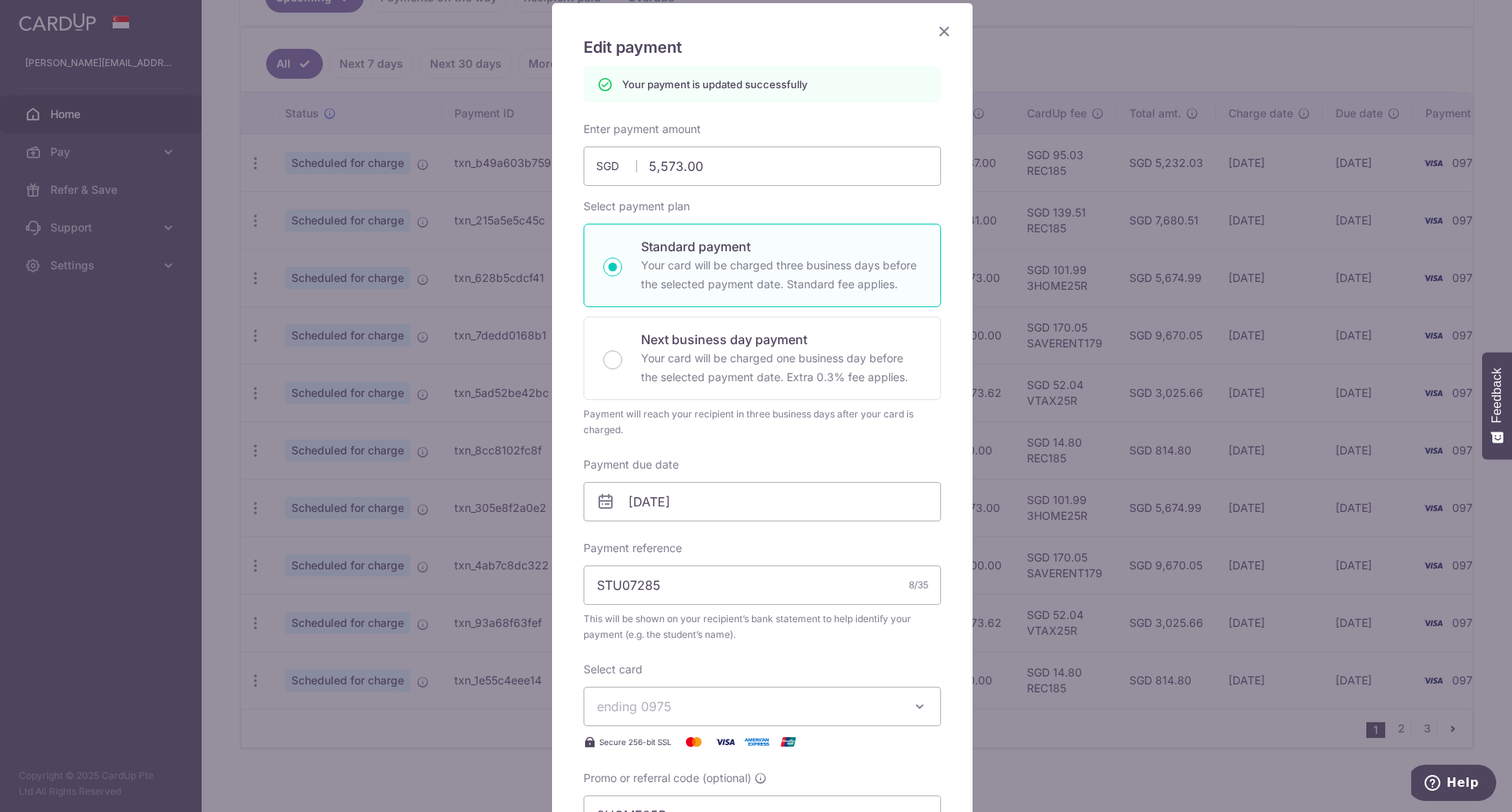
scroll to position [0, 0]
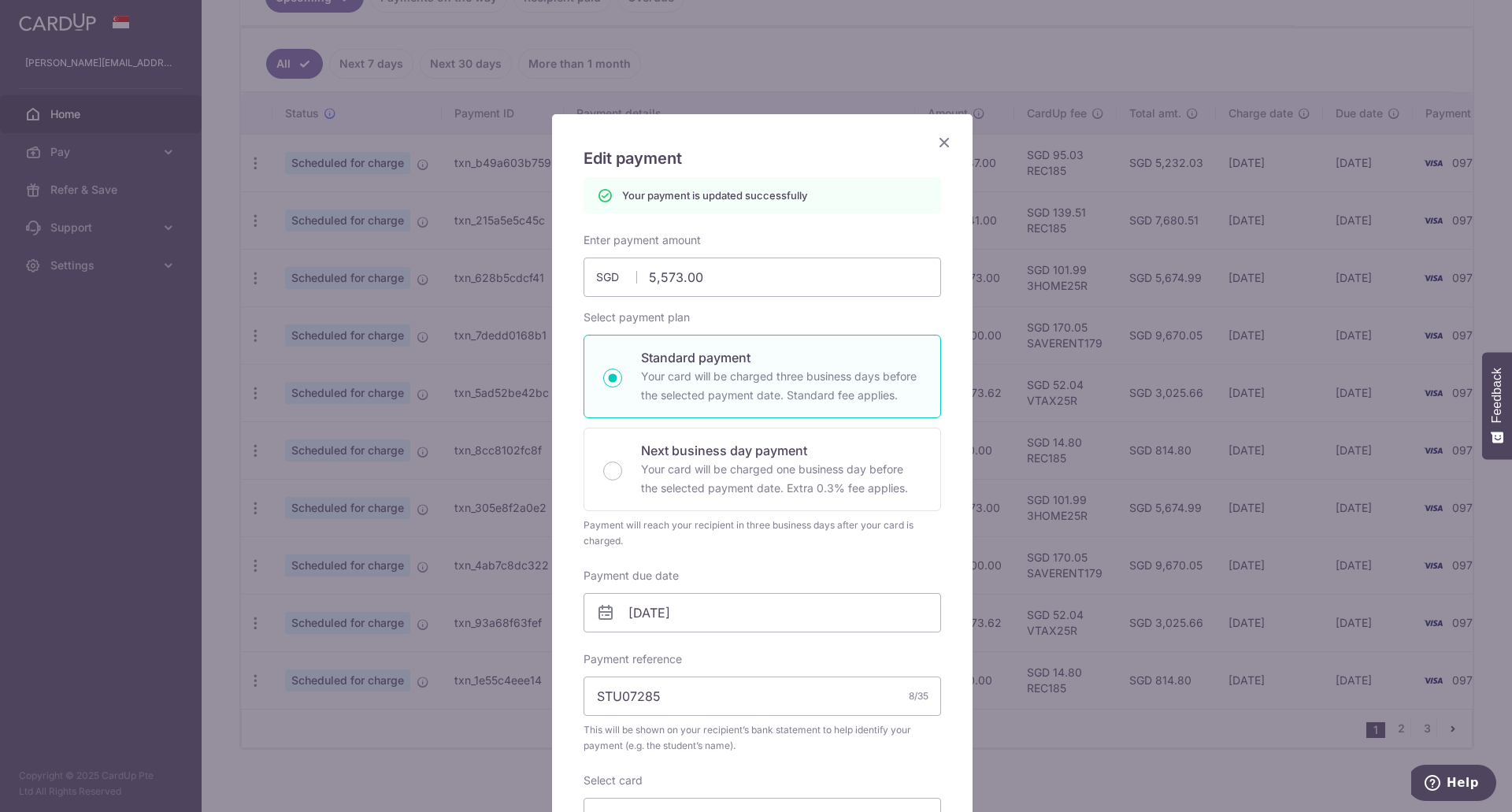
click at [946, 146] on icon "Close" at bounding box center [944, 142] width 19 height 20
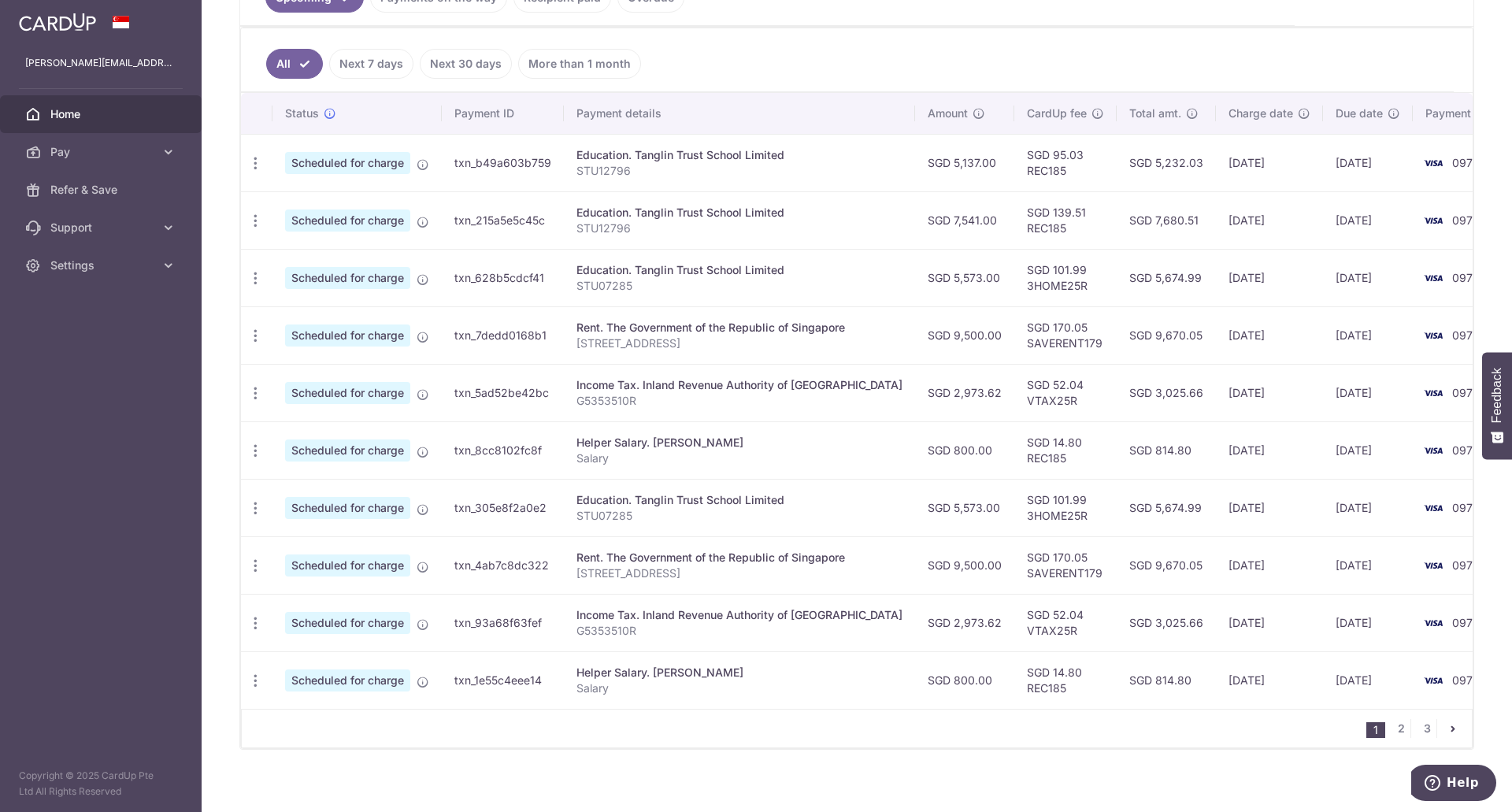
scroll to position [414, 0]
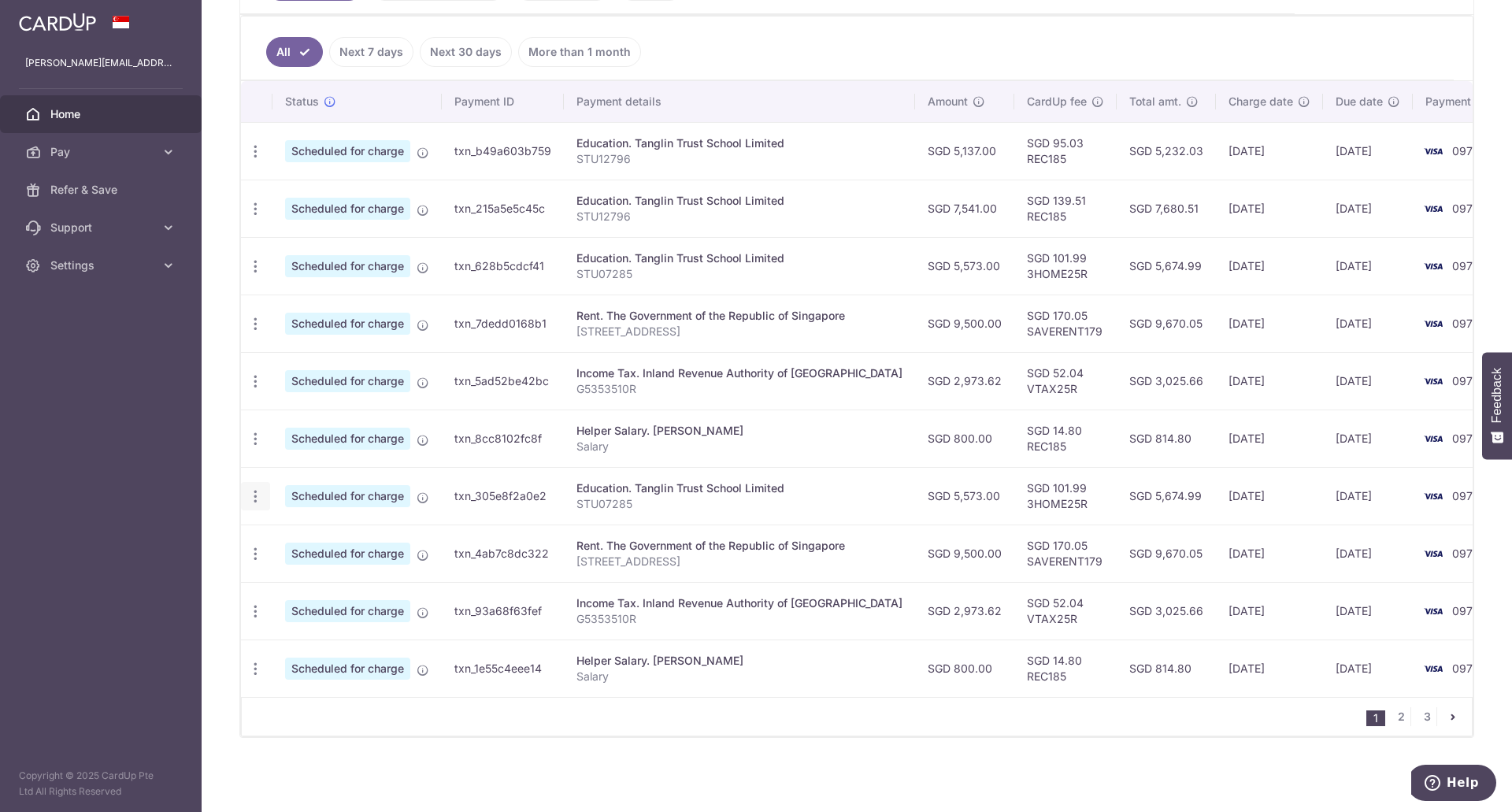
click at [254, 160] on icon "button" at bounding box center [255, 151] width 16 height 16
click at [340, 534] on span "Update payment" at bounding box center [339, 539] width 107 height 19
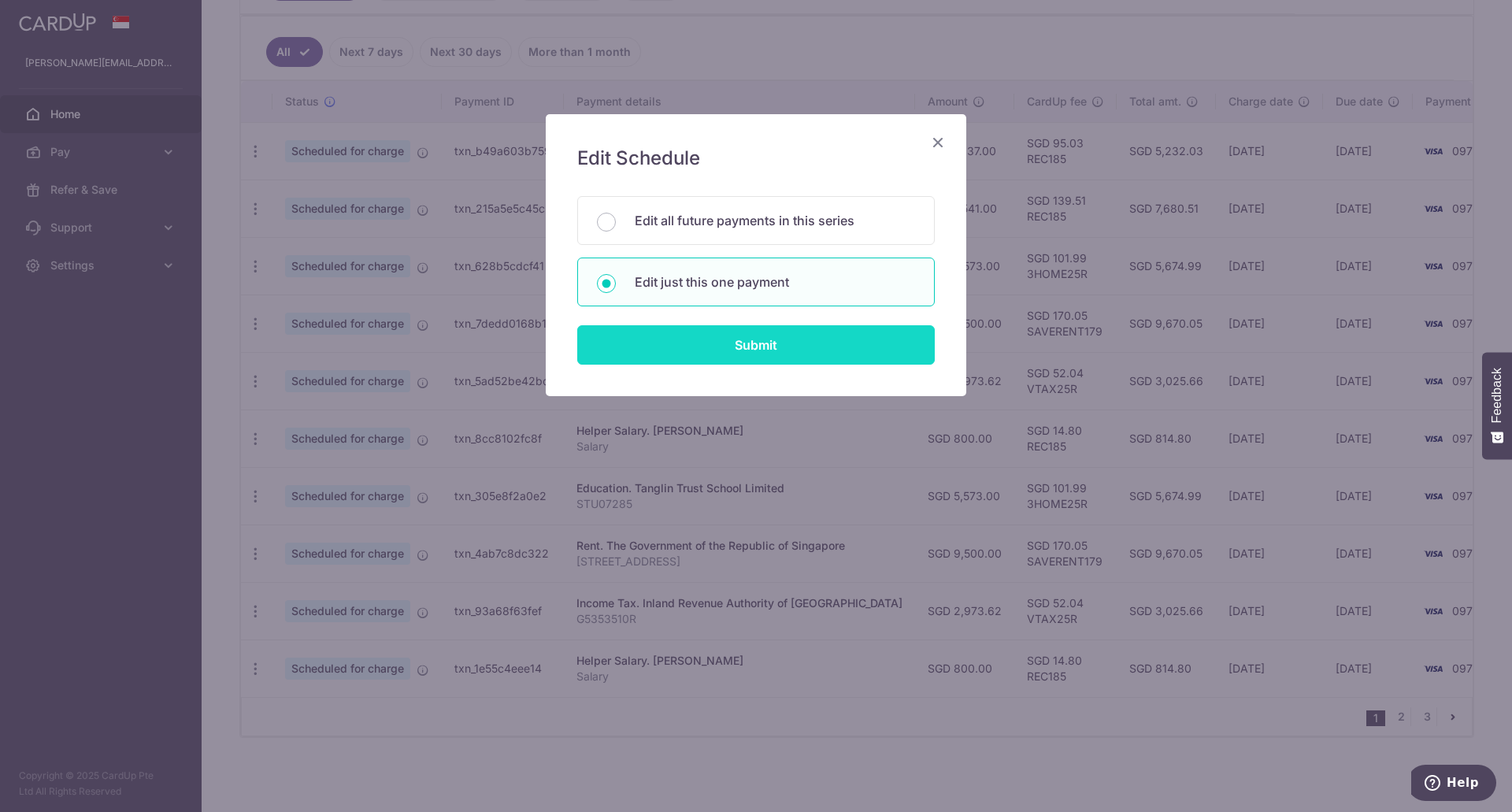
click at [725, 350] on input "Submit" at bounding box center [756, 344] width 357 height 39
radio input "true"
type input "5,573.00"
type input "[DATE]"
type input "STU07285"
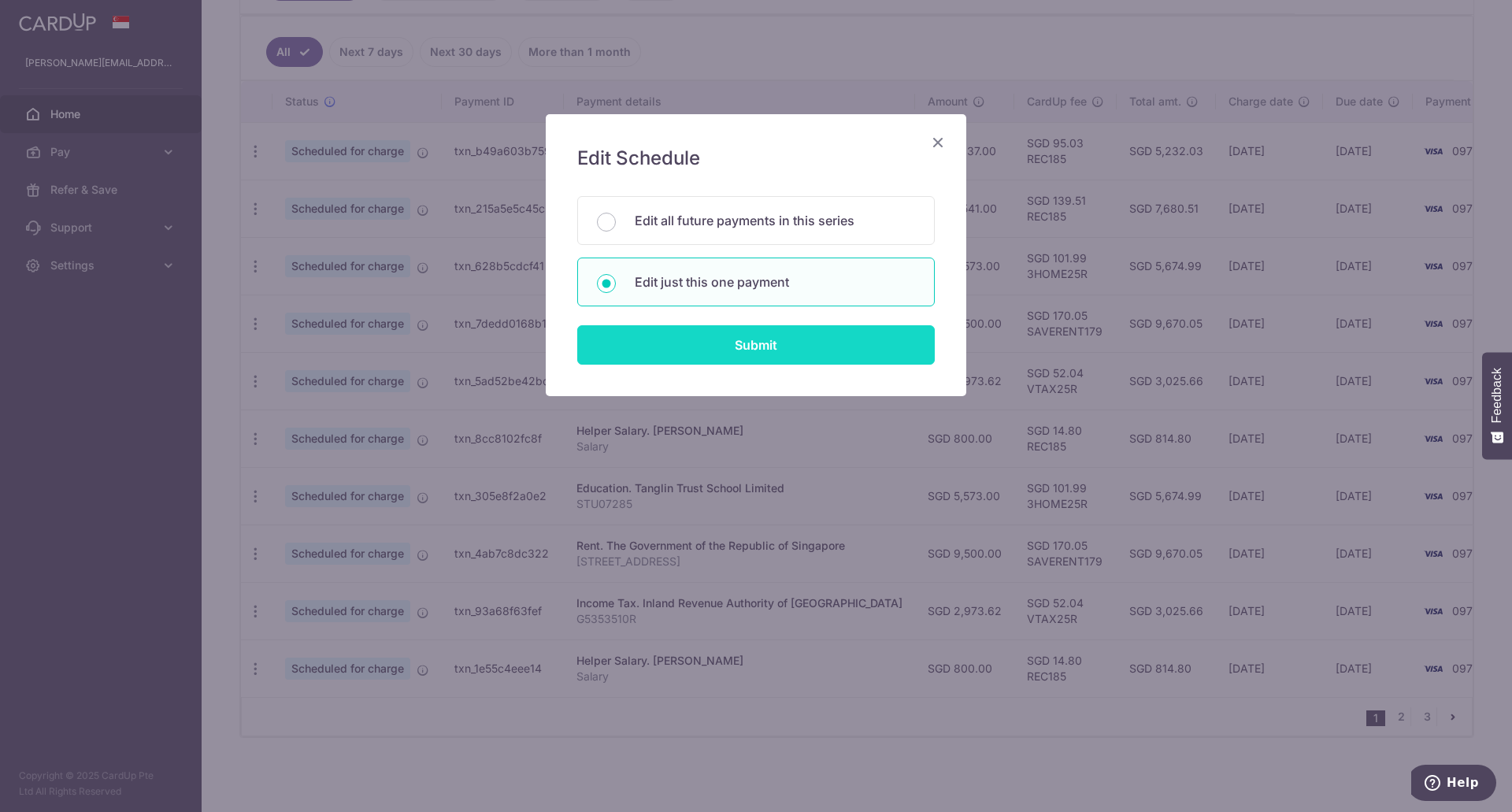
type input "3HOME25R"
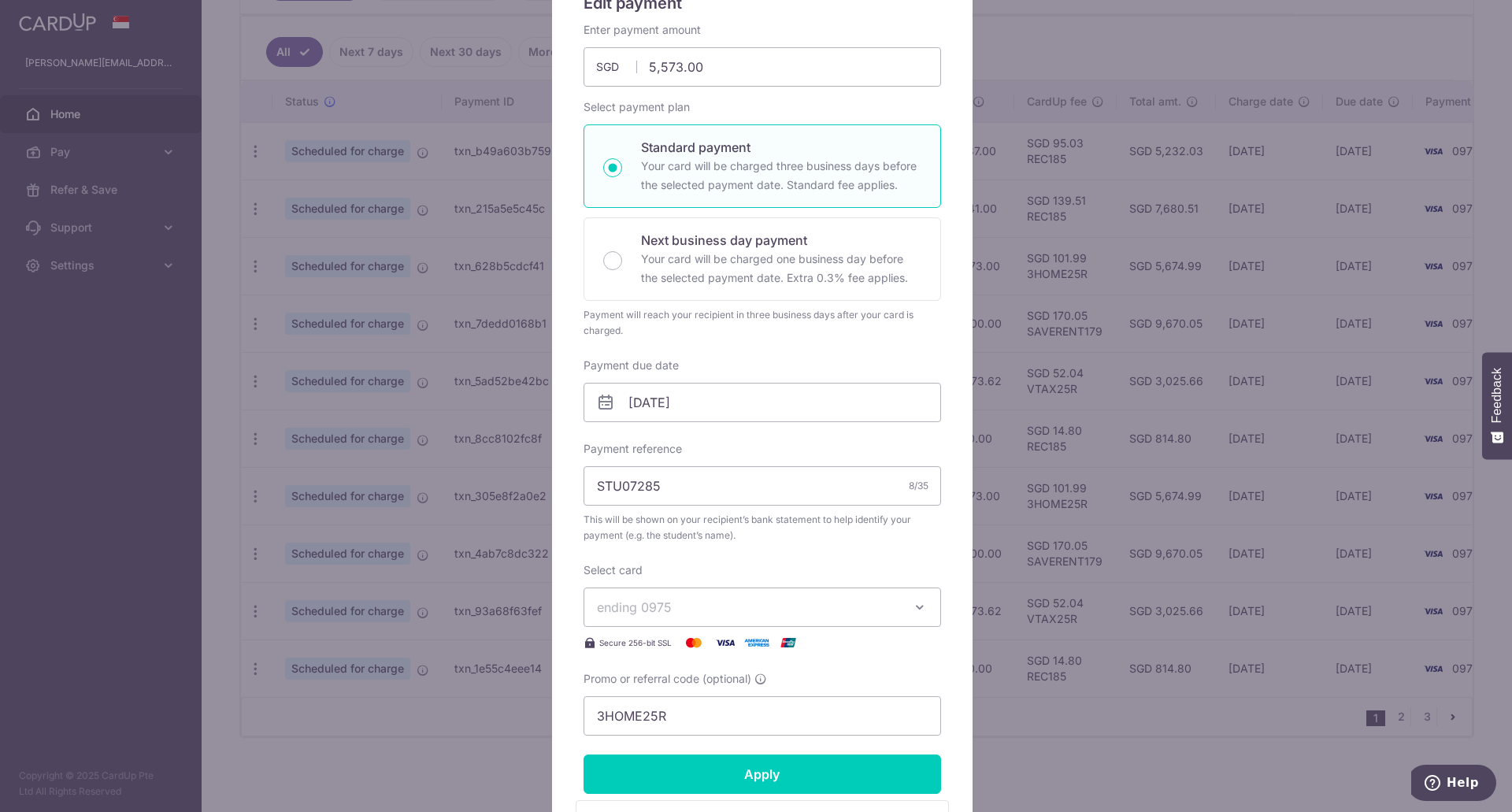
scroll to position [157, 0]
click at [699, 402] on input "[DATE]" at bounding box center [763, 400] width 357 height 39
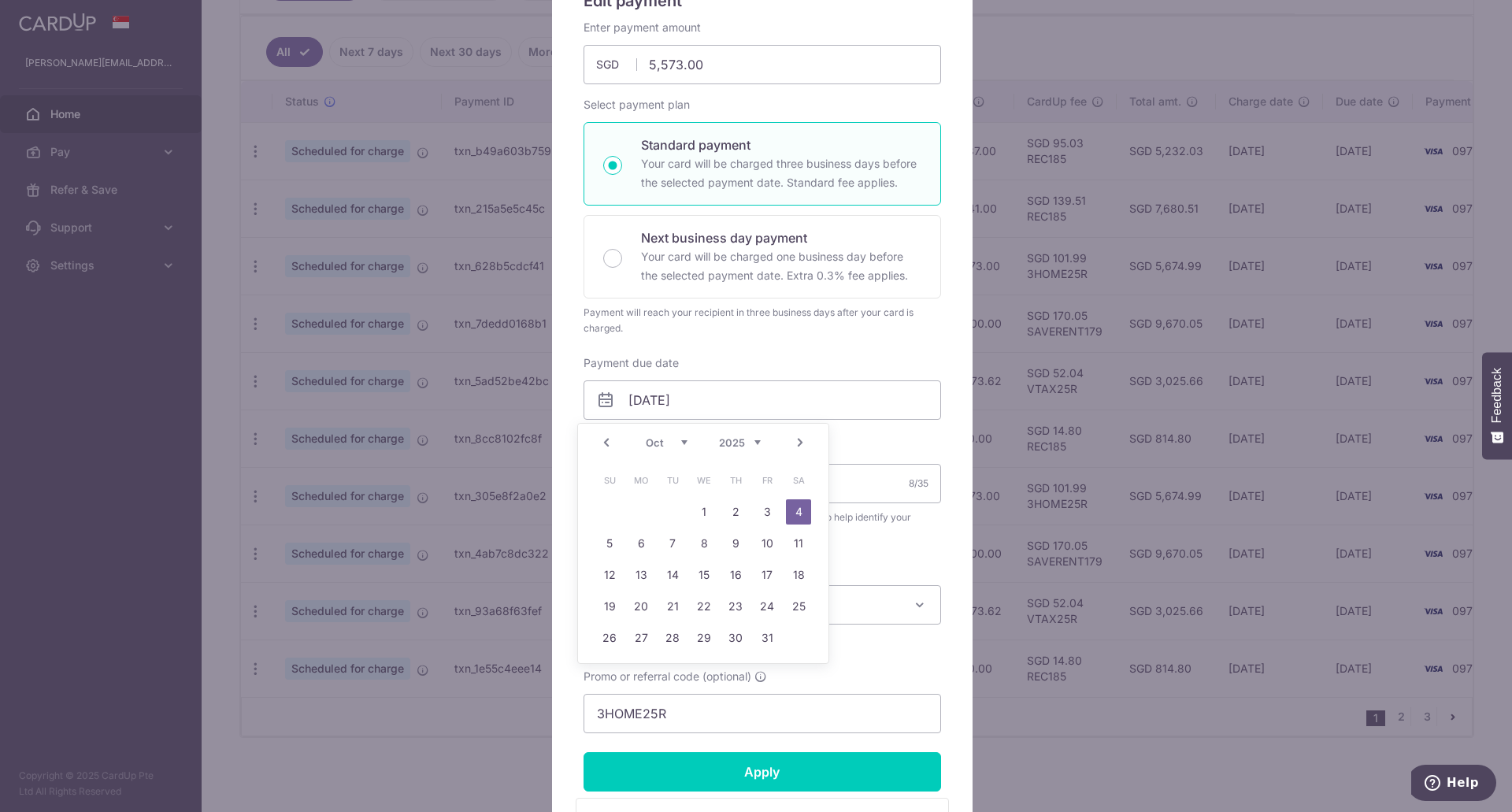
click at [604, 442] on link "Prev" at bounding box center [606, 443] width 19 height 19
click at [737, 512] on link "4" at bounding box center [735, 511] width 25 height 25
type input "[DATE]"
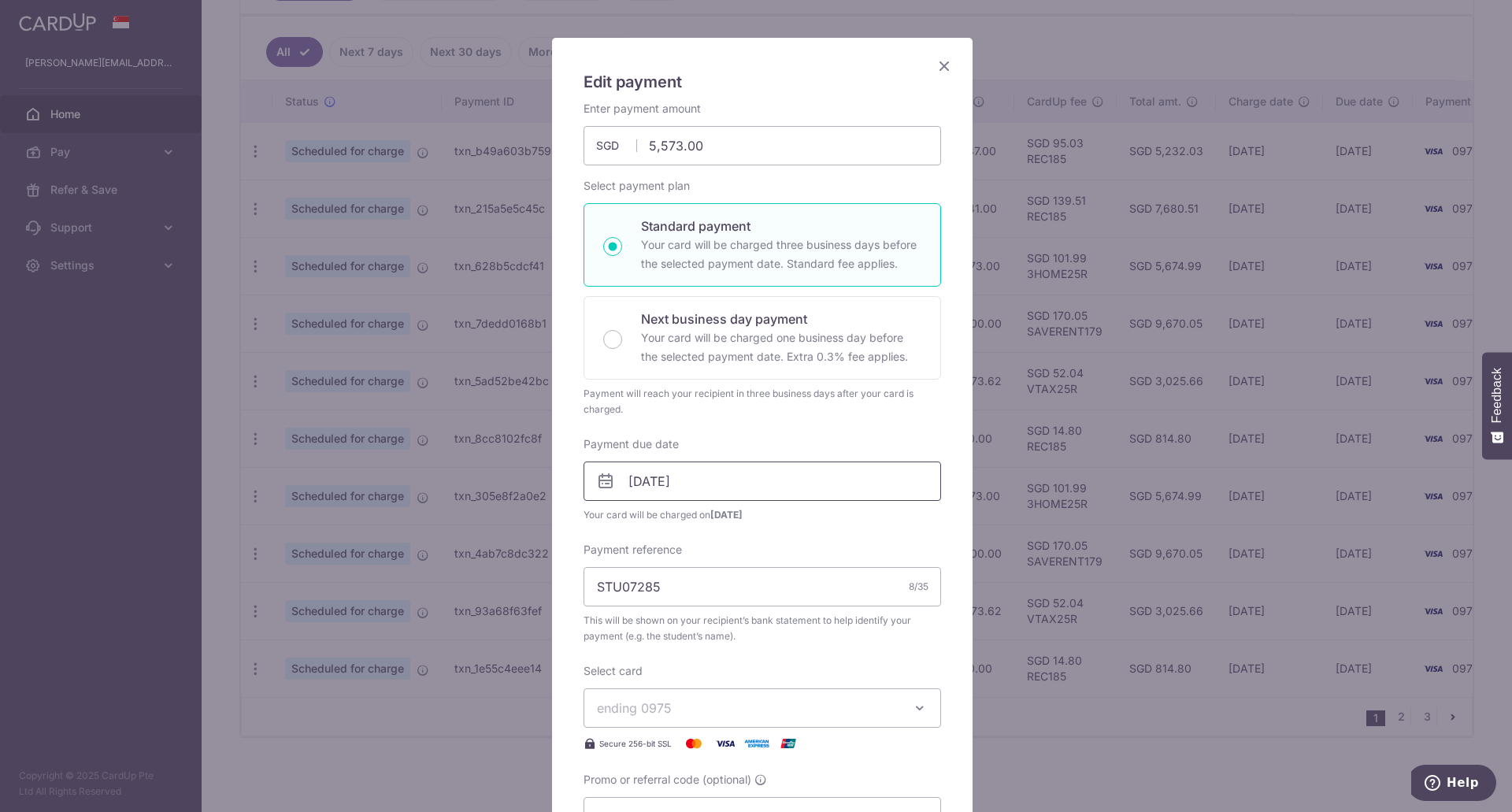
scroll to position [0, 0]
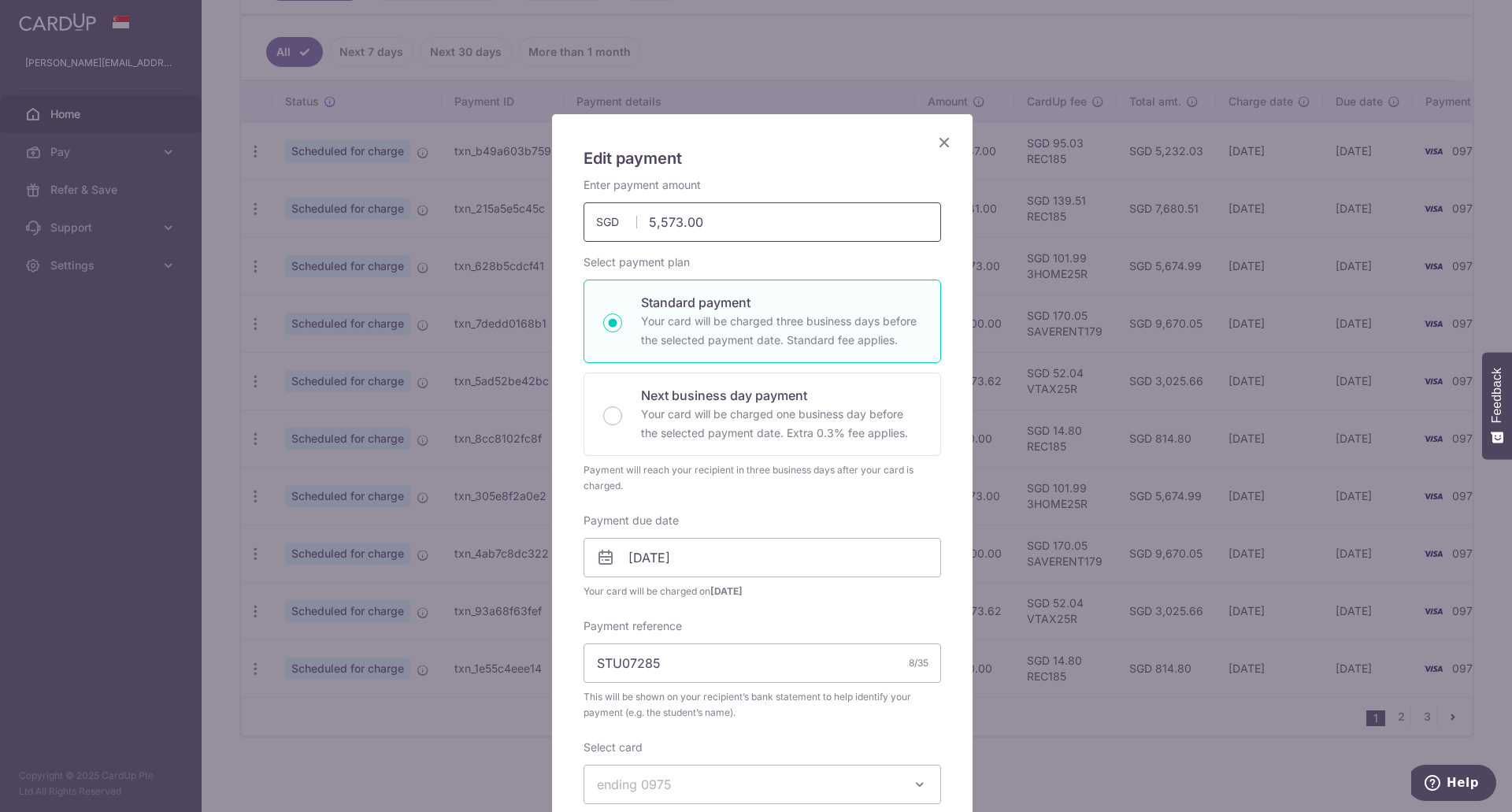
drag, startPoint x: 735, startPoint y: 216, endPoint x: 594, endPoint y: 211, distance: 141.1
click at [594, 211] on input "5,573.00" at bounding box center [763, 222] width 357 height 39
type input "8,175.00"
click at [936, 492] on div "Edit payment By clicking apply, you will make changes to all payments to Tangli…" at bounding box center [763, 650] width 421 height 1070
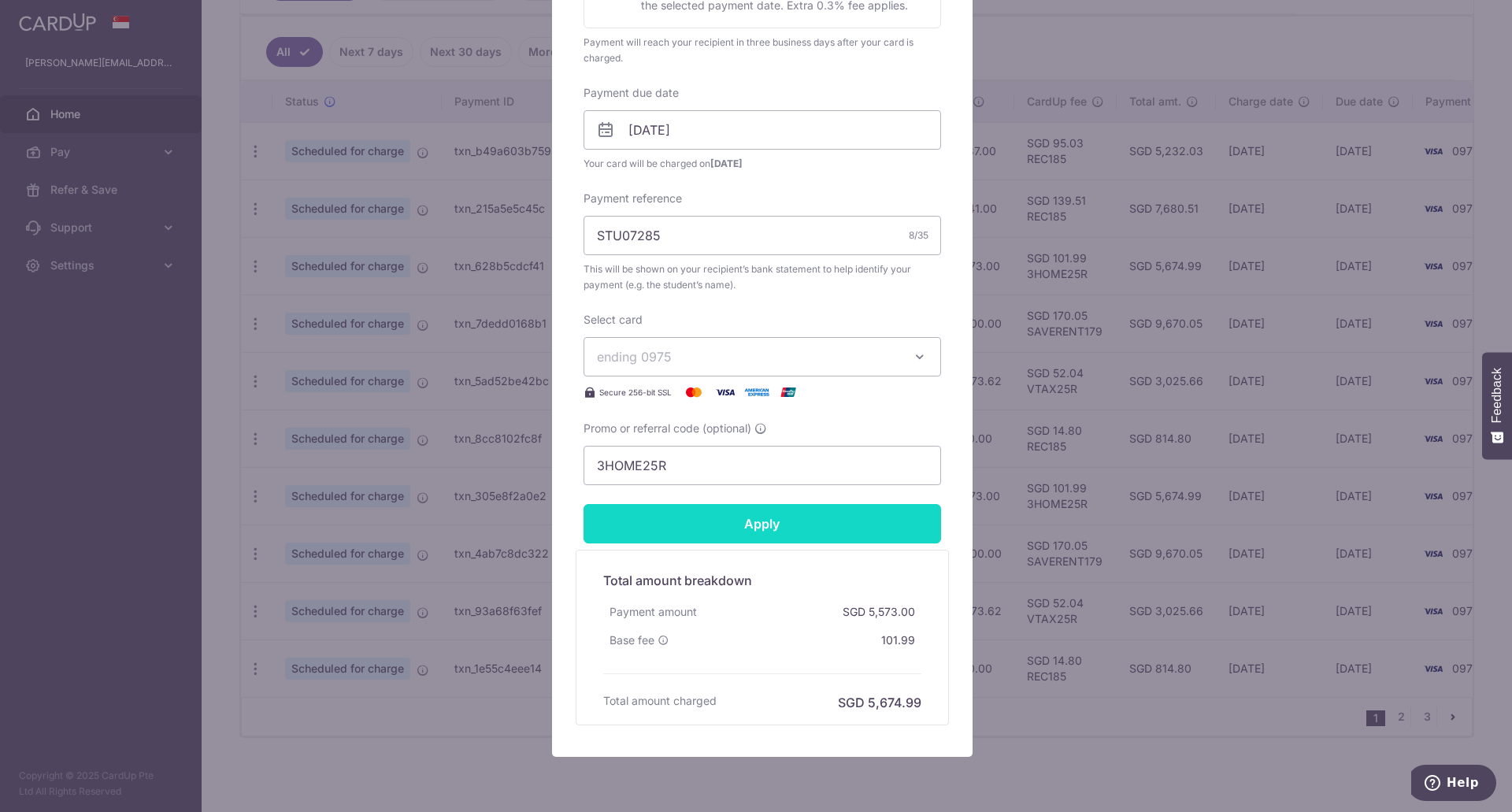
scroll to position [486, 0]
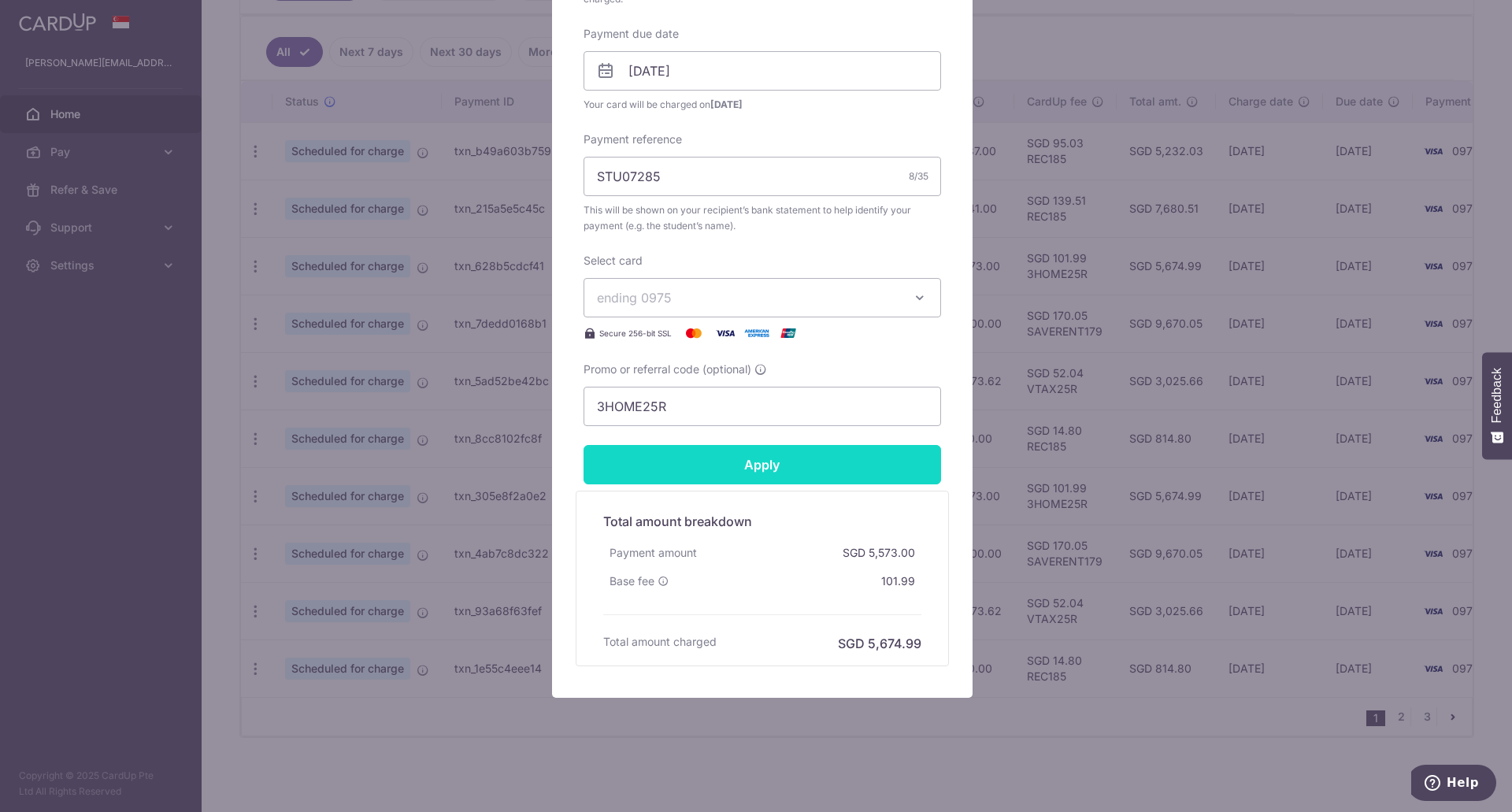
click at [779, 460] on input "Apply" at bounding box center [763, 464] width 357 height 39
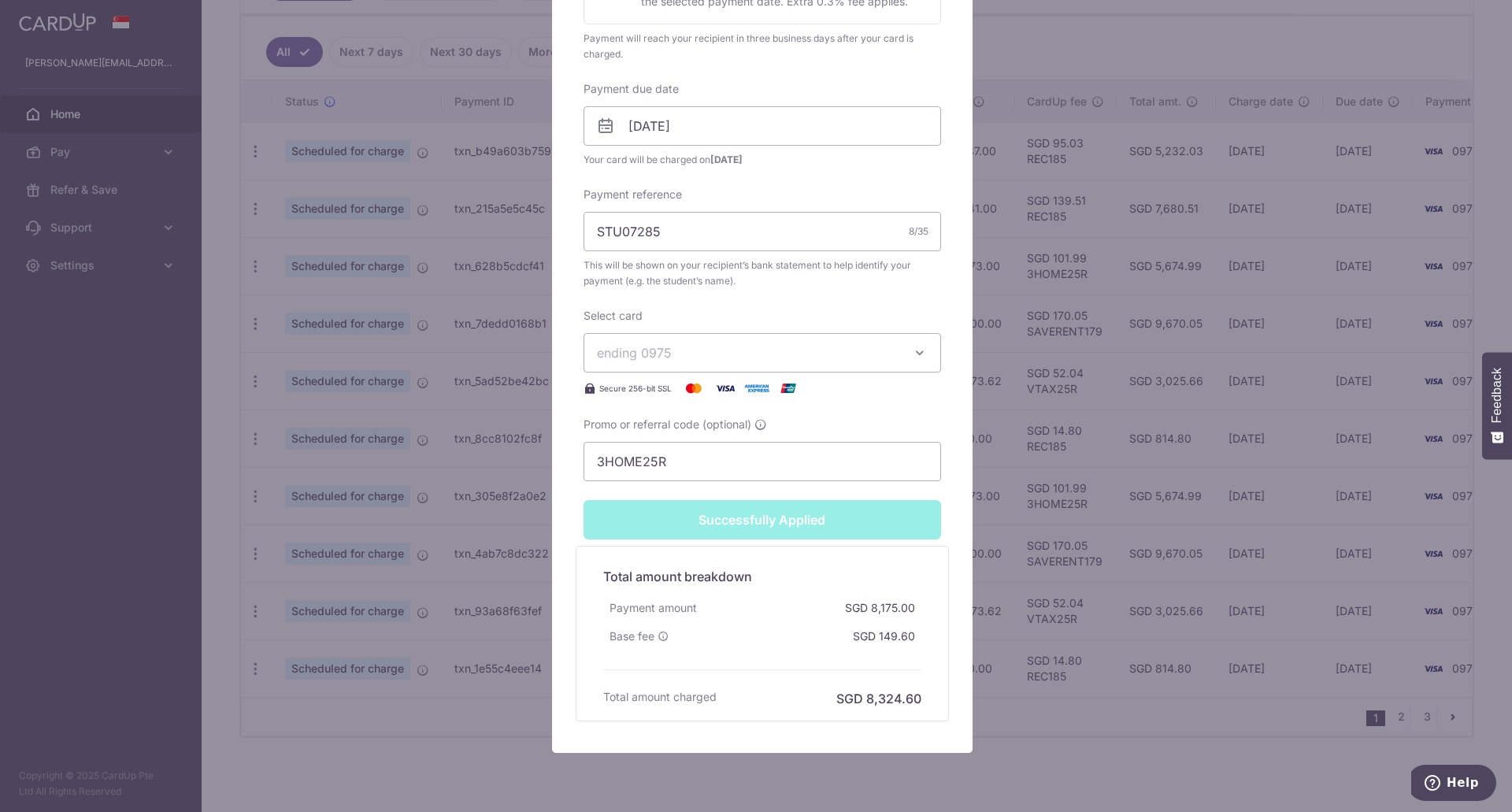
type input "Successfully Applied"
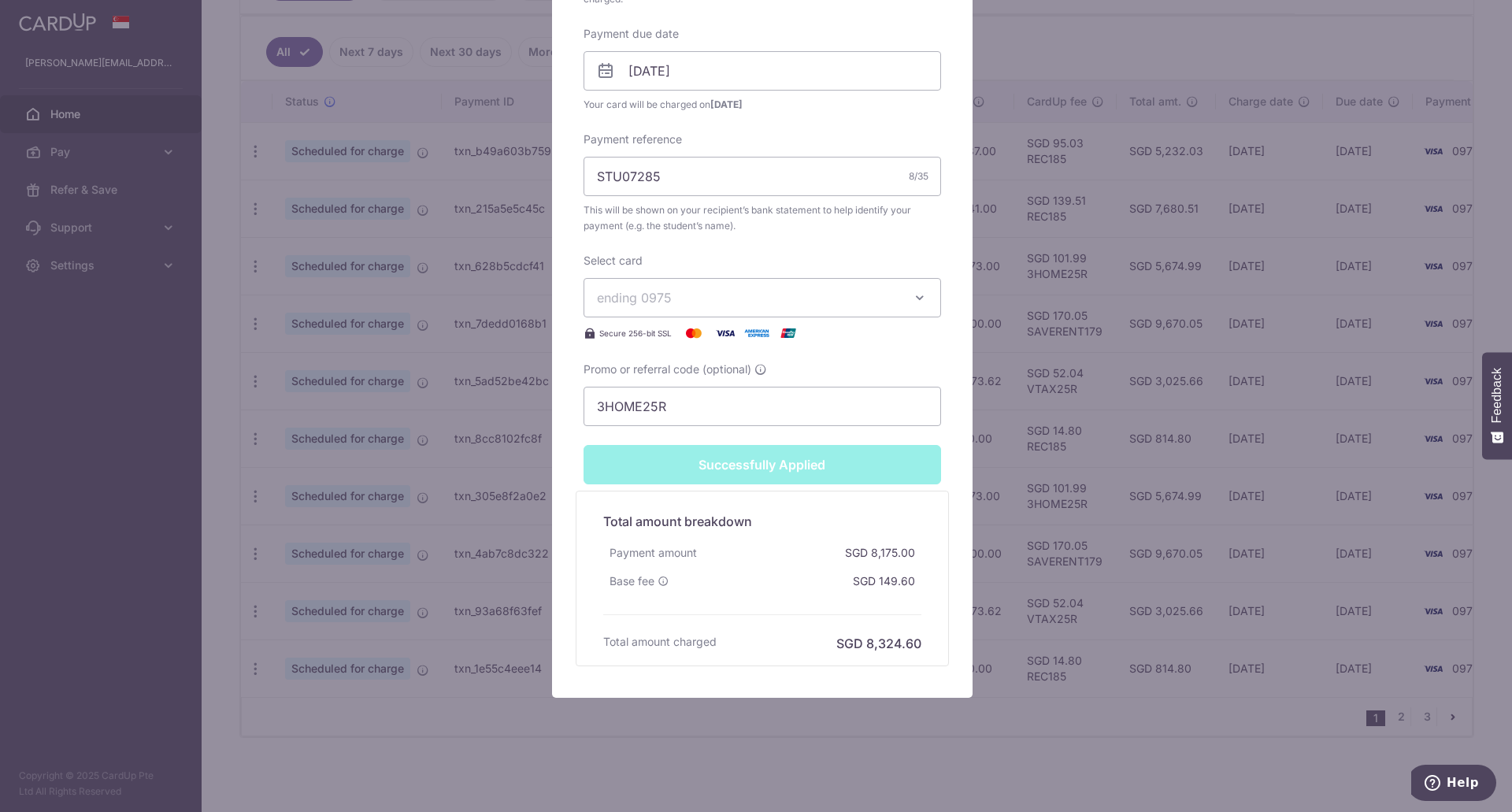
click at [1003, 415] on div "Edit payment By clicking apply, you will make changes to all payments to Tangli…" at bounding box center [756, 406] width 1512 height 812
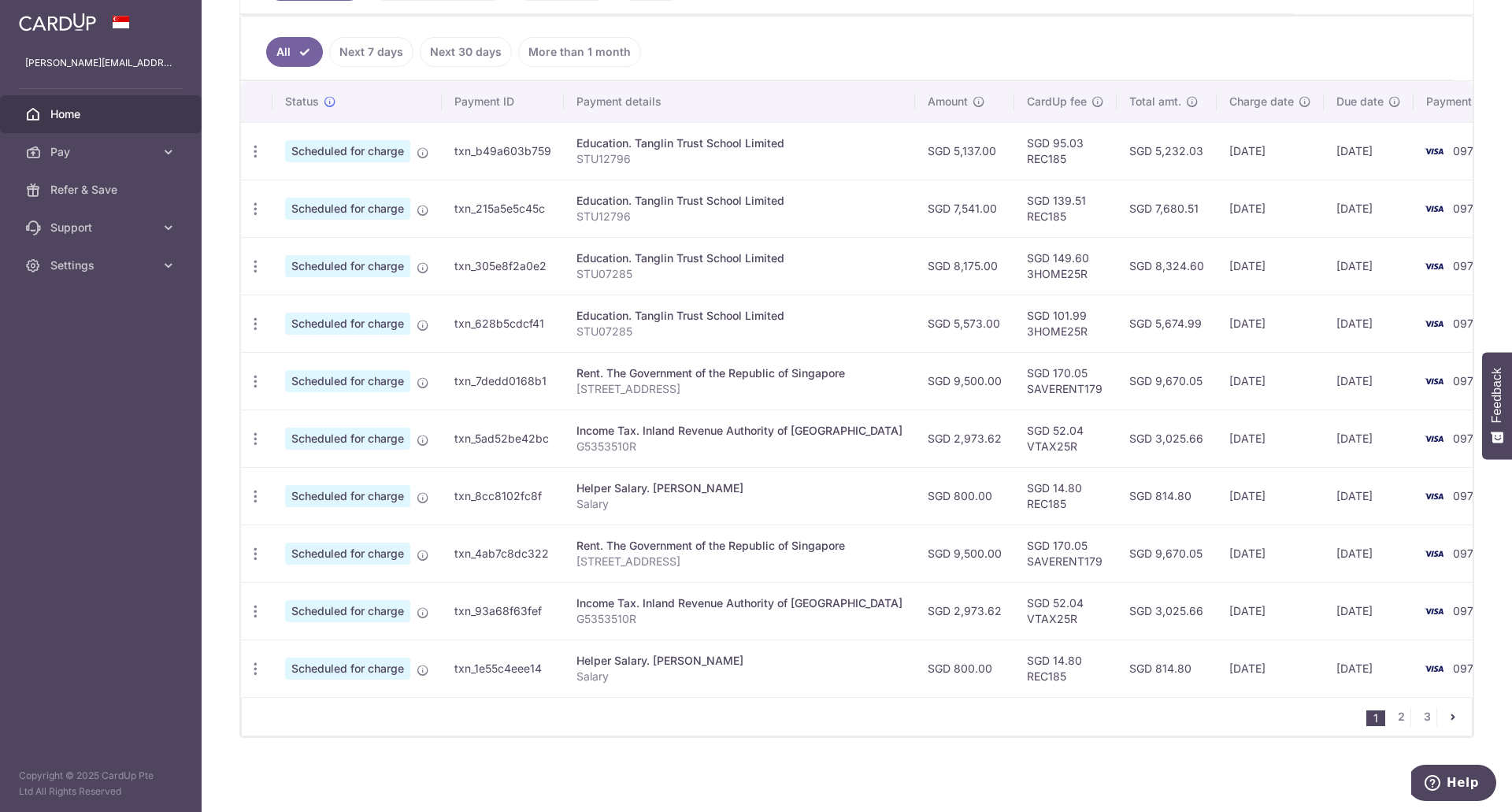
scroll to position [414, 0]
click at [1393, 713] on link "2" at bounding box center [1402, 716] width 19 height 19
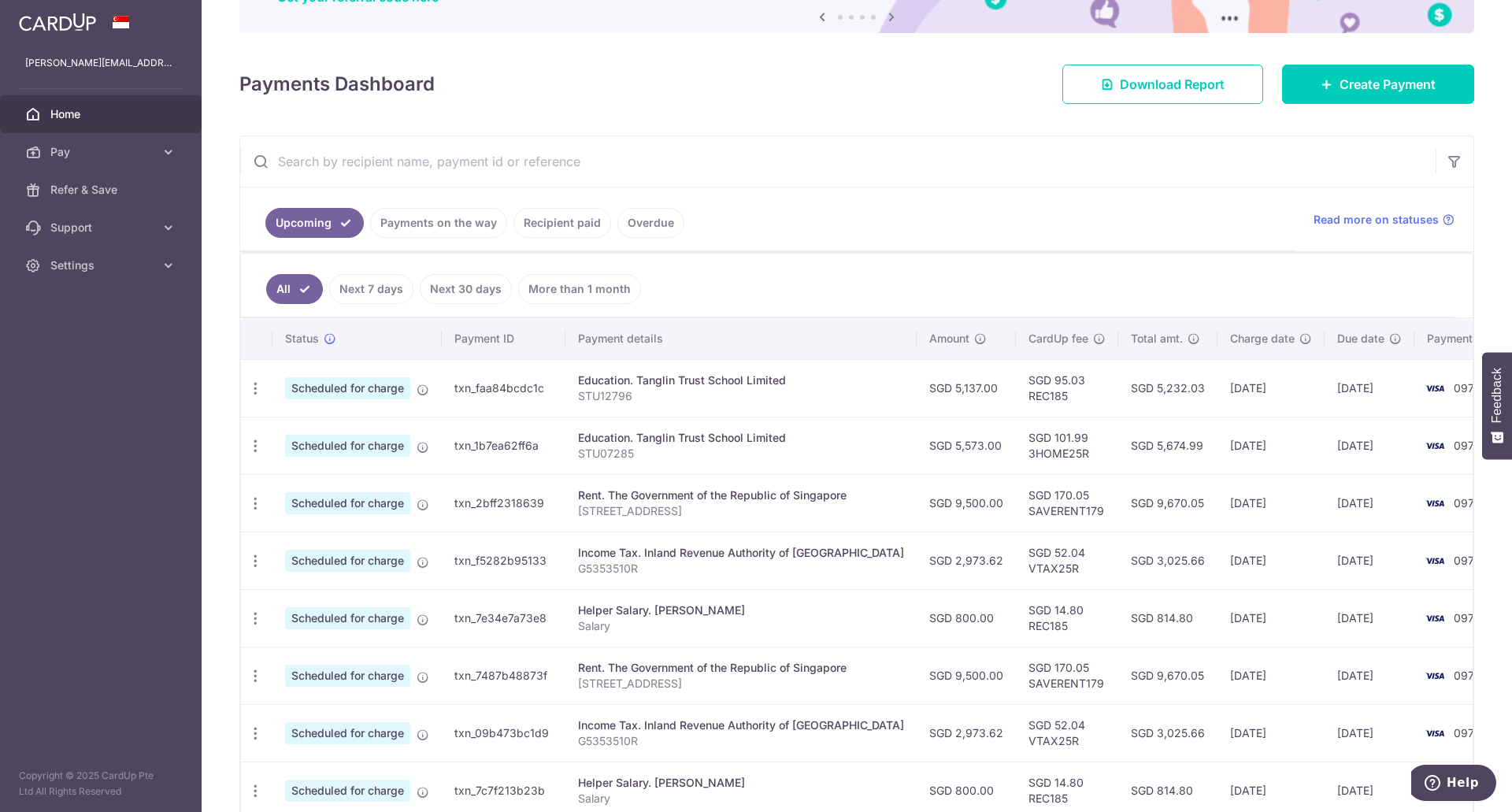
scroll to position [236, 0]
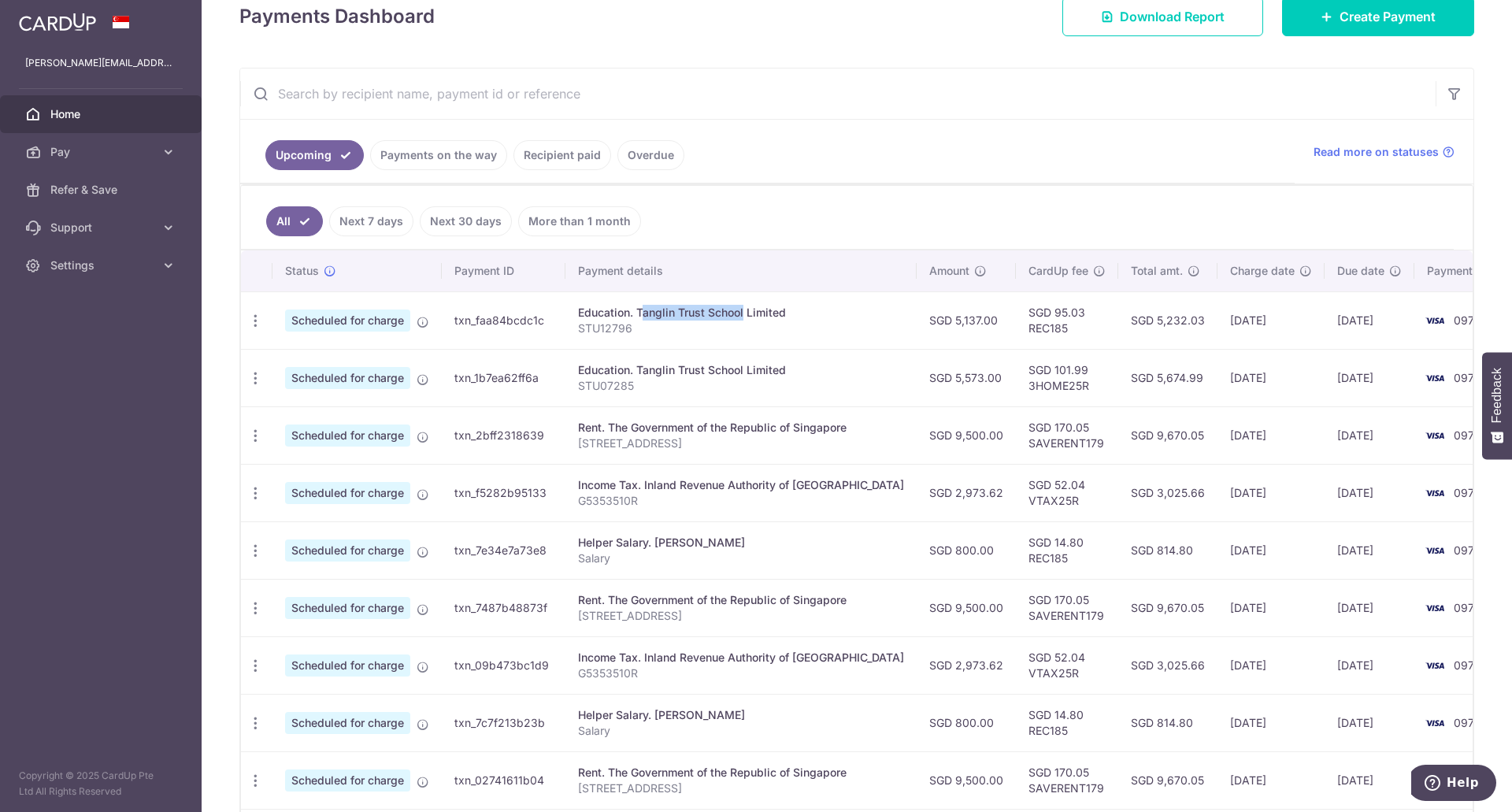
drag, startPoint x: 594, startPoint y: 311, endPoint x: 696, endPoint y: 312, distance: 102.0
click at [696, 312] on div "Education. Tanglin Trust School Limited" at bounding box center [741, 312] width 326 height 15
click at [251, 326] on icon "button" at bounding box center [255, 321] width 16 height 16
click at [357, 364] on span "Update payment" at bounding box center [339, 363] width 107 height 19
radio input "true"
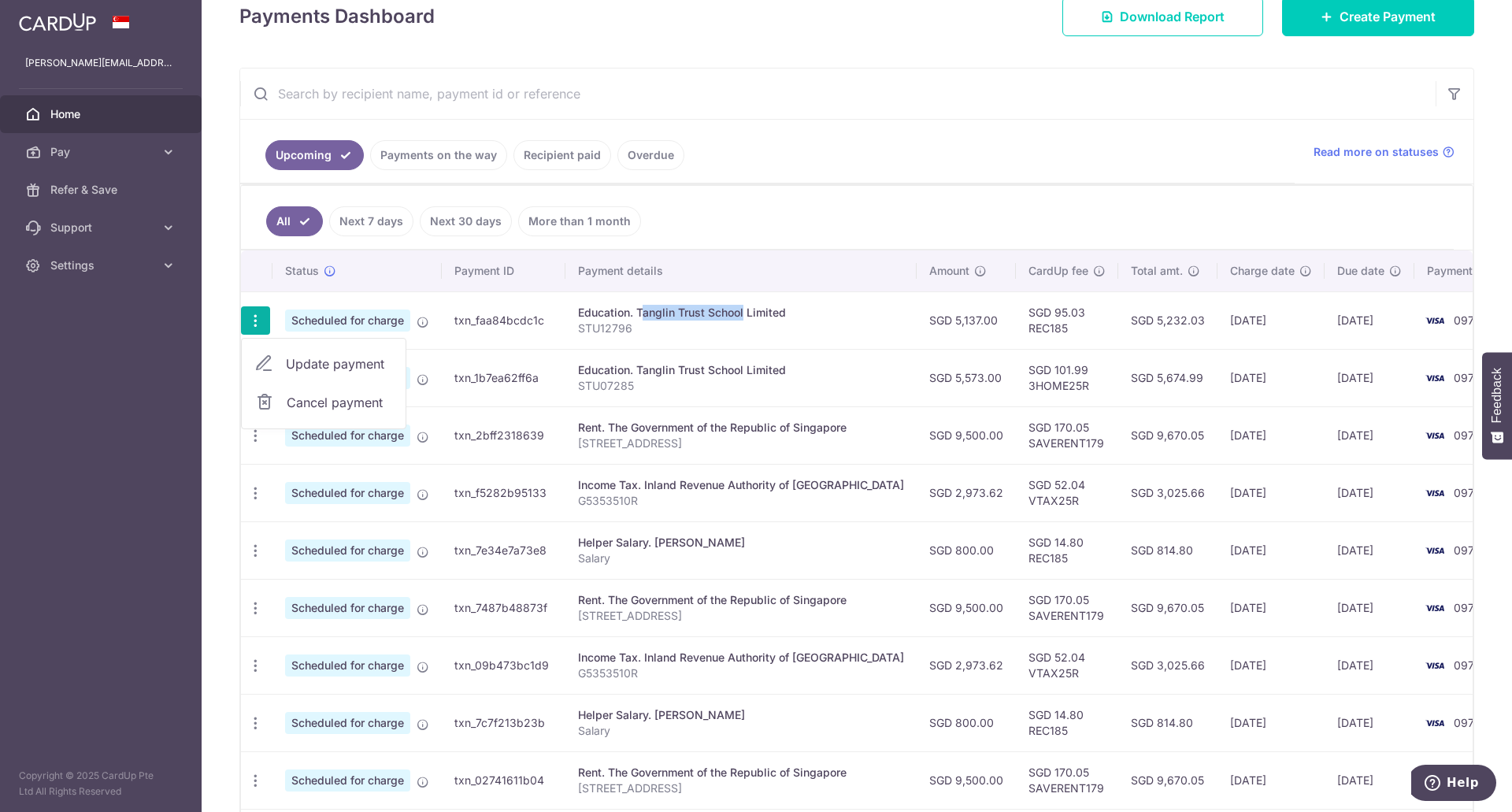
type input "5,137.00"
type input "31/10/2025"
type input "STU12796"
type input "REC185"
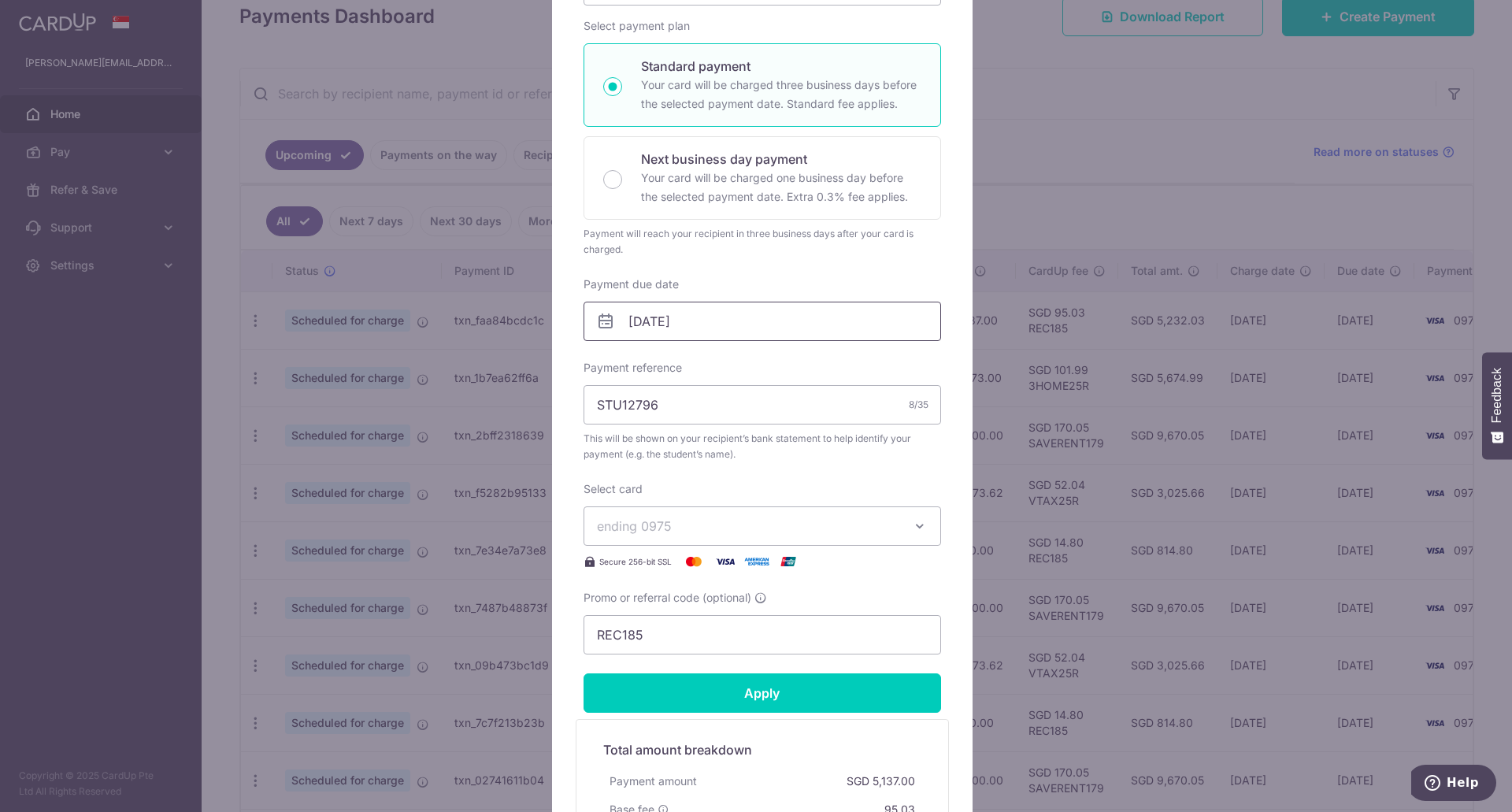
click at [637, 322] on input "31/10/2025" at bounding box center [763, 321] width 357 height 39
click at [608, 364] on link "Prev" at bounding box center [606, 363] width 19 height 19
click at [670, 557] on link "30" at bounding box center [672, 558] width 25 height 25
type input "[DATE]"
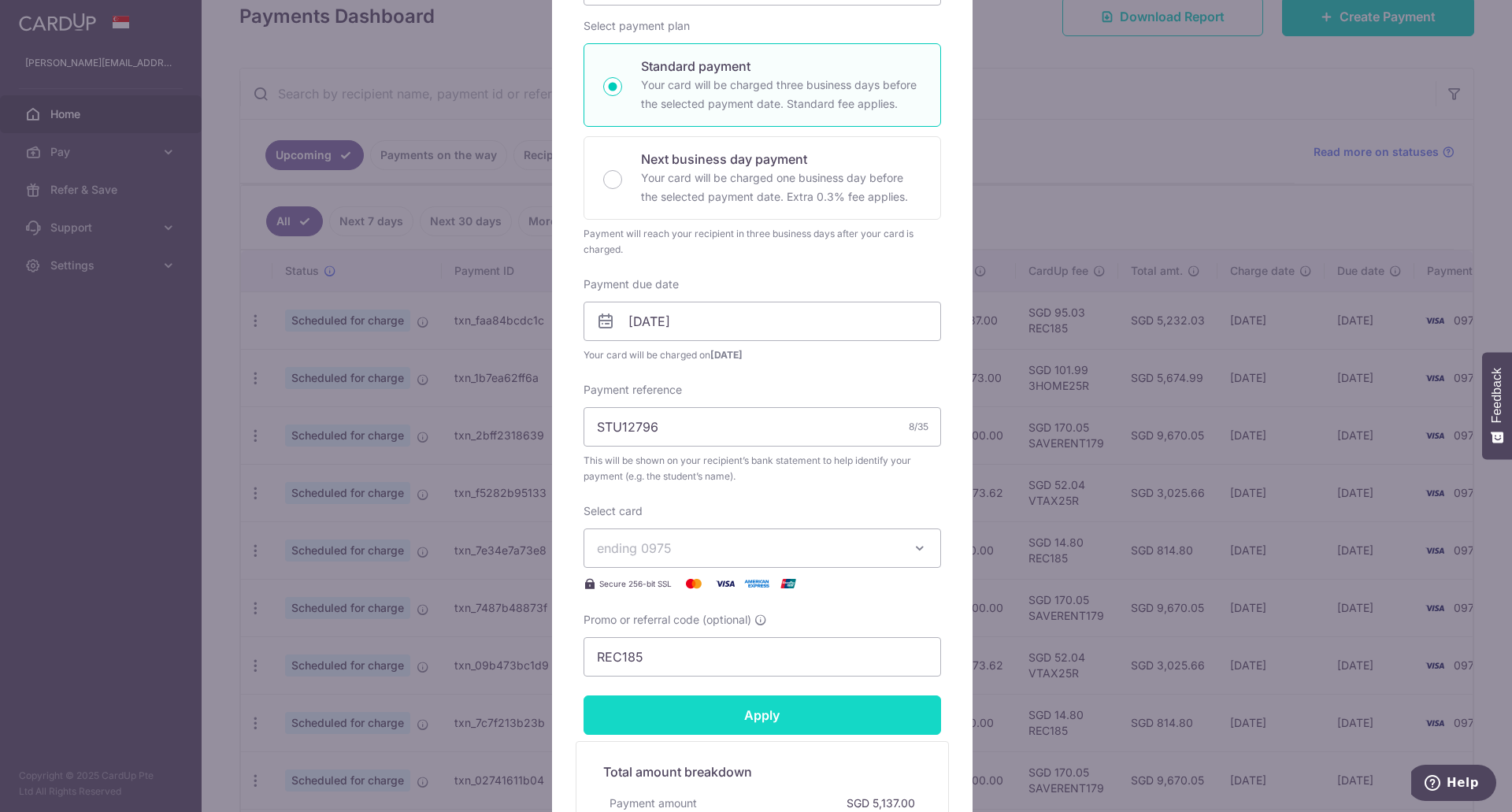
click at [758, 715] on input "Apply" at bounding box center [763, 715] width 357 height 39
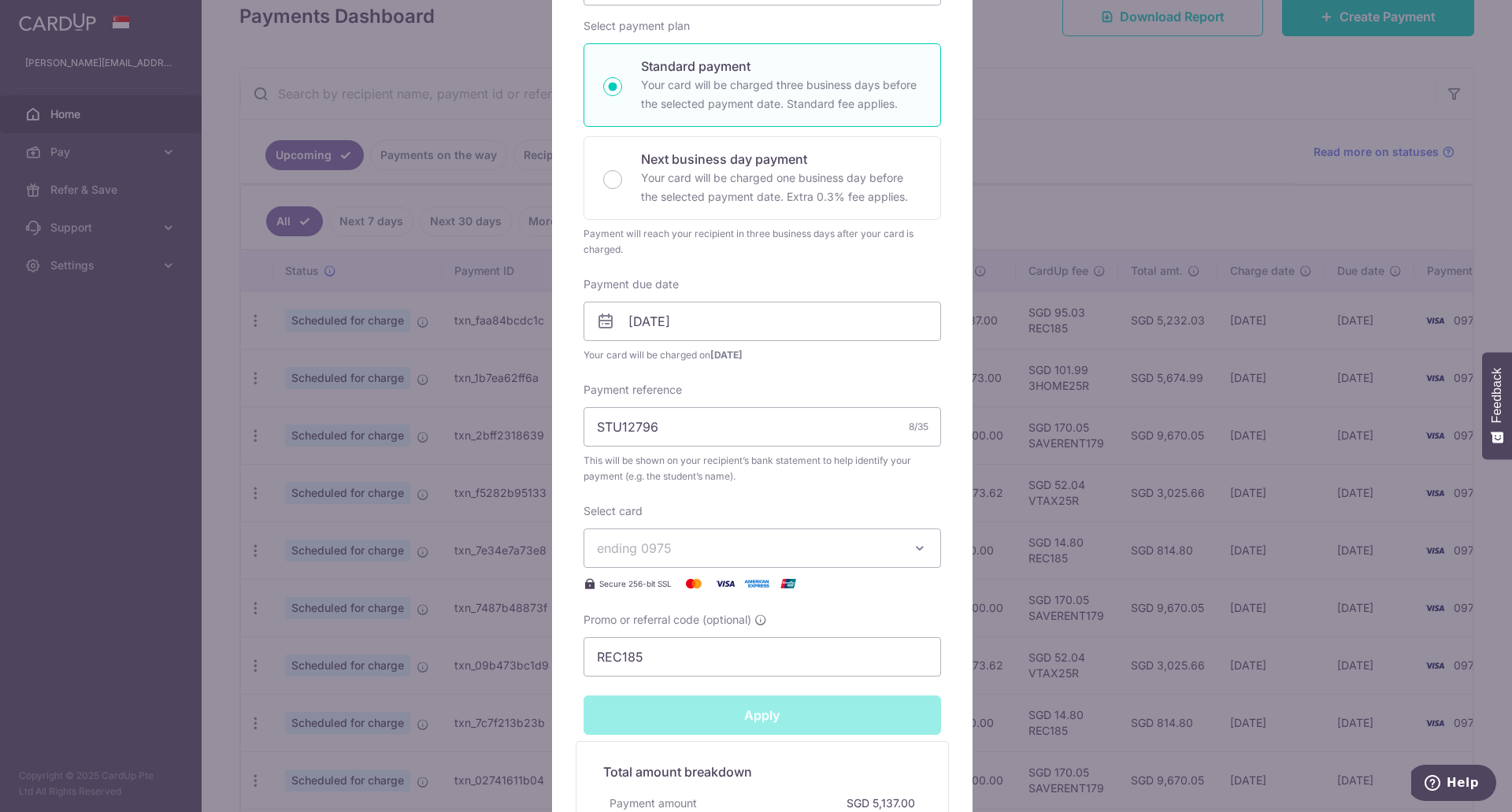
type input "Successfully Applied"
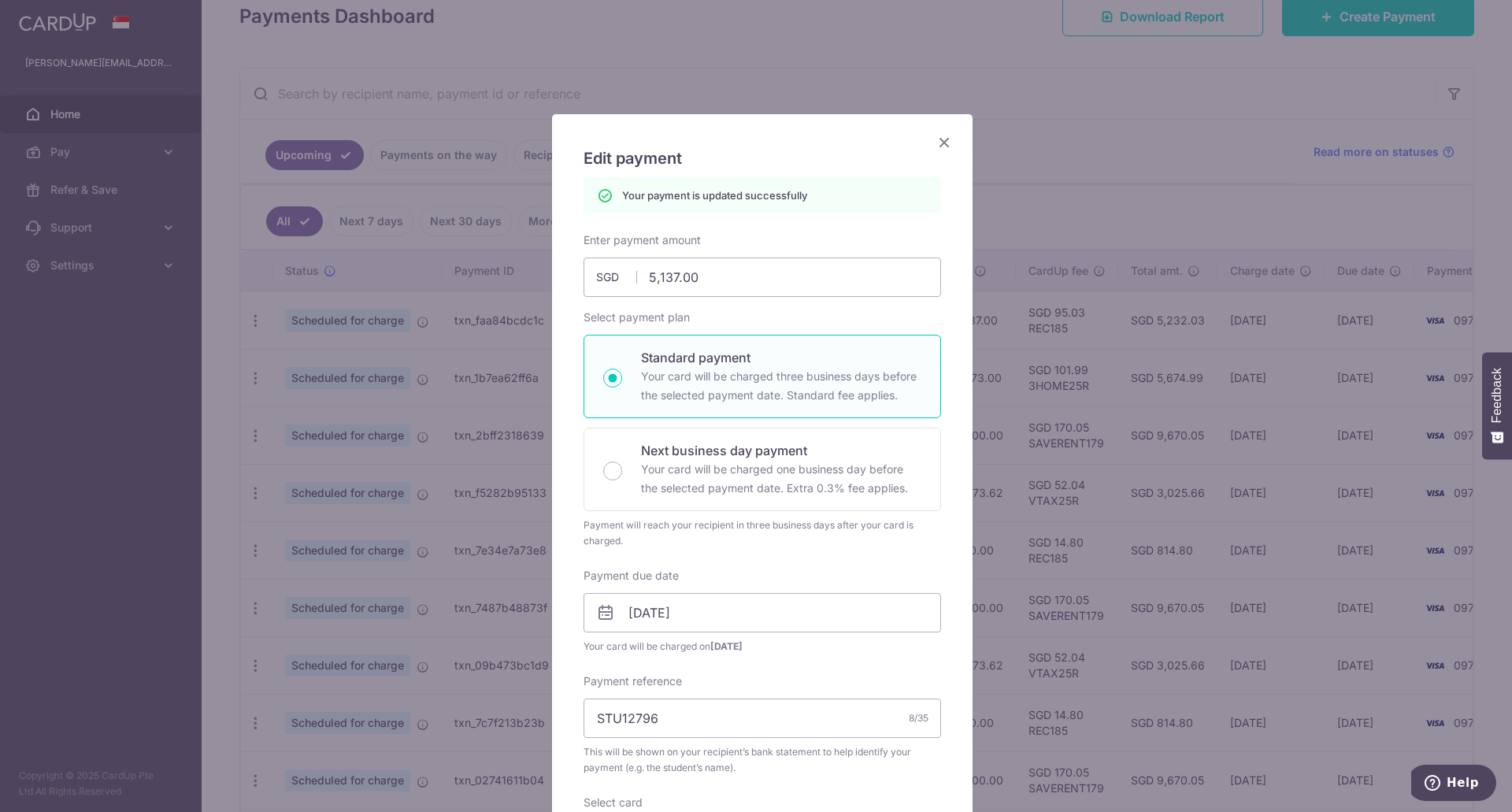
click at [935, 141] on icon "Close" at bounding box center [944, 142] width 19 height 20
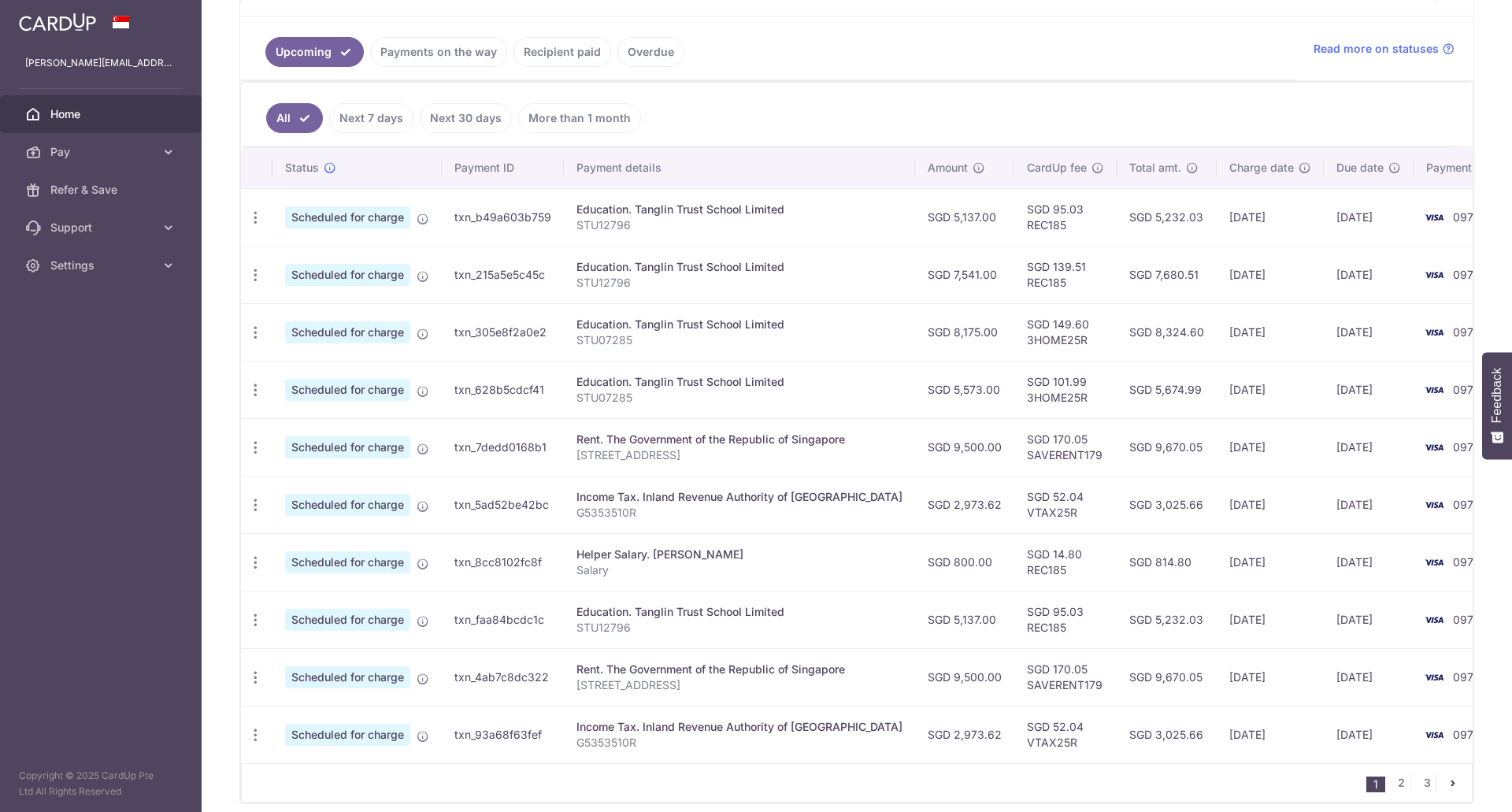
scroll to position [394, 0]
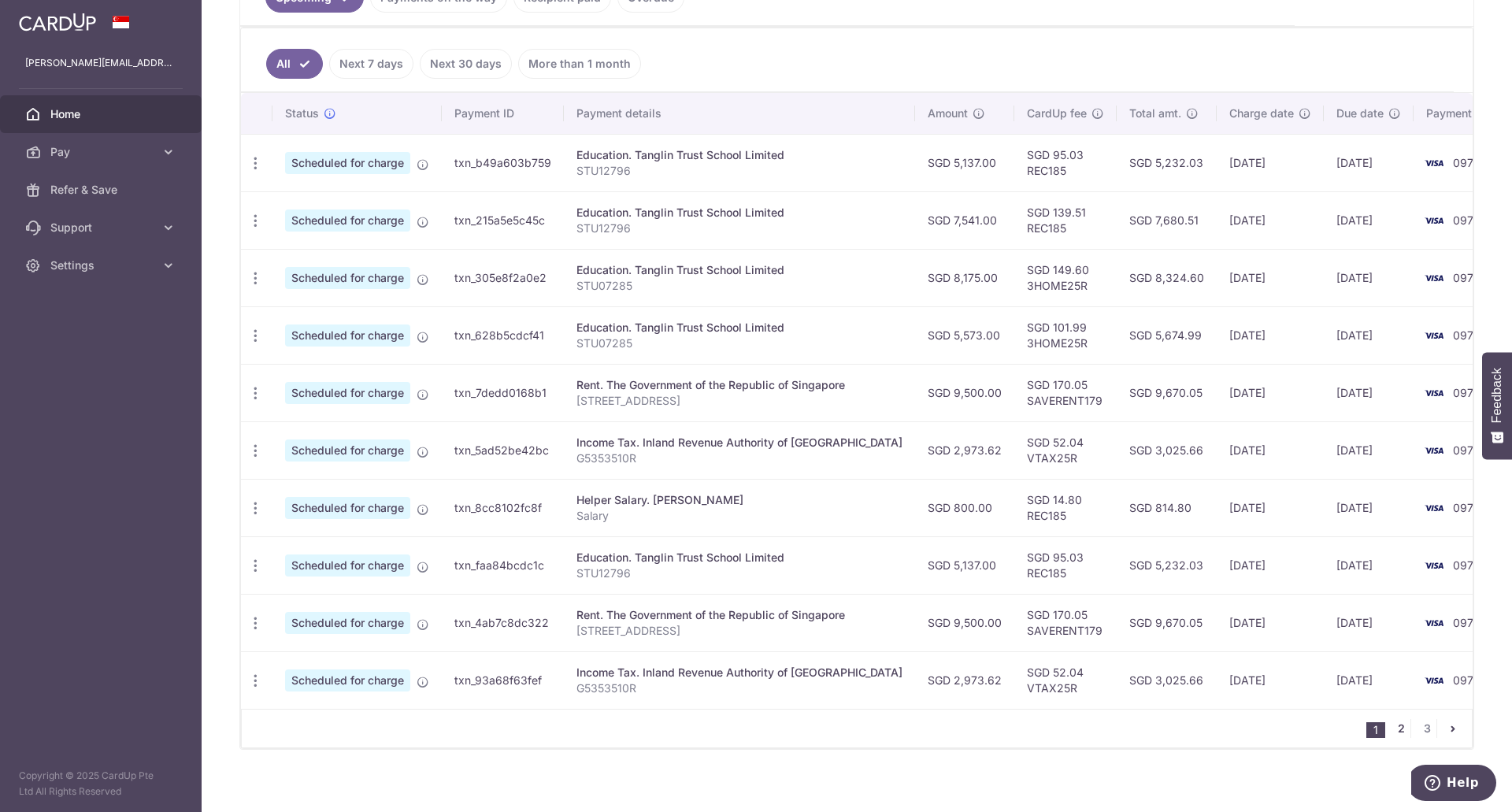
click at [1397, 735] on link "2" at bounding box center [1402, 728] width 19 height 19
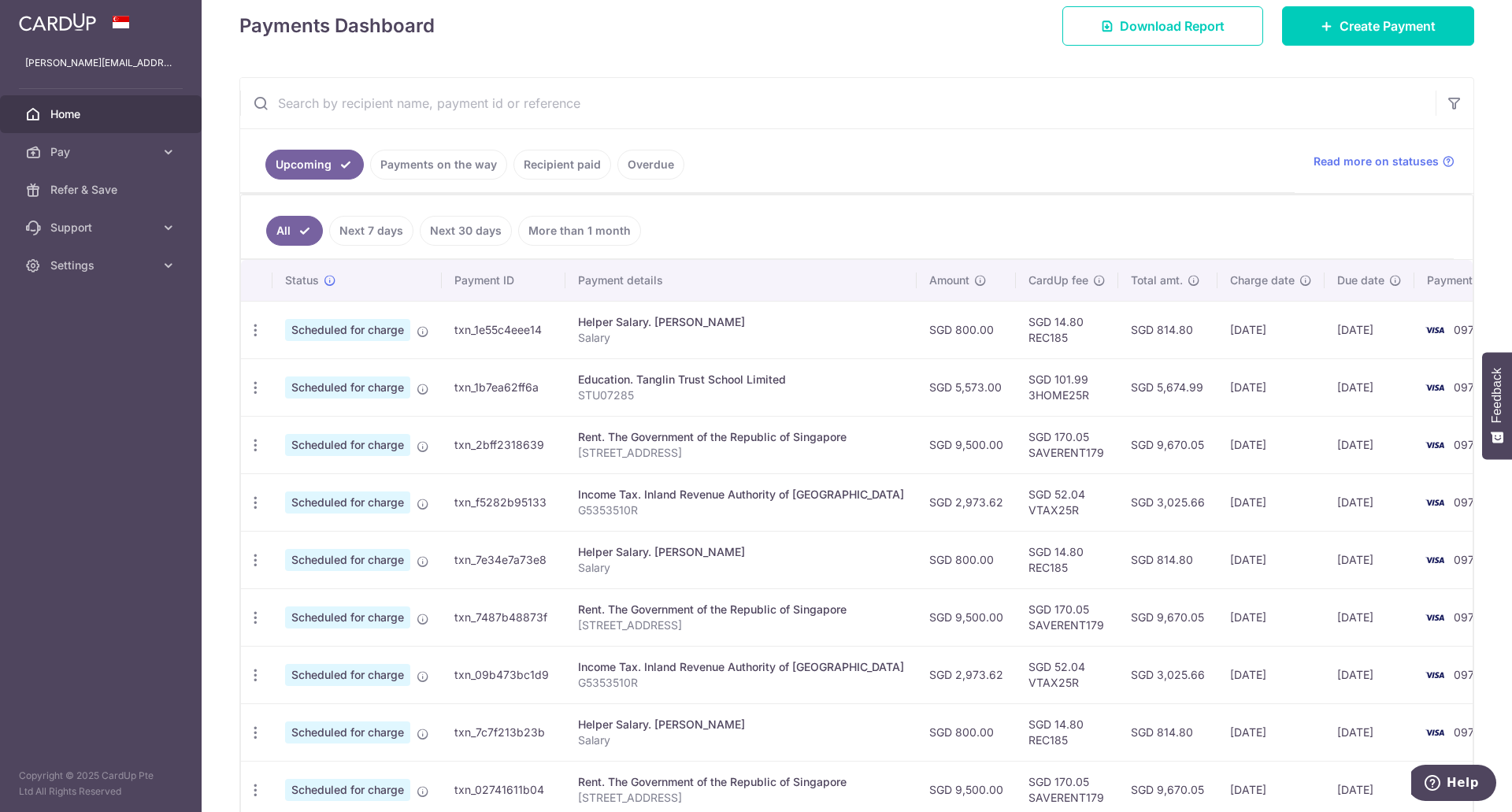
scroll to position [315, 0]
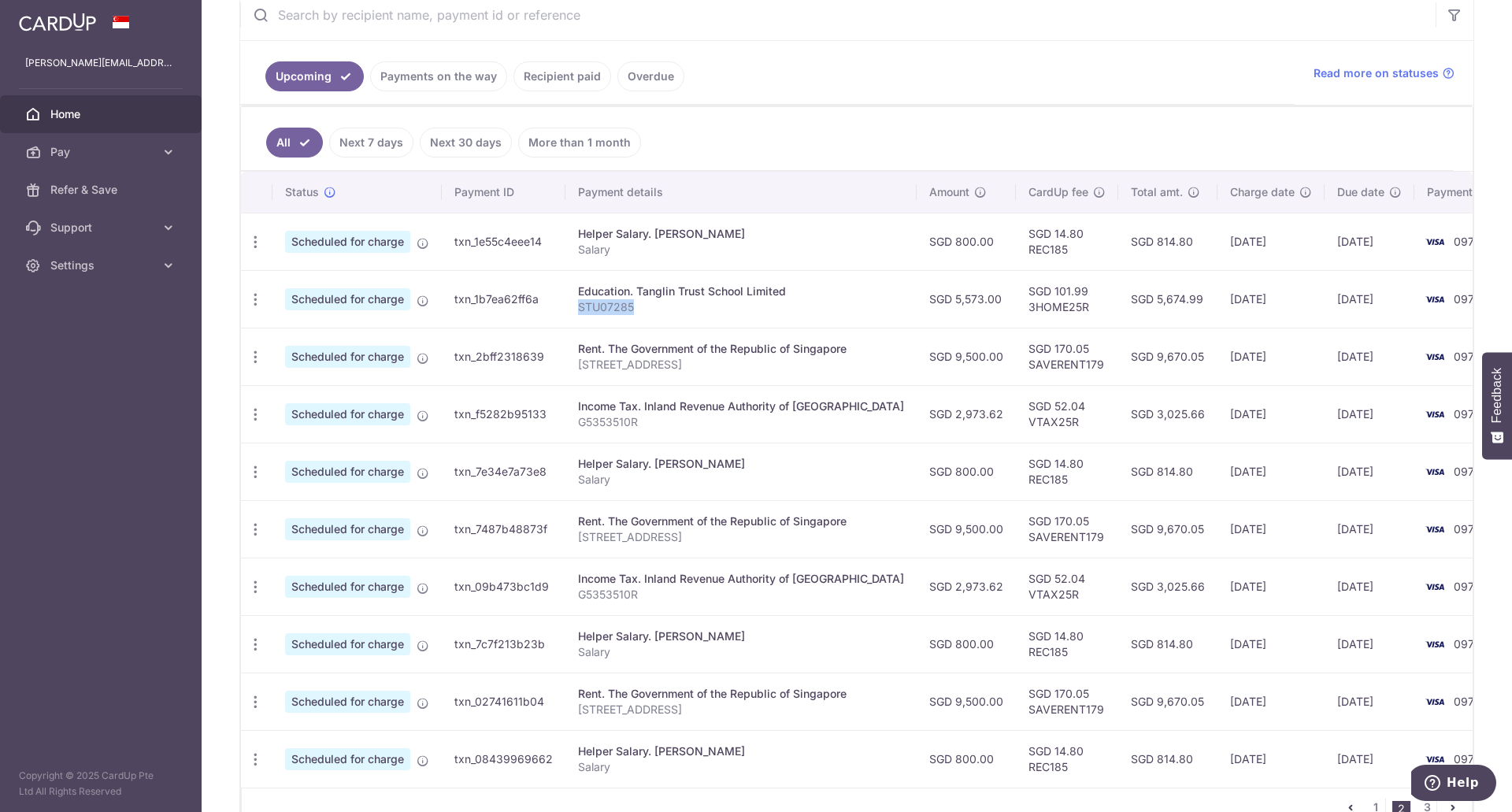
drag, startPoint x: 640, startPoint y: 309, endPoint x: 571, endPoint y: 310, distance: 69.0
click at [571, 310] on td "Education. Tanglin Trust School Limited STU07285" at bounding box center [741, 298] width 351 height 57
click at [251, 250] on icon "button" at bounding box center [255, 242] width 16 height 16
click at [345, 344] on span "Update payment" at bounding box center [339, 343] width 107 height 19
radio input "true"
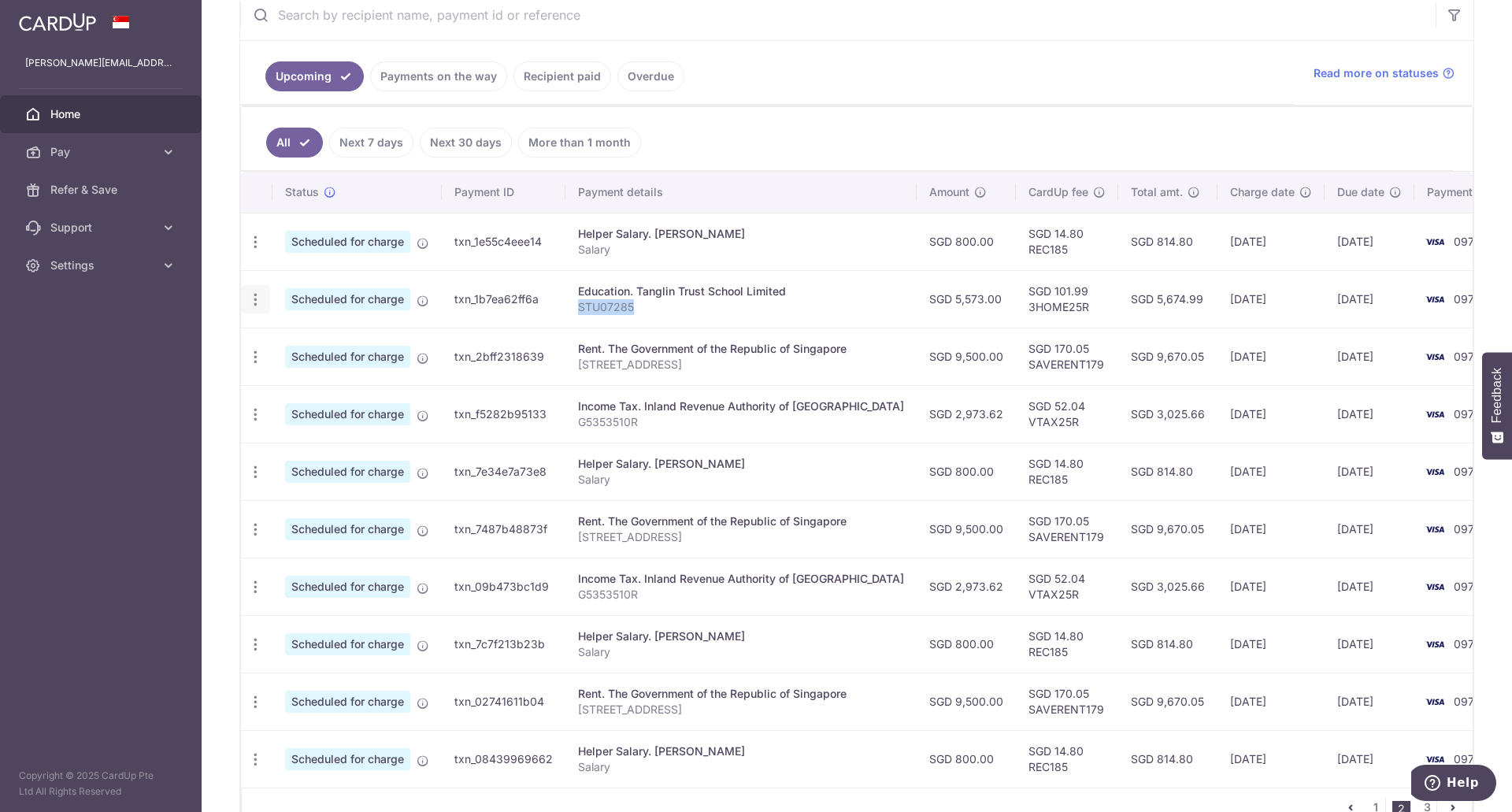
type input "5,573.00"
type input "04/11/2025"
type input "STU07285"
type input "3HOME25R"
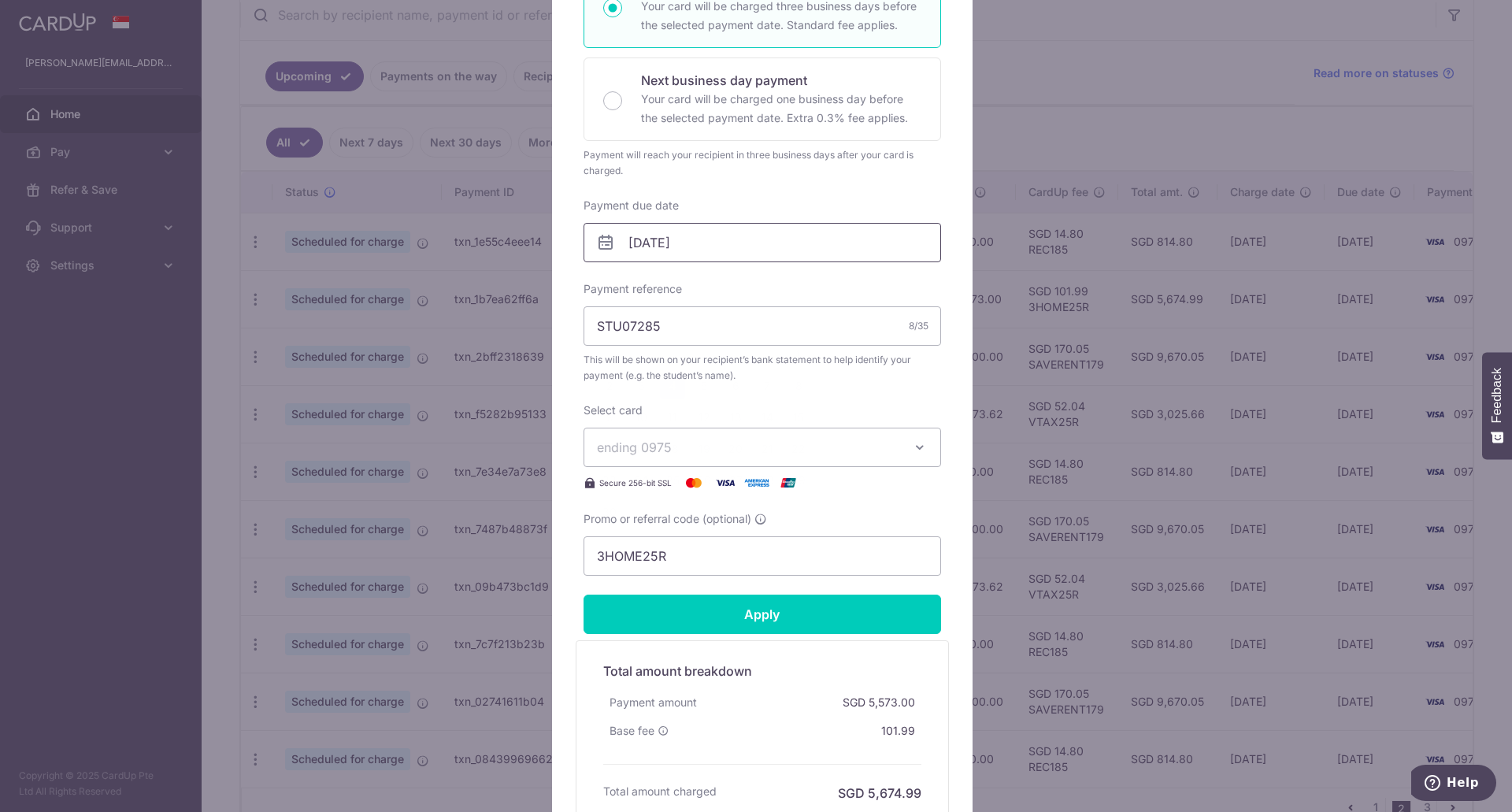
click at [689, 242] on input "04/11/2025" at bounding box center [763, 243] width 357 height 39
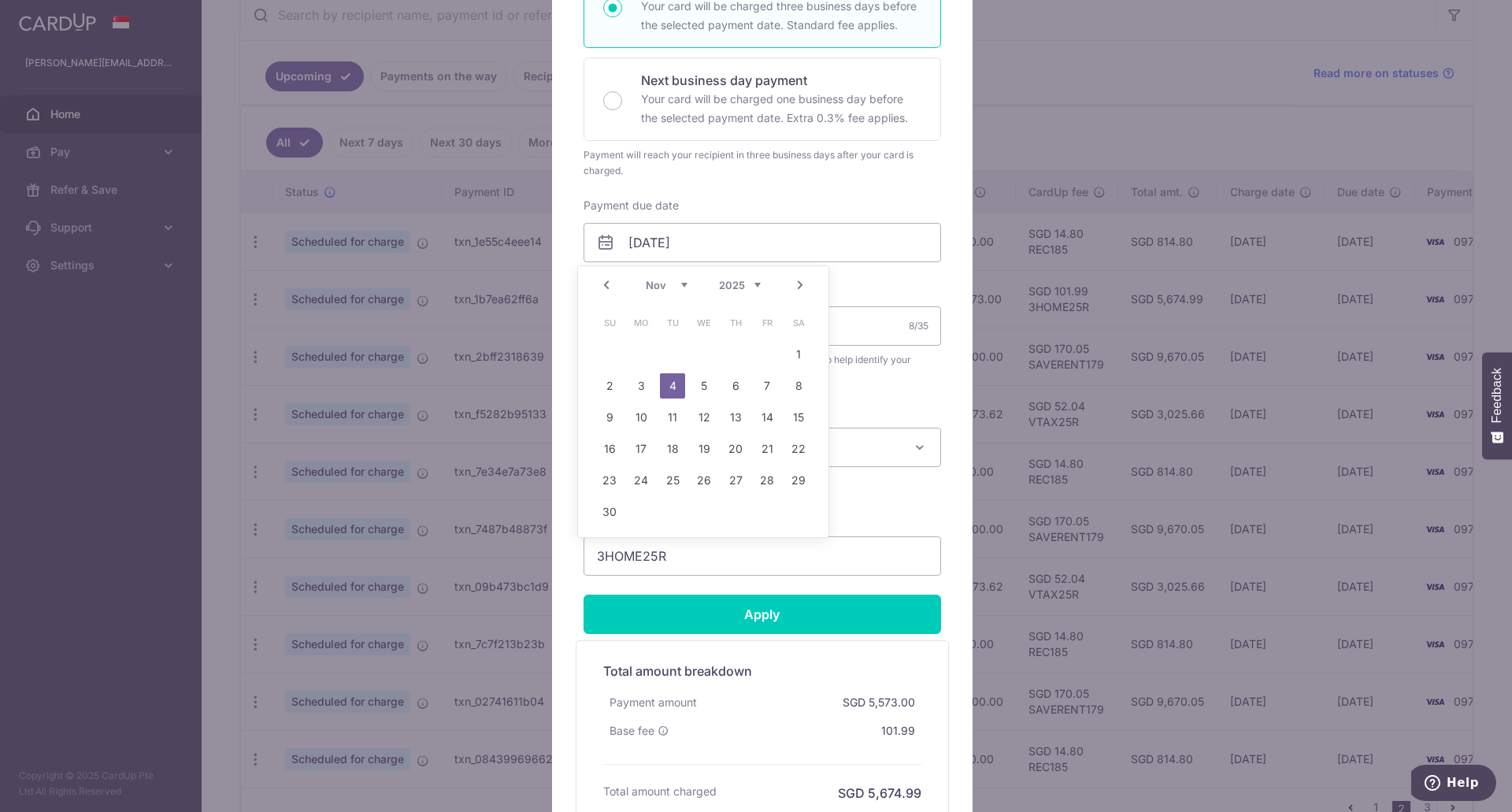
click at [606, 286] on link "Prev" at bounding box center [606, 285] width 19 height 19
click at [605, 286] on link "Prev" at bounding box center [606, 285] width 19 height 19
click at [674, 483] on link "30" at bounding box center [672, 480] width 25 height 25
type input "[DATE]"
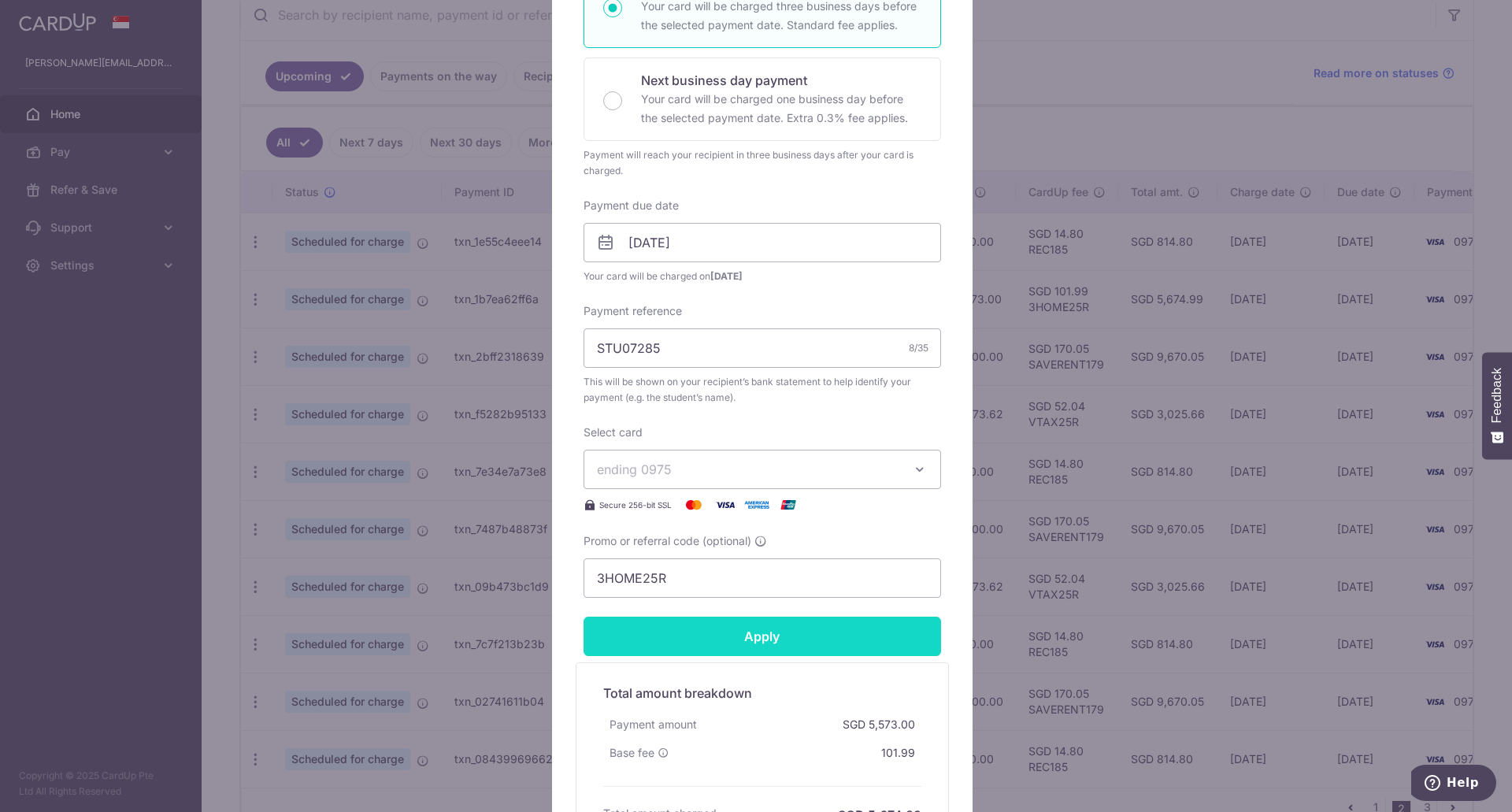
click at [766, 638] on input "Apply" at bounding box center [763, 636] width 357 height 39
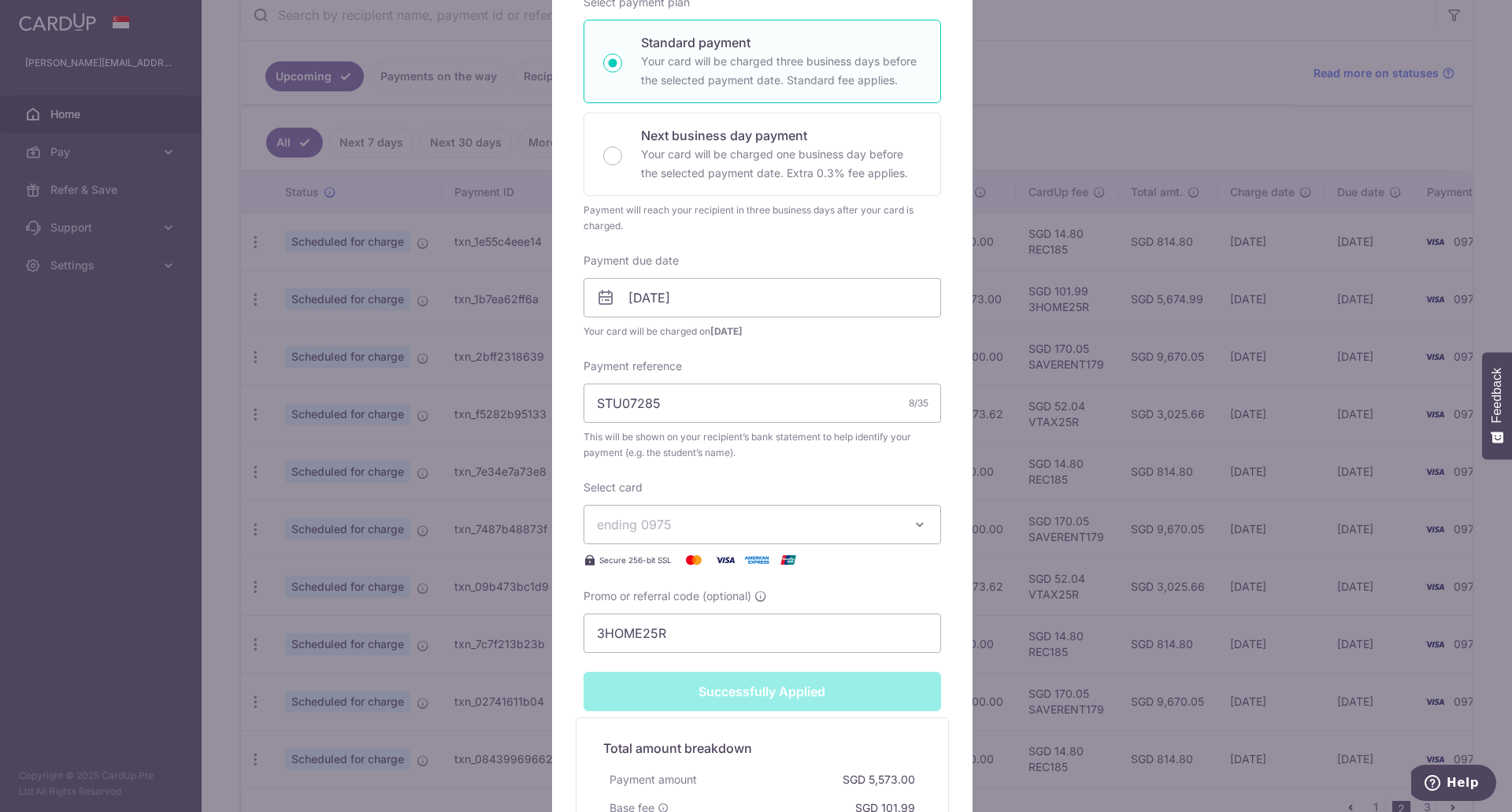
type input "Successfully Applied"
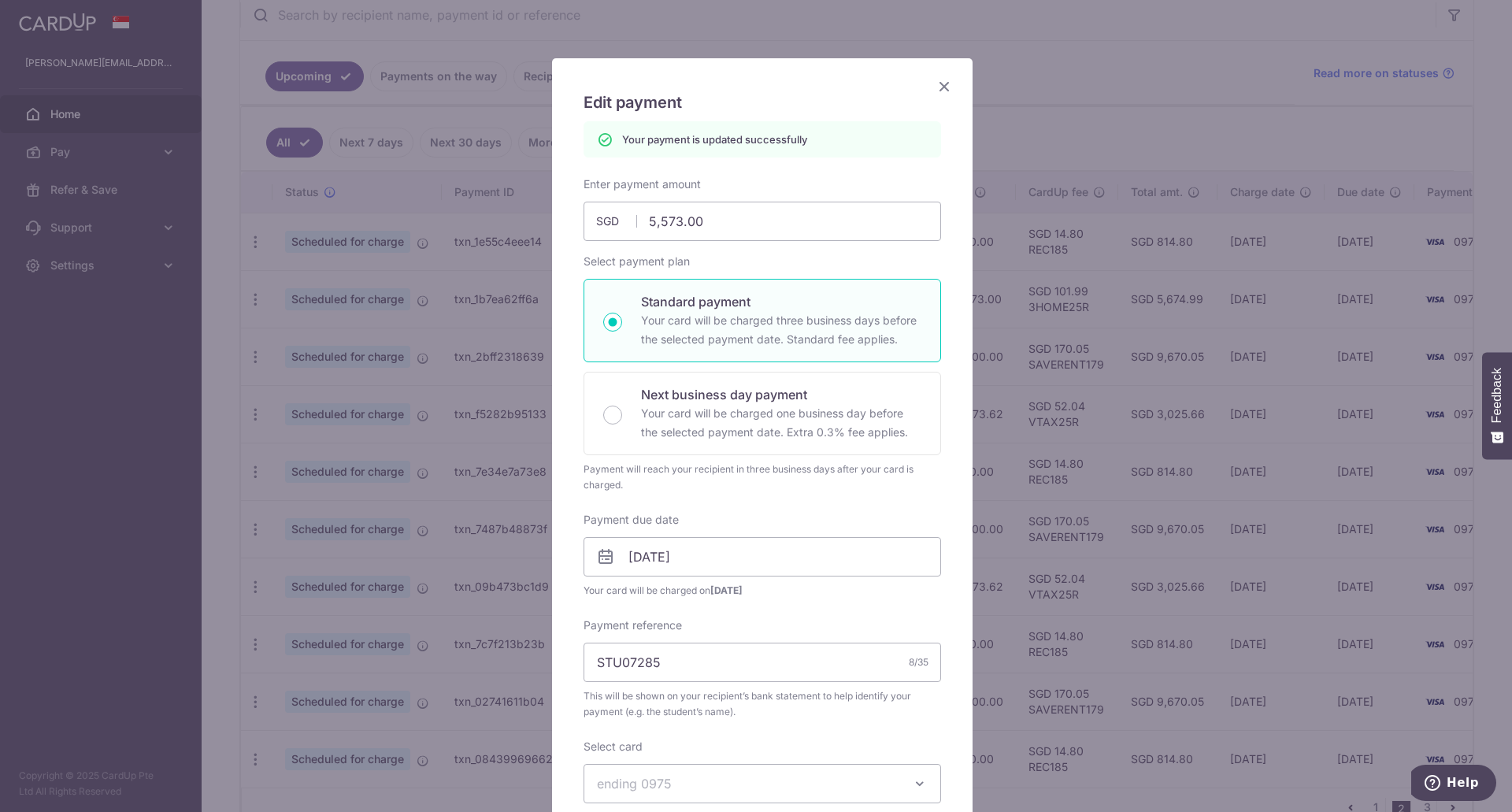
scroll to position [0, 0]
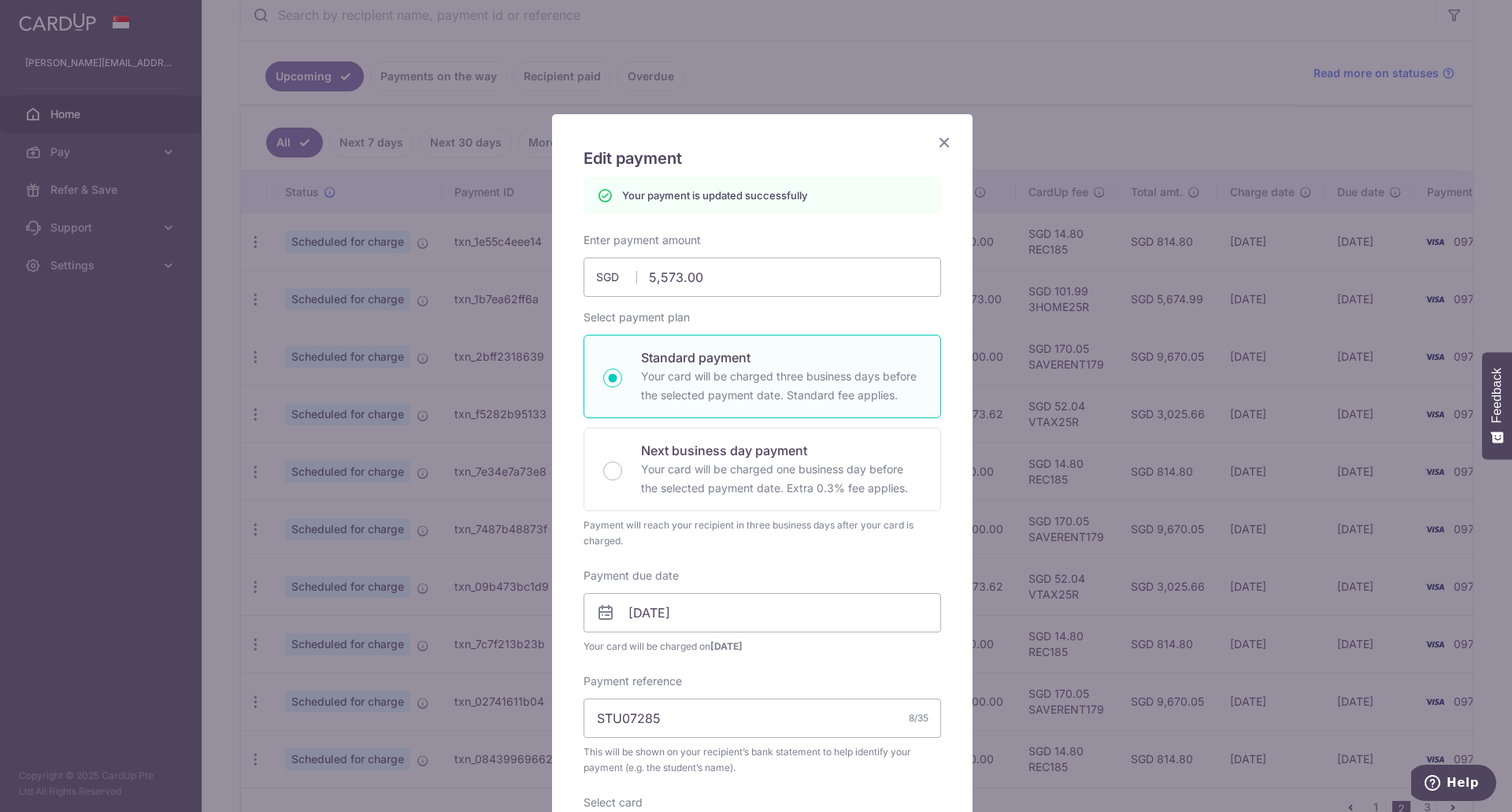
click at [1126, 125] on div "Edit payment By clicking apply, you will make changes to all payments to Tangli…" at bounding box center [756, 406] width 1512 height 812
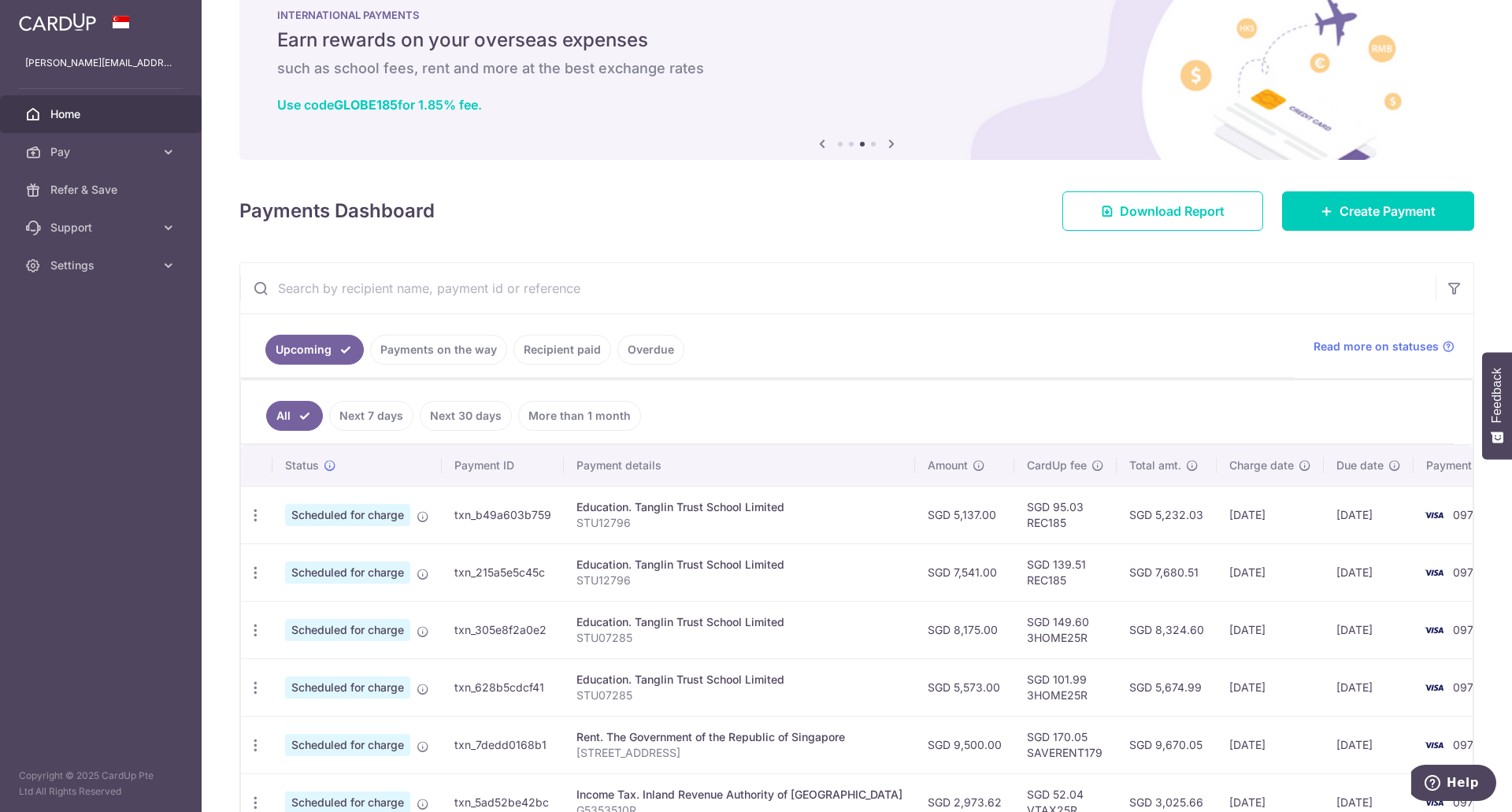
scroll to position [79, 0]
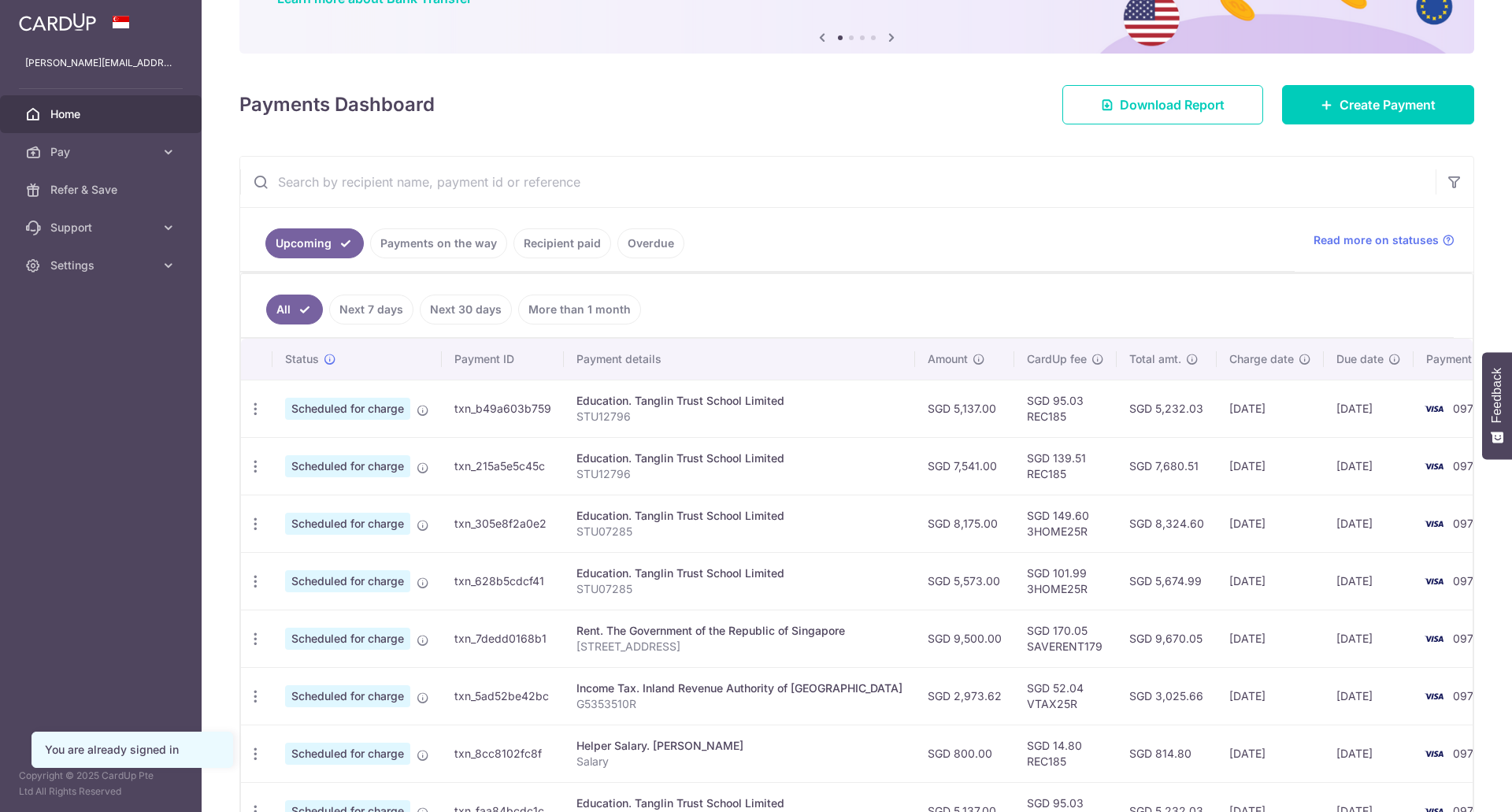
scroll to position [157, 0]
